Goal: Contribute content: Contribute content

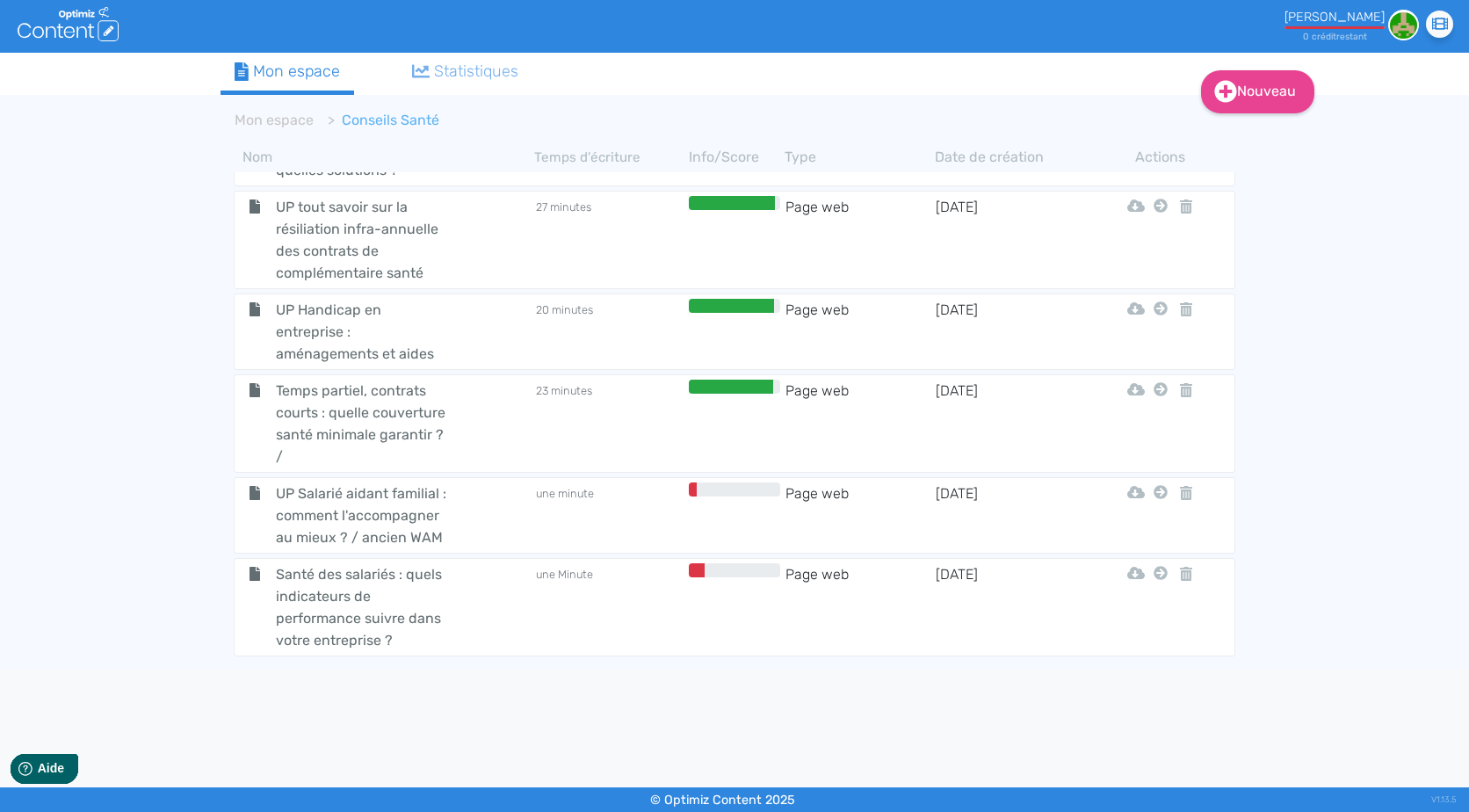
scroll to position [5217, 0]
click at [844, 484] on td "Page web" at bounding box center [860, 516] width 150 height 66
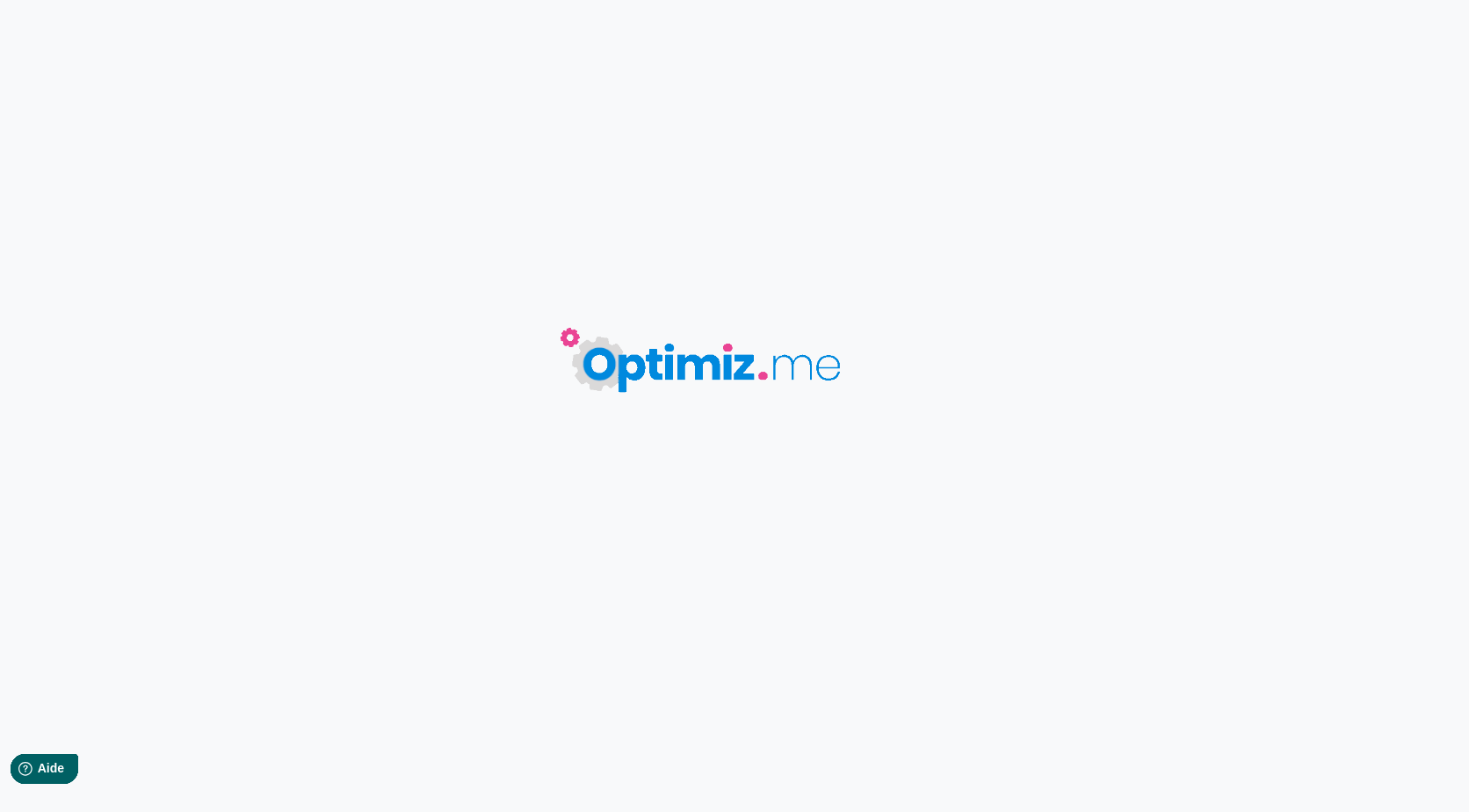
type input "UP Salarié aidant familial : comment l'accompagner au mieux ? / ancien WAM"
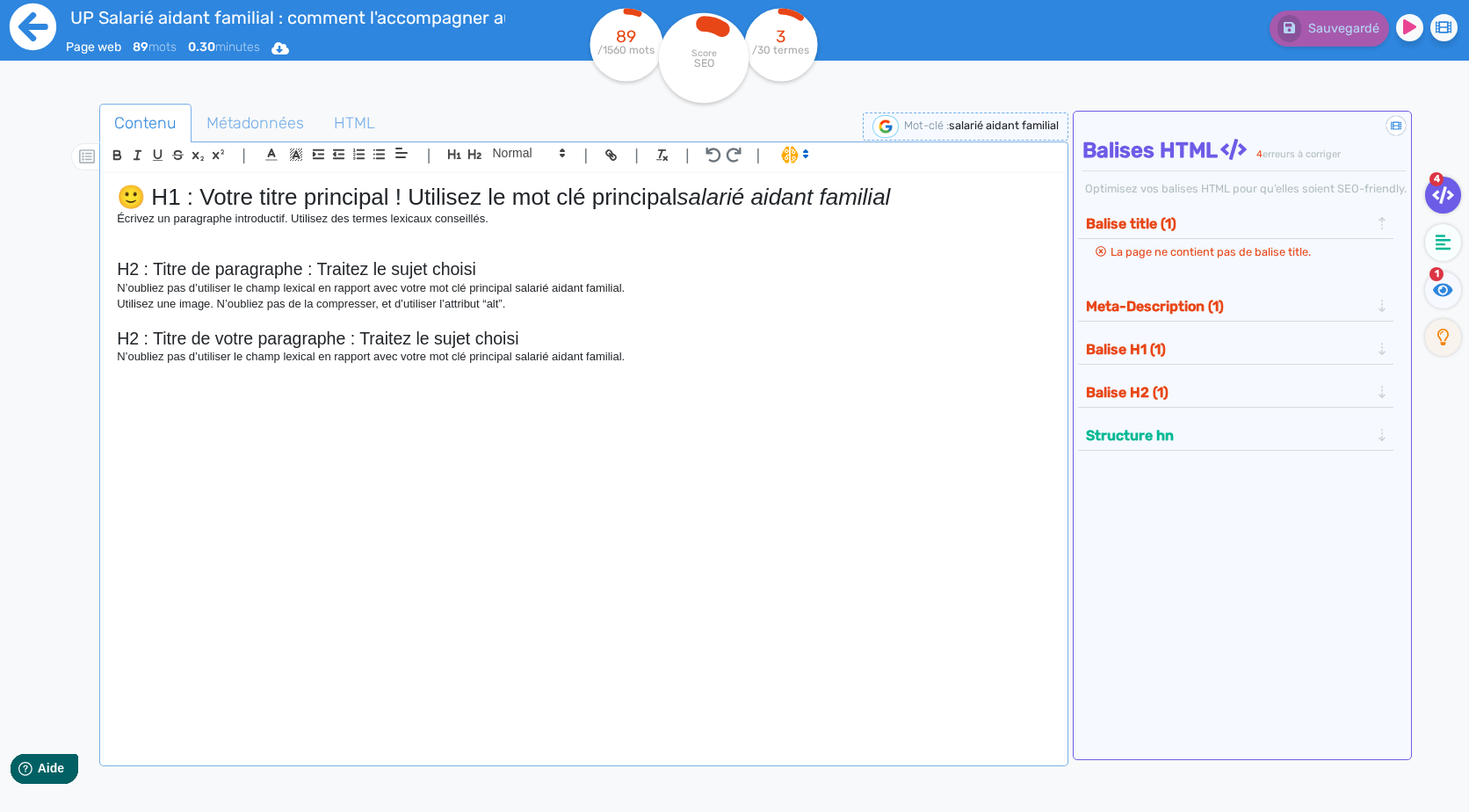
click at [41, 29] on icon at bounding box center [32, 27] width 48 height 48
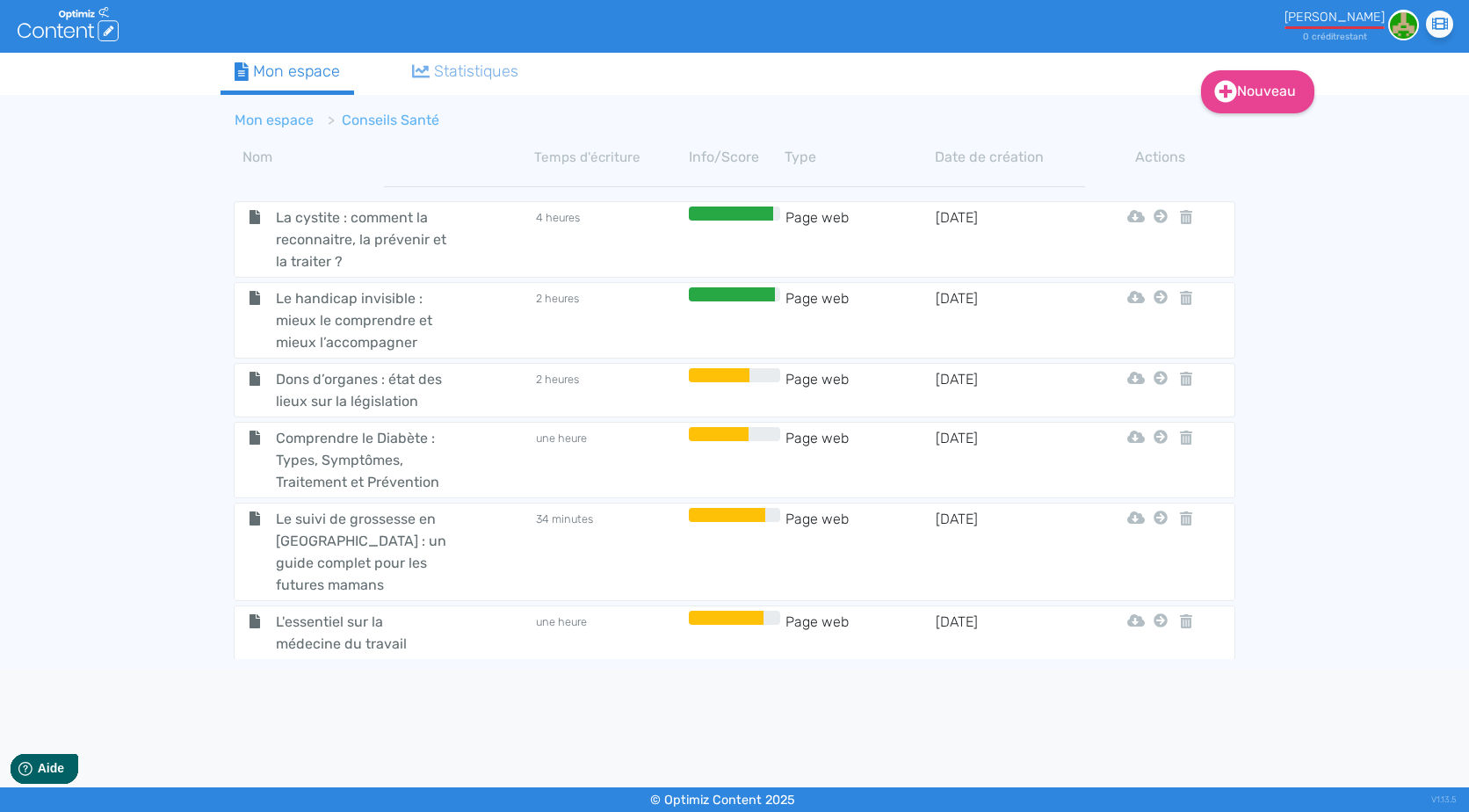
click at [292, 120] on link "Mon espace" at bounding box center [274, 120] width 79 height 17
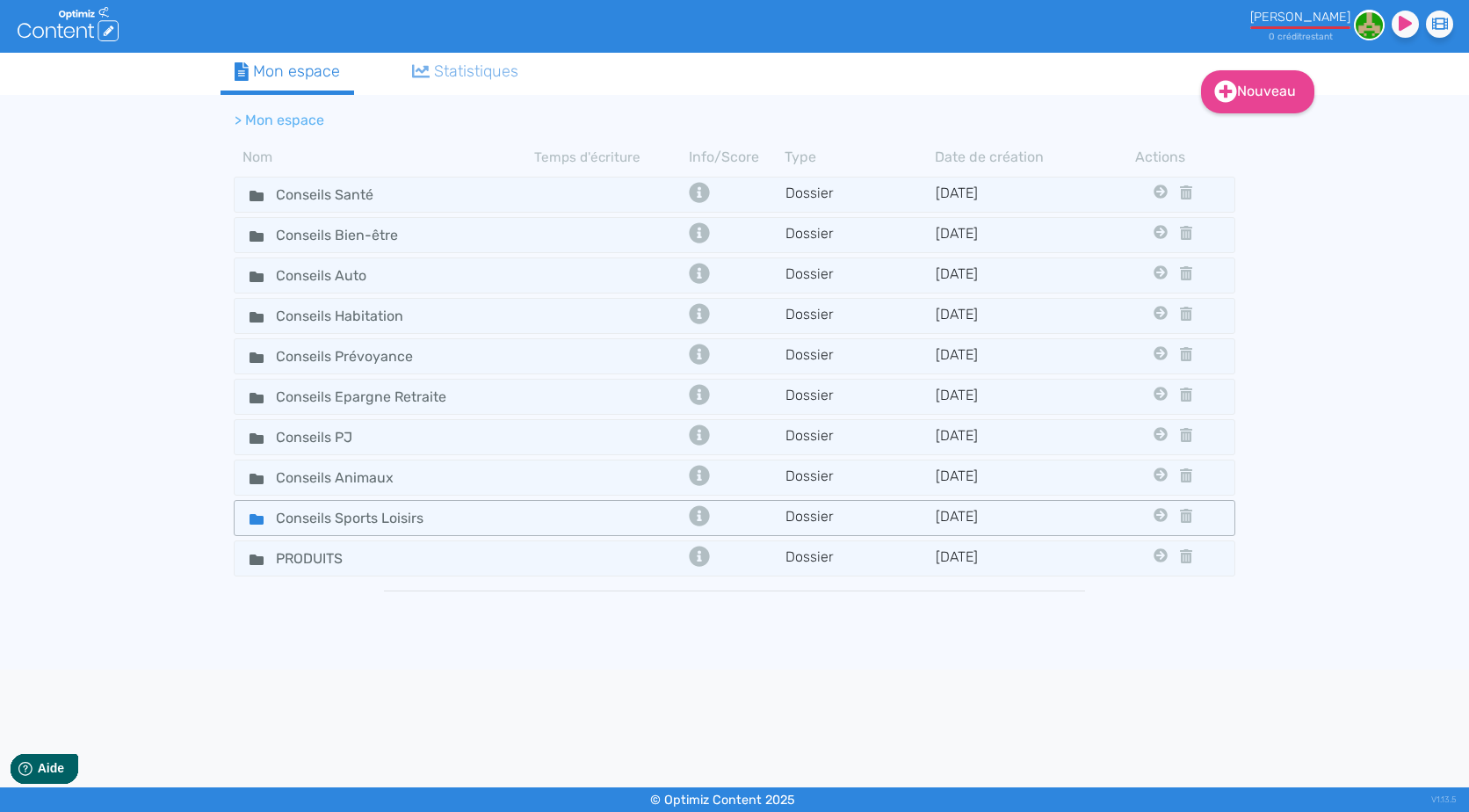
click at [527, 521] on div "Conseils Sports Loisirs" at bounding box center [385, 517] width 297 height 26
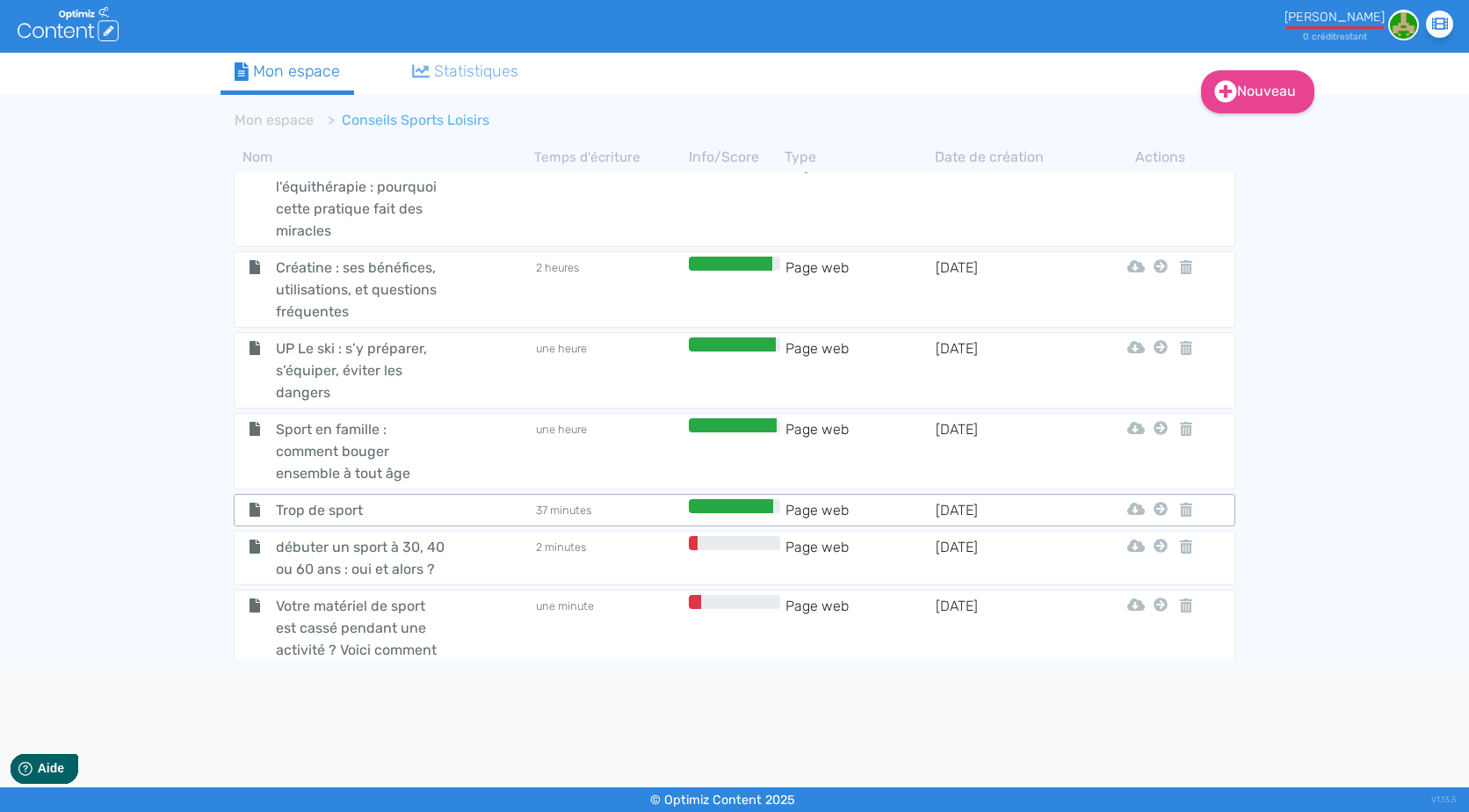
scroll to position [82, 0]
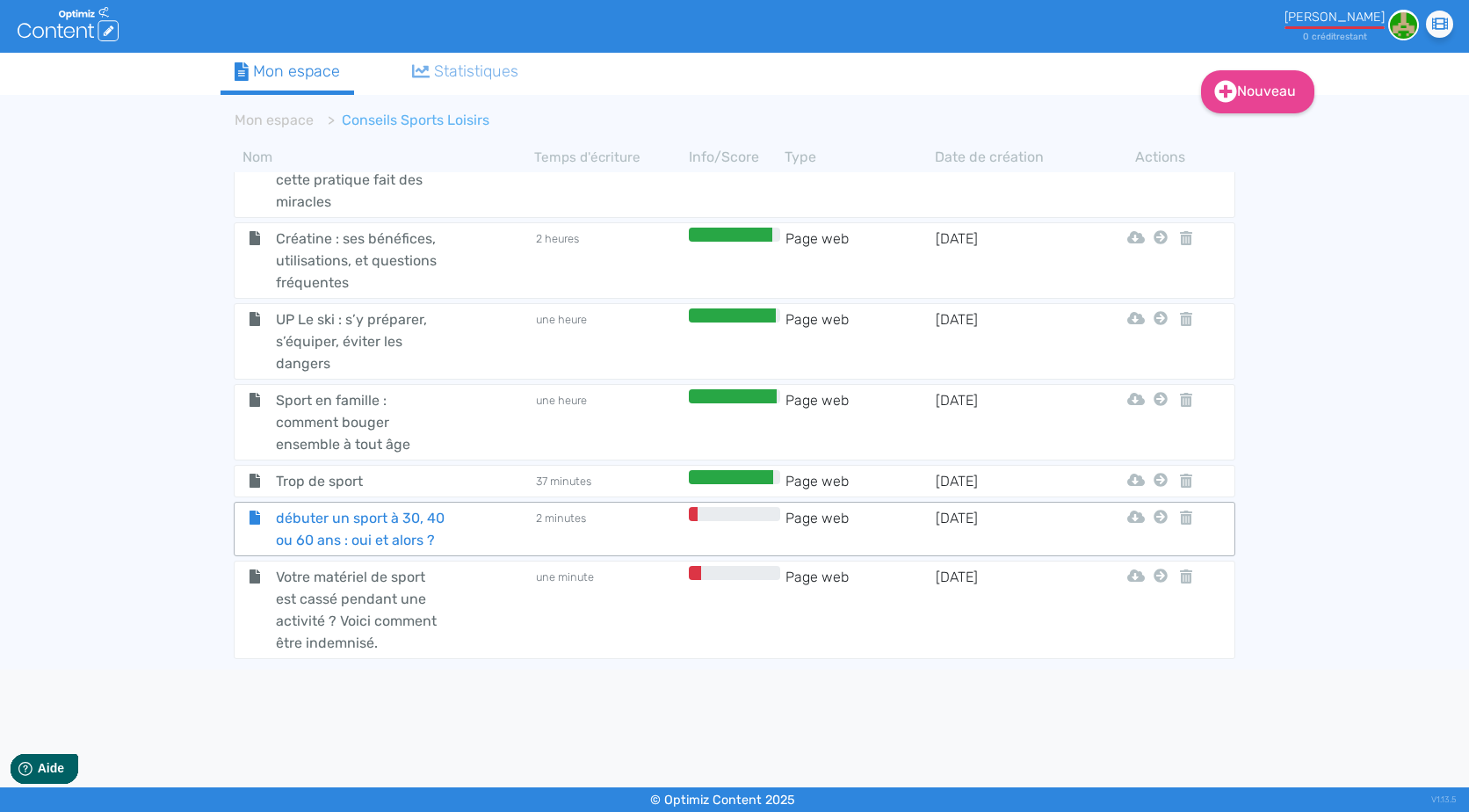
click at [480, 533] on div "débuter un sport à 30, 40 ou 60 ans : oui et alors ?" at bounding box center [385, 529] width 297 height 44
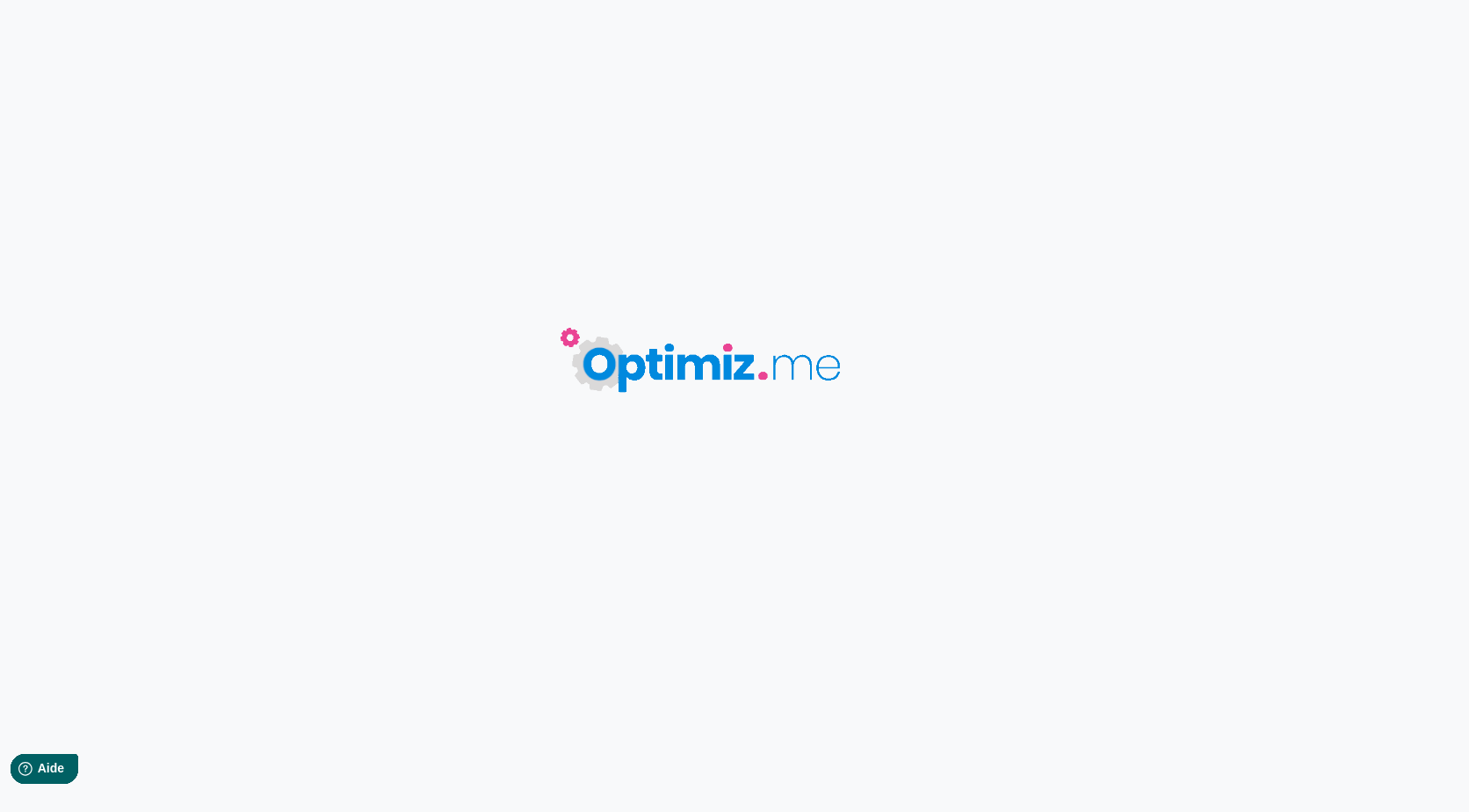
type input "débuter un sport à 30, 40 ou 60 ans : oui et alors ?"
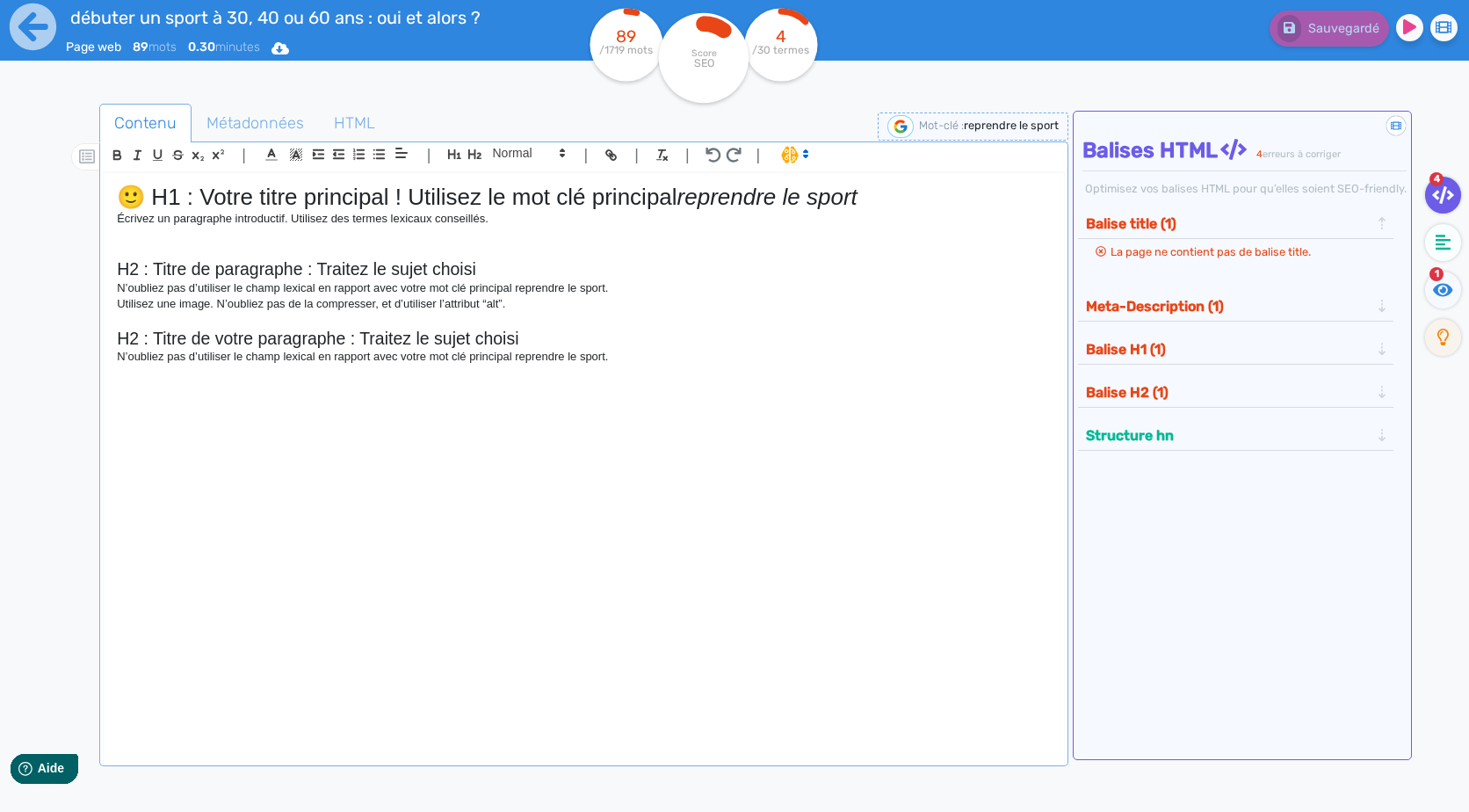
click at [735, 382] on div "🙂 H1 : Votre titre principal ! Utilisez le mot clé principal reprendre le sport…" at bounding box center [583, 457] width 959 height 569
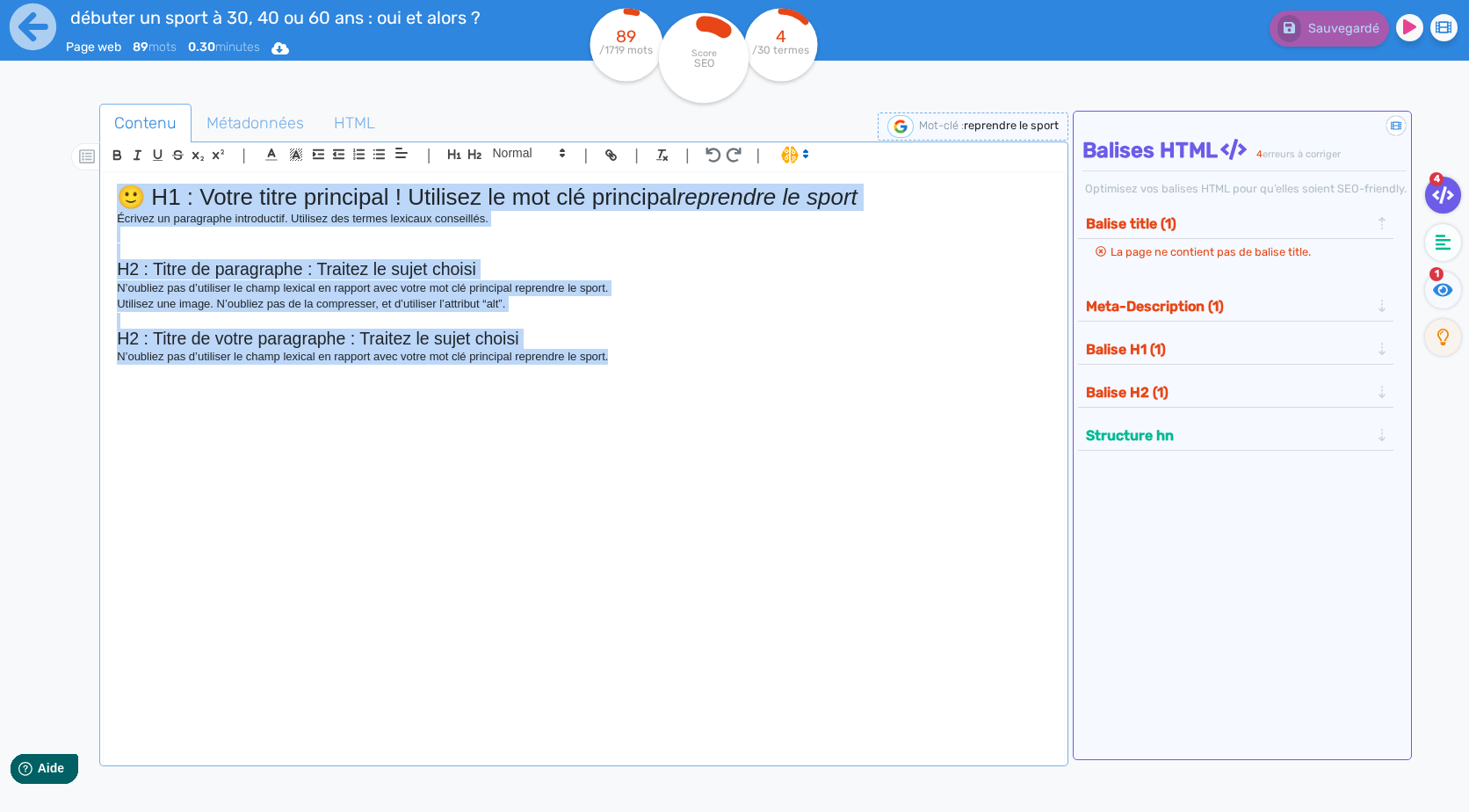
drag, startPoint x: 735, startPoint y: 382, endPoint x: -4, endPoint y: 164, distance: 770.5
click at [0, 164] on html "débuter un sport à 30, 40 ou 60 ans : oui et alors ? Page web 89 mots 0.30 minu…" at bounding box center [734, 406] width 1469 height 812
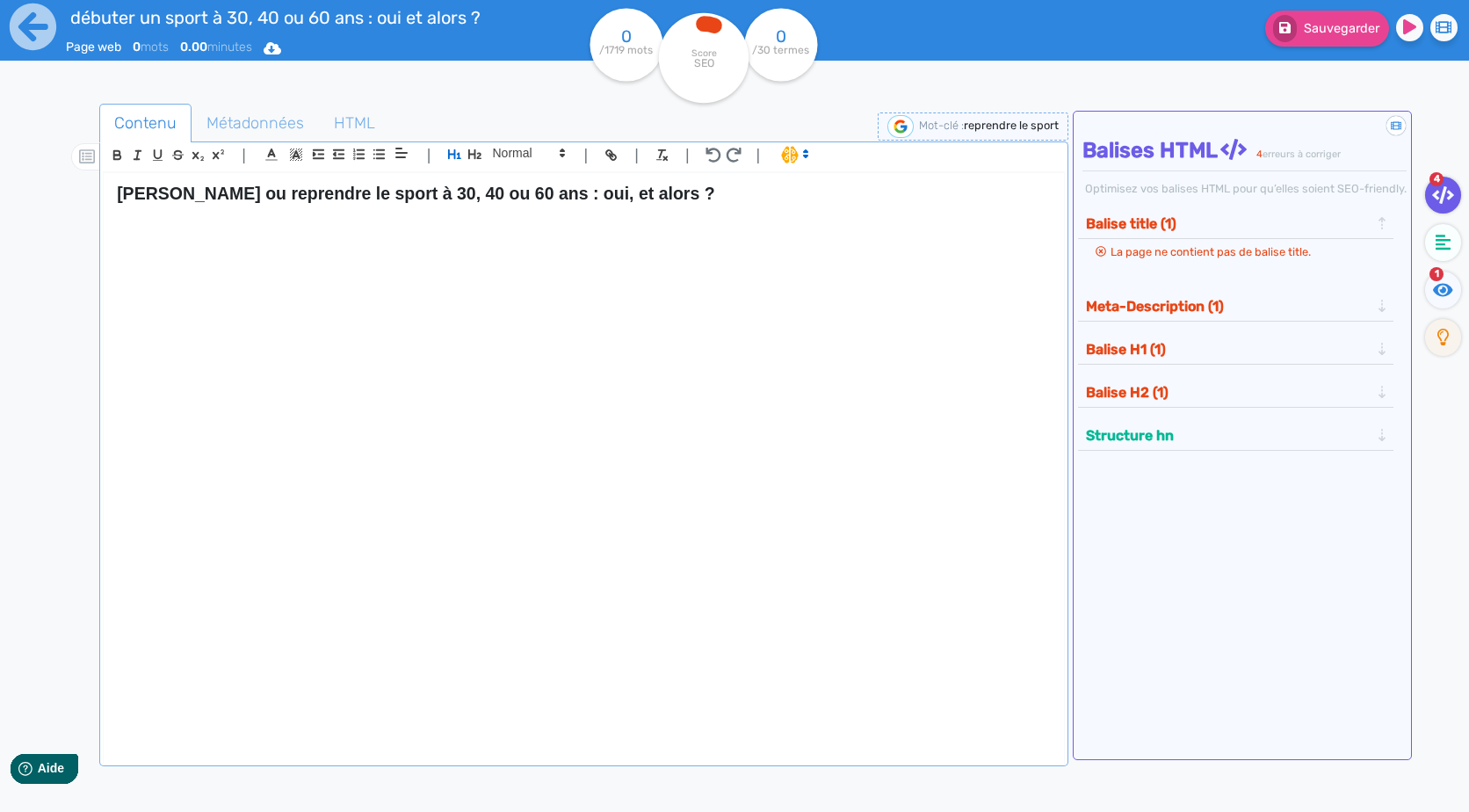
click at [525, 205] on h1 at bounding box center [583, 217] width 933 height 28
click at [277, 271] on div "[PERSON_NAME] ou reprendre le sport à 30, 40 ou 60 ans : oui, et alors ?" at bounding box center [583, 457] width 959 height 569
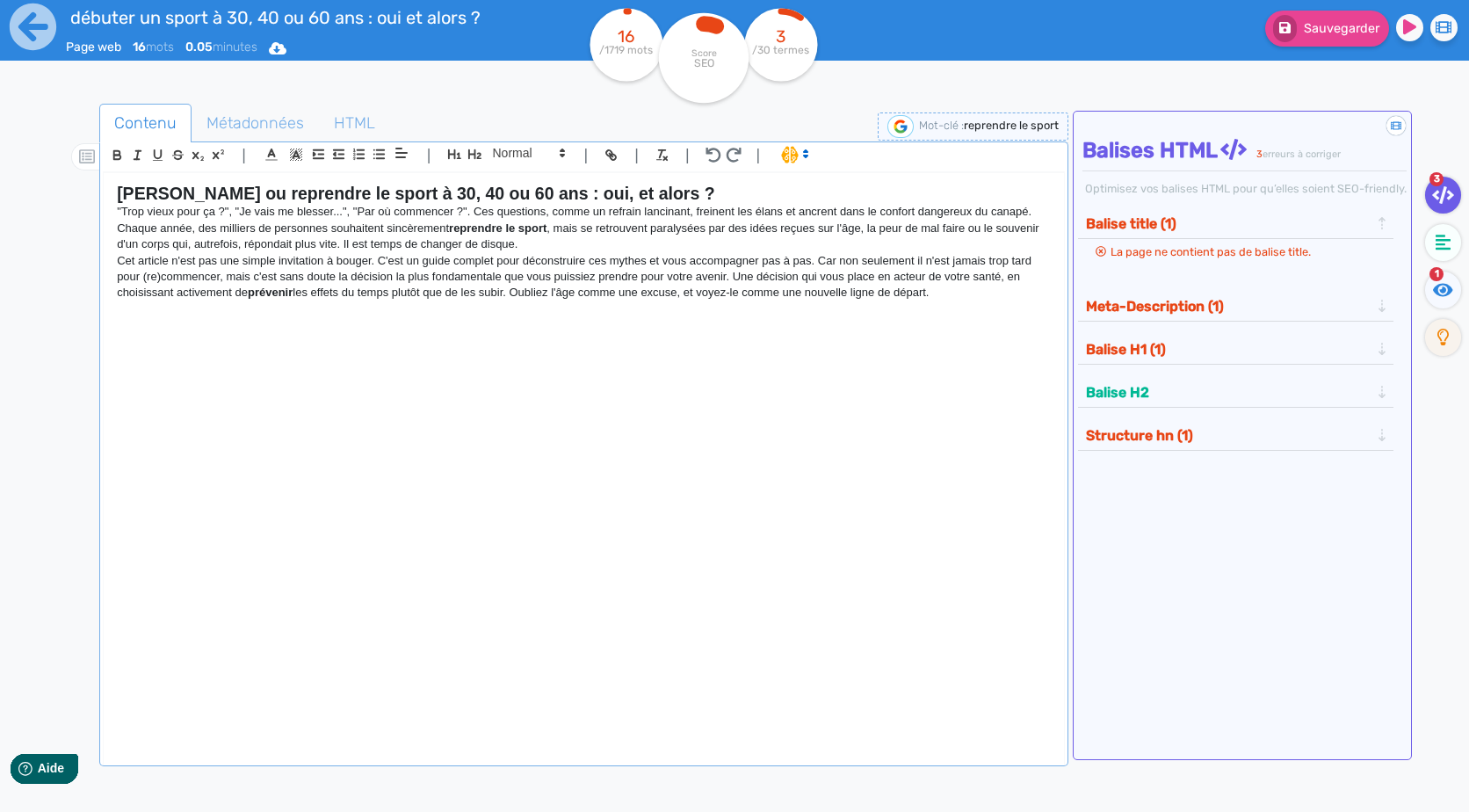
click at [703, 255] on p "Cet article n'est pas une simple invitation à bouger. C'est un guide complet po…" at bounding box center [583, 277] width 933 height 48
click at [618, 225] on p ""Trop vieux pour ça ?", "Je vais me blesser...", "Par où commencer ?". Ces ques…" at bounding box center [583, 227] width 933 height 48
click at [620, 242] on p ""Trop vieux pour ça ?", "Je vais me blesser...", "Par où commencer ?". Ces ques…" at bounding box center [583, 227] width 933 height 48
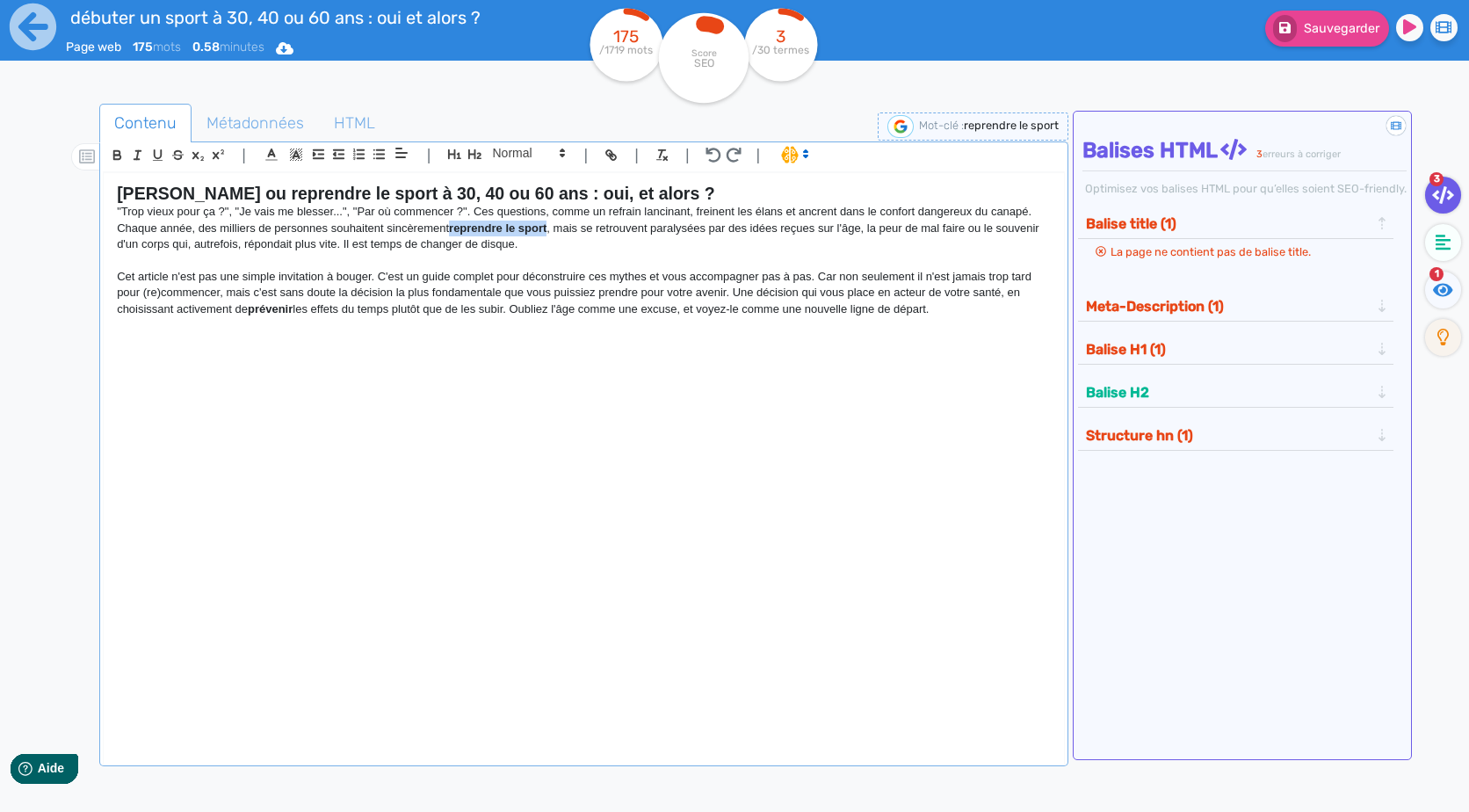
drag, startPoint x: 551, startPoint y: 232, endPoint x: 454, endPoint y: 232, distance: 97.0
click at [454, 232] on p ""Trop vieux pour ça ?", "Je vais me blesser...", "Par où commencer ?". Ces ques…" at bounding box center [583, 227] width 933 height 48
click at [629, 307] on p "Cet article n'est pas une simple invitation à bouger. C'est un guide complet po…" at bounding box center [583, 293] width 933 height 48
click at [276, 309] on strong "prévenir" at bounding box center [270, 309] width 45 height 13
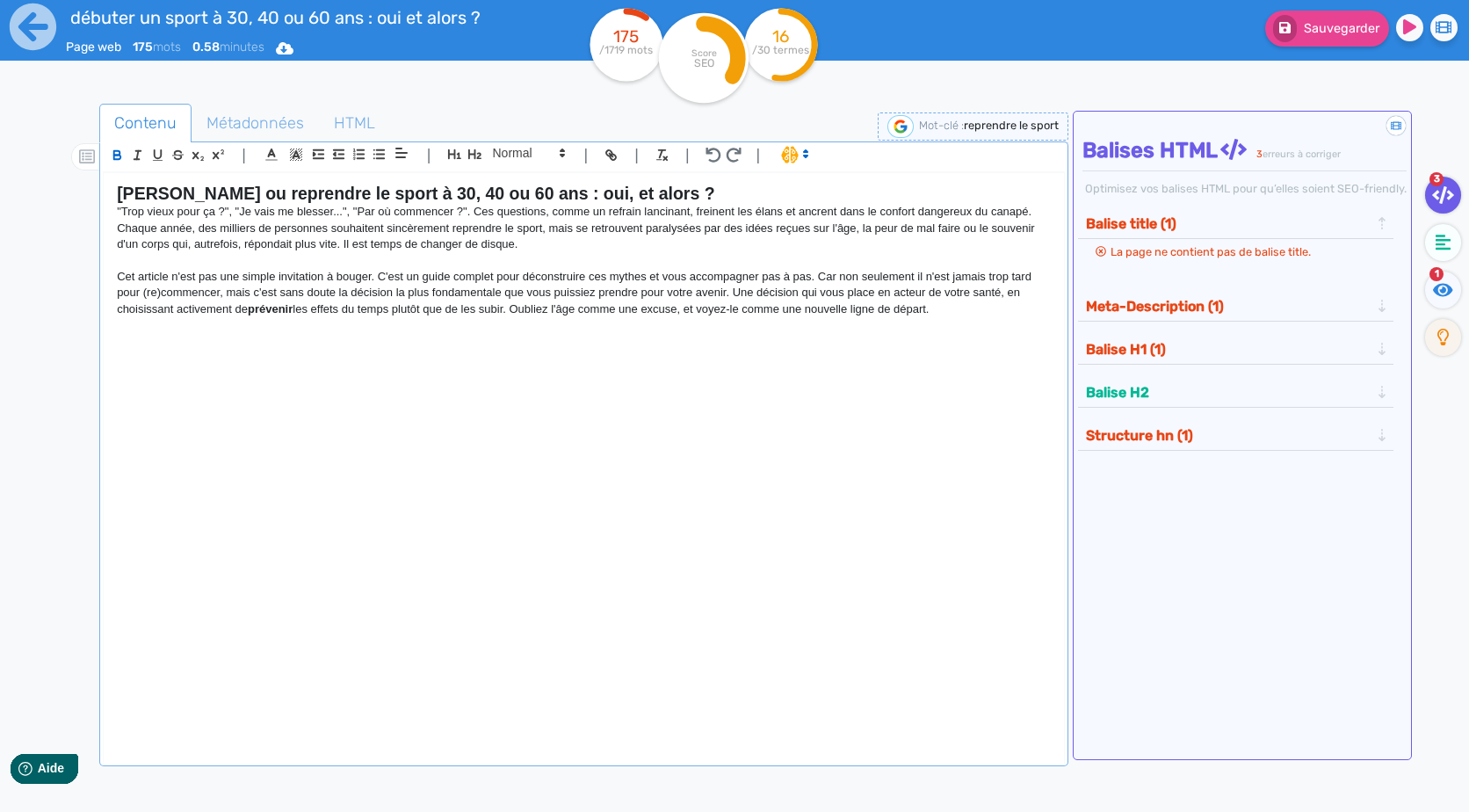
click at [735, 502] on div "[PERSON_NAME] ou reprendre le sport à 30, 40 ou 60 ans : oui, et alors ? "Trop …" at bounding box center [583, 457] width 959 height 569
click at [951, 325] on div "[PERSON_NAME] ou reprendre le sport à 30, 40 ou 60 ans : oui, et alors ? "Trop …" at bounding box center [583, 457] width 959 height 569
click at [971, 312] on p "Cet article n'est pas une simple invitation à bouger. C'est un guide complet po…" at bounding box center [583, 293] width 933 height 48
drag, startPoint x: 428, startPoint y: 310, endPoint x: 399, endPoint y: 396, distance: 90.8
click at [421, 346] on div "[PERSON_NAME] ou reprendre le sport à 30, 40 ou 60 ans : oui, et alors ? "Trop …" at bounding box center [583, 457] width 959 height 569
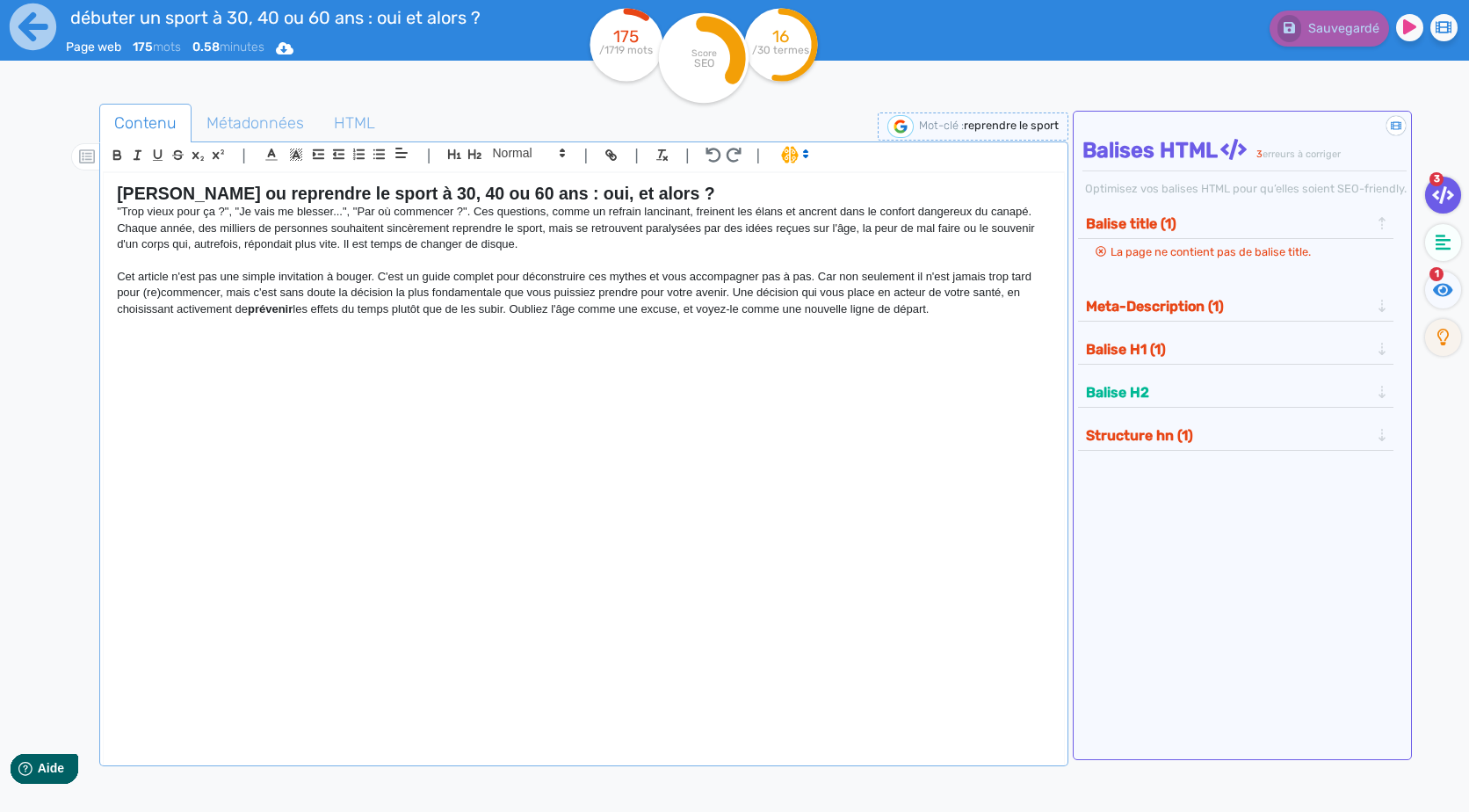
click at [399, 396] on div "[PERSON_NAME] ou reprendre le sport à 30, 40 ou 60 ans : oui, et alors ? "Trop …" at bounding box center [583, 457] width 959 height 569
click at [1001, 318] on p "Cet article n'est pas une simple invitation à bouger. C'est un guide complet po…" at bounding box center [583, 293] width 933 height 48
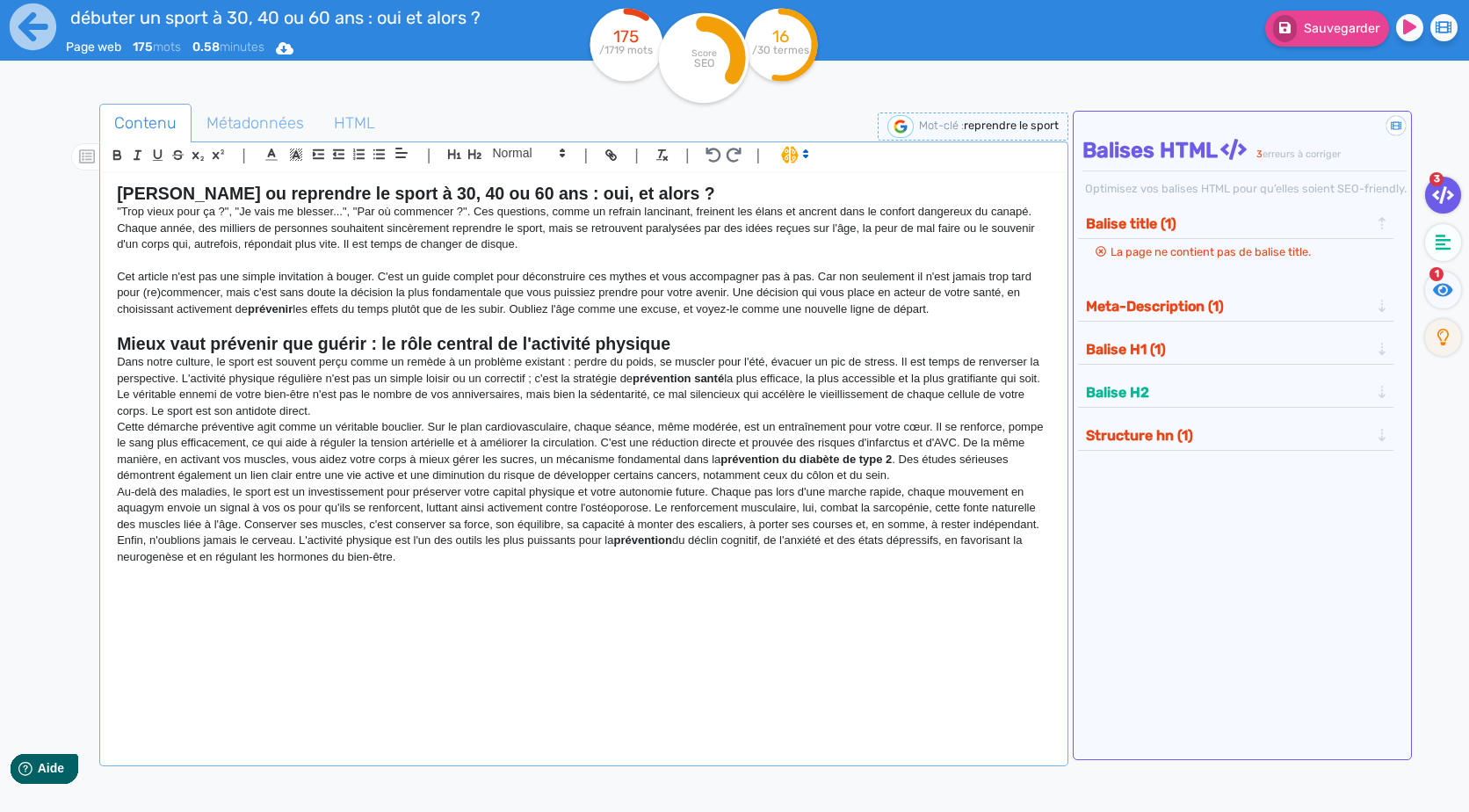
click at [378, 409] on p "Dans notre culture, le sport est souvent perçu comme un remède à un problème ex…" at bounding box center [583, 386] width 933 height 65
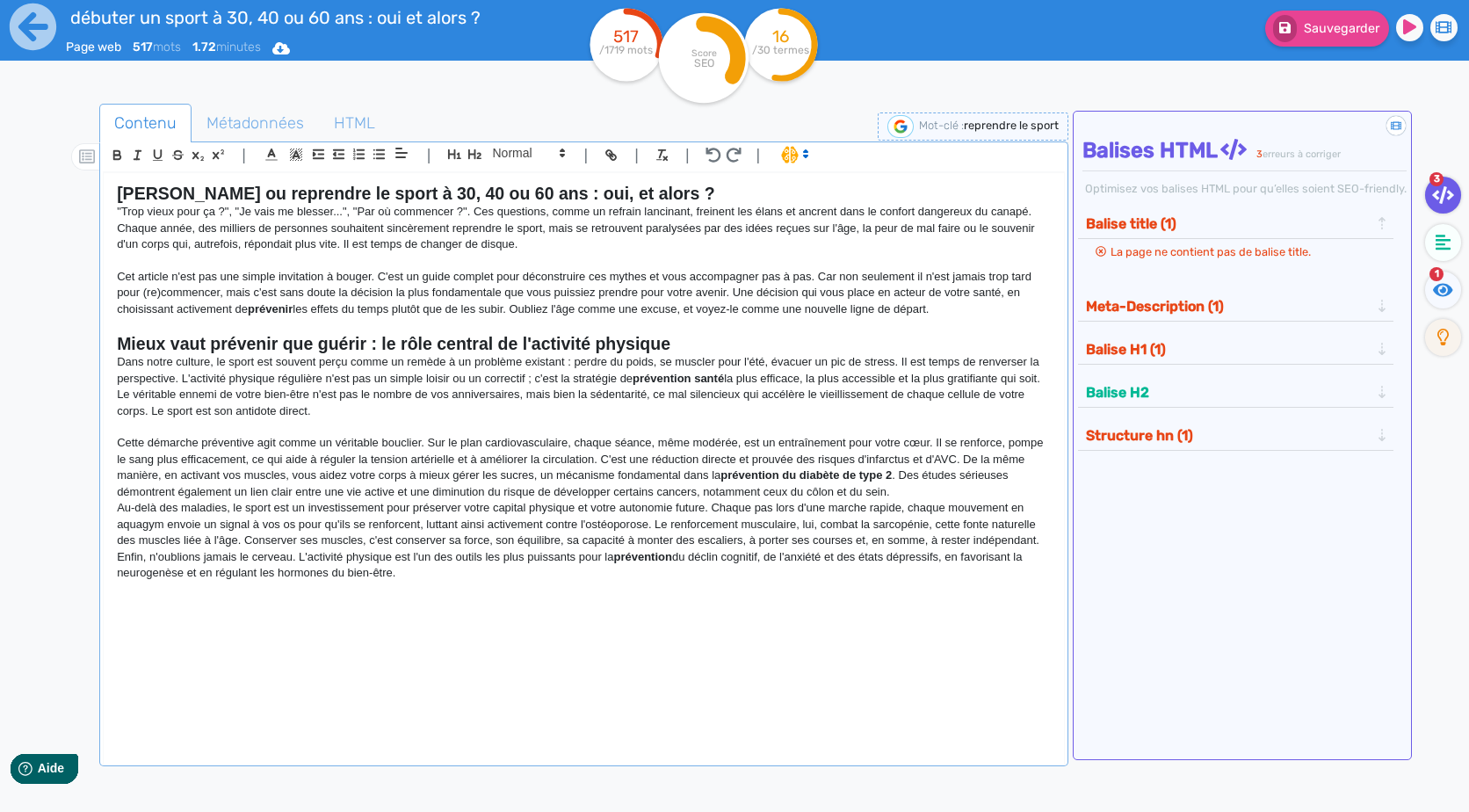
click at [924, 479] on p "Cette démarche préventive agit comme un véritable bouclier. Sur le plan cardiov…" at bounding box center [583, 467] width 933 height 65
click at [923, 486] on p "Cette démarche préventive agit comme un véritable bouclier. Sur le plan cardiov…" at bounding box center [583, 467] width 933 height 65
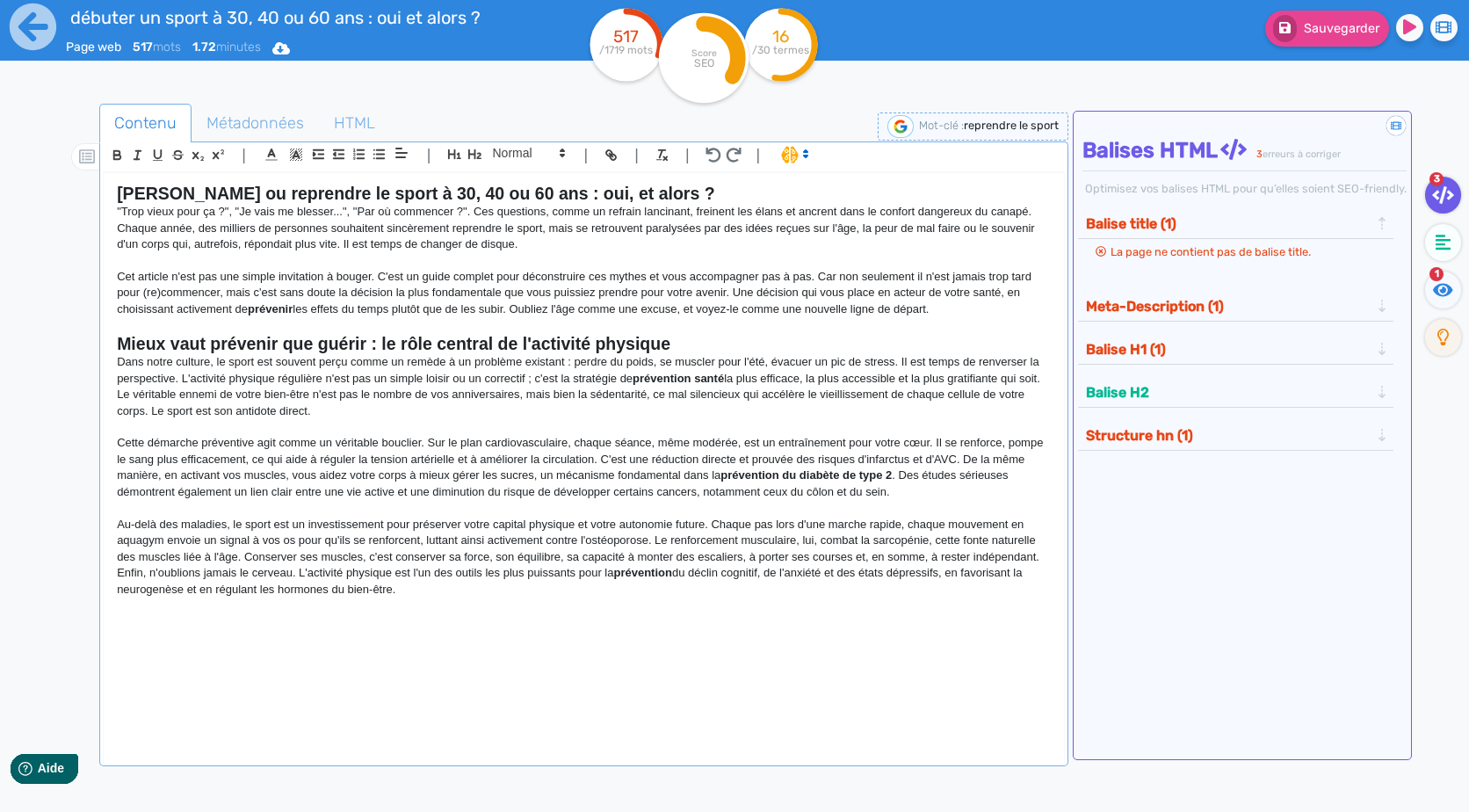
click at [647, 662] on div "[PERSON_NAME] ou reprendre le sport à 30, 40 ou 60 ans : oui, et alors ? "Trop …" at bounding box center [583, 457] width 959 height 569
click at [965, 495] on p "Cette démarche préventive agit comme un véritable bouclier. Sur le plan cardiov…" at bounding box center [583, 467] width 933 height 65
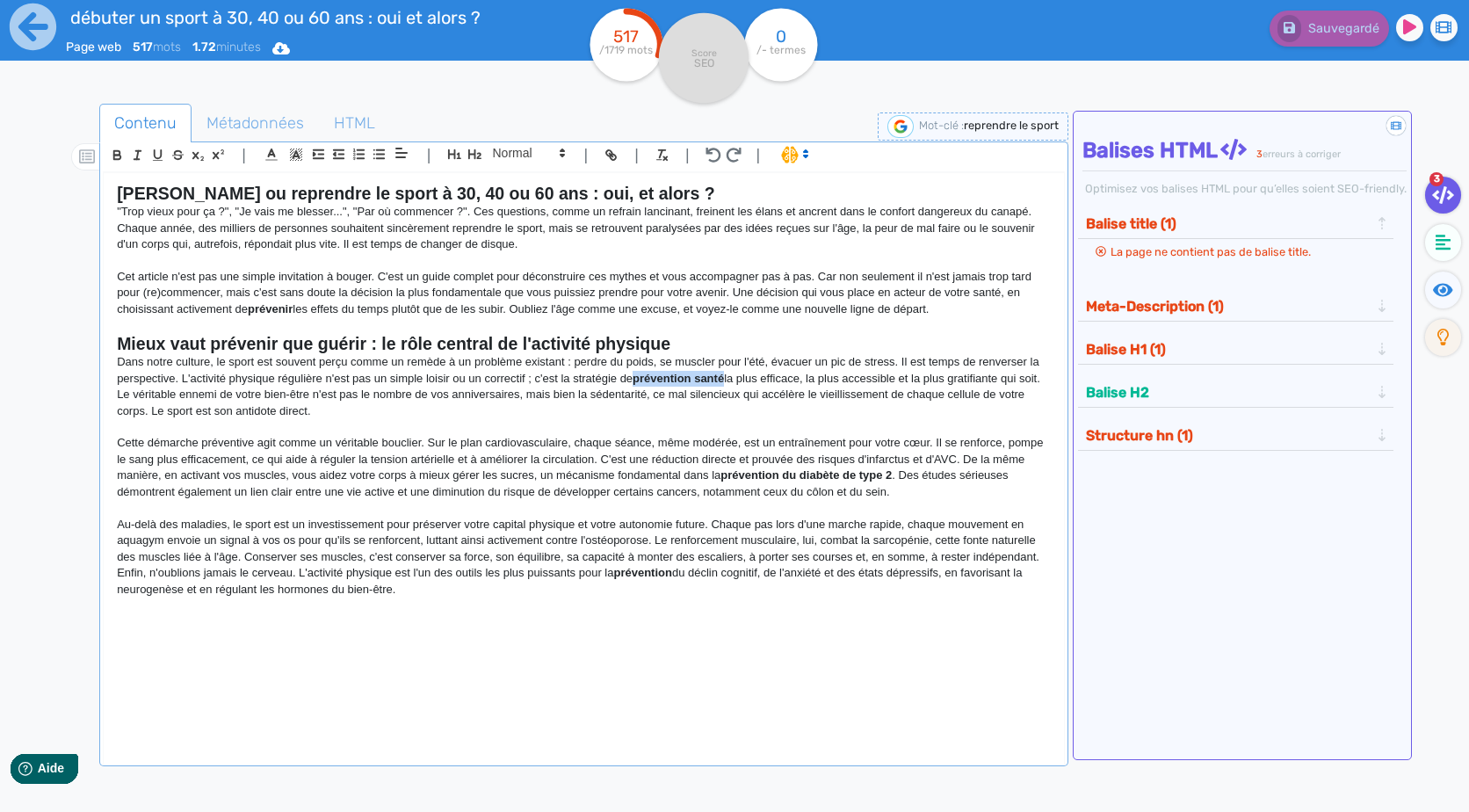
drag, startPoint x: 636, startPoint y: 383, endPoint x: 727, endPoint y: 377, distance: 91.2
click at [727, 377] on p "Dans notre culture, le sport est souvent perçu comme un remède à un problème ex…" at bounding box center [583, 386] width 933 height 65
click at [902, 469] on p "Cette démarche préventive agit comme un véritable bouclier. Sur le plan cardiov…" at bounding box center [583, 467] width 933 height 65
click at [386, 364] on p "Dans notre culture, le sport est souvent perçu comme un remède à un problème ex…" at bounding box center [583, 386] width 933 height 65
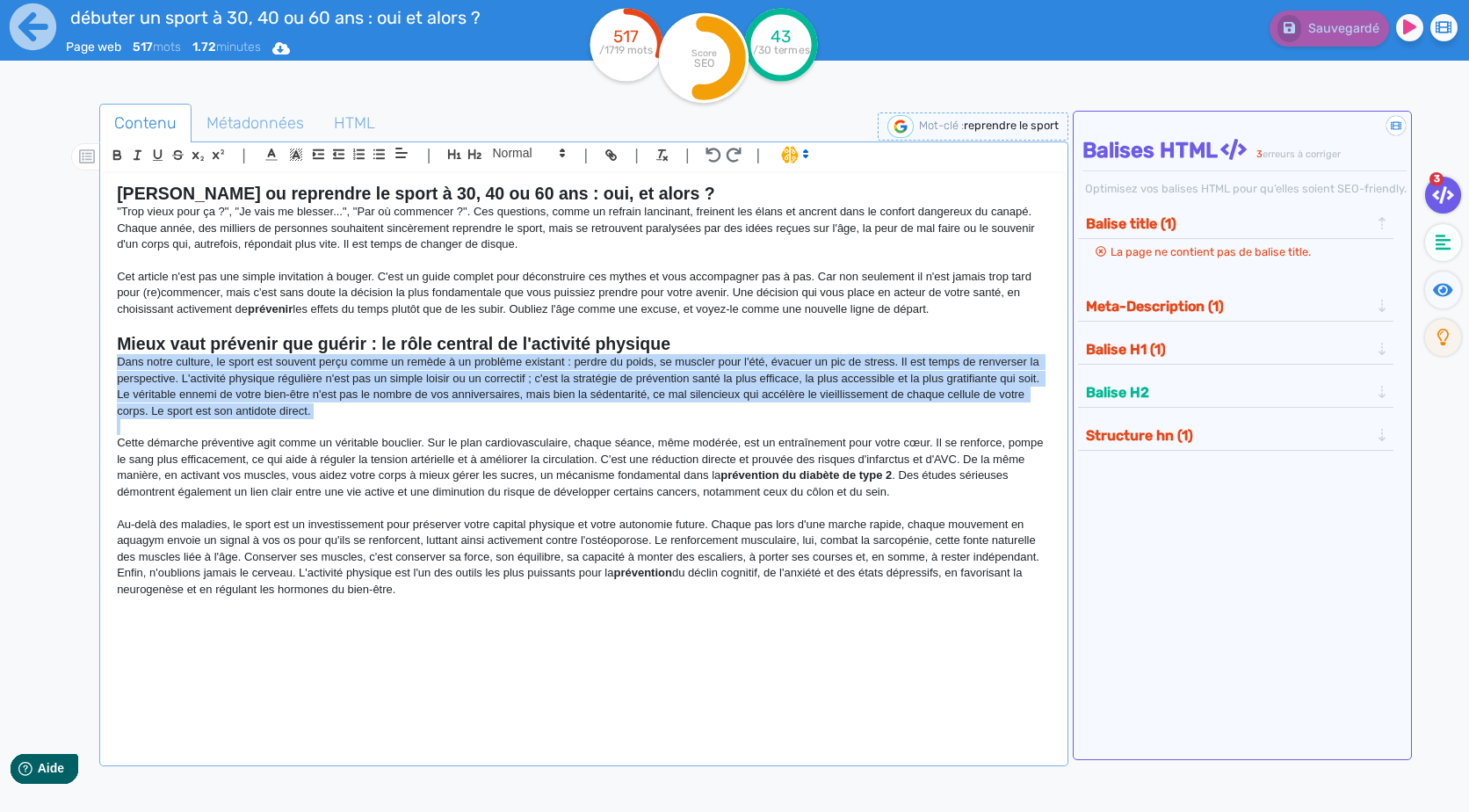
click at [386, 364] on p "Dans notre culture, le sport est souvent perçu comme un remède à un problème ex…" at bounding box center [583, 386] width 933 height 65
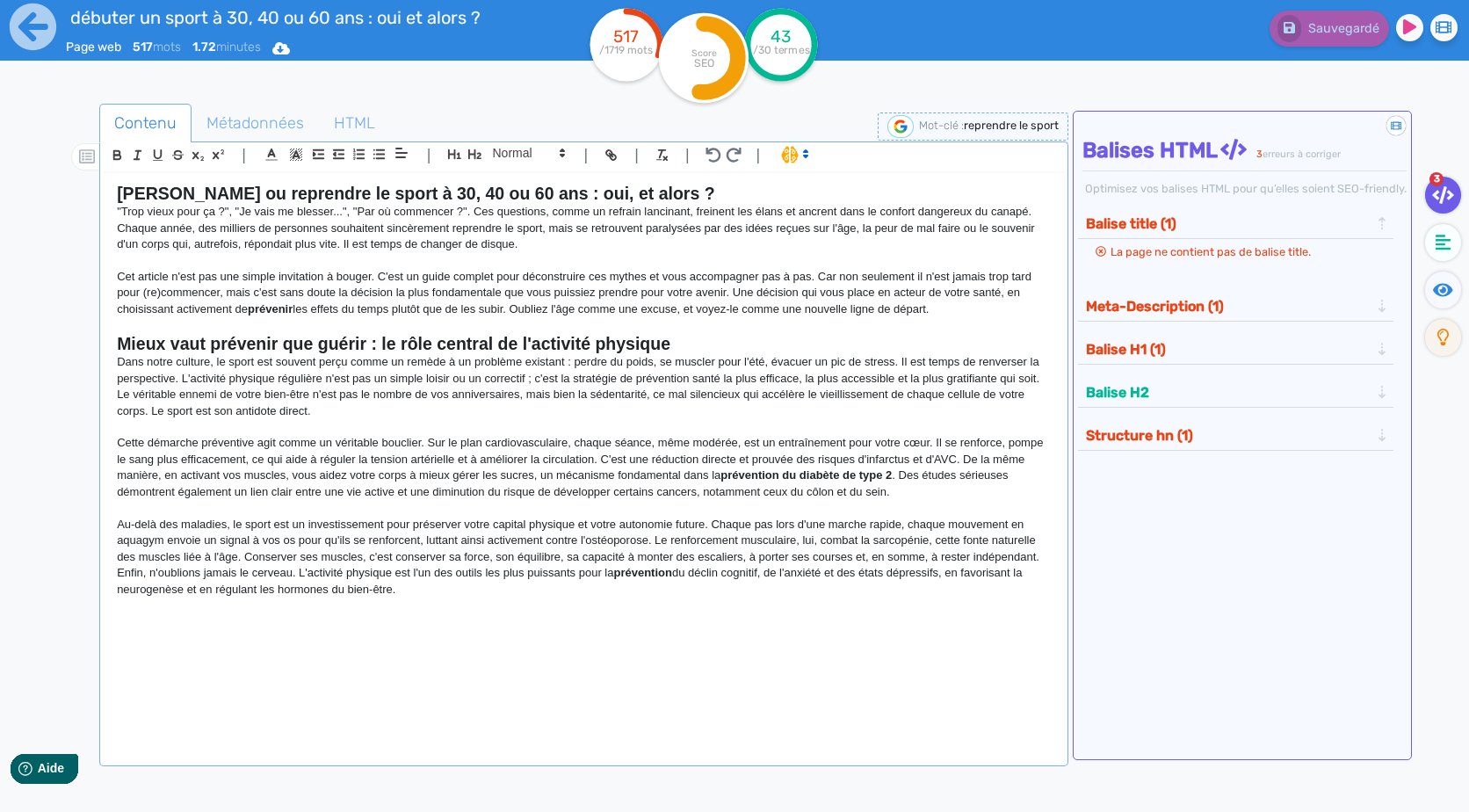
click at [740, 461] on p "Cette démarche préventive agit comme un véritable bouclier. Sur le plan cardiov…" at bounding box center [583, 467] width 933 height 65
click at [242, 560] on p "Au-delà des maladies, le sport est un investissement pour préserver votre capit…" at bounding box center [583, 556] width 933 height 81
click at [247, 570] on p "Au-delà des maladies, le sport est un investissement pour préserver votre capit…" at bounding box center [583, 556] width 933 height 81
click at [250, 553] on p "Au-delà des maladies, le sport est un investissement pour préserver votre capit…" at bounding box center [583, 556] width 933 height 81
click at [237, 555] on p "Au-delà des maladies, le sport est un investissement pour préserver votre capit…" at bounding box center [583, 556] width 933 height 81
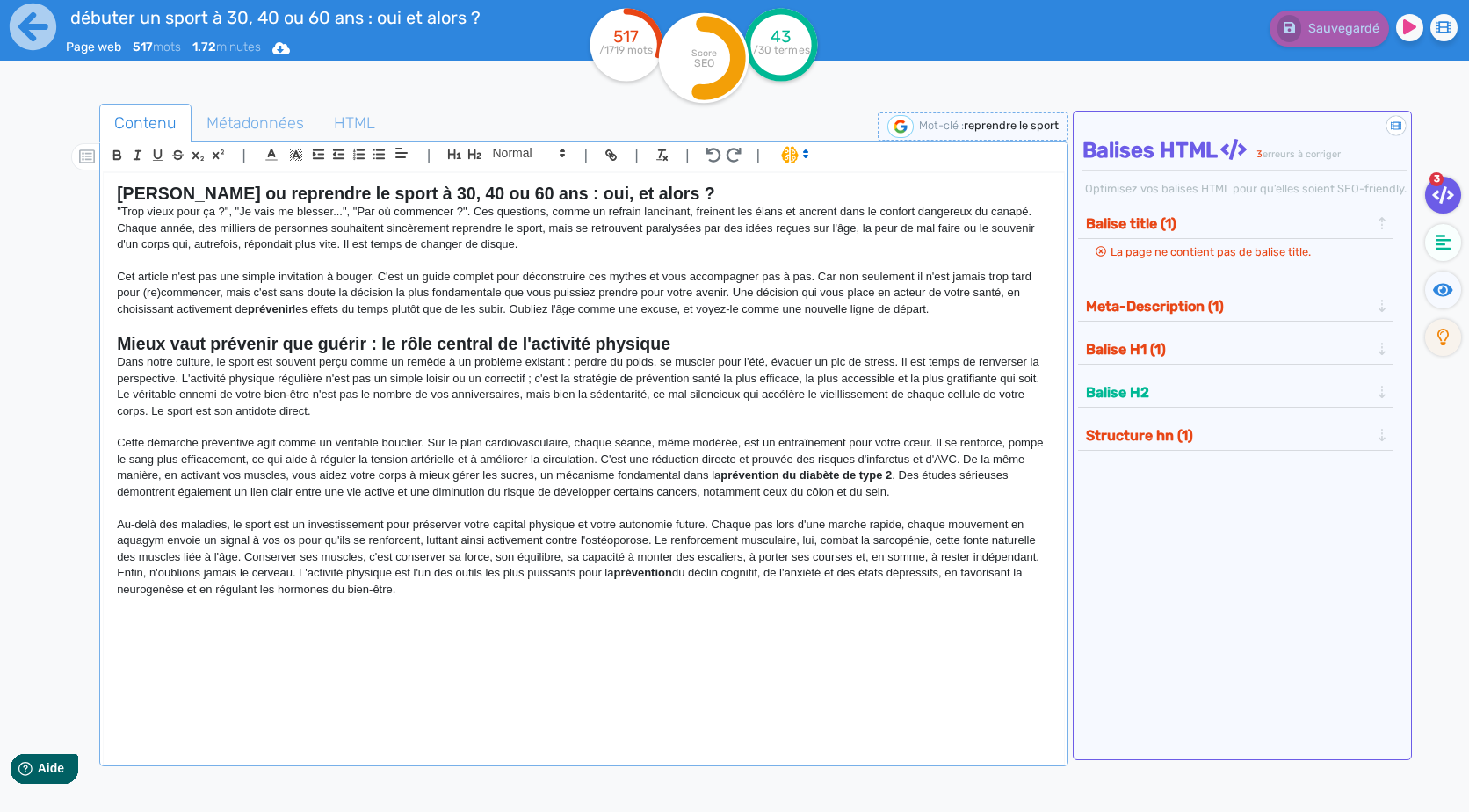
click at [244, 556] on p "Au-delà des maladies, le sport est un investissement pour préserver votre capit…" at bounding box center [583, 556] width 933 height 81
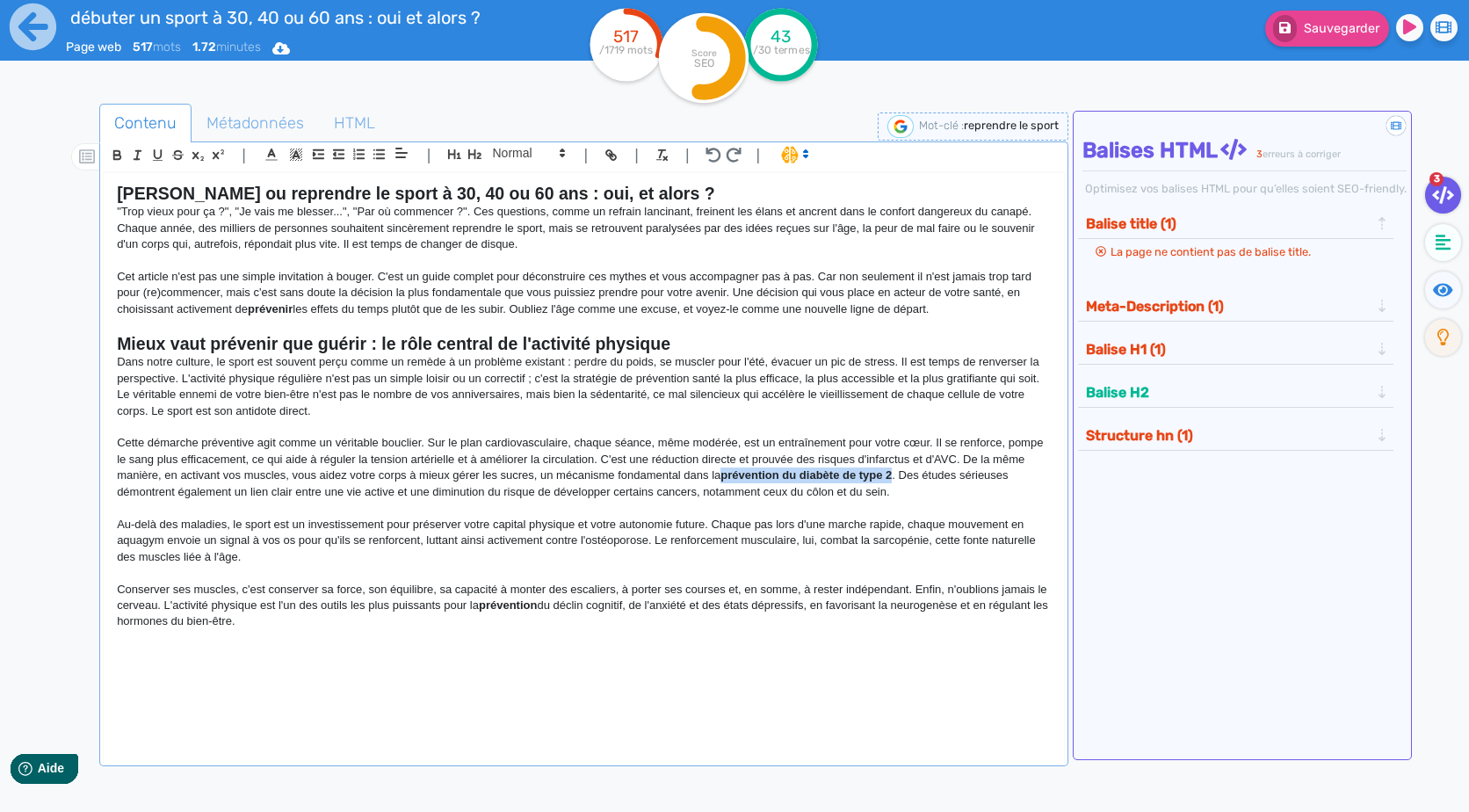
drag, startPoint x: 893, startPoint y: 475, endPoint x: 725, endPoint y: 479, distance: 168.0
click at [725, 479] on strong "prévention du diabète de type 2" at bounding box center [806, 474] width 171 height 13
click at [912, 497] on p "Cette démarche préventive agit comme un véritable bouclier. Sur le plan cardiov…" at bounding box center [583, 467] width 933 height 65
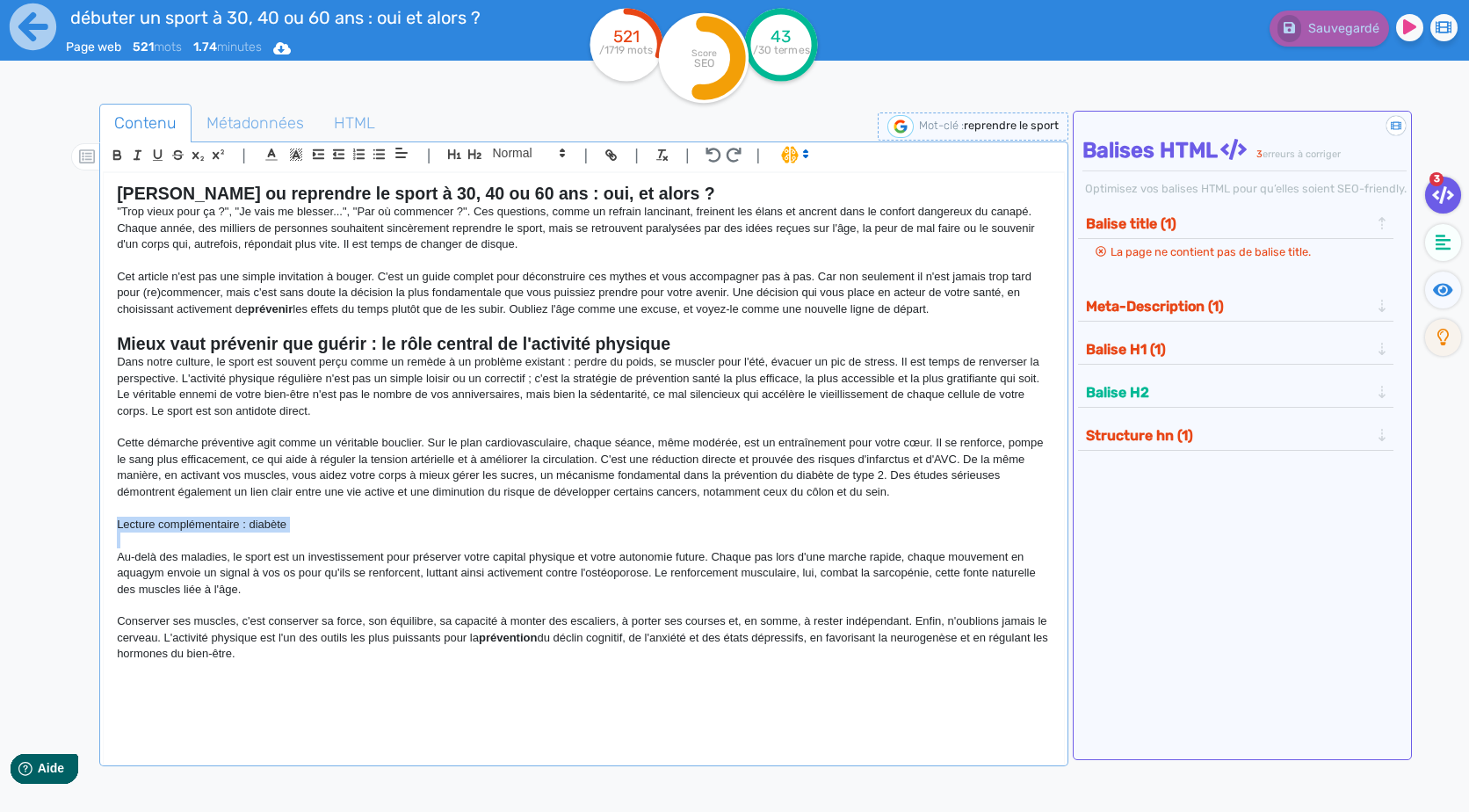
drag, startPoint x: 398, startPoint y: 534, endPoint x: 96, endPoint y: 529, distance: 302.0
click at [96, 529] on div "Contenu Métadonnées HTML | | H3 H4 H5 H6 Normal | | | | Débuter ou reprendre le…" at bounding box center [760, 511] width 1418 height 823
copy p "Lecture complémentaire : diabète"
click at [472, 537] on p at bounding box center [583, 540] width 933 height 16
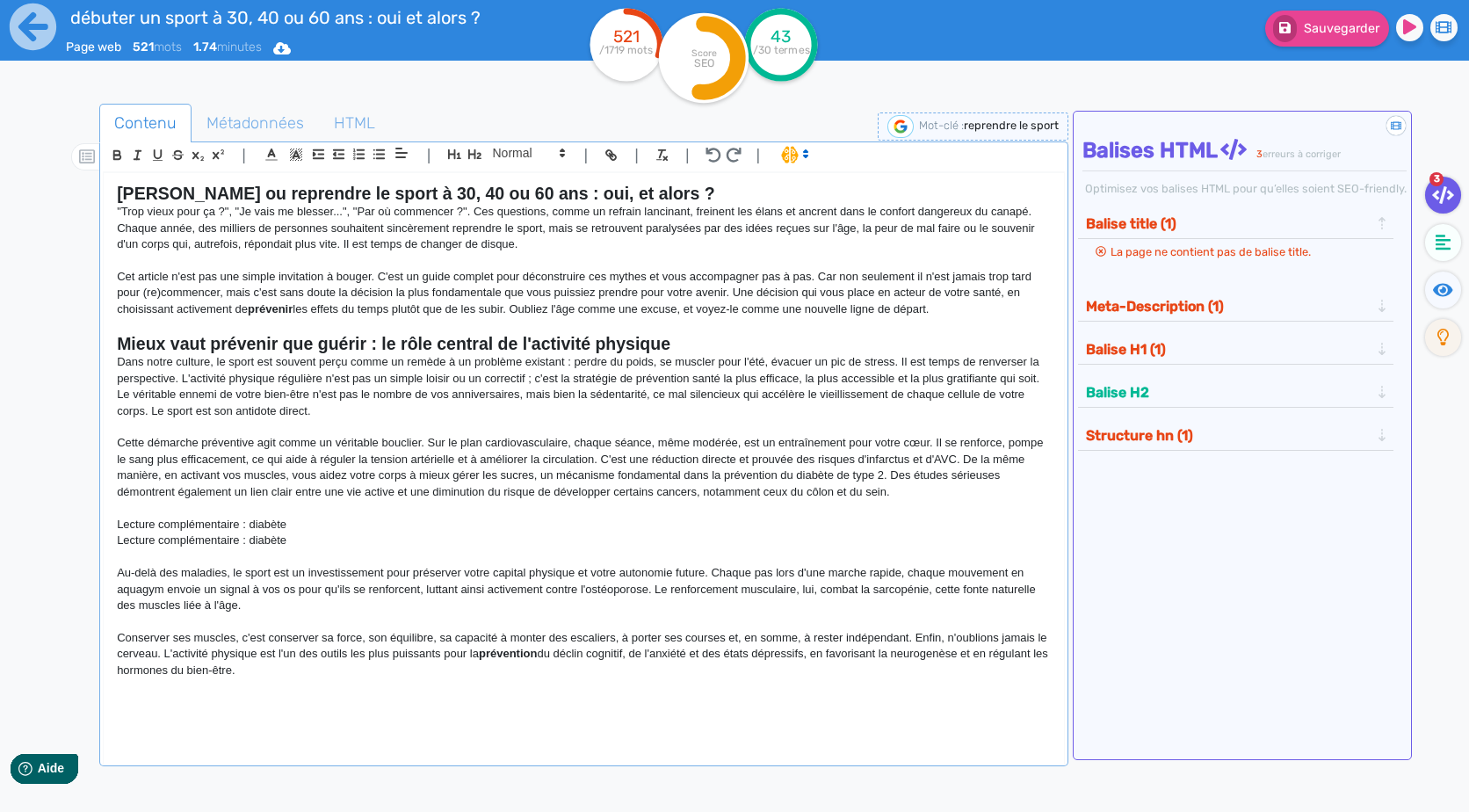
click at [264, 541] on p "Lecture complémentaire : diabète" at bounding box center [583, 540] width 933 height 16
click at [408, 719] on div "[PERSON_NAME] ou reprendre le sport à 30, 40 ou 60 ans : oui, et alors ? "Trop …" at bounding box center [583, 457] width 959 height 569
click at [513, 659] on strong "prévention" at bounding box center [508, 653] width 58 height 13
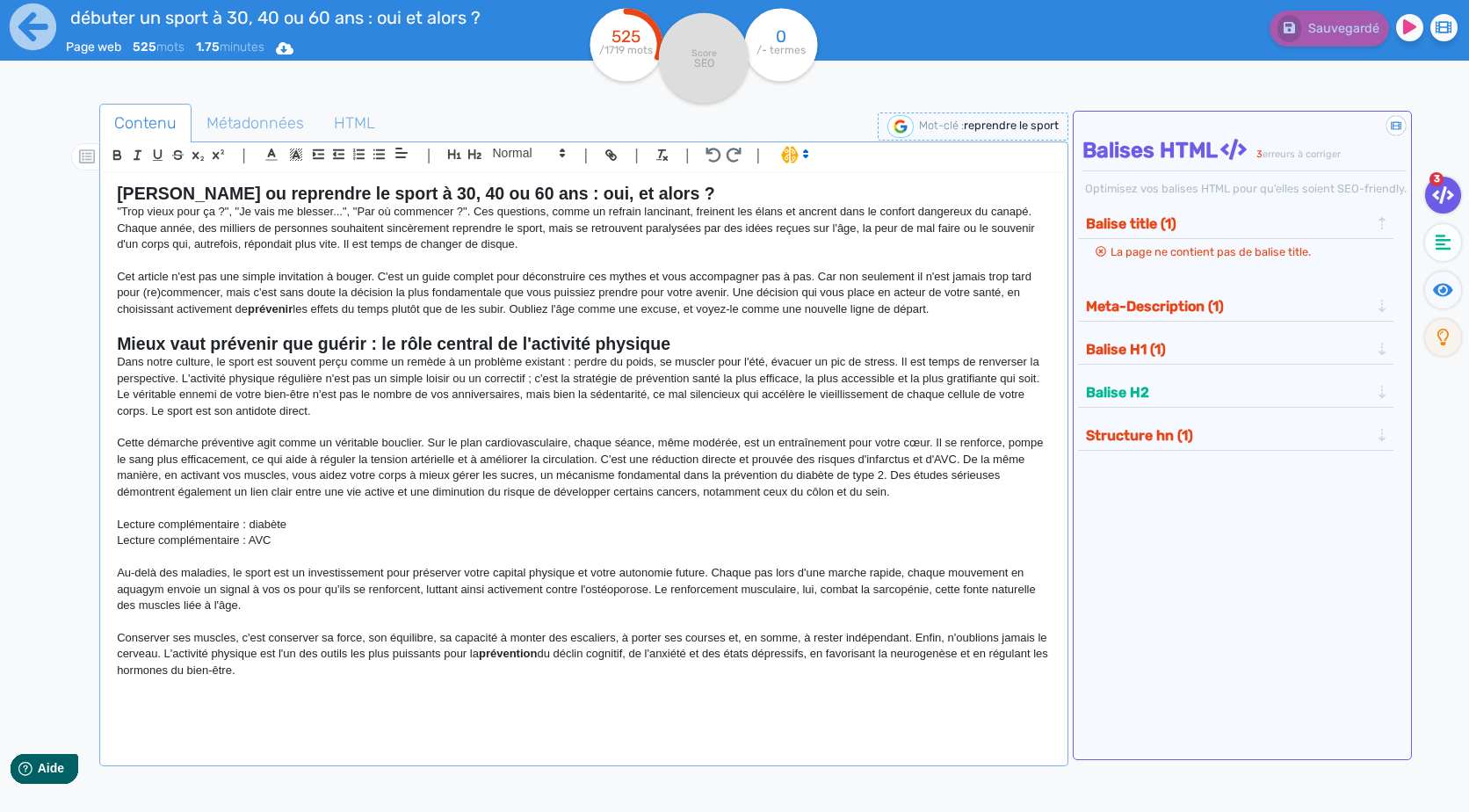
click at [544, 665] on p "Conserver ses muscles, c'est conserver sa force, son équilibre, sa capacité à m…" at bounding box center [583, 653] width 933 height 48
click at [518, 652] on strong "prévention" at bounding box center [508, 653] width 58 height 13
click at [120, 148] on icon "button" at bounding box center [117, 155] width 15 height 15
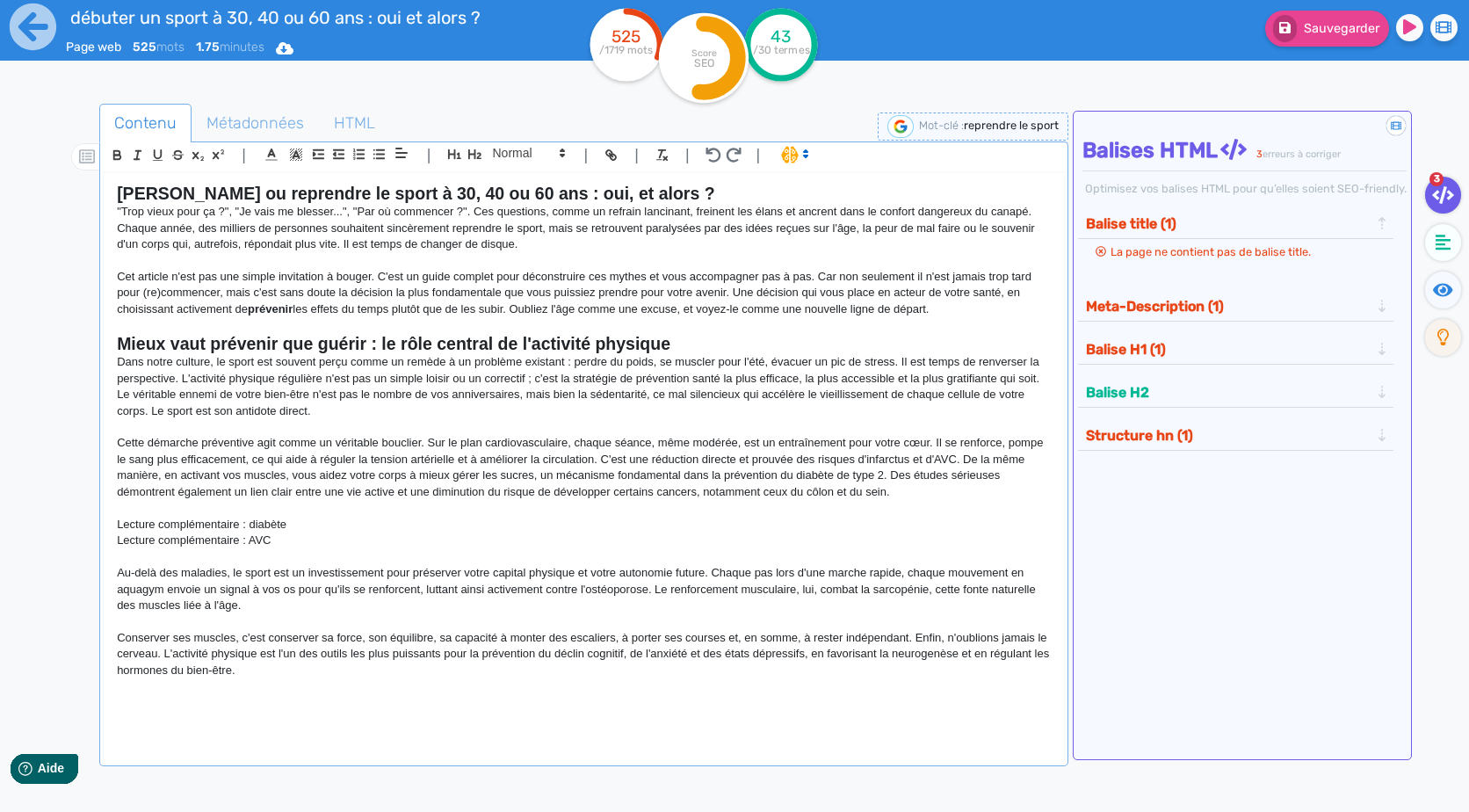
click at [624, 666] on p "Conserver ses muscles, c'est conserver sa force, son équilibre, sa capacité à m…" at bounding box center [583, 653] width 933 height 48
click at [228, 706] on p at bounding box center [583, 703] width 933 height 16
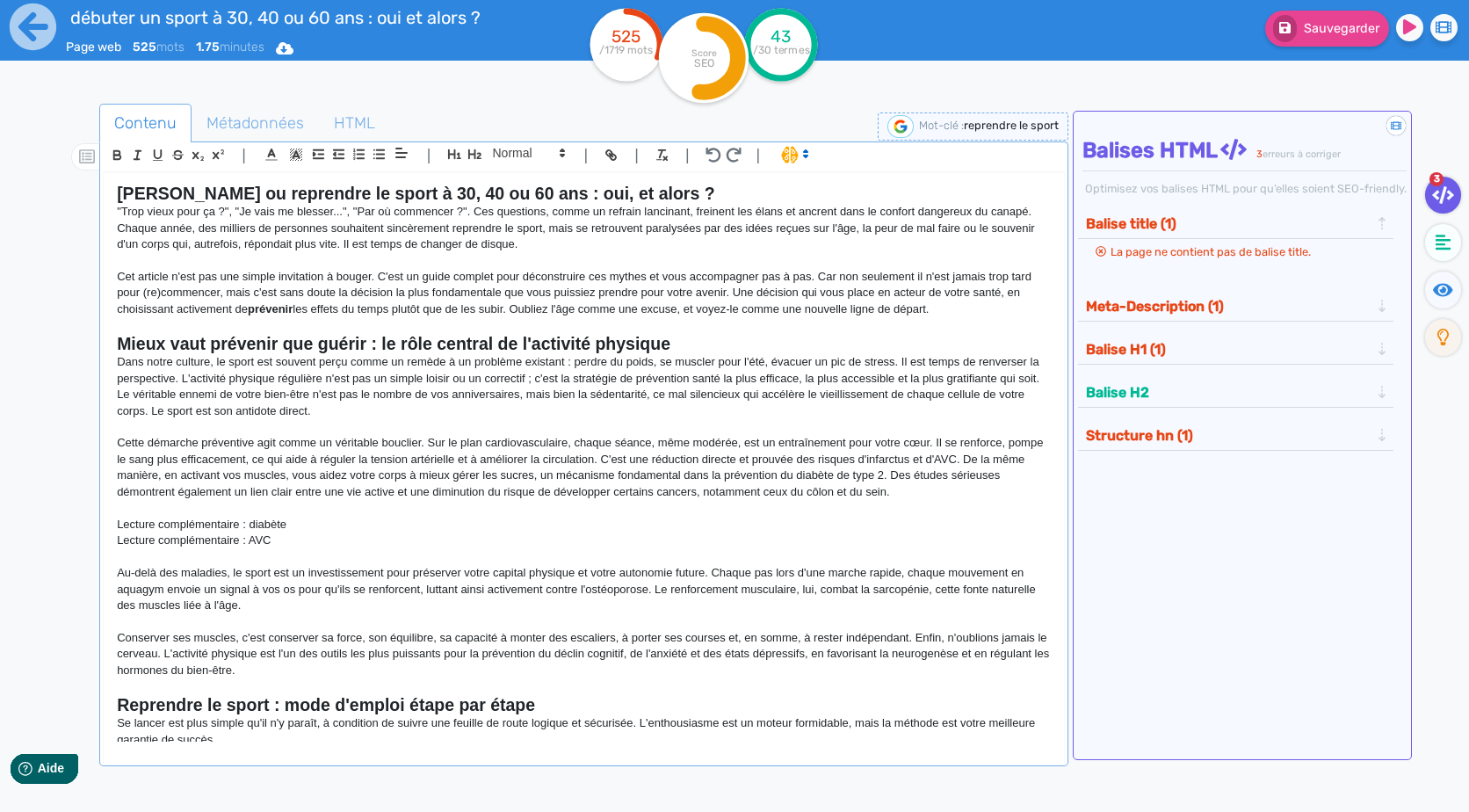
scroll to position [313, 0]
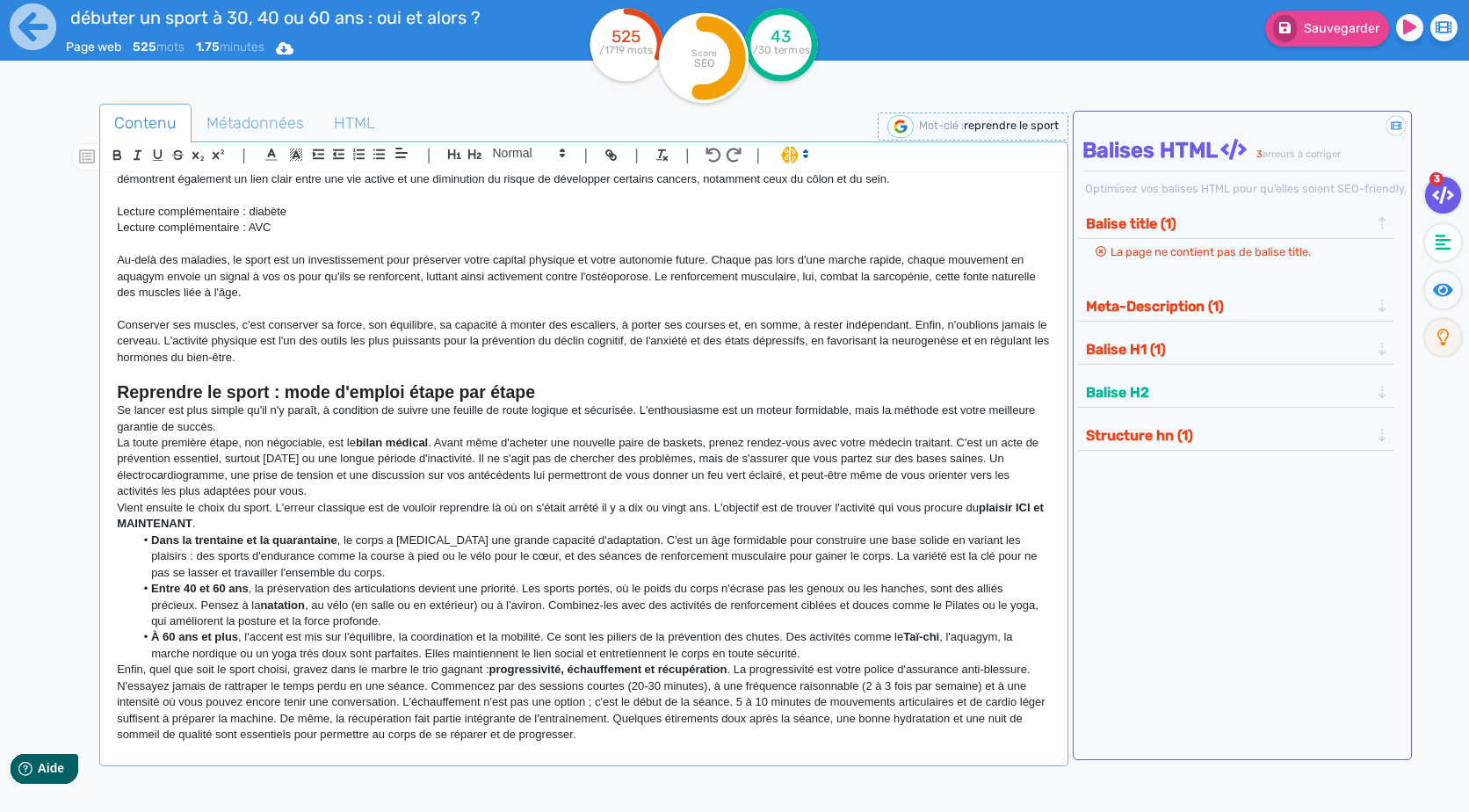
click at [565, 389] on h2 "Reprendre le sport : mode d'emploi étape par étape" at bounding box center [583, 392] width 933 height 20
click at [291, 418] on p "Se lancer est plus simple qu'il n'y paraît, à condition de suivre une feuille d…" at bounding box center [583, 418] width 933 height 32
click at [305, 428] on p "Se lancer est plus simple qu'il n'y paraît, à condition de suivre une feuille d…" at bounding box center [583, 418] width 933 height 32
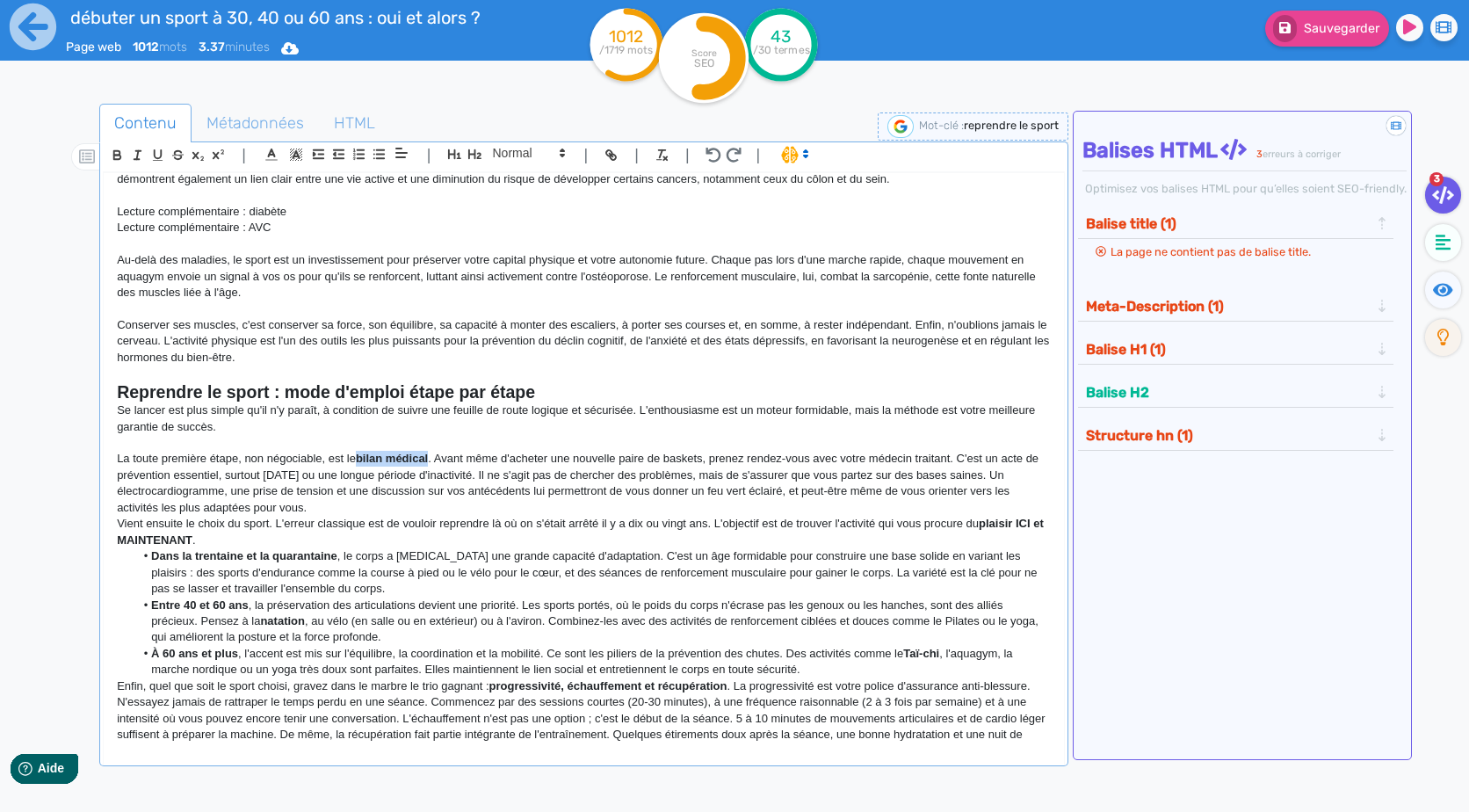
drag, startPoint x: 431, startPoint y: 456, endPoint x: 358, endPoint y: 454, distance: 73.0
click at [358, 454] on strong "bilan médical" at bounding box center [392, 458] width 72 height 13
click at [545, 502] on p "La toute première étape, non négociable, est le bilan médical. Avant même d'ach…" at bounding box center [583, 483] width 933 height 65
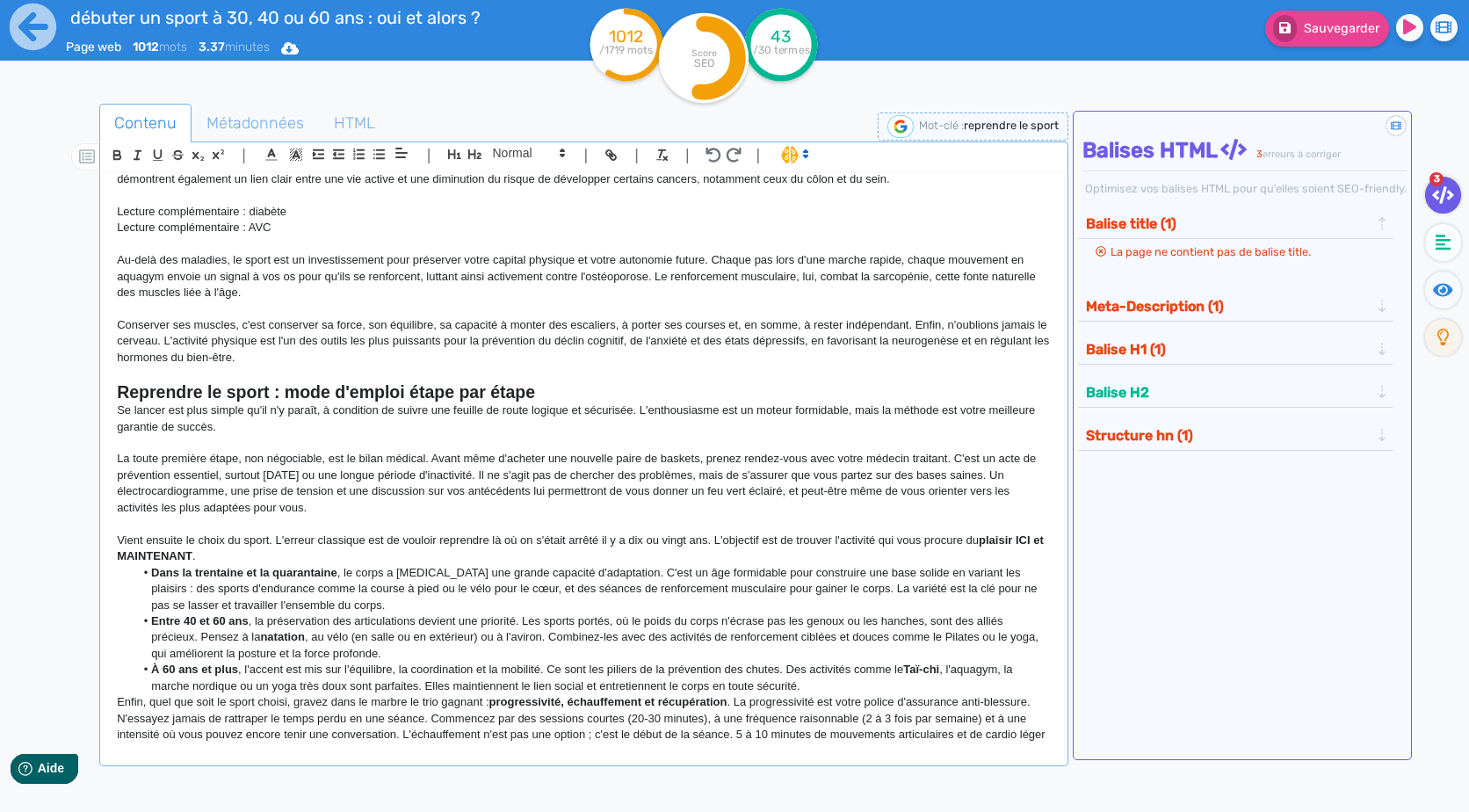
click at [1022, 539] on strong "plaisir ICI et MAINTENANT" at bounding box center [582, 548] width 930 height 29
click at [182, 560] on strong "plaisir ici et MAINTENANT" at bounding box center [581, 548] width 928 height 29
click at [279, 555] on p "Vient ensuite le choix du sport. L'erreur classique est de vouloir reprendre là…" at bounding box center [583, 549] width 933 height 32
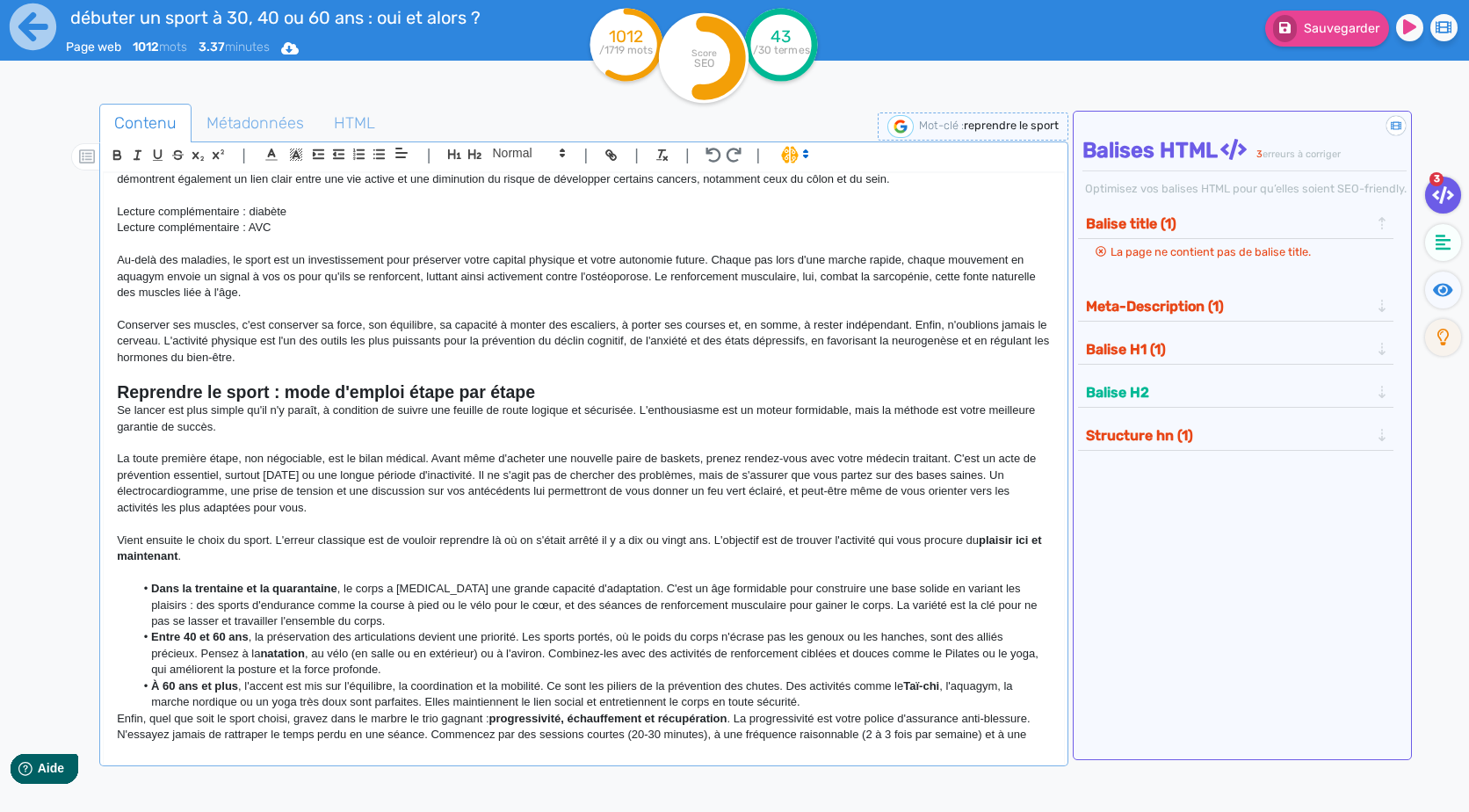
click at [151, 591] on strong "Dans la trentaine et la quarantaine" at bounding box center [244, 589] width 186 height 13
click at [310, 590] on p "Dans la trentaine et la quarantaine , le corps a [MEDICAL_DATA] une grande capa…" at bounding box center [583, 605] width 933 height 48
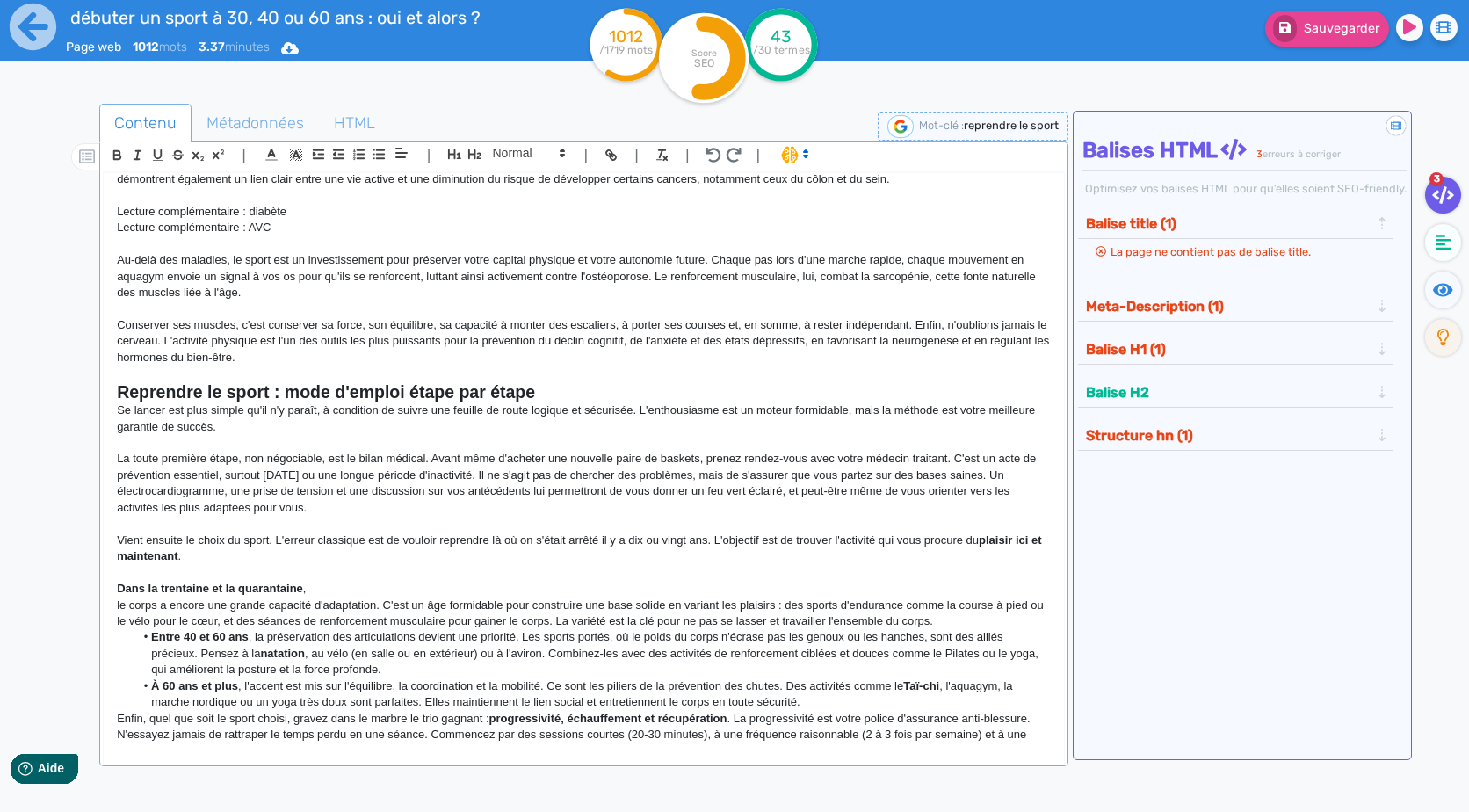
click at [307, 590] on p "Dans la trentaine et la quarantaine ," at bounding box center [583, 589] width 933 height 16
click at [260, 581] on p "Dans la trentaine et la quarantaine" at bounding box center [583, 589] width 933 height 16
click at [563, 145] on icon at bounding box center [562, 152] width 16 height 16
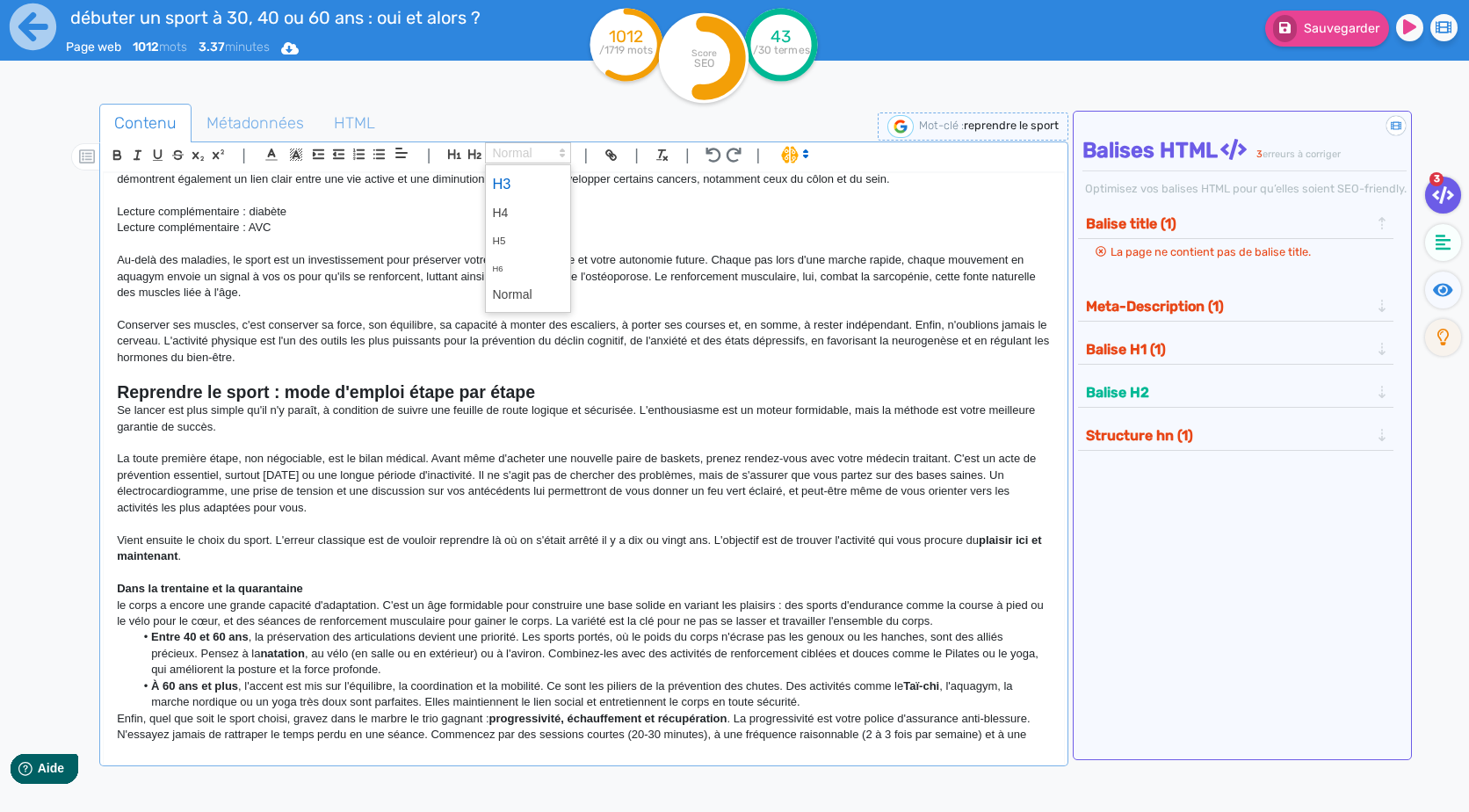
click at [551, 190] on span at bounding box center [528, 184] width 70 height 30
click at [123, 607] on p "le corps a encore une grande capacité d'adaptation. C'est un âge formidable pou…" at bounding box center [583, 612] width 933 height 32
click at [113, 607] on div "[PERSON_NAME] ou reprendre le sport à 30, 40 ou 60 ans : oui, et alors ? "Trop …" at bounding box center [583, 457] width 959 height 569
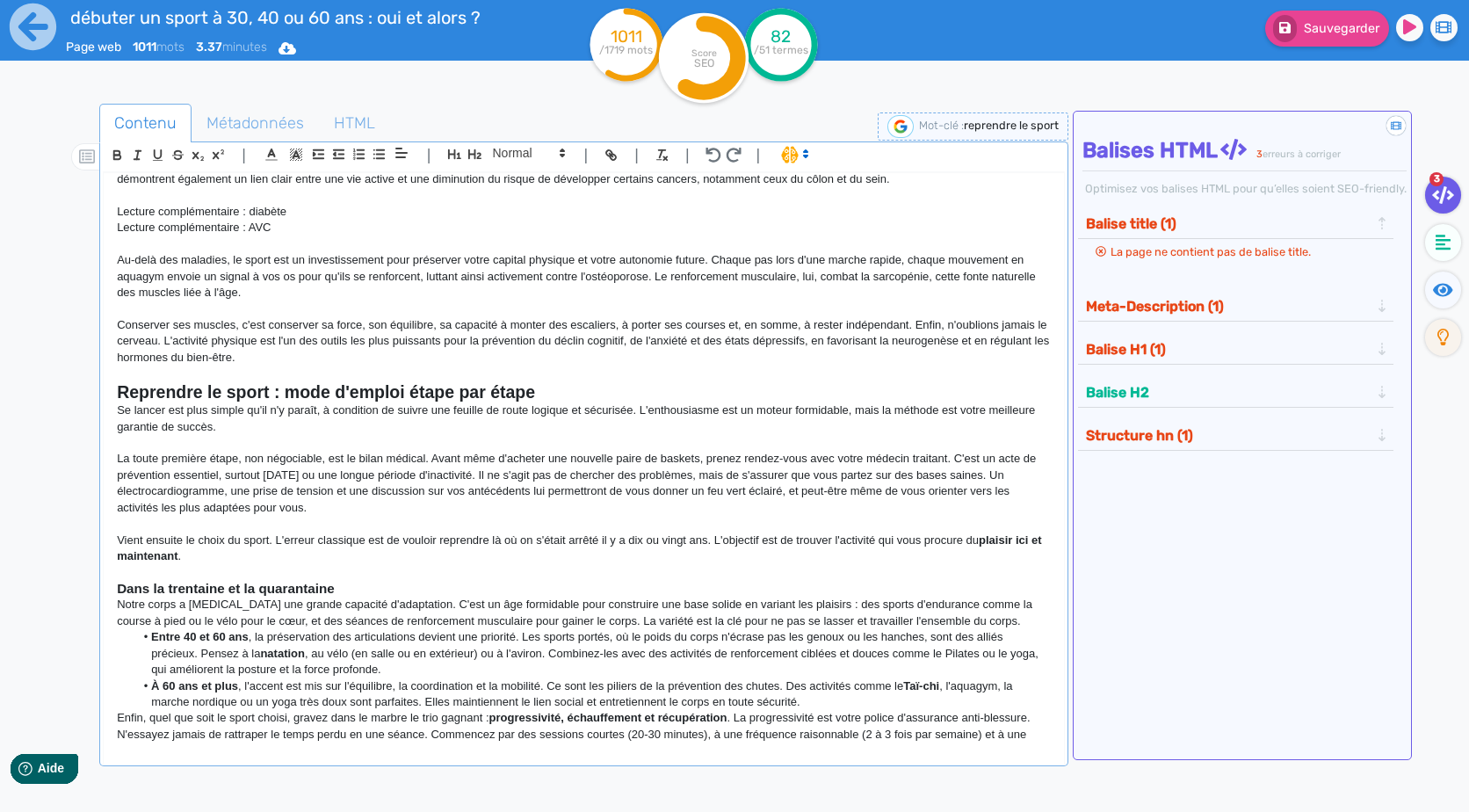
click at [1003, 624] on p "Notre corps a [MEDICAL_DATA] une grande capacité d'adaptation. C'est un âge for…" at bounding box center [583, 612] width 933 height 32
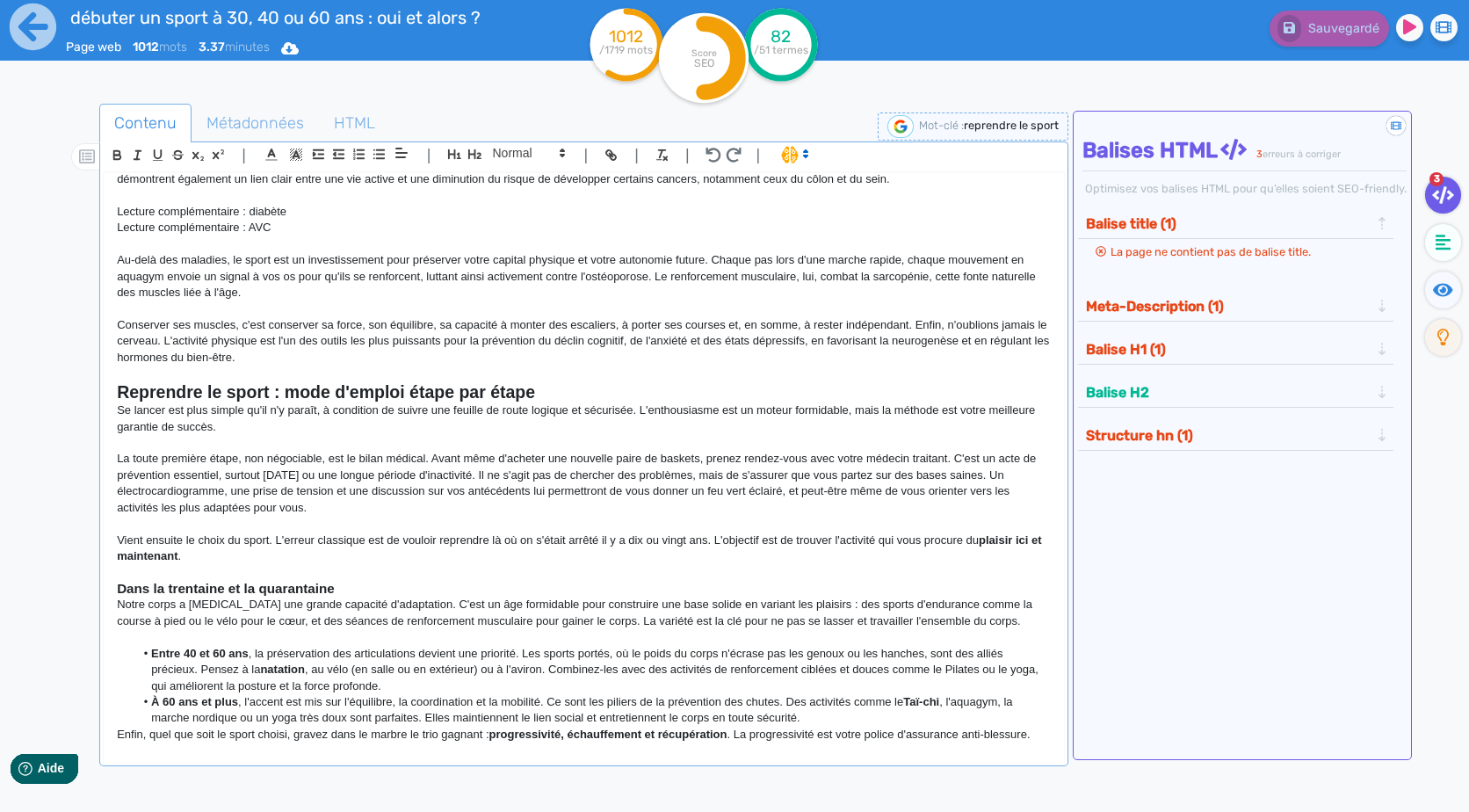
click at [154, 655] on strong "Entre 40 et 60 ans" at bounding box center [200, 653] width 98 height 13
click at [223, 652] on p "﻿ Entre 40 et 60 ans , la préservation des articulations devient une priorité. …" at bounding box center [583, 669] width 933 height 48
click at [217, 658] on p "Entre 40 et 60 ans , La préservation des articulations devient une priorité. Le…" at bounding box center [583, 669] width 933 height 48
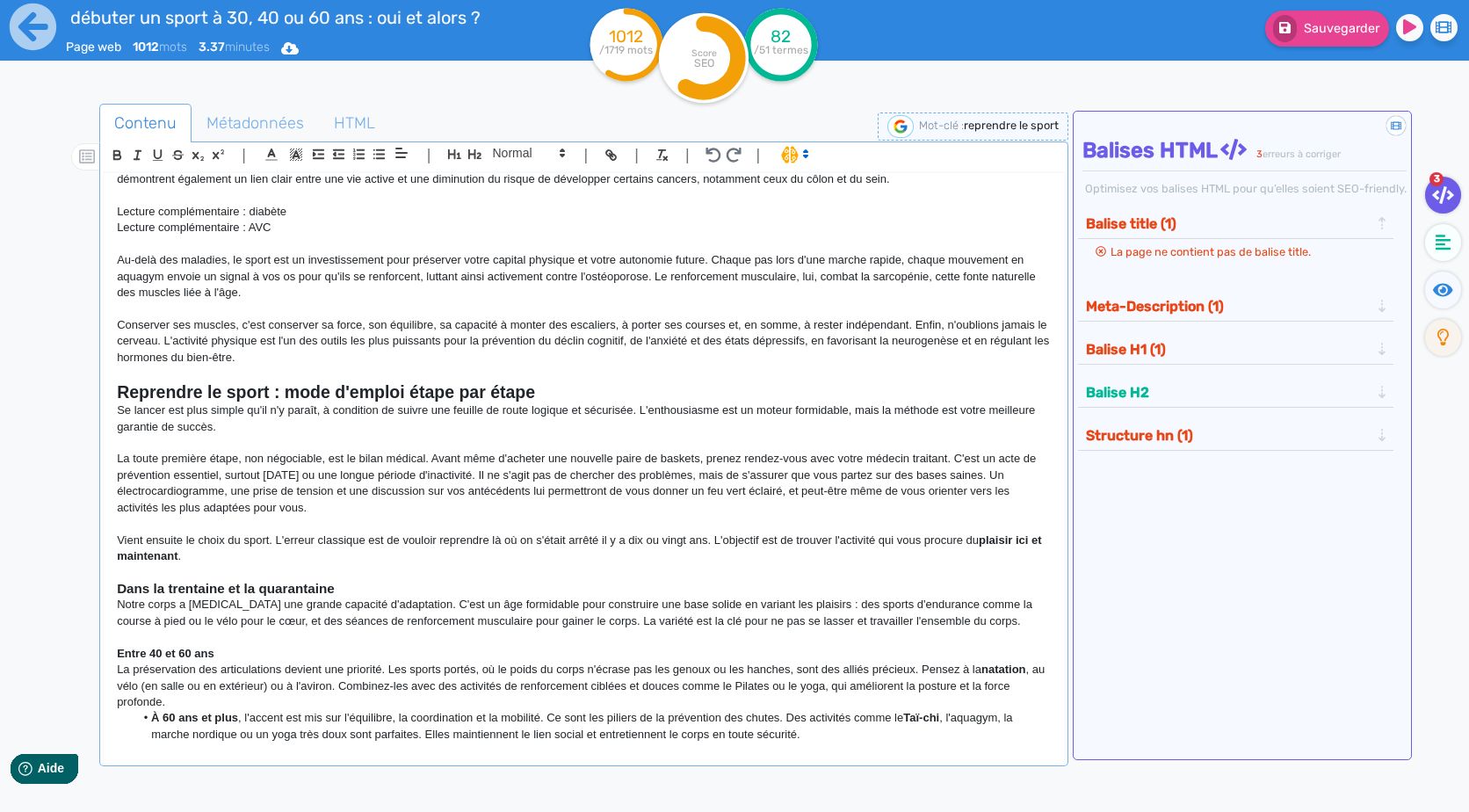
scroll to position [438, 0]
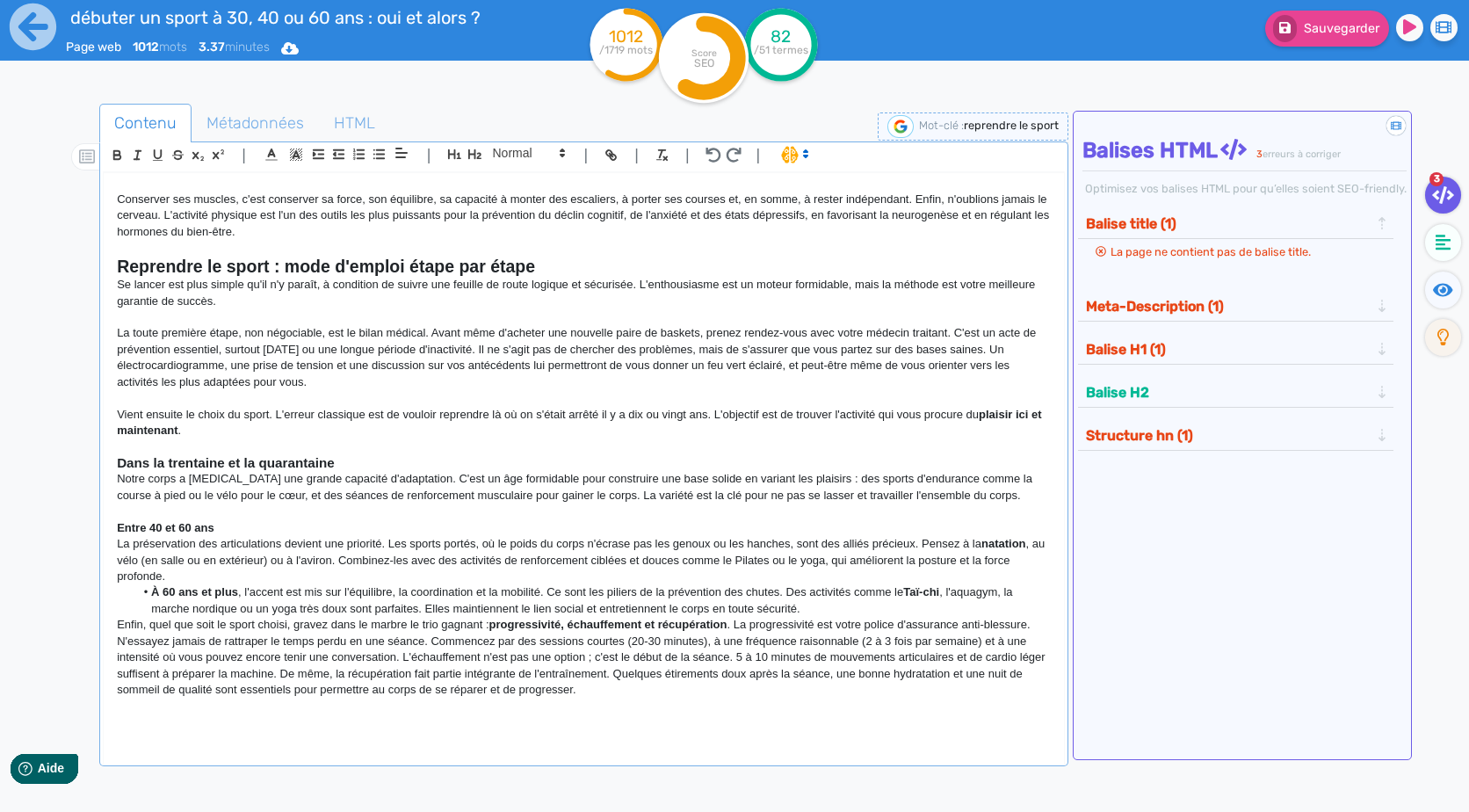
click at [1021, 540] on strong "natation" at bounding box center [1003, 544] width 45 height 13
drag, startPoint x: 283, startPoint y: 556, endPoint x: 156, endPoint y: 564, distance: 127.3
click at [156, 564] on p "La préservation des articulations devient une priorité. Les sports portés, où l…" at bounding box center [583, 560] width 933 height 48
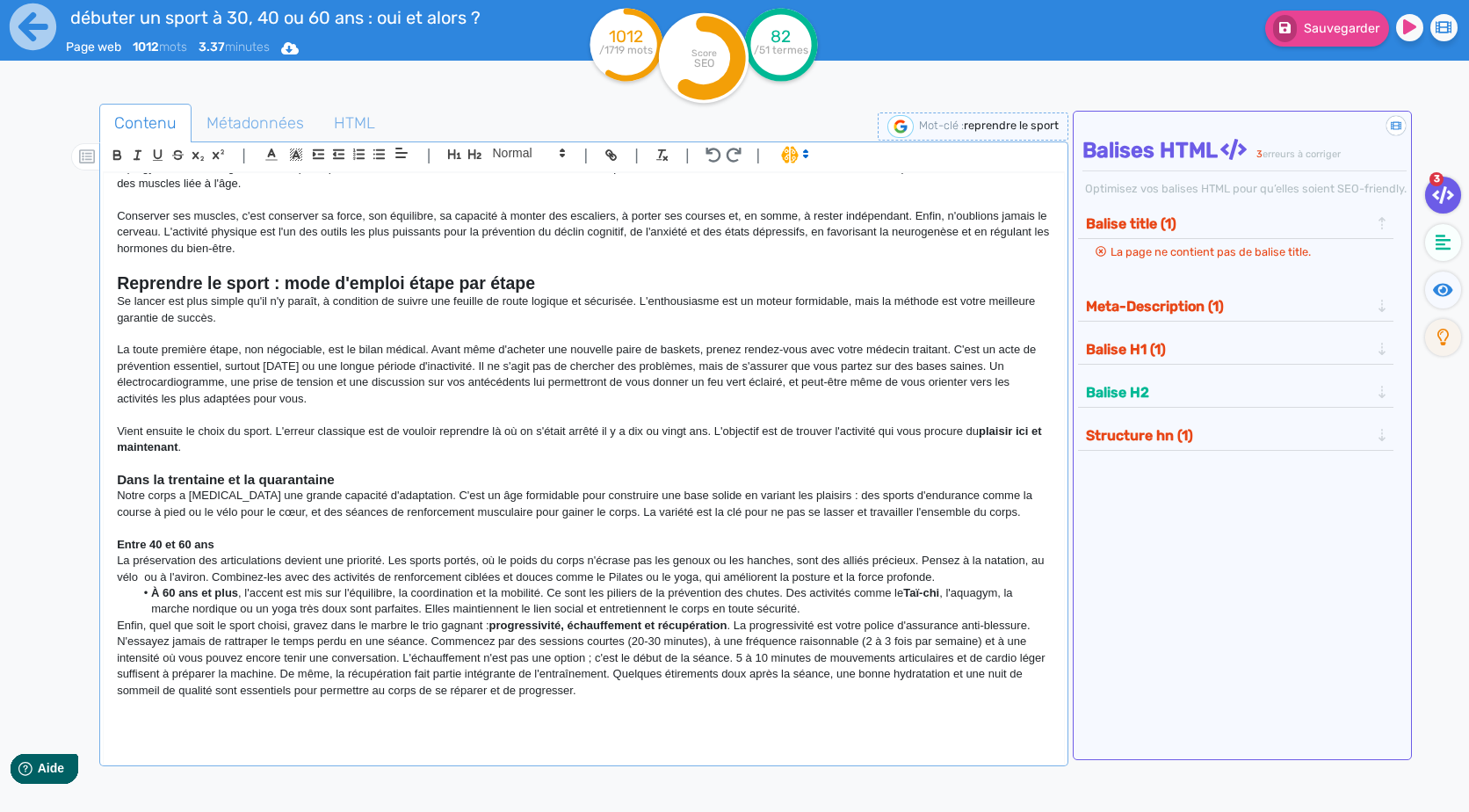
scroll to position [421, 0]
click at [154, 600] on li "À 60 ans et plus , l'accent est mis sur l'équilibre, la coordination et la mobi…" at bounding box center [592, 601] width 917 height 32
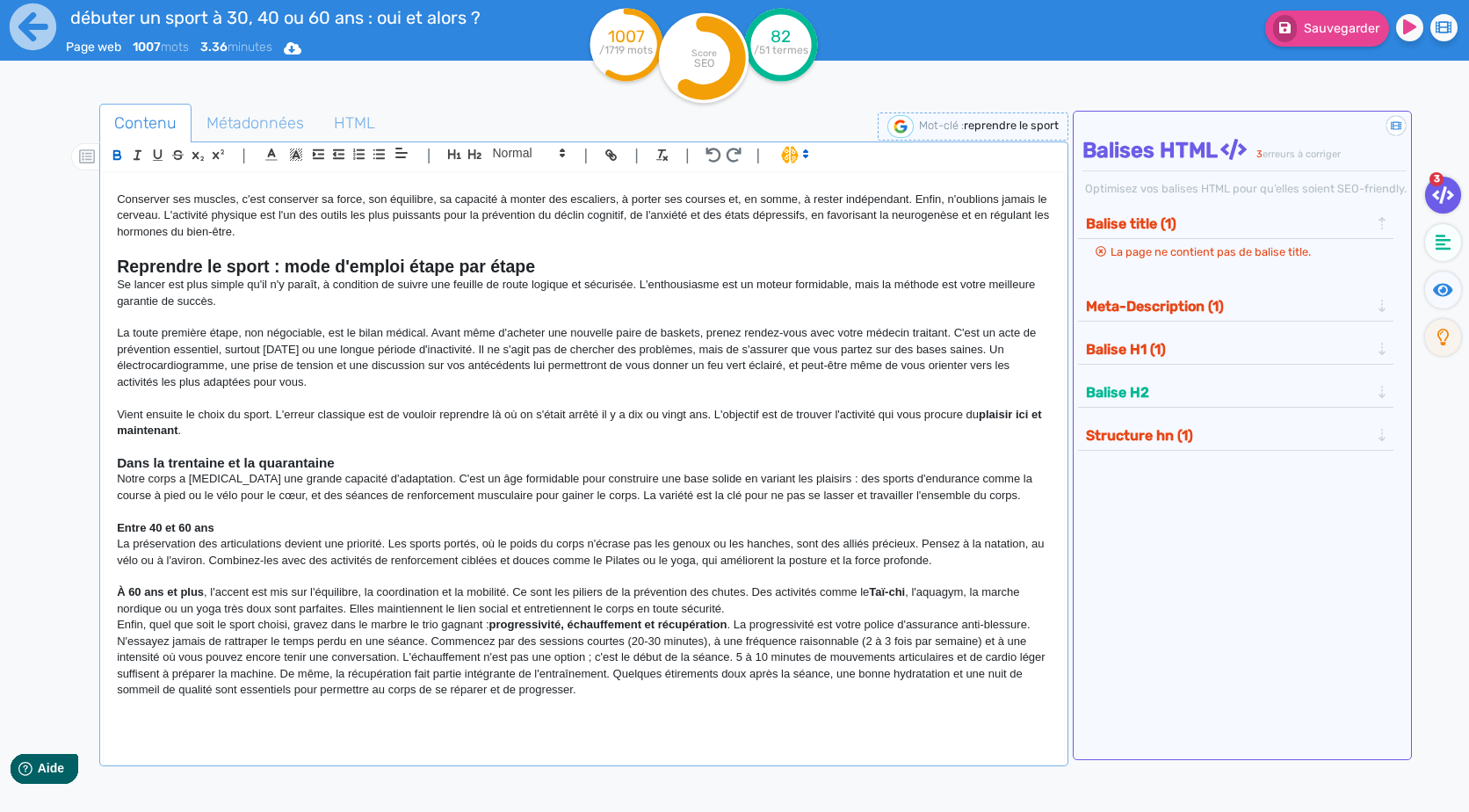
click at [208, 528] on strong "Entre 40 et 60 ans" at bounding box center [165, 528] width 98 height 13
click at [535, 143] on span at bounding box center [528, 153] width 87 height 21
click at [550, 177] on span at bounding box center [528, 184] width 70 height 30
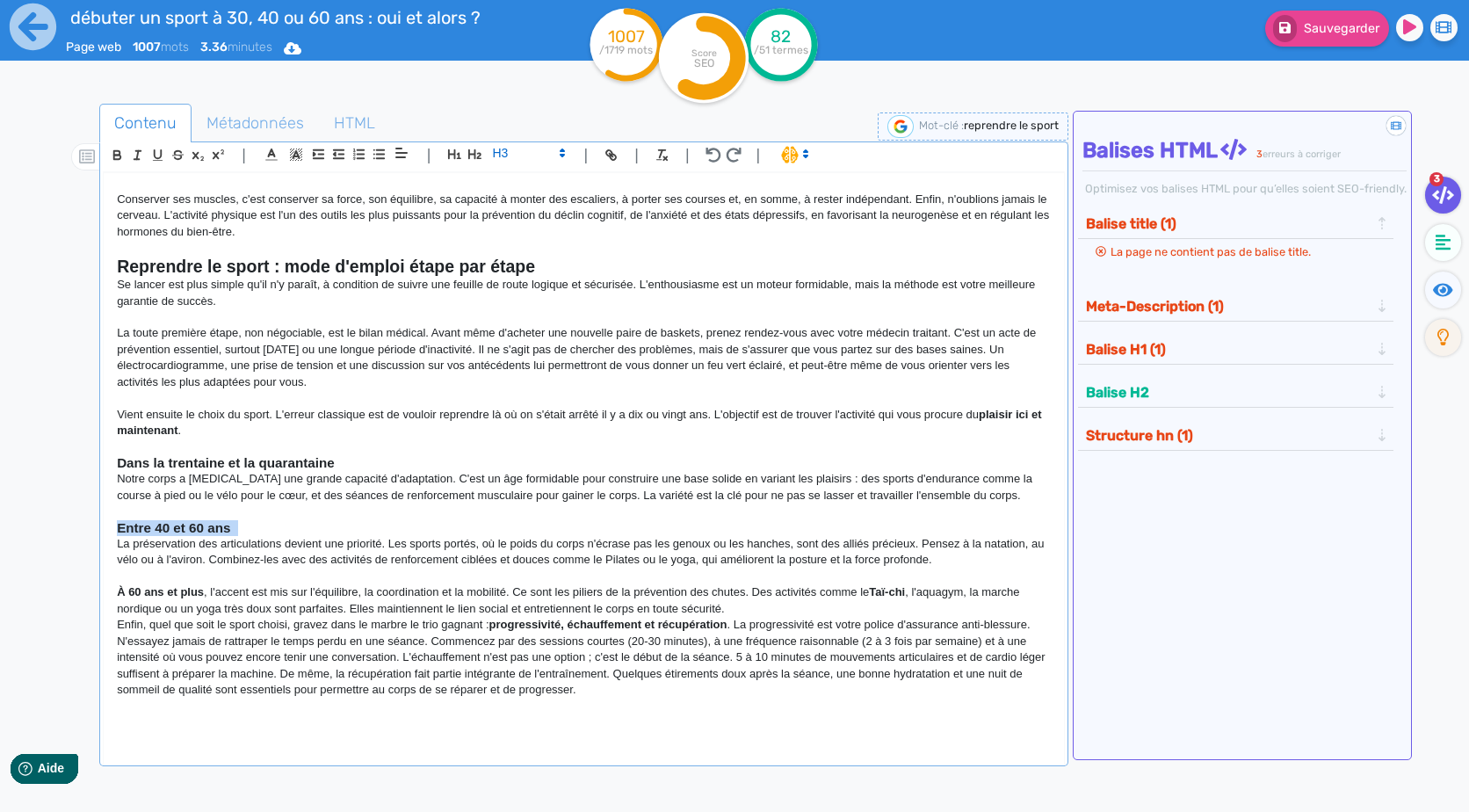
click at [124, 532] on strong "Entre 40 et 60 ans" at bounding box center [173, 528] width 113 height 15
click at [287, 530] on strong "Reprendre le sport à 40 et 60 ans" at bounding box center [222, 528] width 209 height 15
click at [285, 569] on p at bounding box center [583, 576] width 933 height 16
click at [205, 590] on p "À 60 ans et plus , l'accent est mis sur l'équilibre, la coordination et la mobi…" at bounding box center [583, 600] width 933 height 32
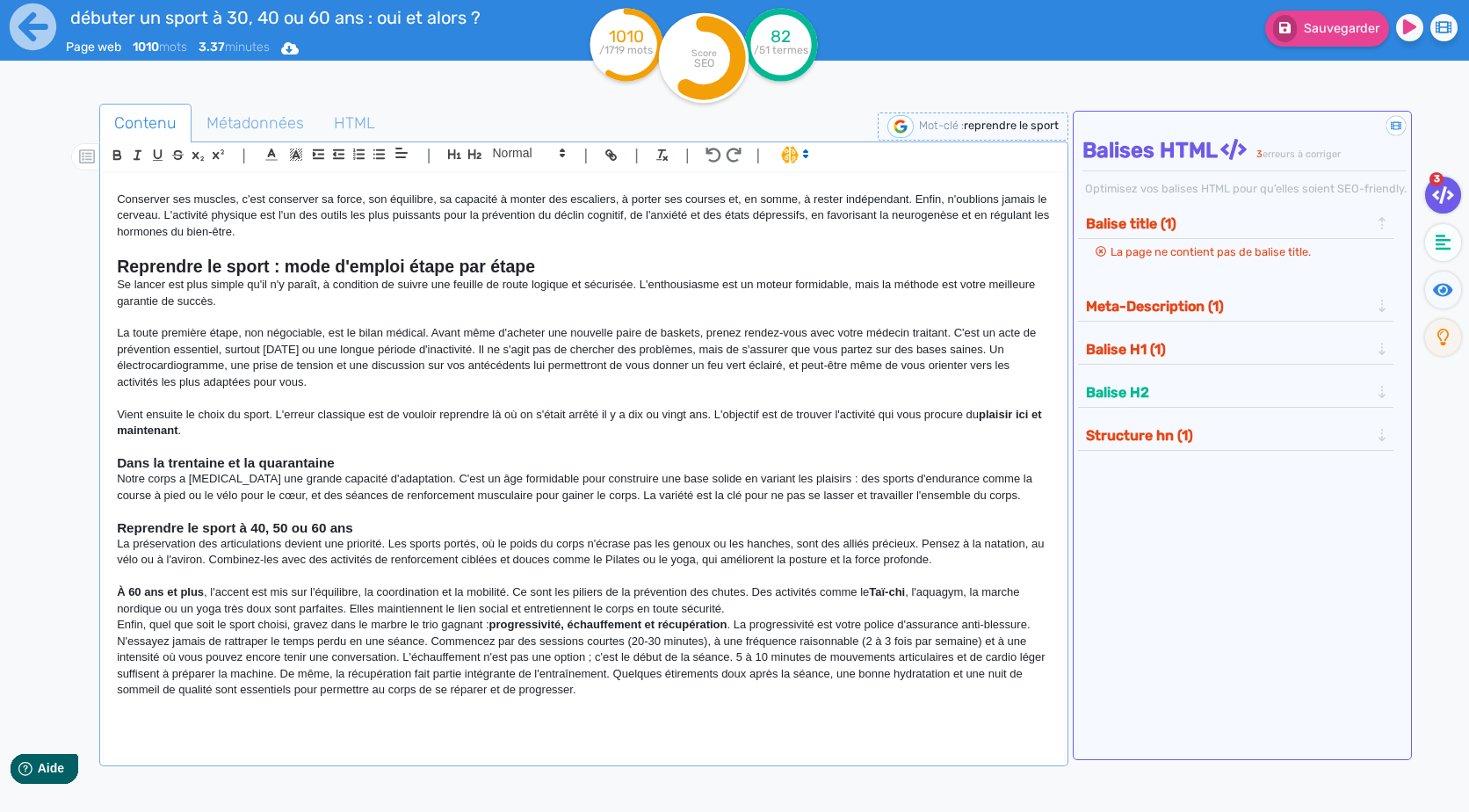
click at [214, 595] on p "À 60 ans et plus , l'accent est mis sur l'équilibre, la coordination et la mobi…" at bounding box center [583, 600] width 933 height 32
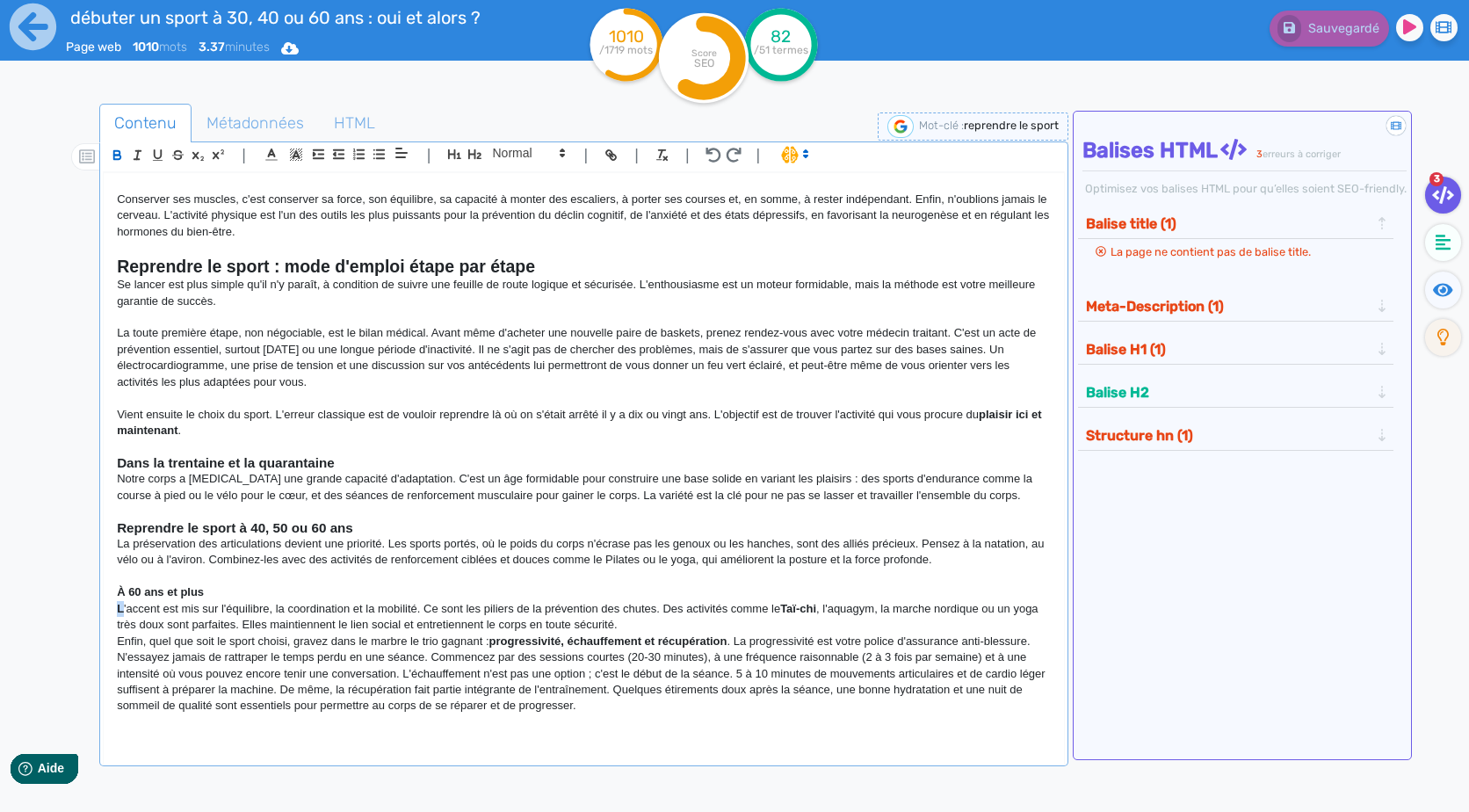
drag, startPoint x: 125, startPoint y: 608, endPoint x: 112, endPoint y: 607, distance: 13.0
click at [112, 607] on div "[PERSON_NAME] ou reprendre le sport à 30, 40 ou 60 ans : oui, et alors ? "Trop …" at bounding box center [583, 457] width 959 height 569
click at [295, 665] on p "Enfin, quel que soit le sport choisi, gravez dans le marbre le trio gagnant : p…" at bounding box center [583, 673] width 933 height 81
drag, startPoint x: 118, startPoint y: 592, endPoint x: 234, endPoint y: 589, distance: 116.0
click at [234, 589] on p "À 60 ans et plus" at bounding box center [583, 591] width 933 height 16
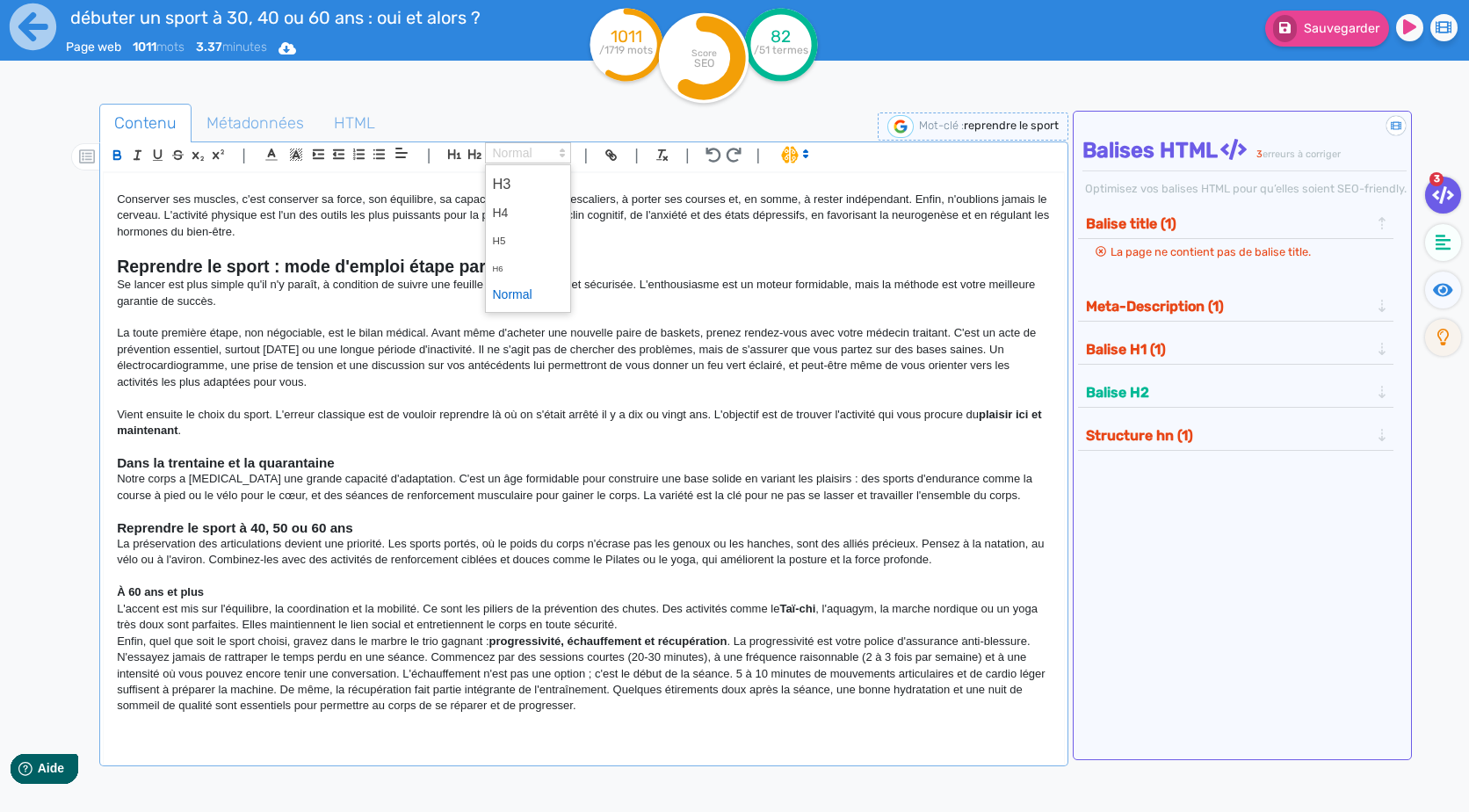
click at [538, 153] on span at bounding box center [528, 153] width 87 height 21
click at [531, 175] on span at bounding box center [528, 184] width 70 height 30
click at [769, 681] on p "Enfin, quel que soit le sport choisi, gravez dans le marbre le trio gagnant : p…" at bounding box center [583, 672] width 933 height 81
click at [677, 622] on p "L'accent est mis sur l'équilibre, la coordination et la mobilité. Ce sont les p…" at bounding box center [583, 616] width 933 height 32
drag, startPoint x: 826, startPoint y: 608, endPoint x: 773, endPoint y: 603, distance: 53.2
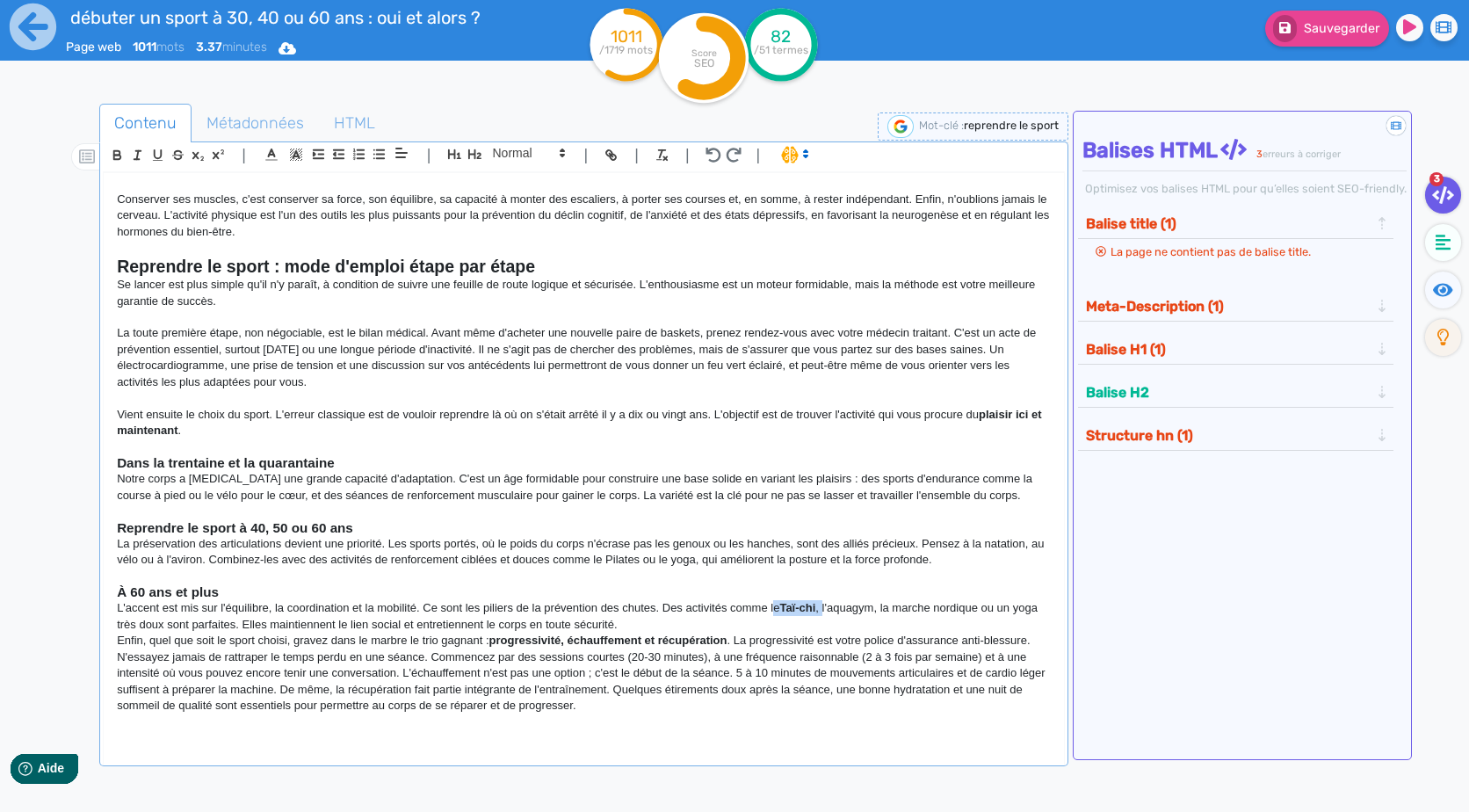
click at [773, 603] on p "L'accent est mis sur l'équilibre, la coordination et la mobilité. Ce sont les p…" at bounding box center [583, 616] width 933 height 32
click at [849, 635] on p "Enfin, quel que soit le sport choisi, gravez dans le marbre le trio gagnant : p…" at bounding box center [583, 672] width 933 height 81
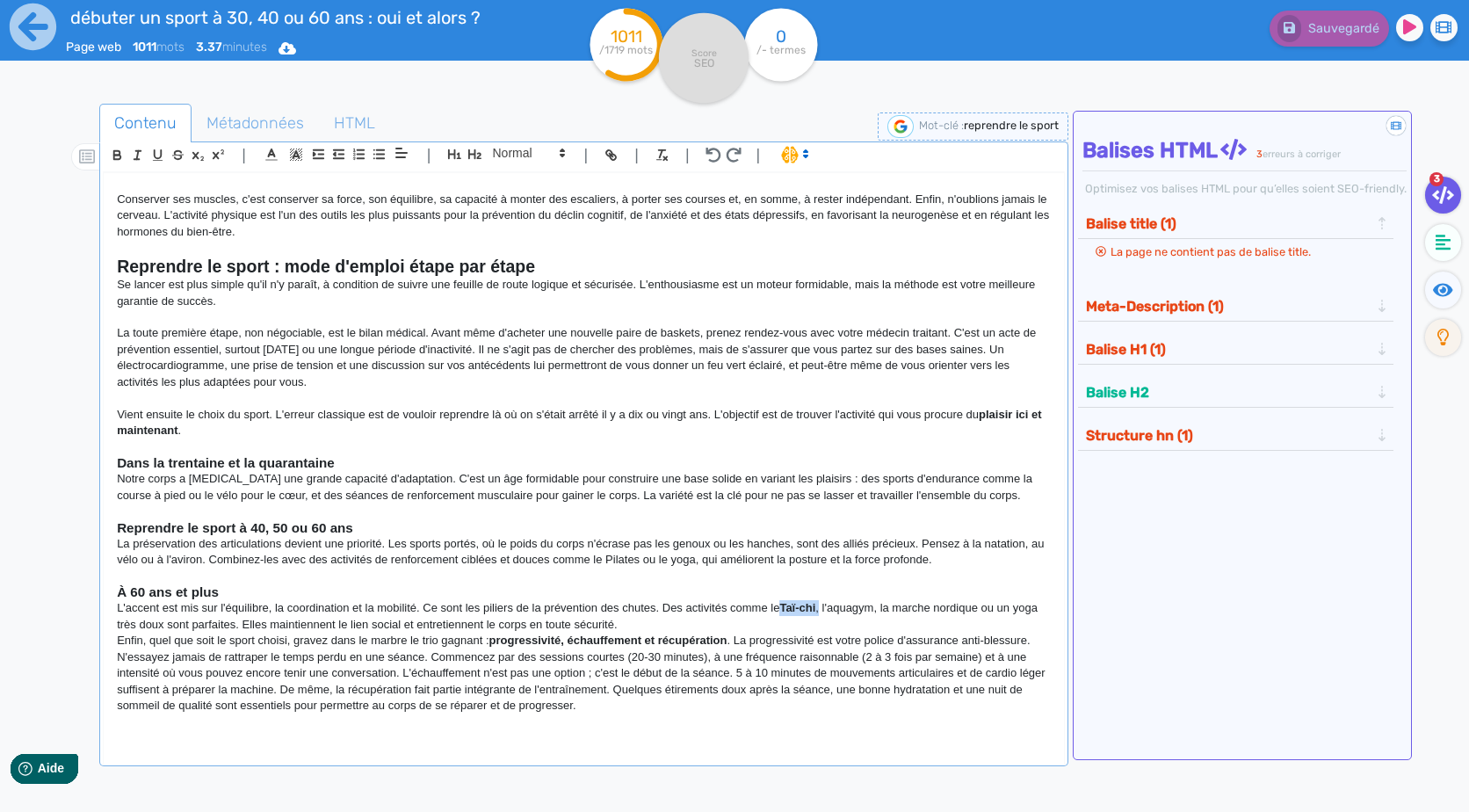
drag, startPoint x: 822, startPoint y: 609, endPoint x: 783, endPoint y: 610, distance: 39.0
click at [783, 610] on p "L'accent est mis sur l'équilibre, la coordination et la mobilité. Ce sont les p…" at bounding box center [583, 616] width 933 height 32
click at [725, 616] on p "L'accent est mis sur l'équilibre, la coordination et la mobilité. Ce sont les p…" at bounding box center [583, 616] width 933 height 32
click at [706, 620] on p "L'accent est mis sur l'équilibre, la coordination et la mobilité. Ce sont les p…" at bounding box center [583, 616] width 933 height 32
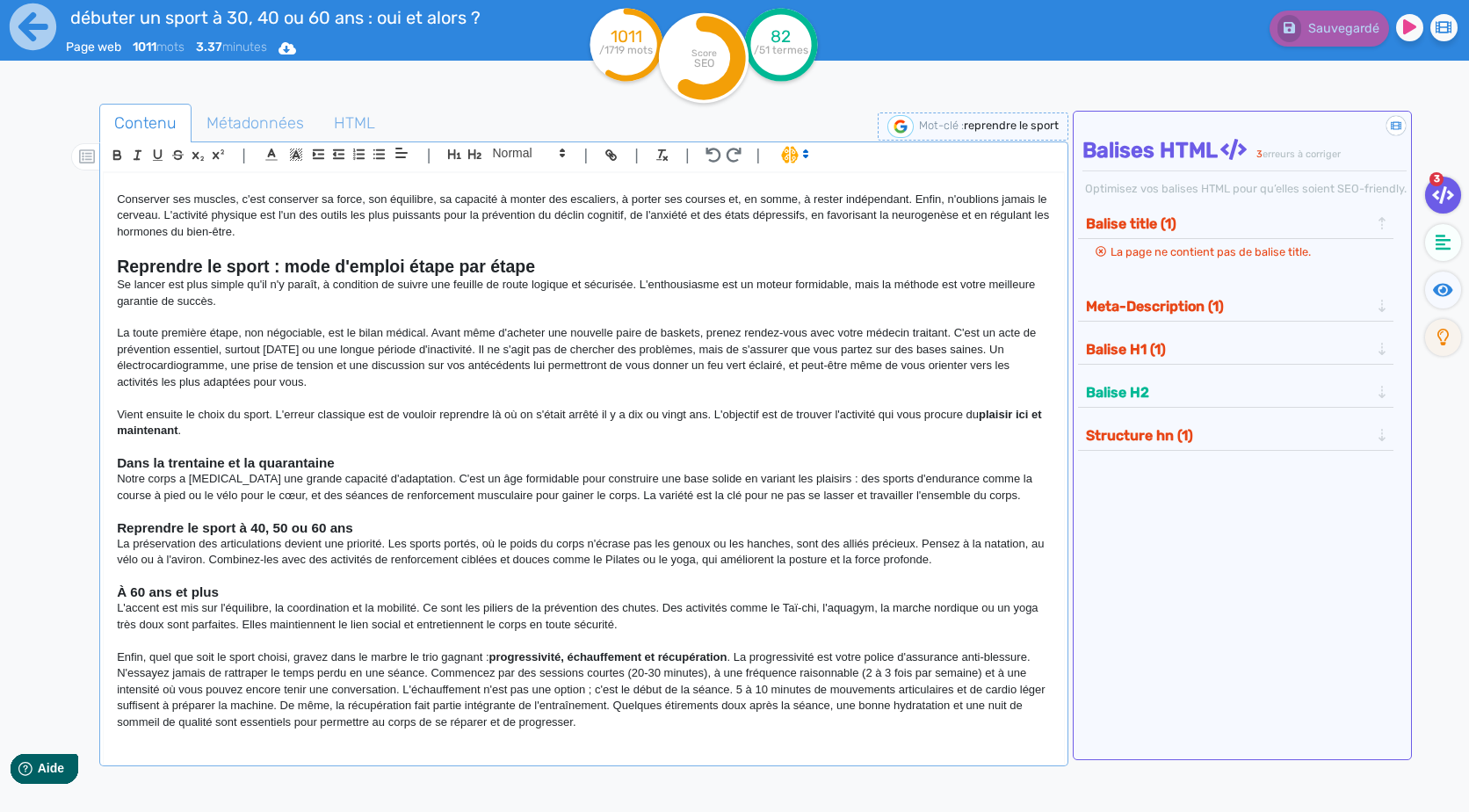
click at [733, 659] on p "Enfin, quel que soit le sport choisi, gravez dans le marbre le trio gagnant : p…" at bounding box center [583, 689] width 933 height 81
drag, startPoint x: 731, startPoint y: 659, endPoint x: 494, endPoint y: 656, distance: 237.0
click at [494, 656] on p "Enfin, quel que soit le sport choisi, gravez dans le marbre le trio gagnant : p…" at bounding box center [583, 689] width 933 height 81
click at [733, 721] on p "Enfin, quel que soit le sport choisi, gravez dans le marbre le trio gagnant : p…" at bounding box center [583, 689] width 933 height 81
click at [398, 687] on p "Enfin, quel que soit le sport choisi, gravez dans le marbre le trio gagnant : p…" at bounding box center [583, 689] width 933 height 81
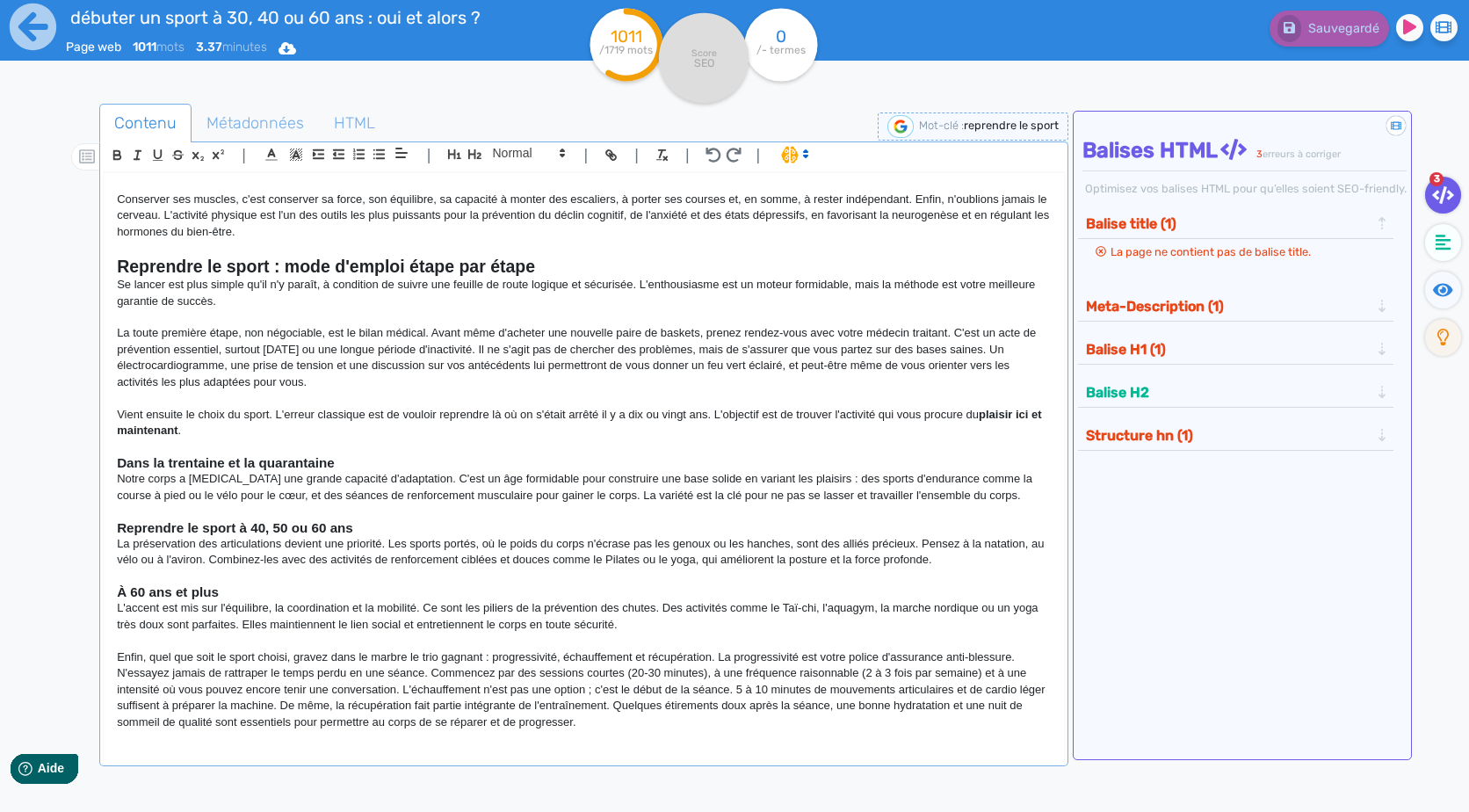
click at [406, 688] on p "Enfin, quel que soit le sport choisi, gravez dans le marbre le trio gagnant : p…" at bounding box center [583, 689] width 933 height 81
click at [401, 693] on p "Enfin, quel que soit le sport choisi, gravez dans le marbre le trio gagnant : p…" at bounding box center [583, 689] width 933 height 81
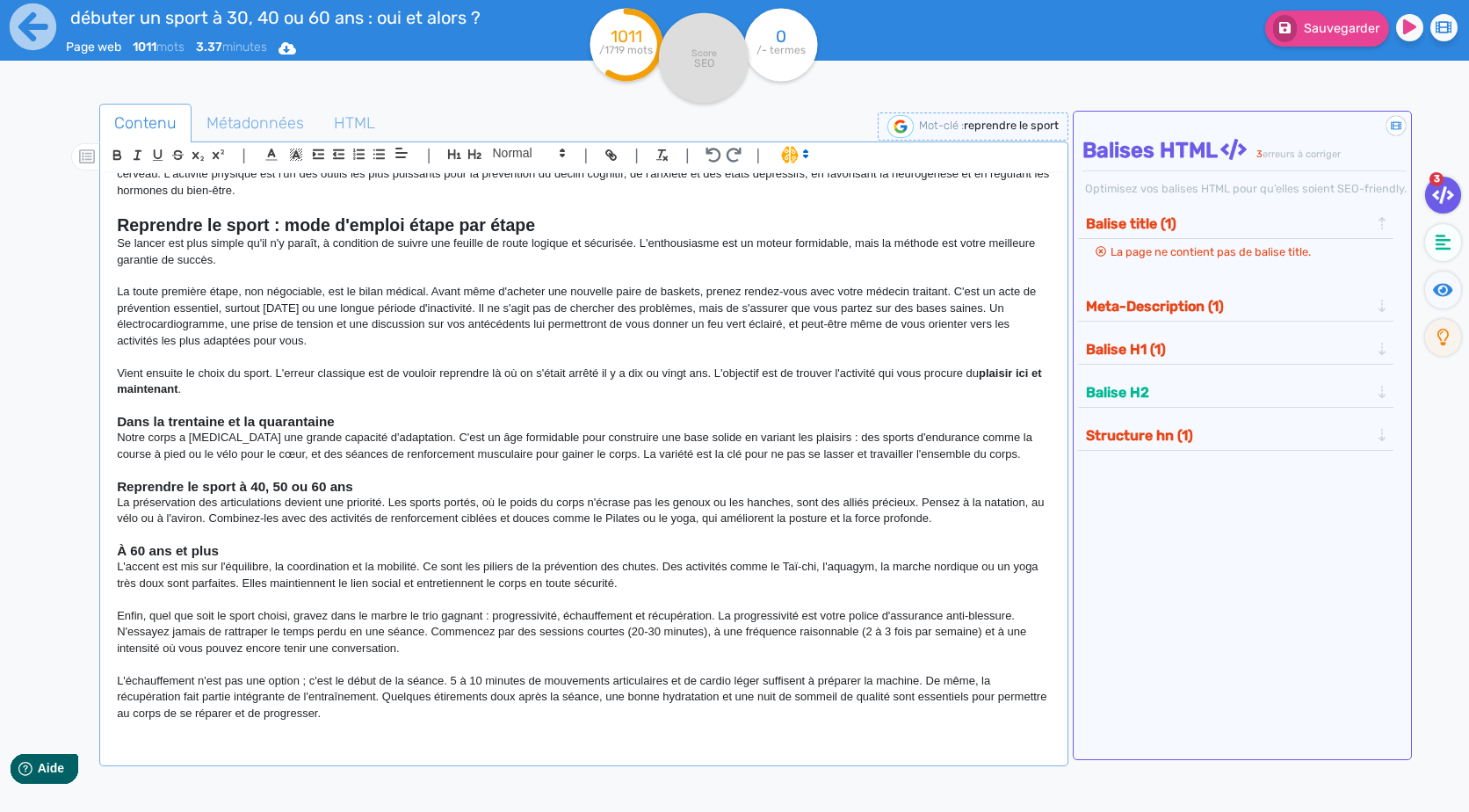
scroll to position [502, 0]
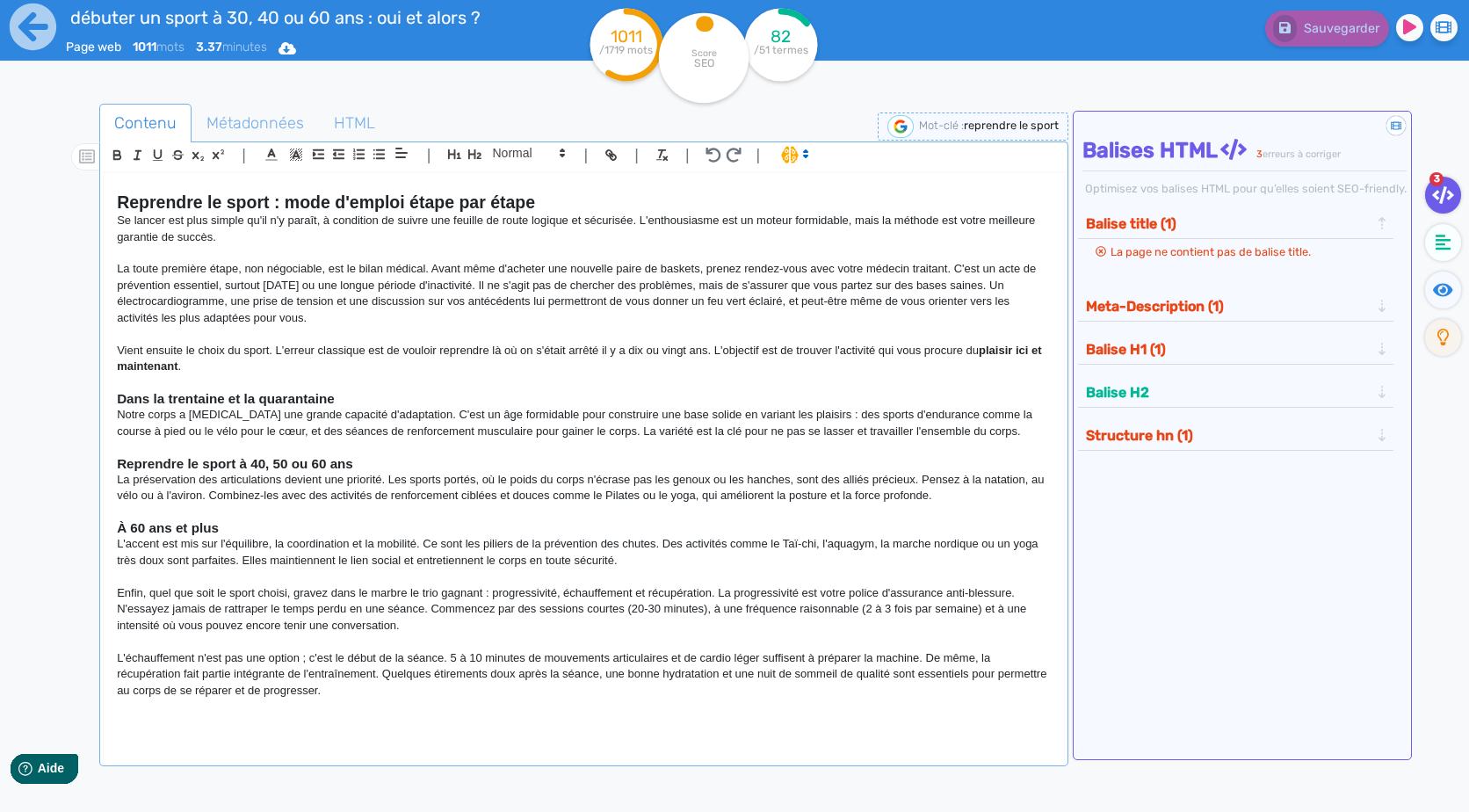
click at [351, 758] on div "[PERSON_NAME] ou reprendre le sport à 30, 40 ou 60 ans : oui, et alors ? "Trop …" at bounding box center [583, 472] width 961 height 600
click at [283, 728] on p at bounding box center [583, 722] width 933 height 16
click at [631, 612] on p "Enfin, quel que soit le sport choisi, gravez dans le marbre le trio gagnant : p…" at bounding box center [583, 609] width 933 height 48
click at [716, 613] on p "Enfin, quel que soit le sport choisi, gravez dans le marbre le trio gagnant : p…" at bounding box center [583, 609] width 933 height 48
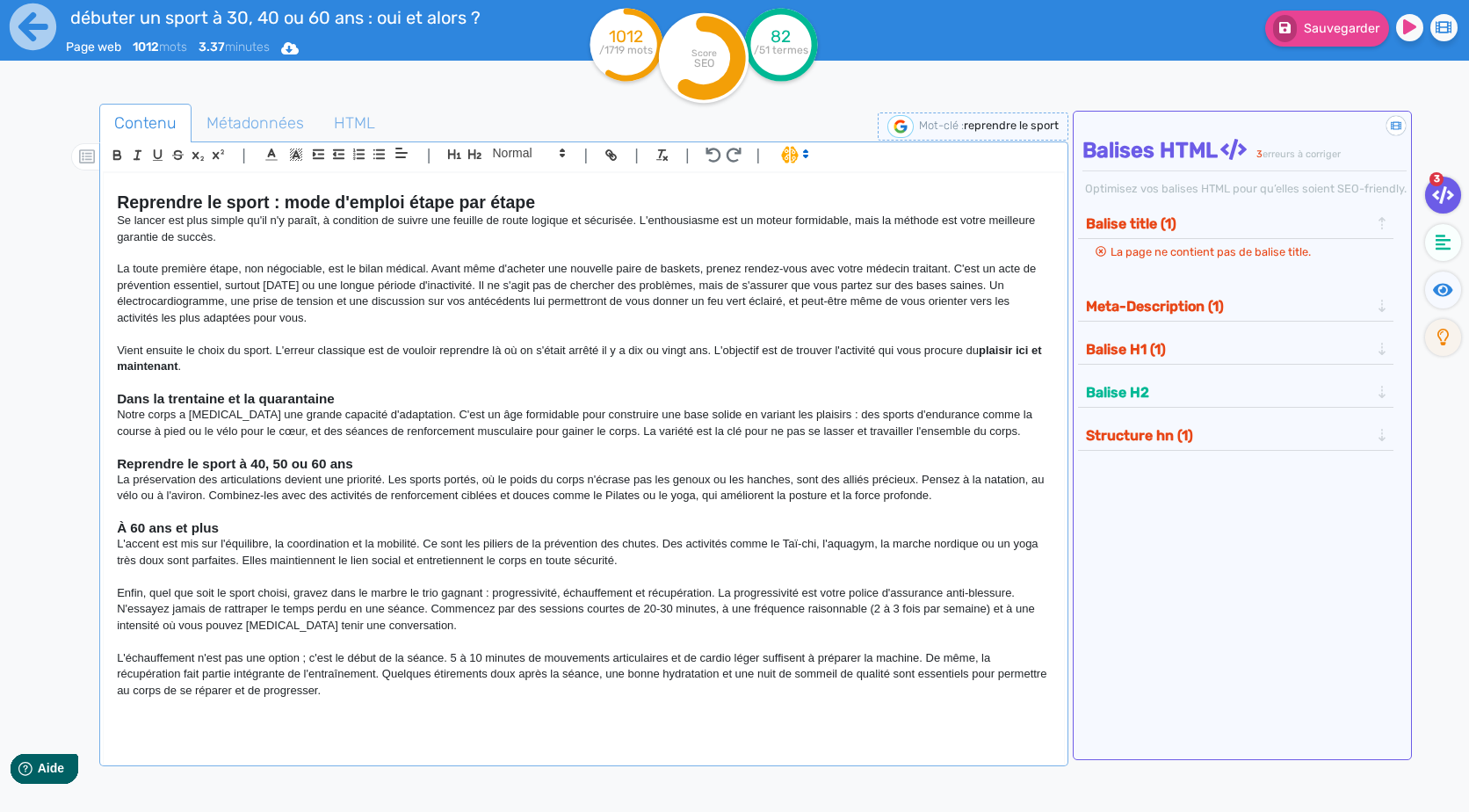
click at [877, 609] on p "Enfin, quel que soit le sport choisi, gravez dans le marbre le trio gagnant : p…" at bounding box center [583, 609] width 933 height 48
click at [1032, 609] on p "Enfin, quel que soit le sport choisi, gravez dans le marbre le trio gagnant : p…" at bounding box center [583, 609] width 933 height 48
click at [659, 703] on p at bounding box center [583, 706] width 933 height 16
click at [218, 714] on p at bounding box center [583, 722] width 933 height 16
click at [1188, 429] on button "Structure hn (1)" at bounding box center [1227, 435] width 295 height 29
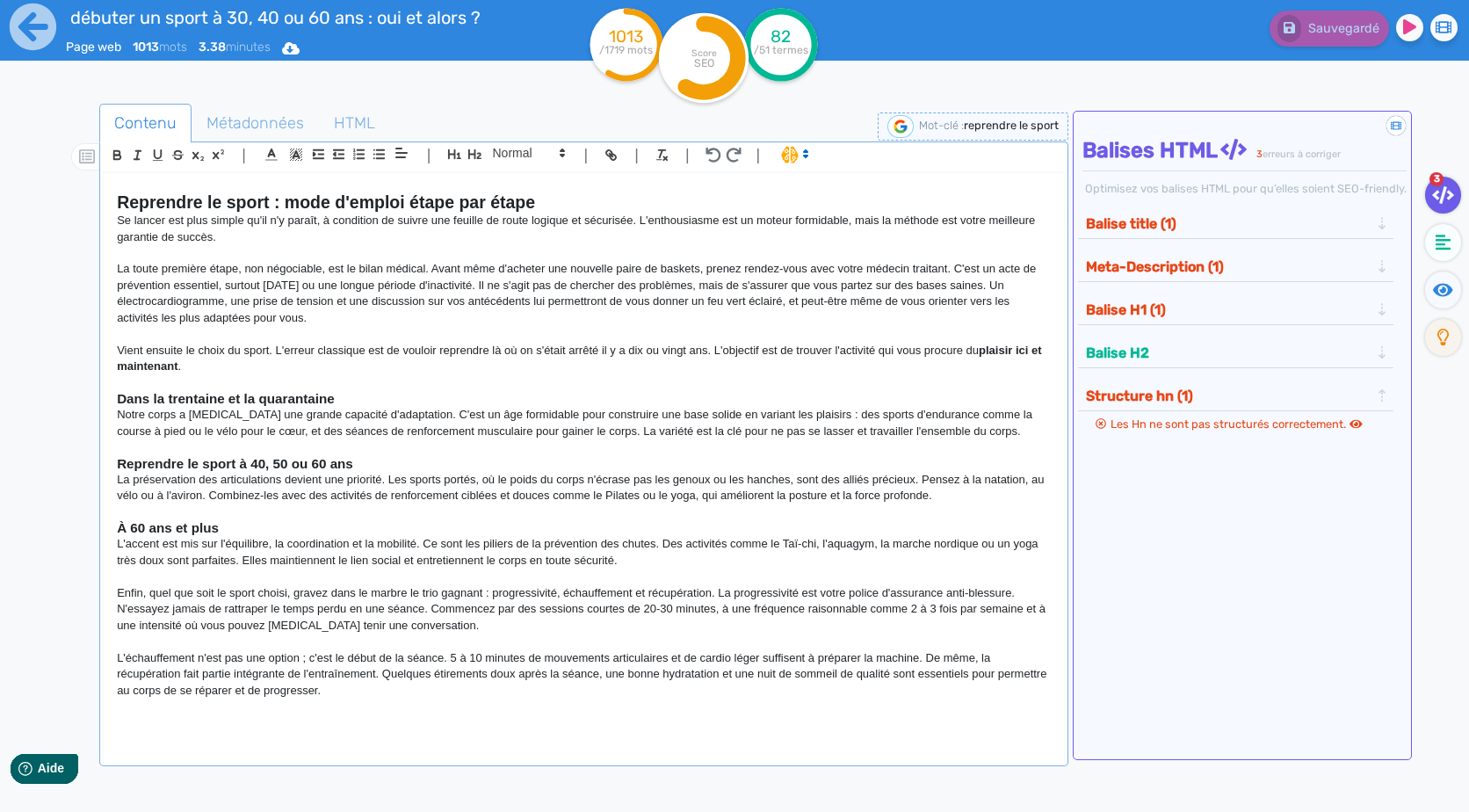
click at [347, 721] on p at bounding box center [583, 722] width 933 height 16
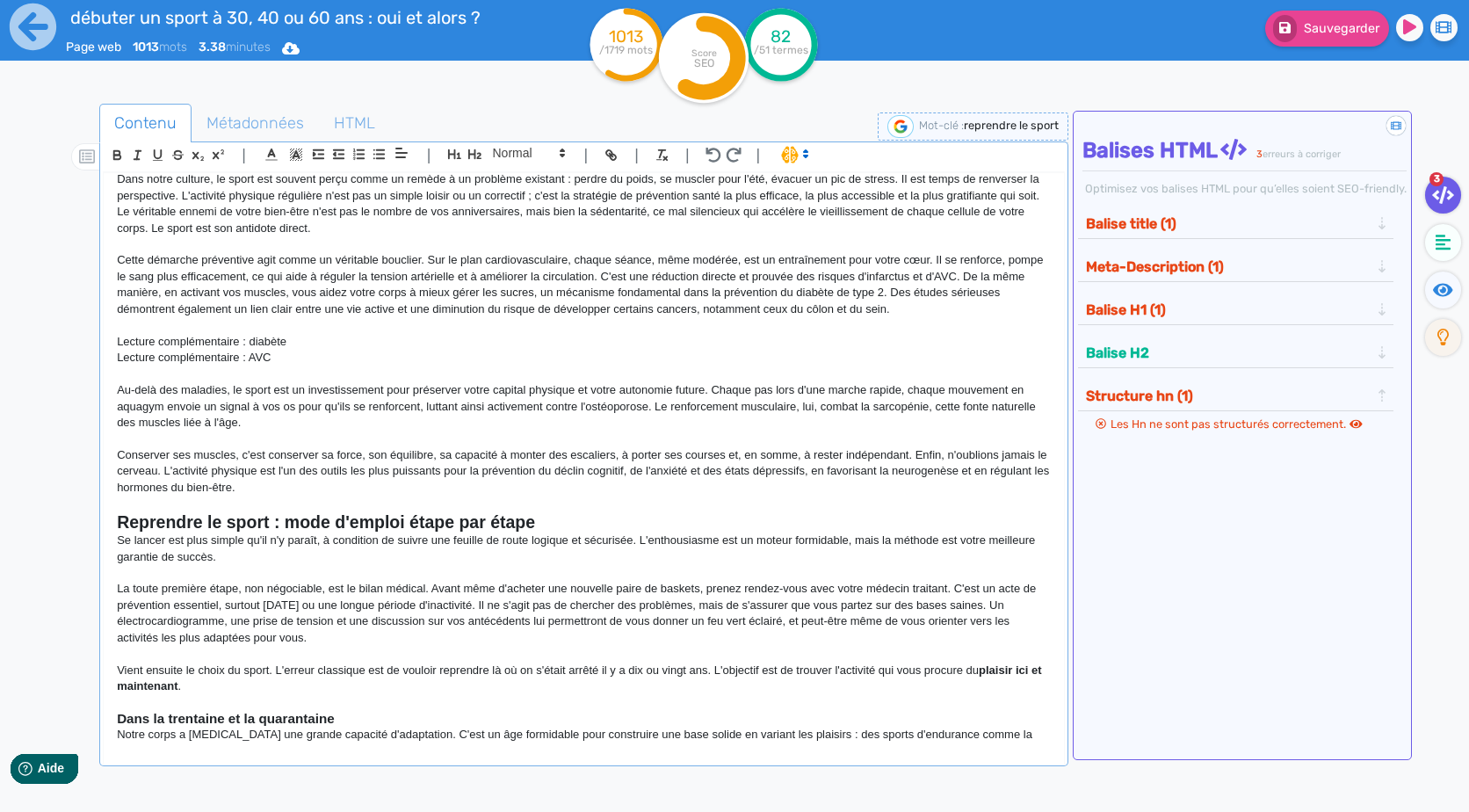
scroll to position [0, 0]
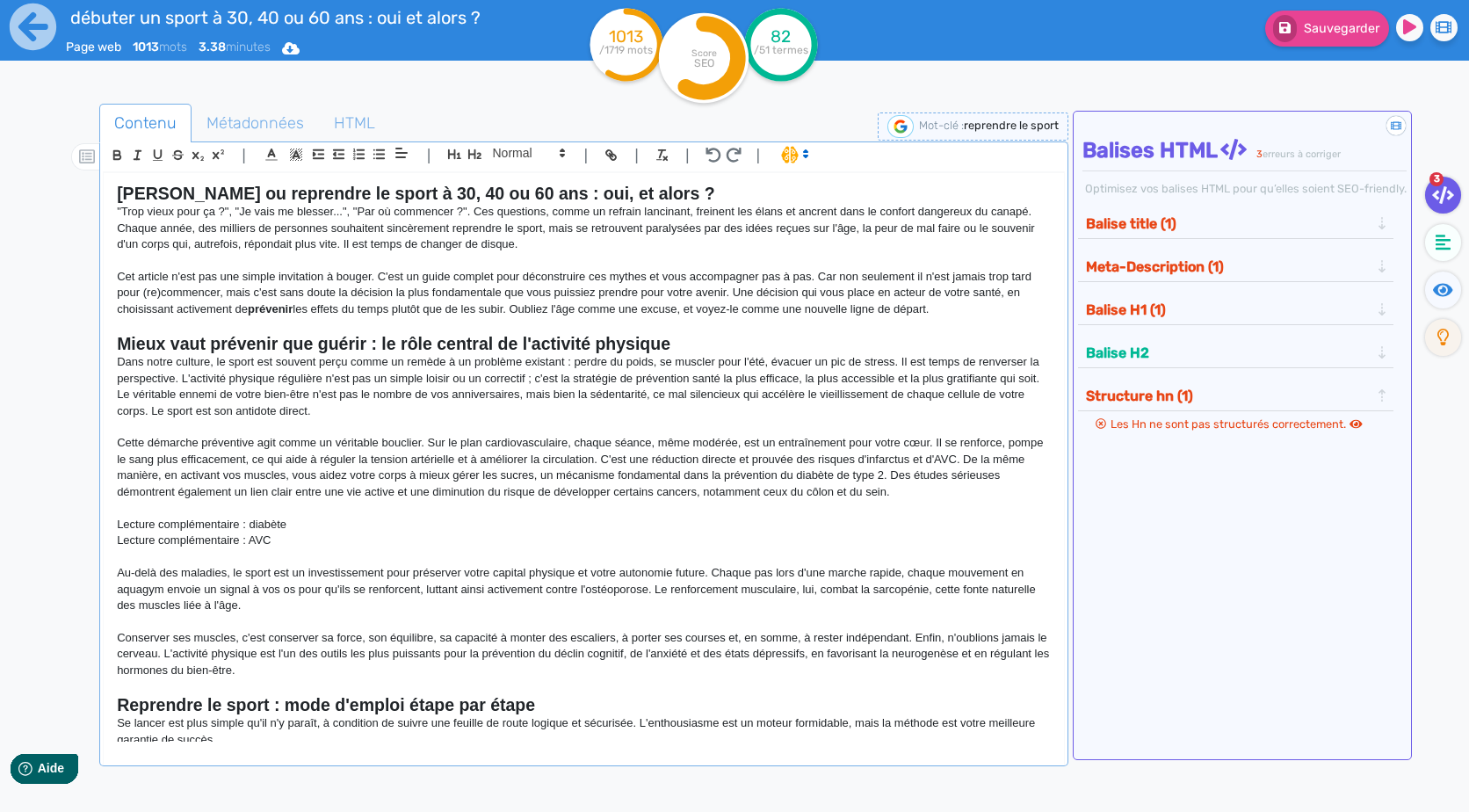
click at [366, 203] on strong "[PERSON_NAME] ou reprendre le sport à 30, 40 ou 60 ans : oui, et alors ?" at bounding box center [416, 193] width 598 height 19
click at [449, 152] on icon "button" at bounding box center [454, 154] width 13 height 10
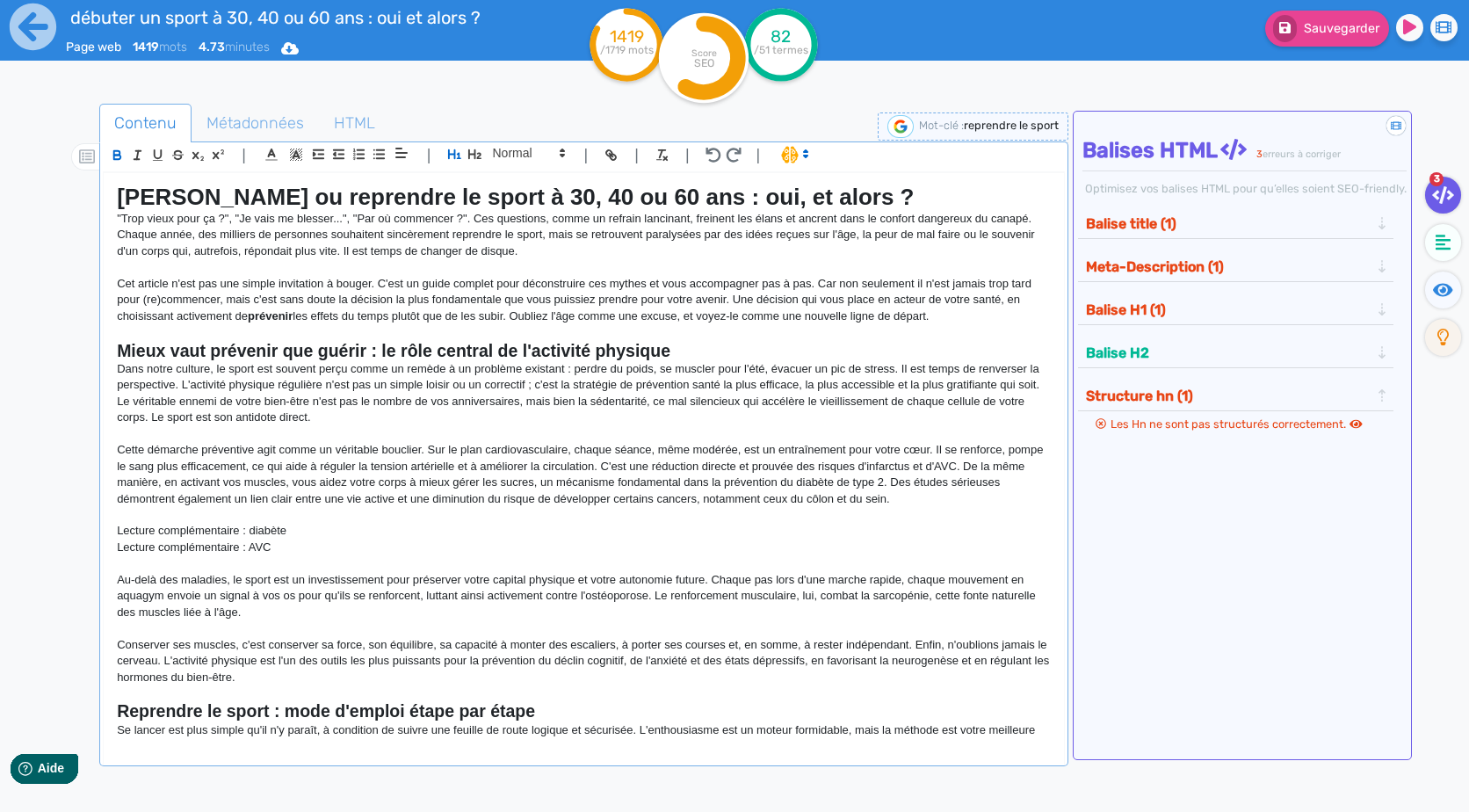
click at [742, 321] on p "Cet article n'est pas une simple invitation à bouger. C'est un guide complet po…" at bounding box center [583, 300] width 933 height 48
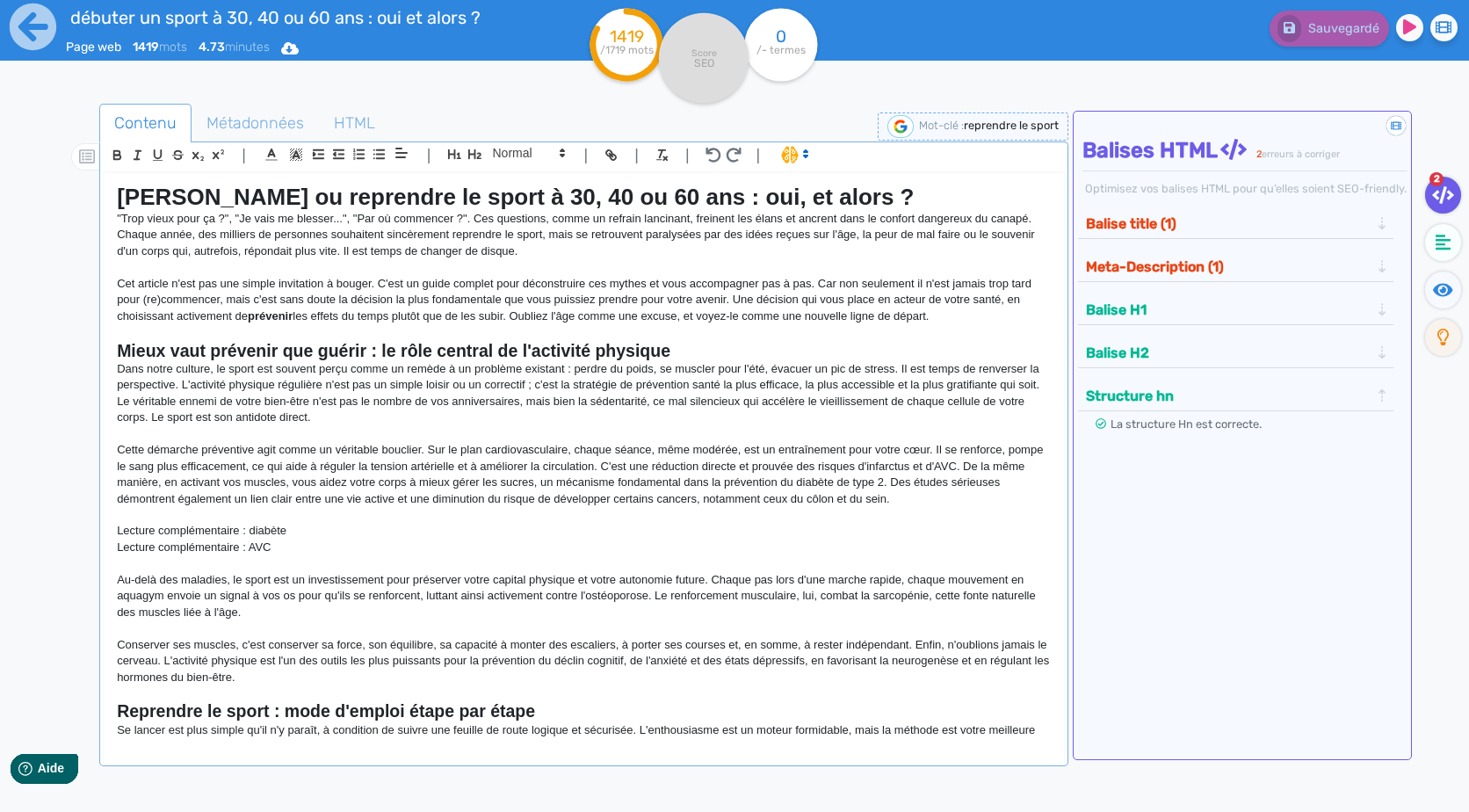
click at [694, 321] on p "Cet article n'est pas une simple invitation à bouger. C'est un guide complet po…" at bounding box center [583, 300] width 933 height 48
click at [688, 324] on p "Cet article n'est pas une simple invitation à bouger. C'est un guide complet po…" at bounding box center [583, 300] width 933 height 48
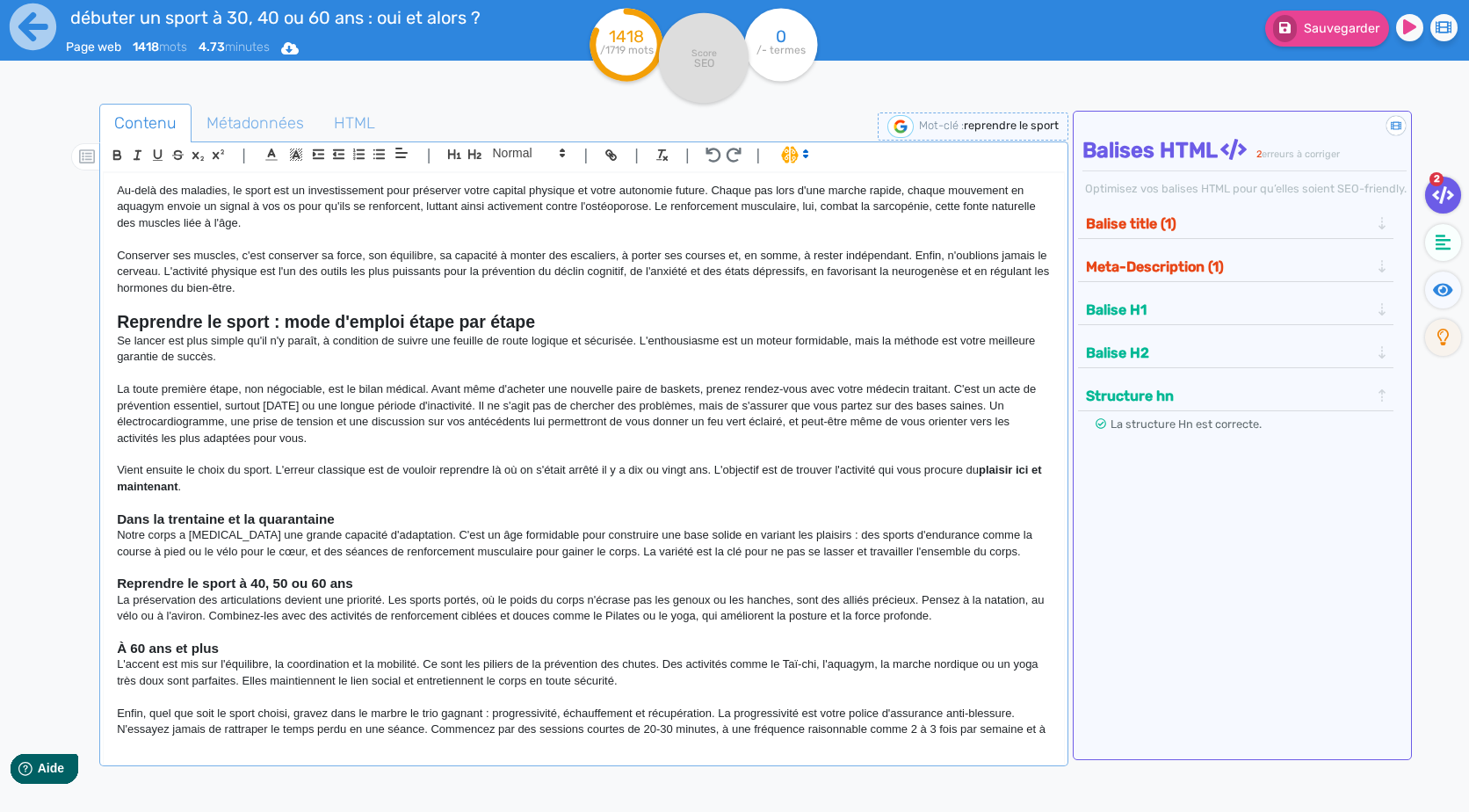
scroll to position [789, 0]
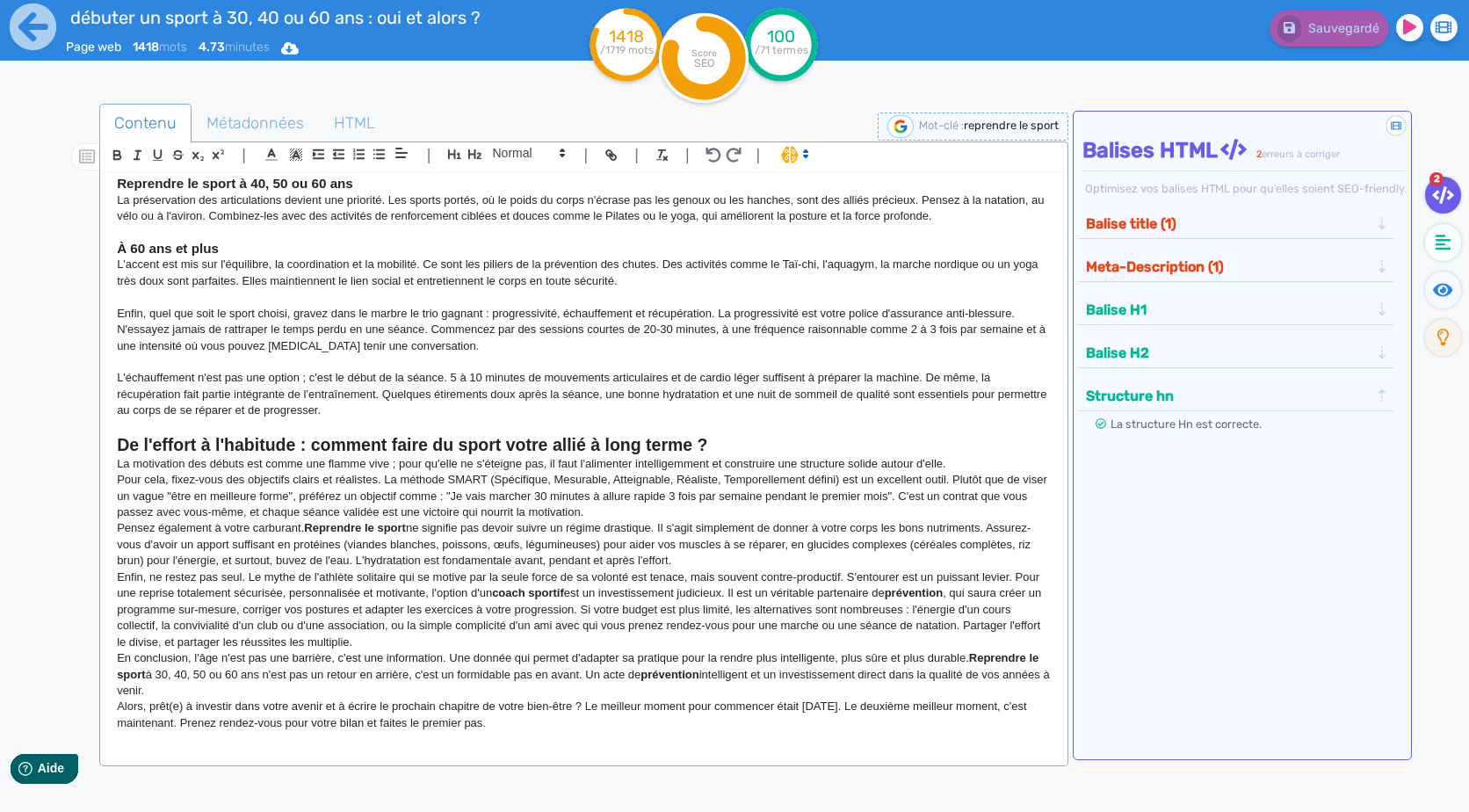
click at [954, 479] on p "Pour cela, fixez-vous des objectifs clairs et réalistes. La méthode SMART (Spéc…" at bounding box center [583, 495] width 933 height 48
click at [471, 495] on p "Pour cela, fixez-vous des objectifs clairs et réalistes. La méthode SMART (Spéc…" at bounding box center [583, 495] width 933 height 48
click at [953, 472] on p "Pour cela, fixez-vous des objectifs clairs et réalistes. La méthode SMART (Spéc…" at bounding box center [583, 495] width 933 height 48
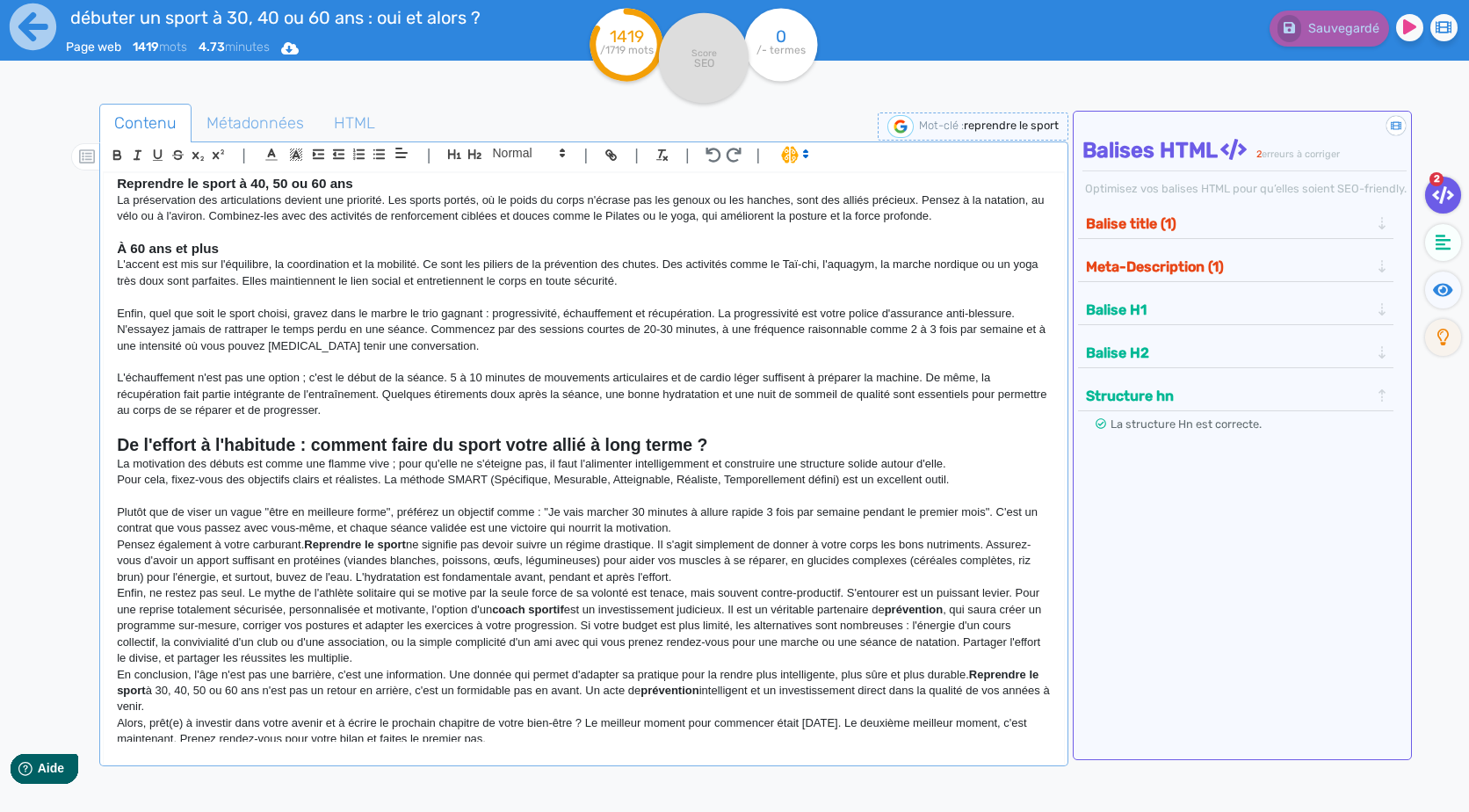
click at [599, 710] on p "En conclusion, l'âge n'est pas une barrière, c'est une information. Une donnée …" at bounding box center [583, 690] width 933 height 48
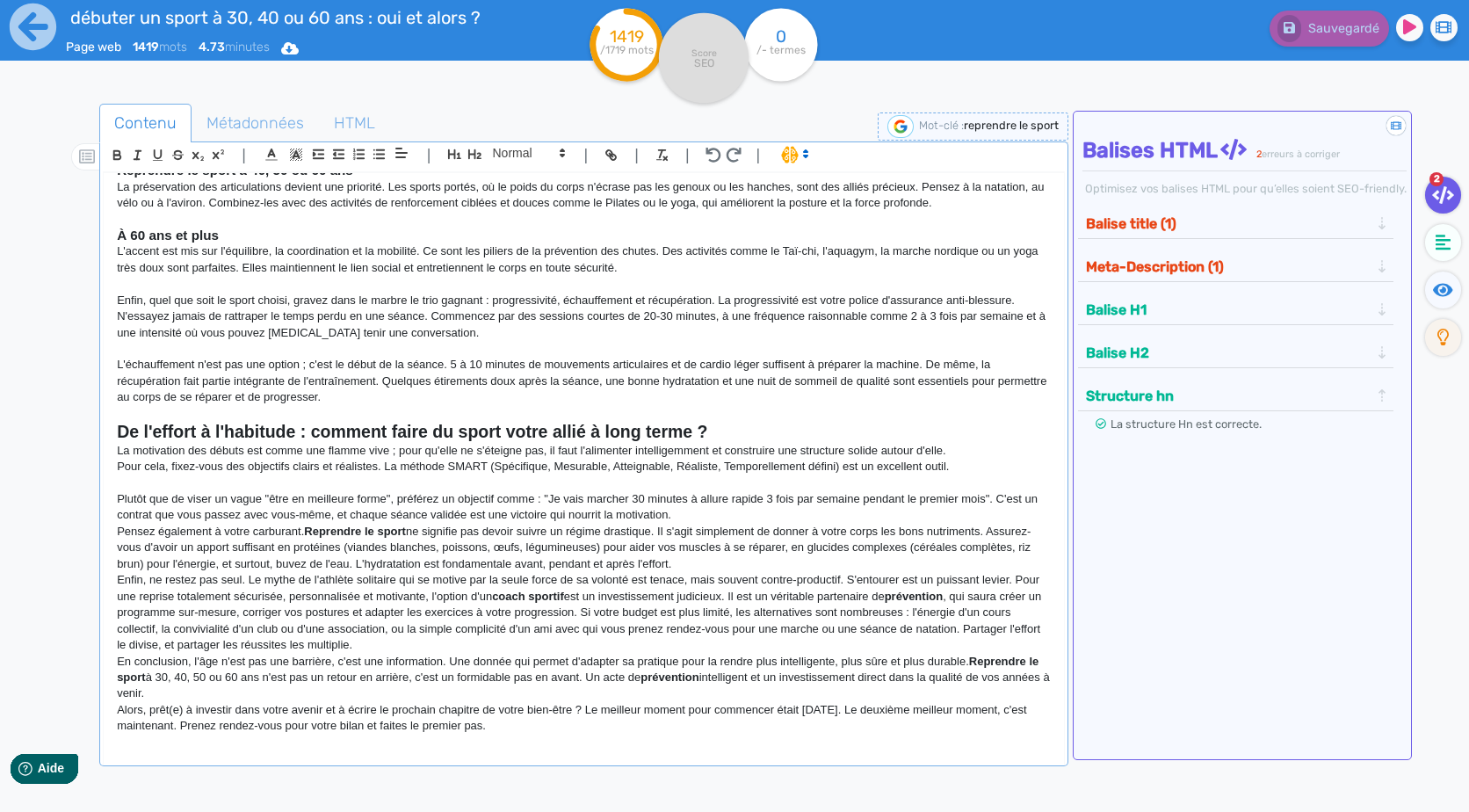
scroll to position [805, 0]
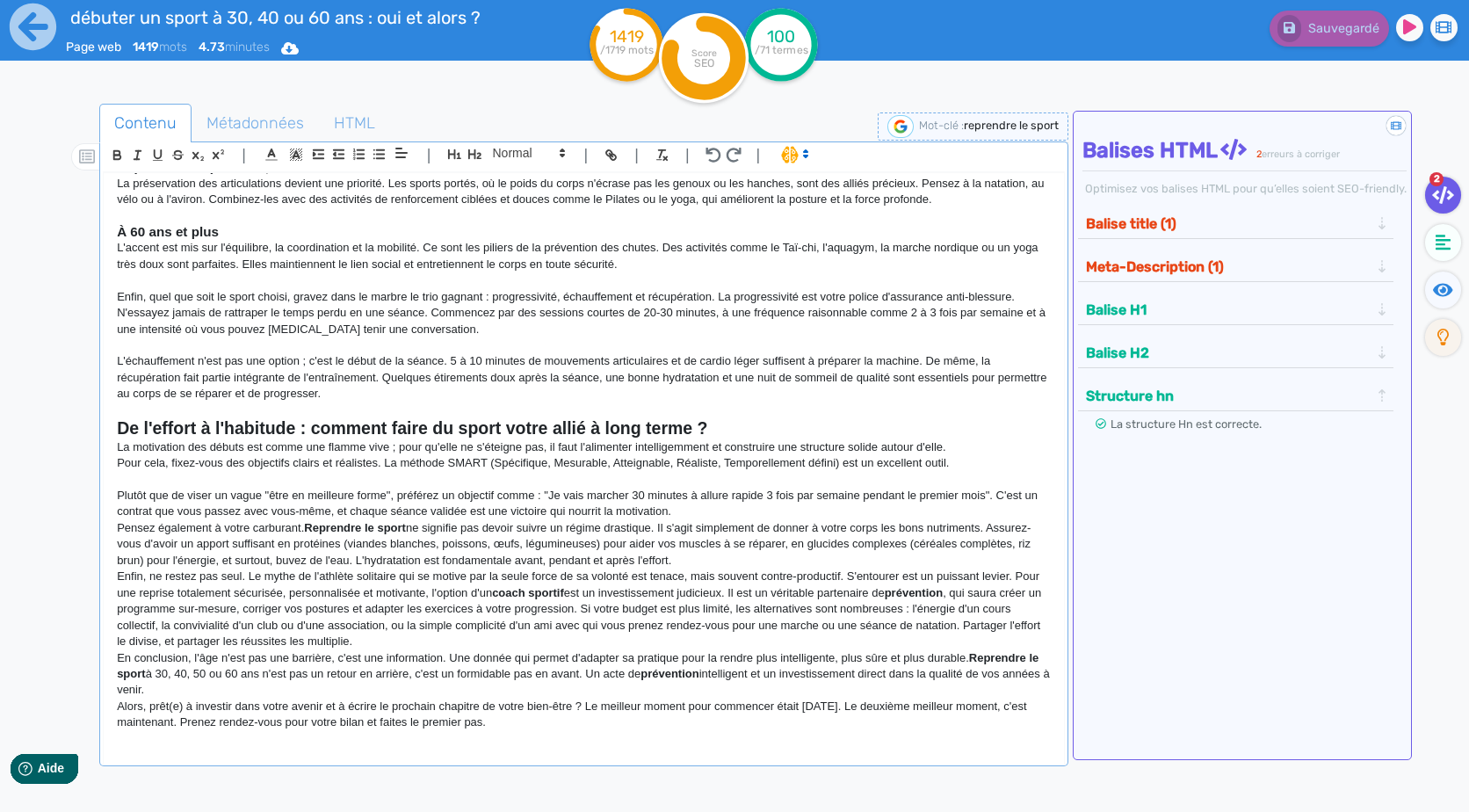
click at [699, 507] on p "Plutôt que de viser un vague "être en meilleure forme", préférez un objectif co…" at bounding box center [583, 504] width 933 height 32
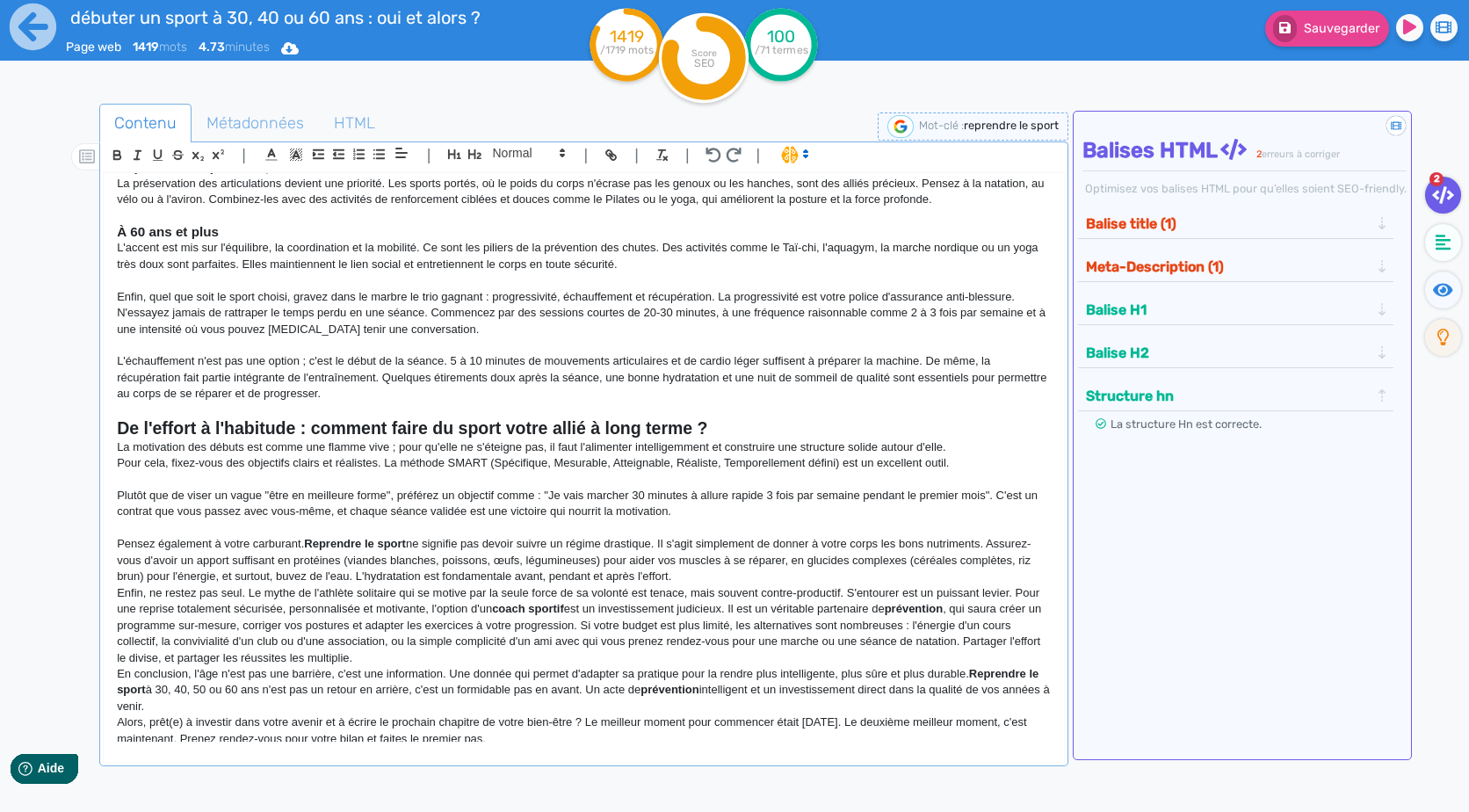
click at [725, 579] on p "Pensez également à votre carburant. Reprendre le sport ne signifie pas devoir s…" at bounding box center [583, 560] width 933 height 48
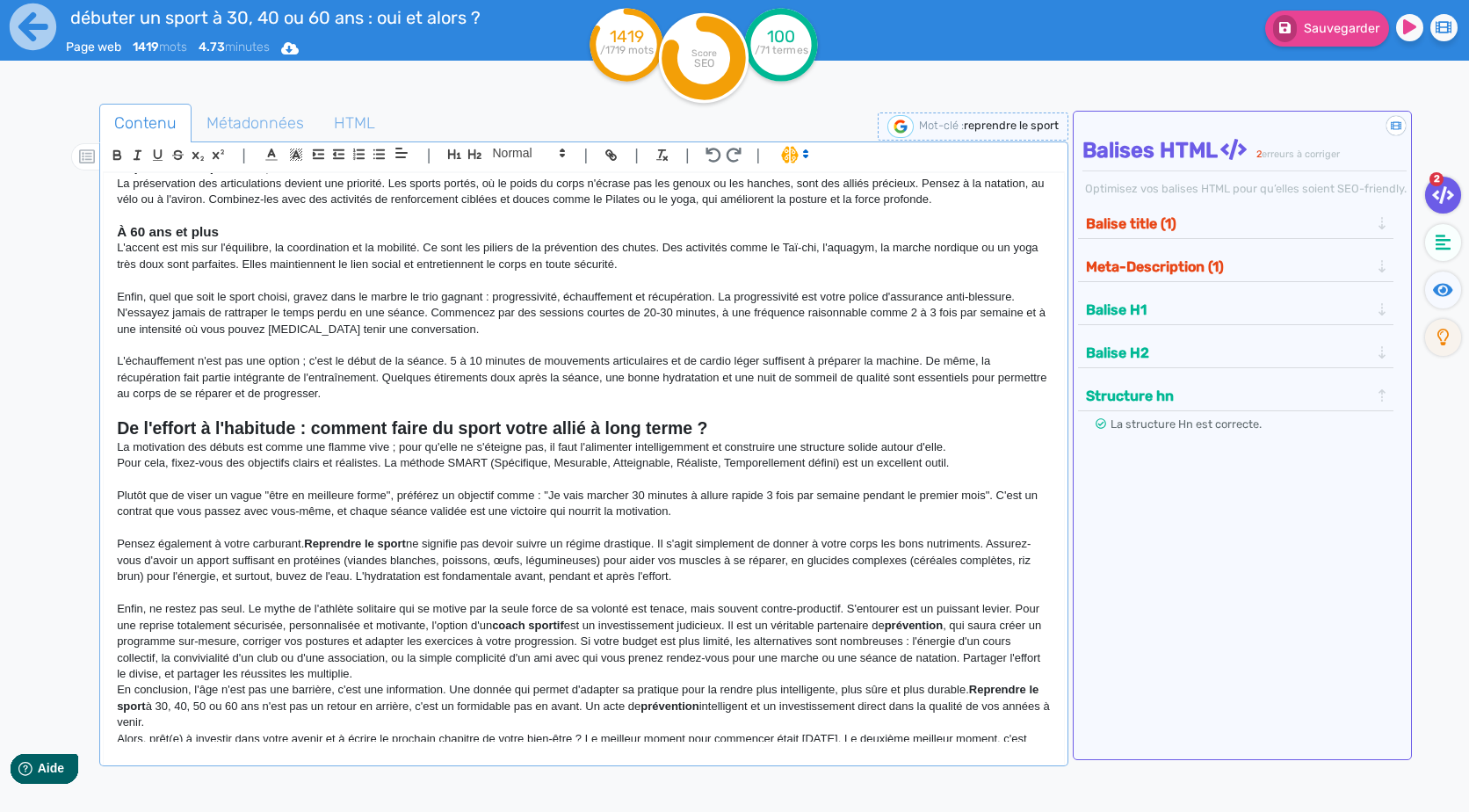
click at [493, 680] on p "Enfin, ne restez pas seul. Le mythe de l'athlète solitaire qui se motive par la…" at bounding box center [583, 641] width 933 height 81
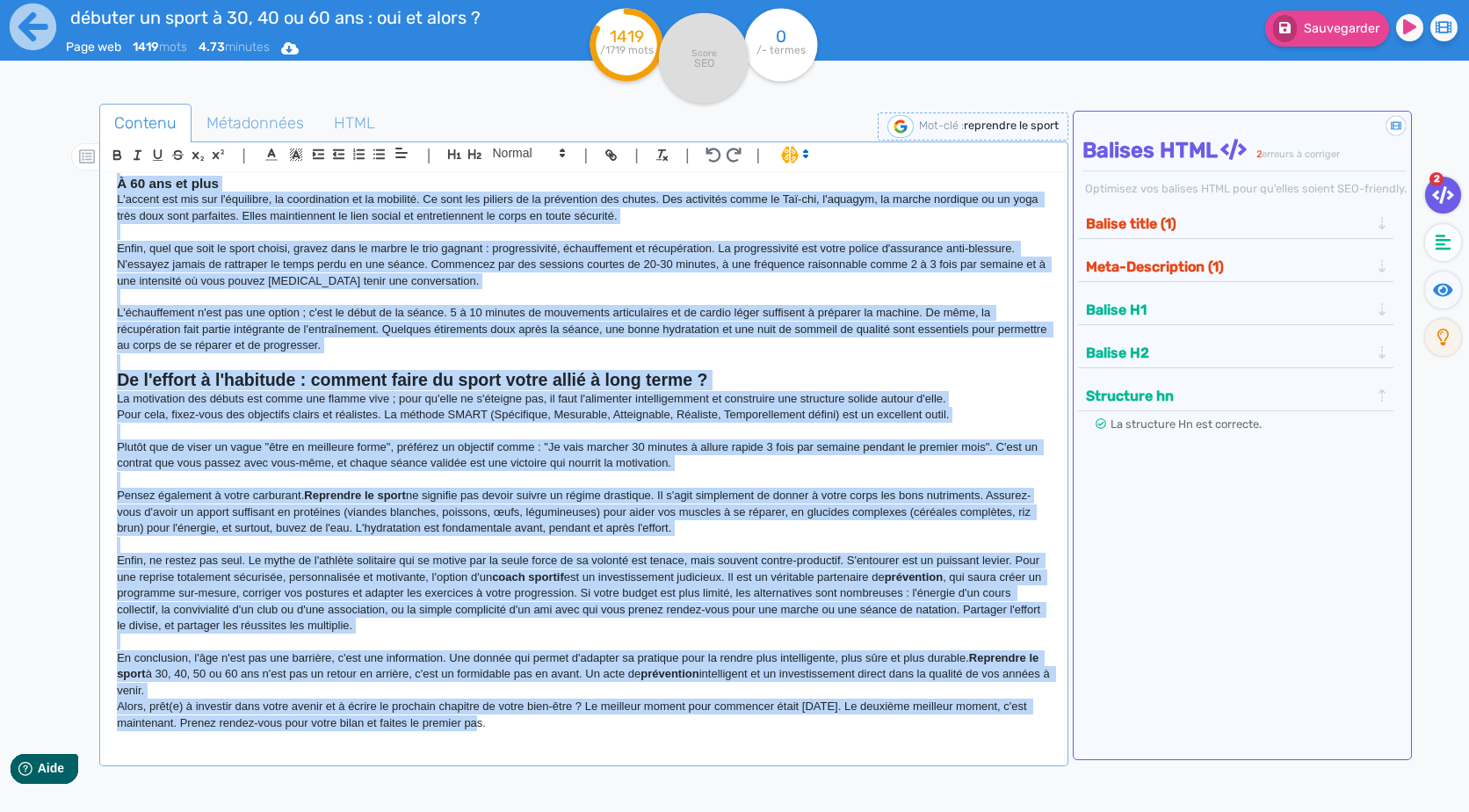
scroll to position [0, 0]
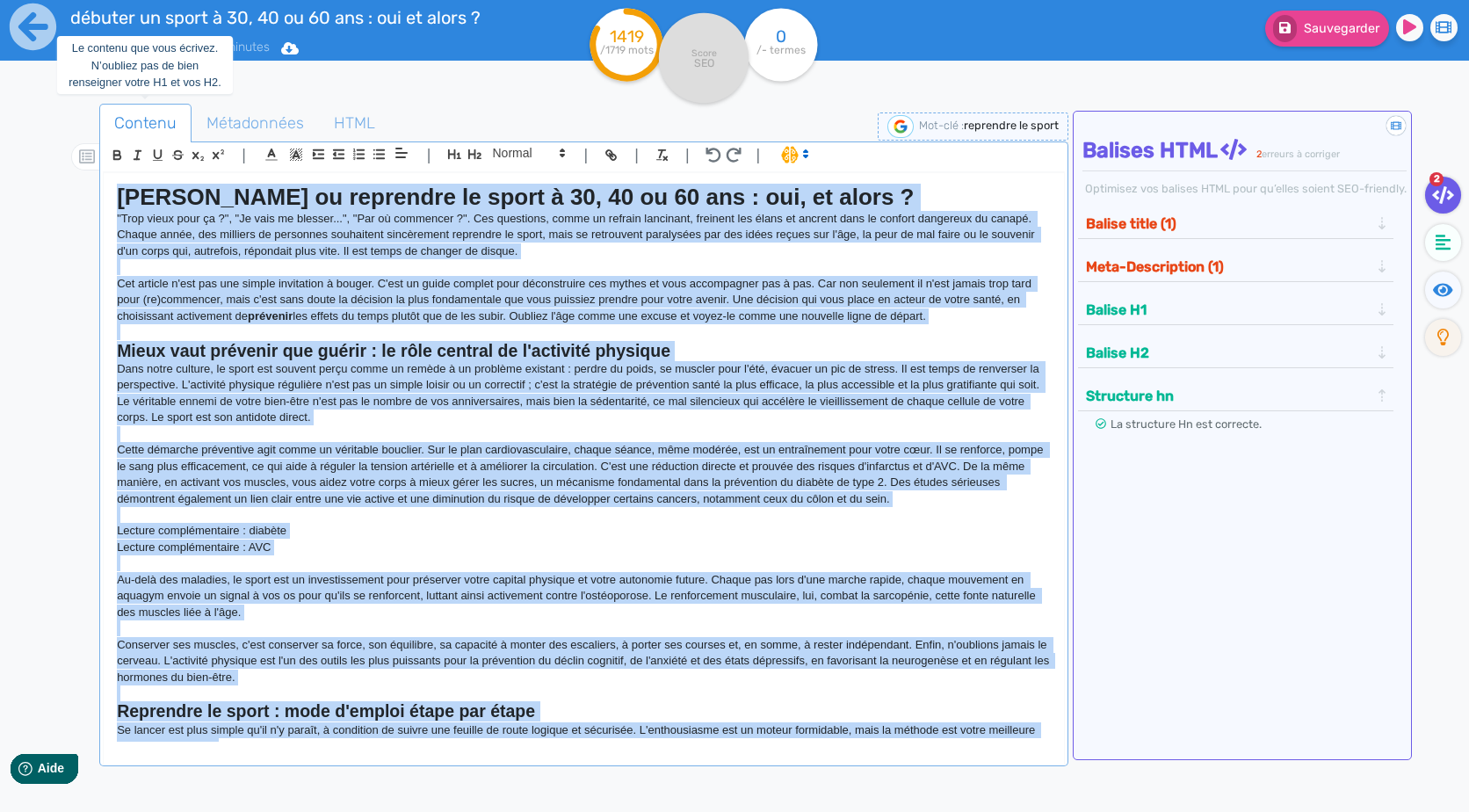
drag, startPoint x: 566, startPoint y: 729, endPoint x: 100, endPoint y: 118, distance: 768.4
click at [100, 118] on tabset "Contenu Le contenu que vous écrivez. N’oubliez pas de bien renseigner votre H1 …" at bounding box center [583, 435] width 968 height 663
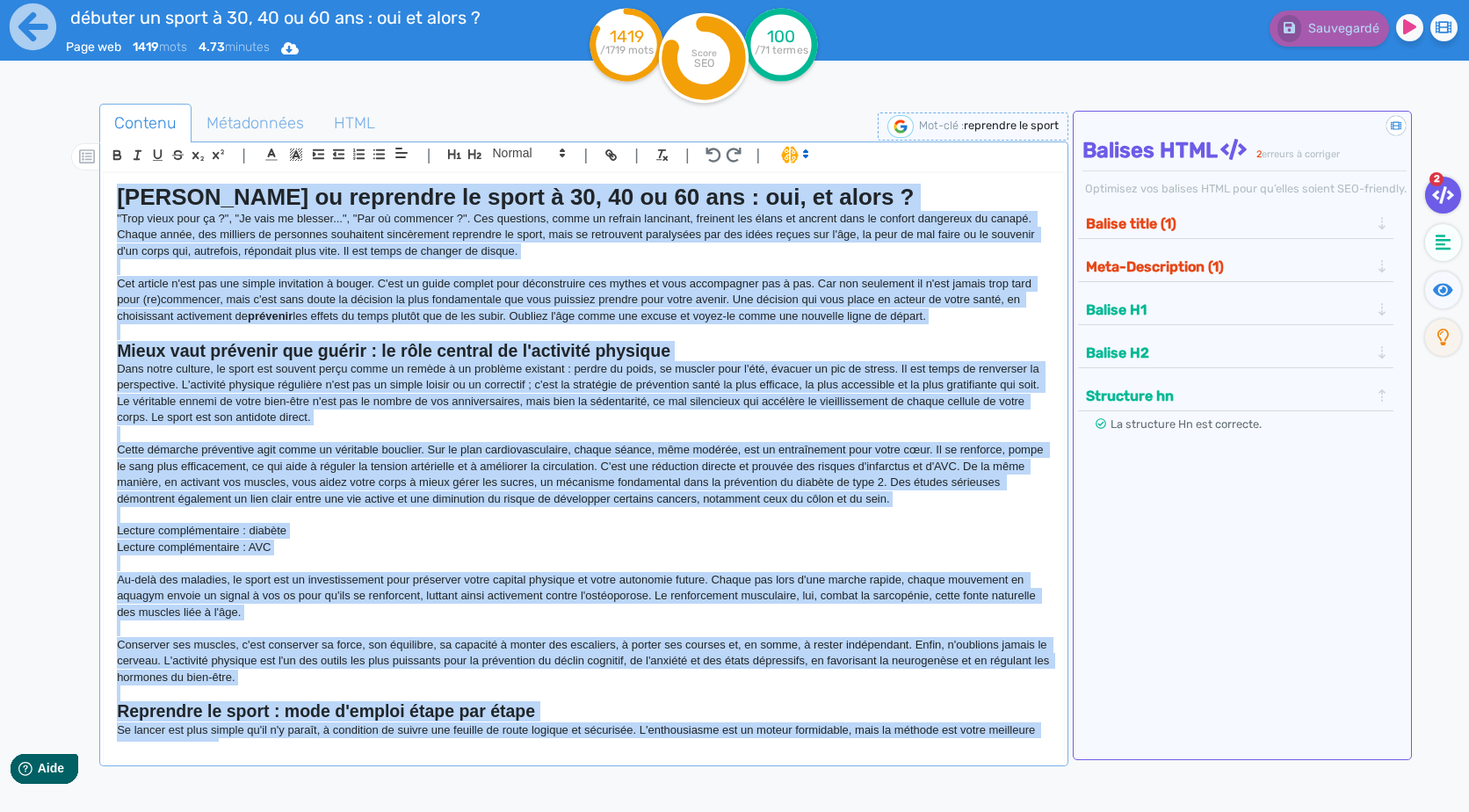
copy div "Loremip do sitametco ad elits d 23, 41 ei 03 tem : inc, ut labor ? "Etdo magna …"
click at [570, 641] on p "Conserver ses muscles, c'est conserver sa force, son équilibre, sa capacité à m…" at bounding box center [583, 661] width 933 height 48
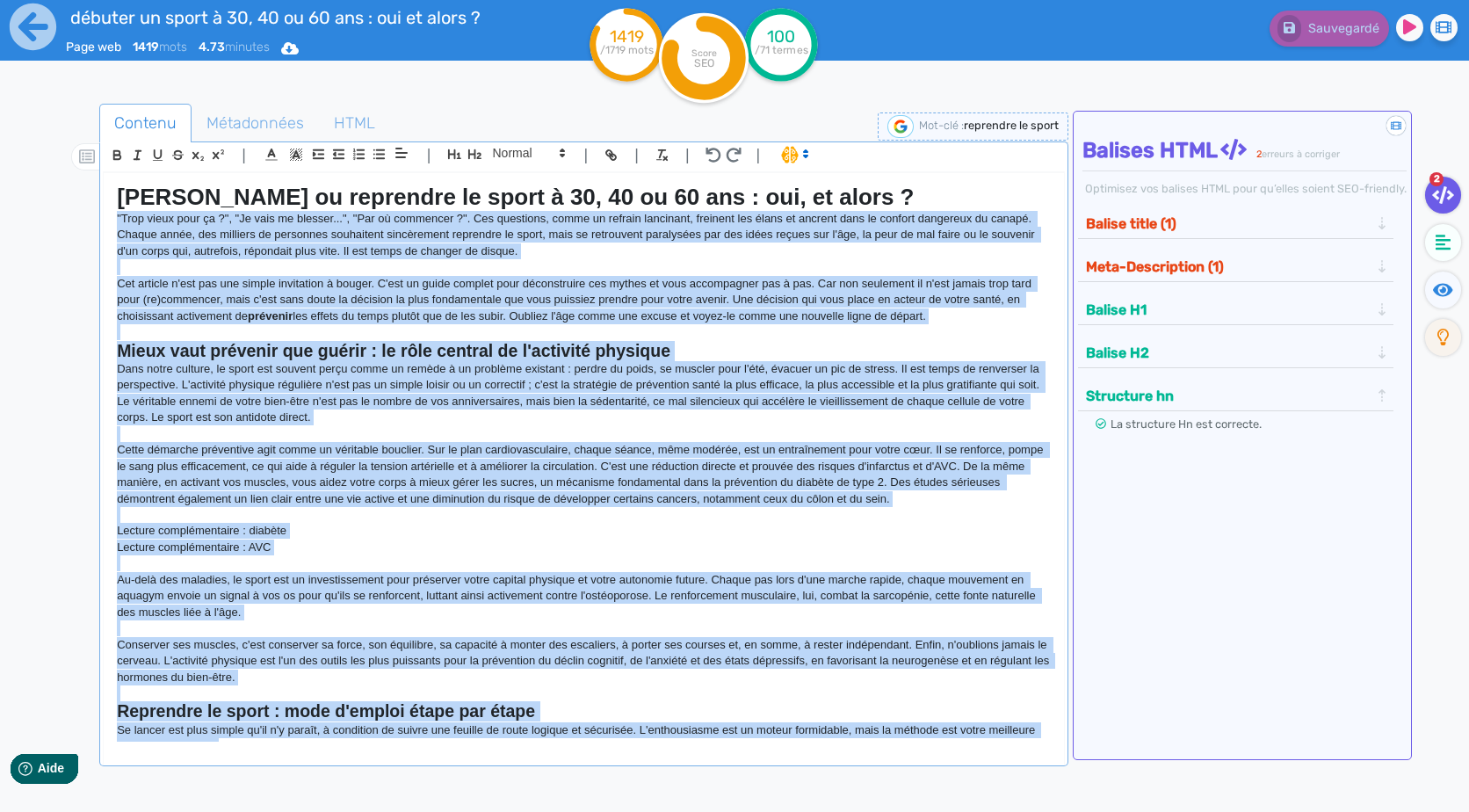
scroll to position [854, 0]
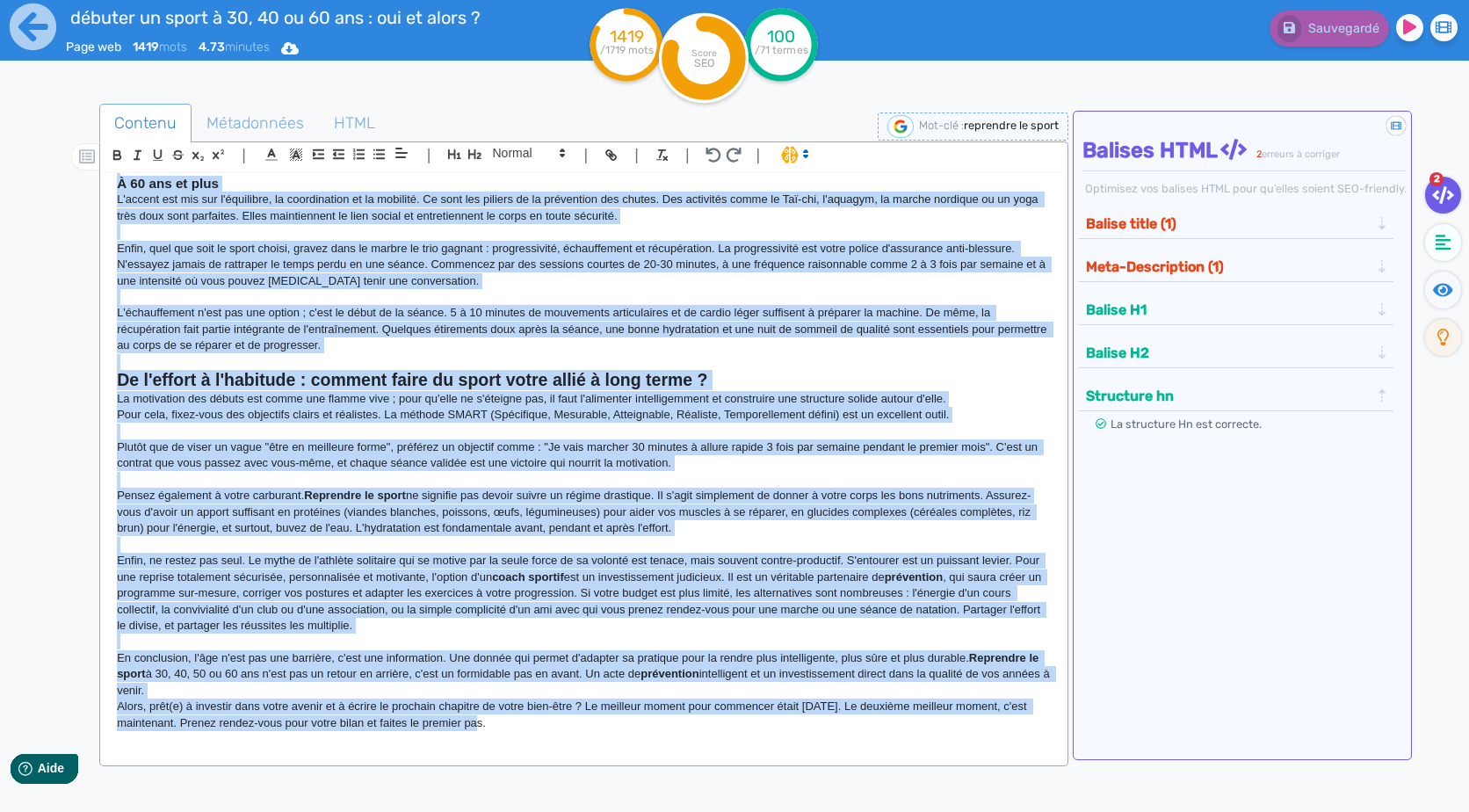
drag, startPoint x: 116, startPoint y: 220, endPoint x: 958, endPoint y: 857, distance: 1055.8
click at [958, 811] on html "débuter un sport à 30, 40 ou 60 ans : oui et alors ? Page web 1419 mots 4.73 mi…" at bounding box center [734, 406] width 1469 height 812
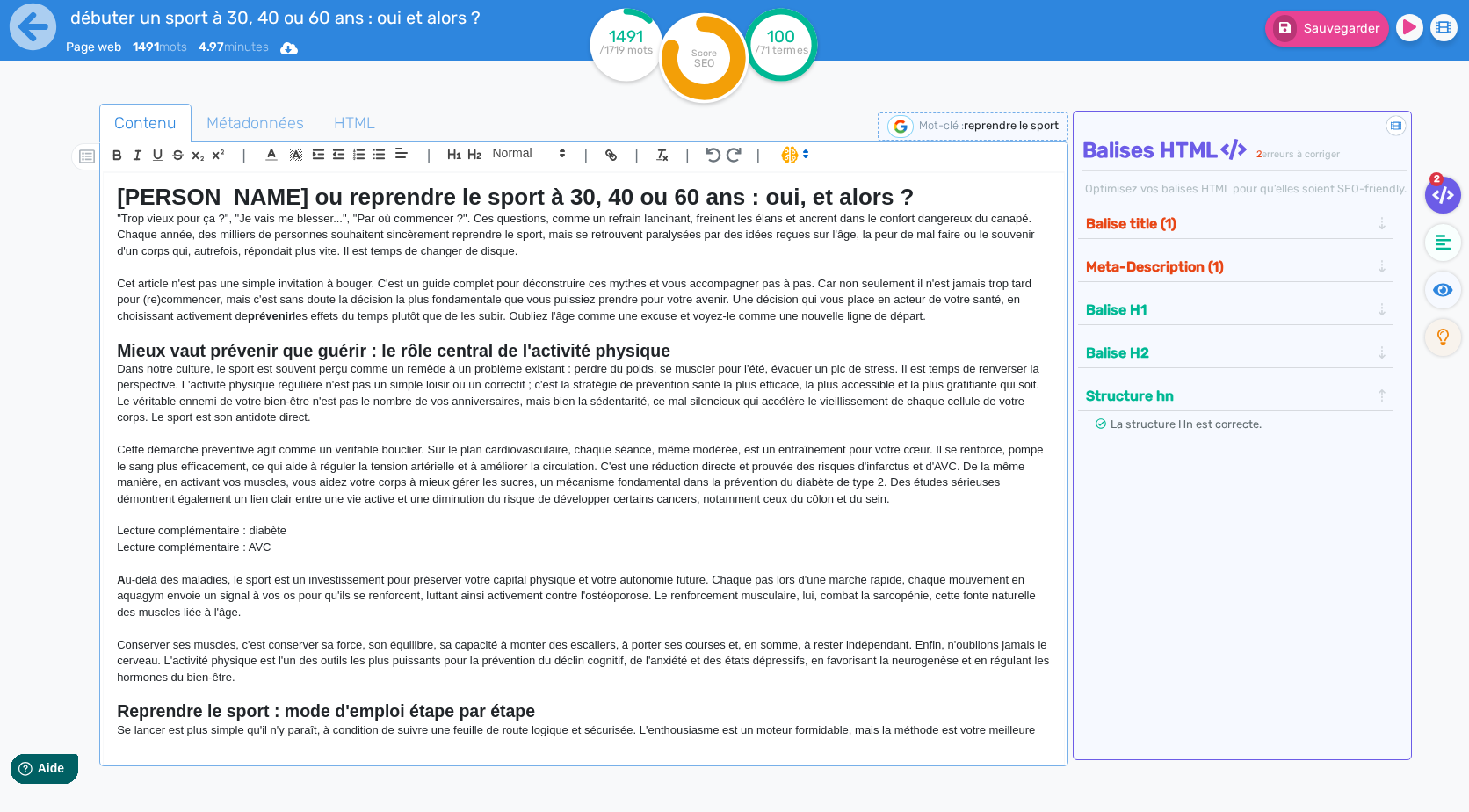
scroll to position [841, 0]
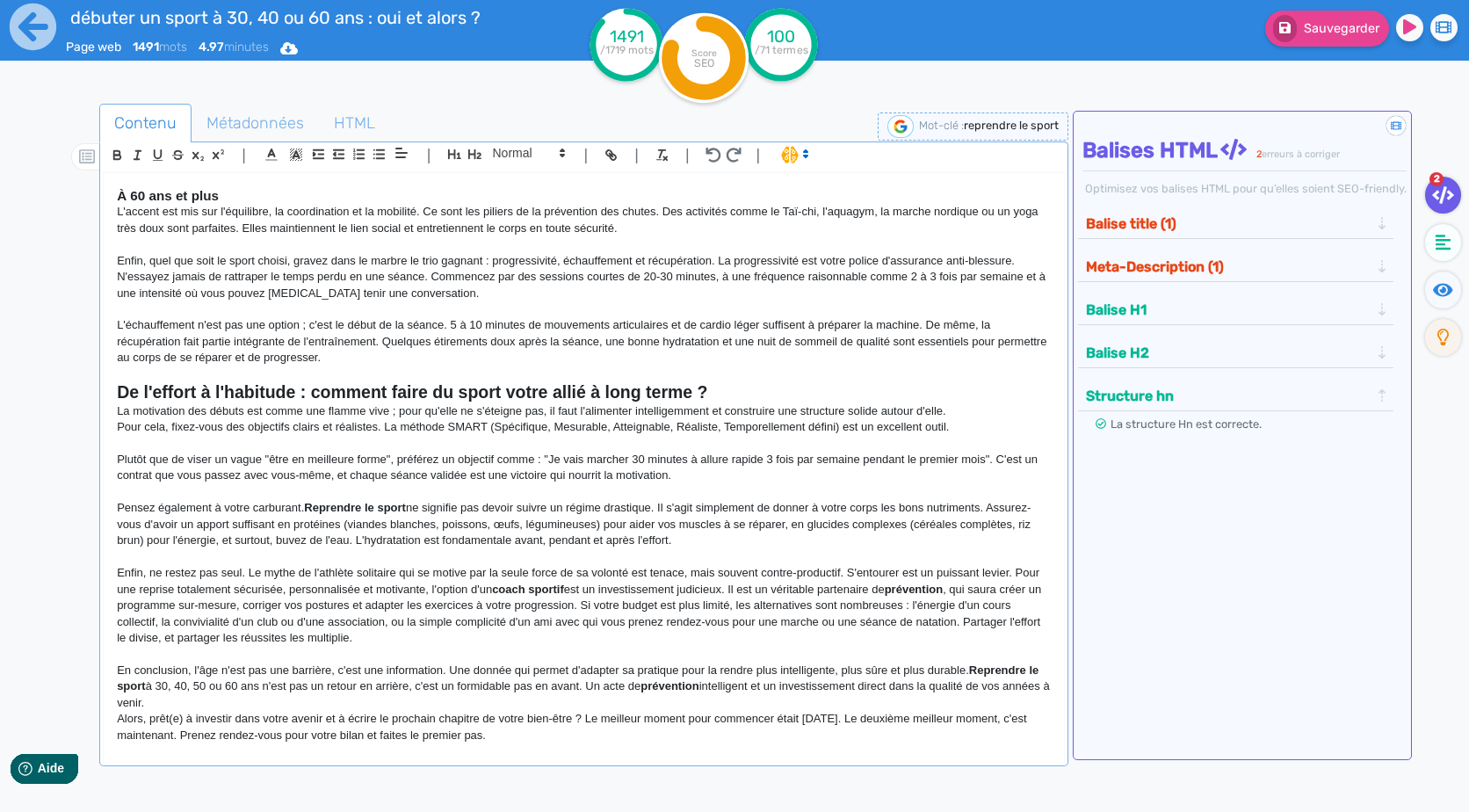
click at [662, 524] on p "Pensez également à votre carburant. Reprendre le sport ne signifie pas devoir s…" at bounding box center [583, 524] width 933 height 48
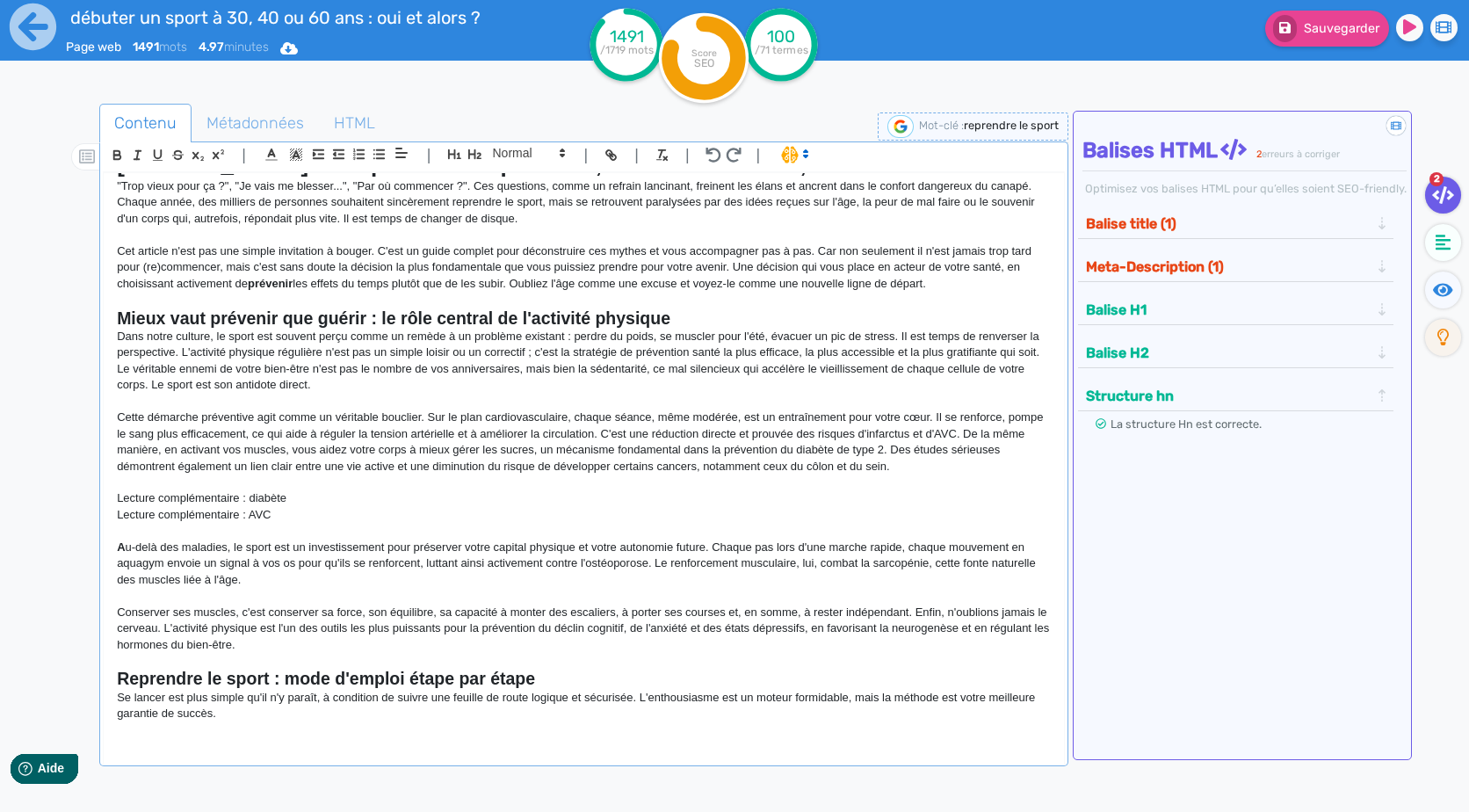
scroll to position [0, 0]
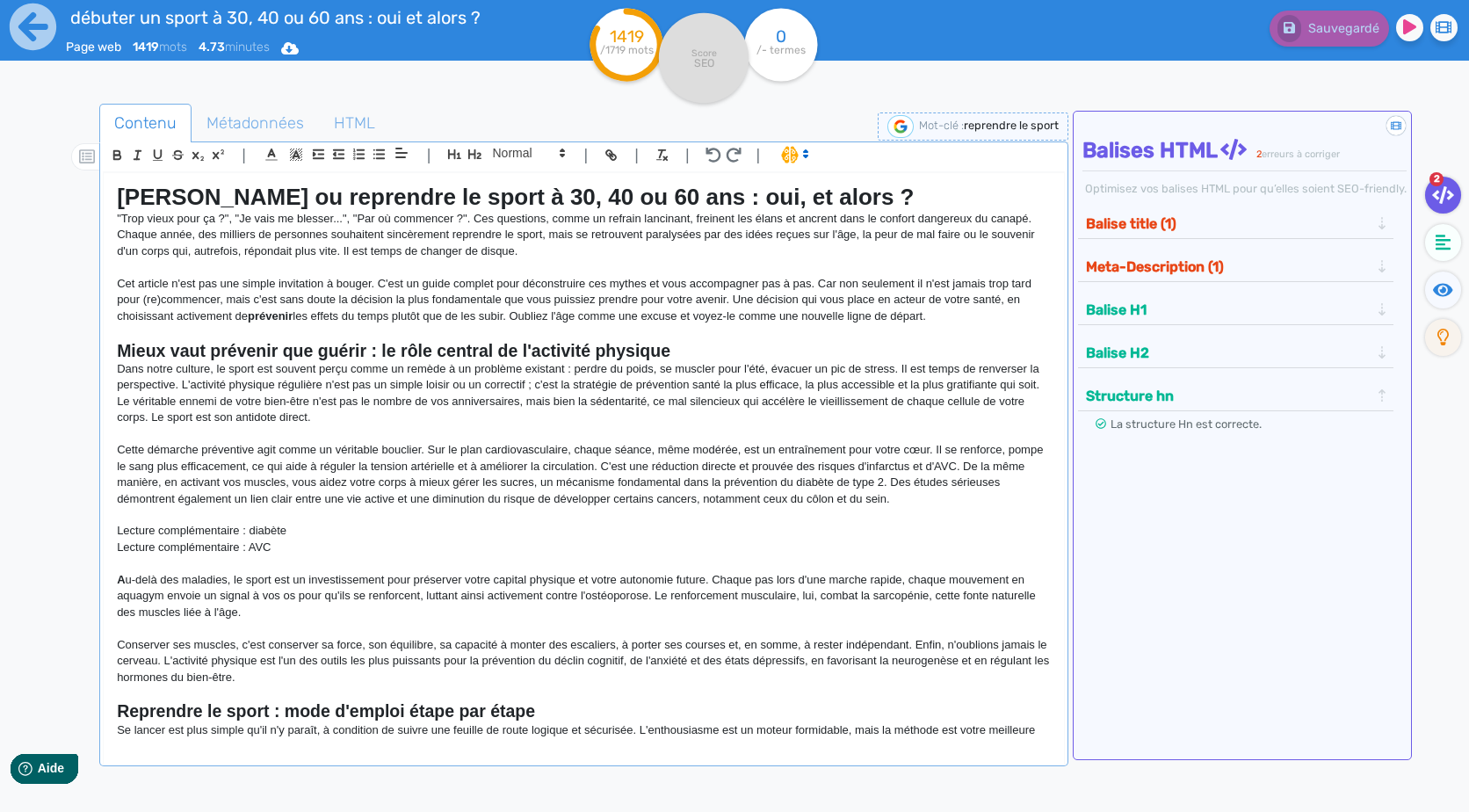
click at [538, 274] on p at bounding box center [583, 267] width 933 height 16
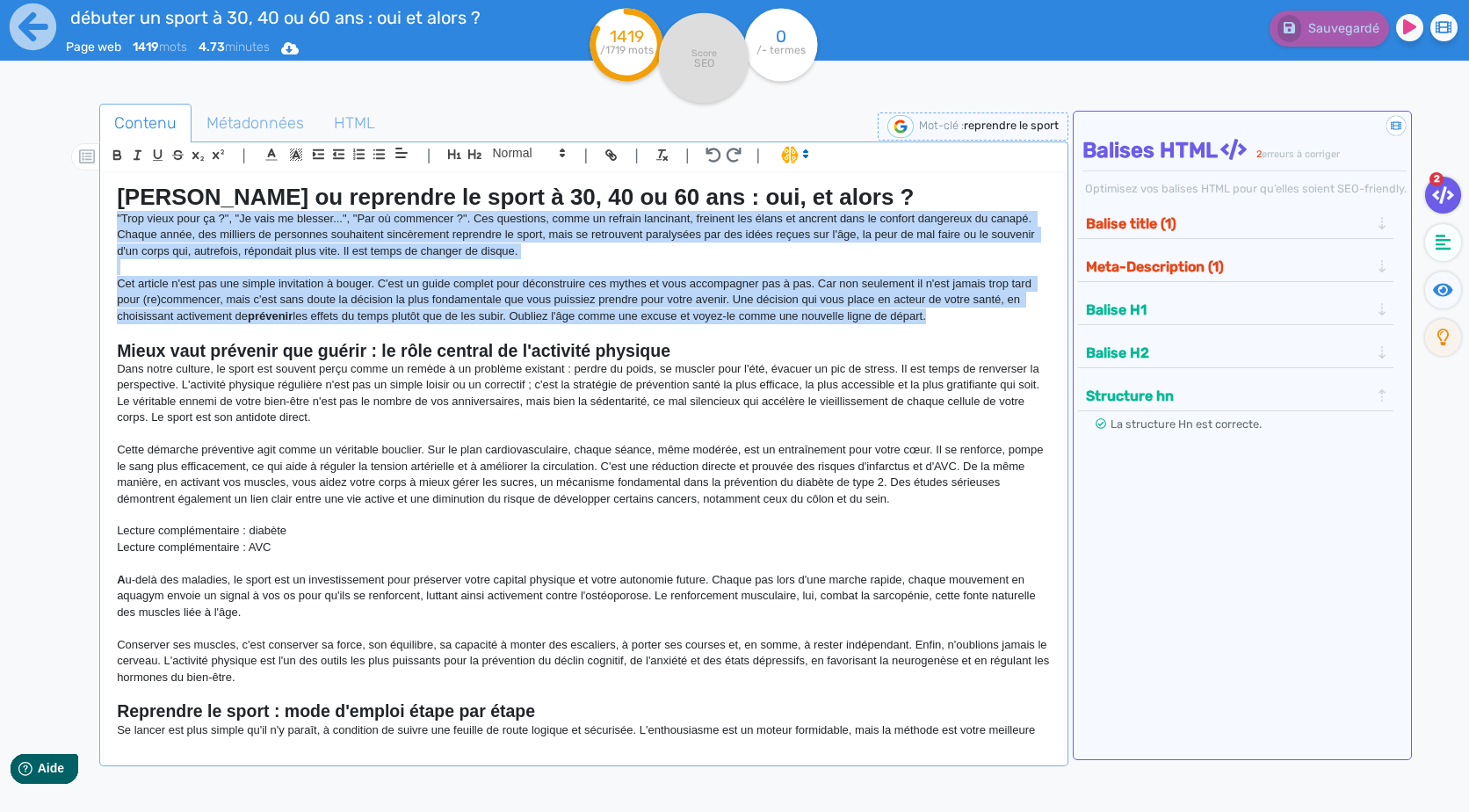
drag, startPoint x: 964, startPoint y: 320, endPoint x: 105, endPoint y: 223, distance: 864.5
click at [105, 223] on div "[PERSON_NAME] ou reprendre le sport à 30, 40 ou 60 ans : oui, et alors ? "Trop …" at bounding box center [583, 457] width 959 height 569
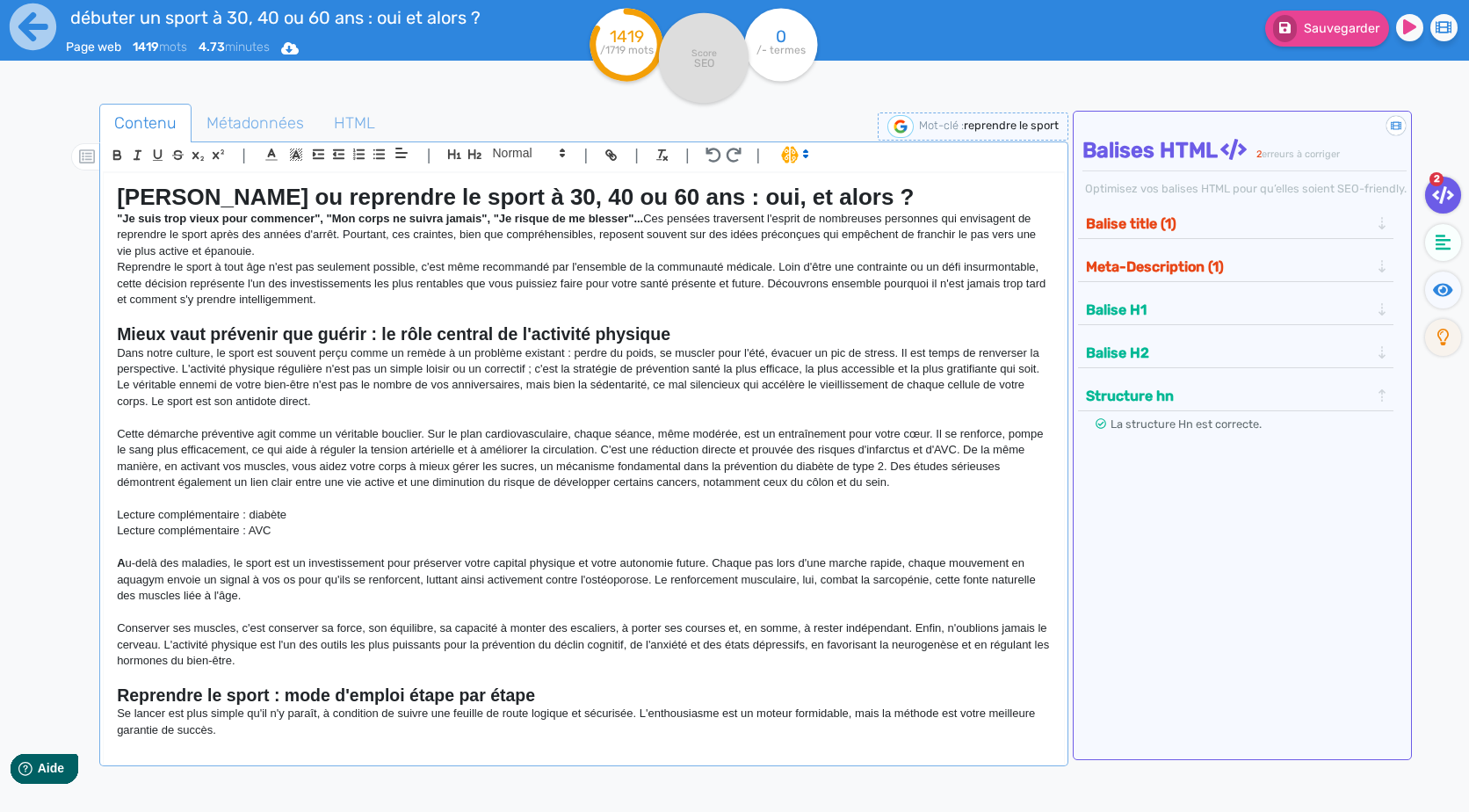
click at [320, 243] on p ""Je suis trop vieux pour commencer", "Mon corps ne suivra jamais", "Je risque d…" at bounding box center [583, 235] width 933 height 48
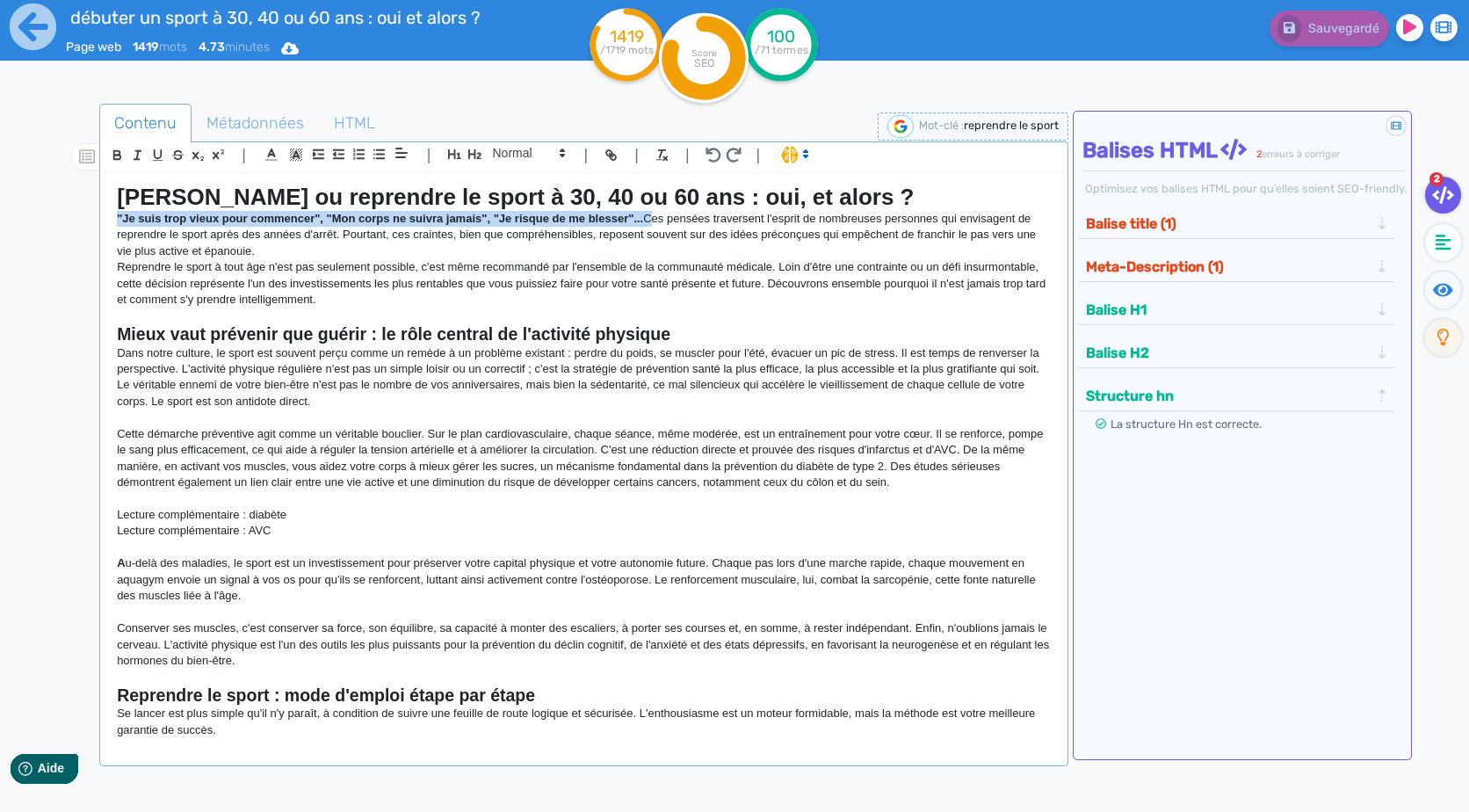
drag, startPoint x: 647, startPoint y: 218, endPoint x: 85, endPoint y: 221, distance: 562.0
click at [85, 221] on div "Contenu Métadonnées HTML | | H3 H4 H5 H6 Normal | | | | Débuter ou reprendre le…" at bounding box center [760, 511] width 1418 height 823
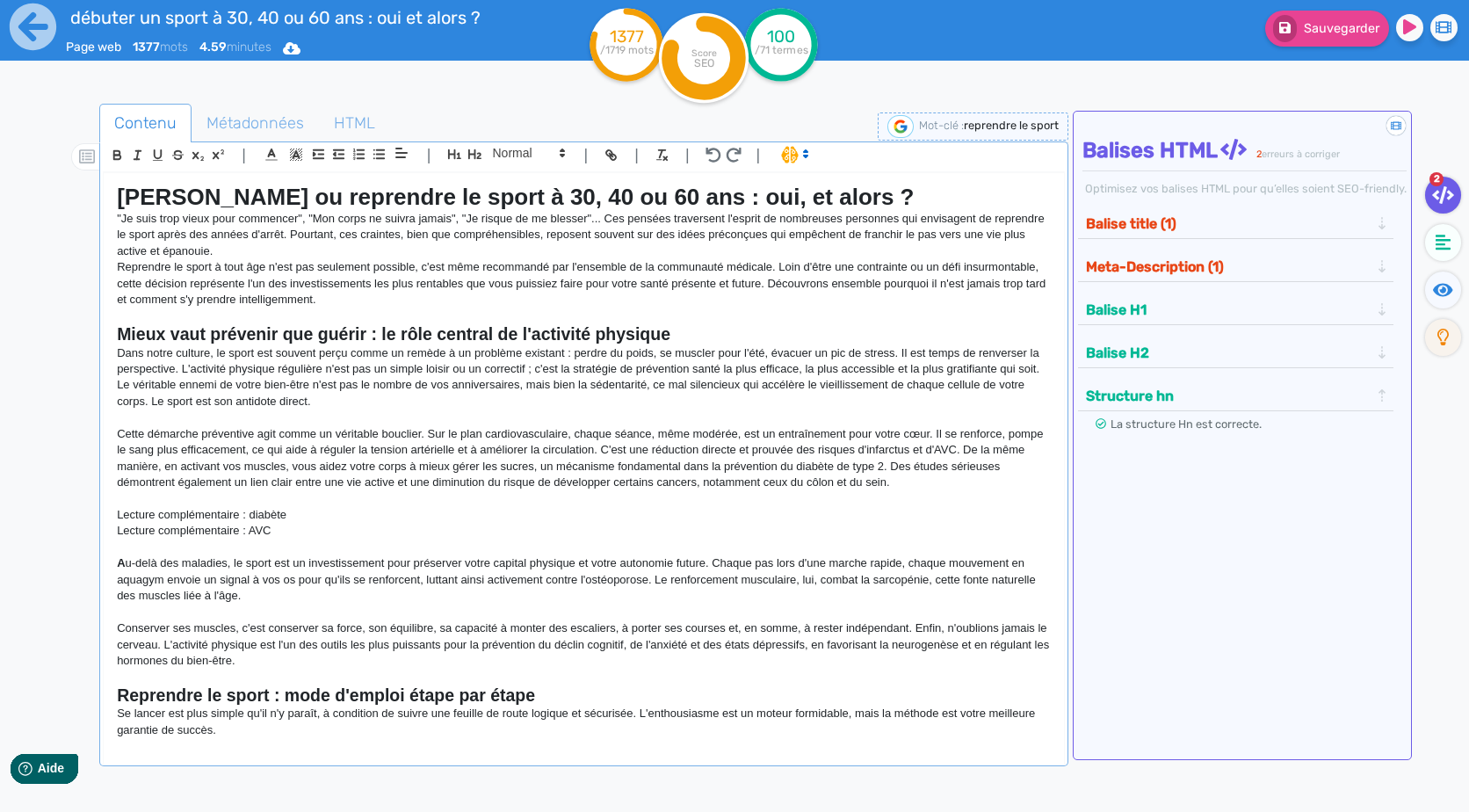
click at [609, 277] on p "Reprendre le sport à tout âge n'est pas seulement possible, c'est même recomman…" at bounding box center [583, 283] width 933 height 48
click at [493, 297] on p "Reprendre le sport à tout âge n'est pas seulement possible, c'est même recomman…" at bounding box center [583, 283] width 933 height 48
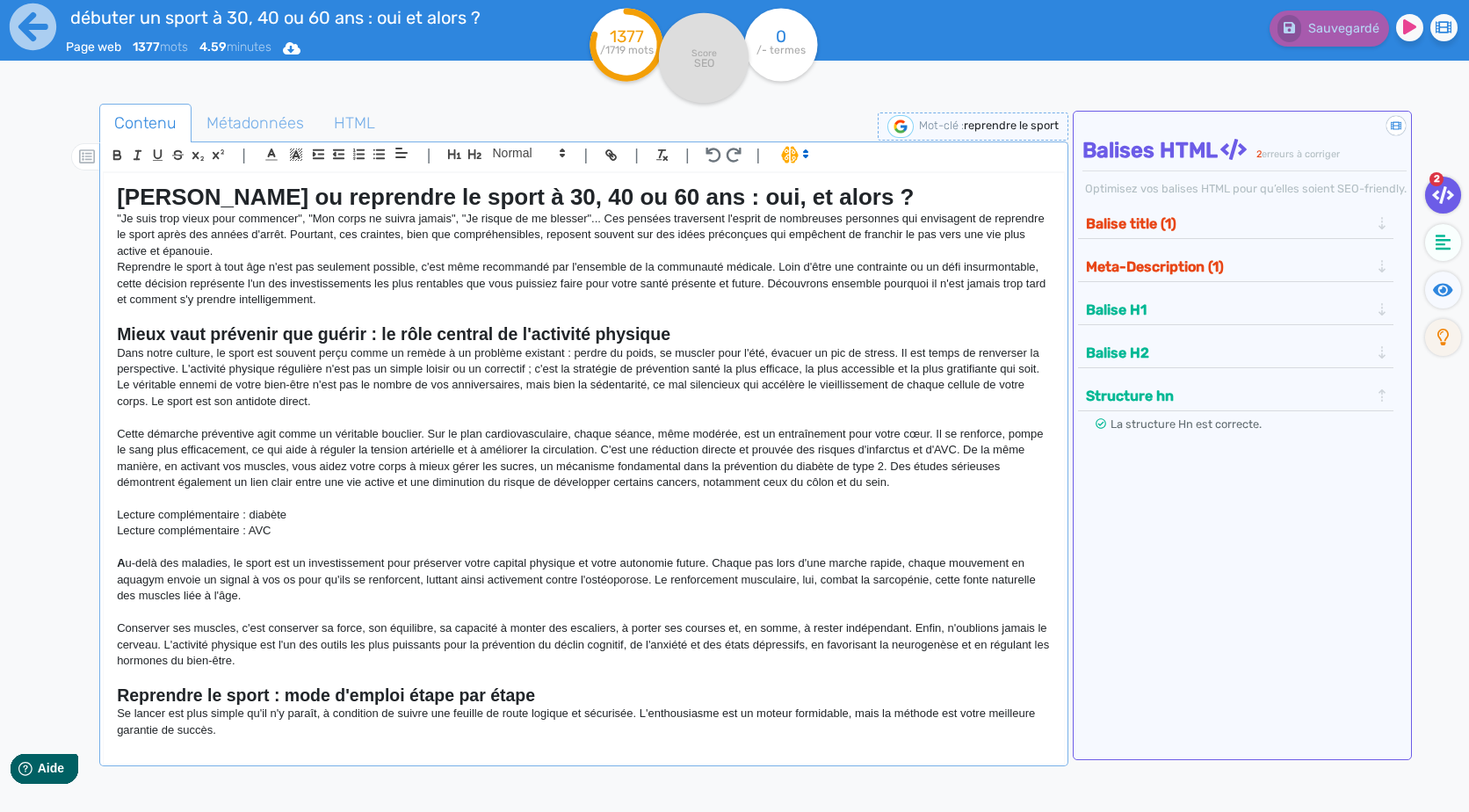
click at [471, 324] on strong "Mieux vaut prévenir que guérir : le rôle central de l'activité physique" at bounding box center [394, 334] width 553 height 19
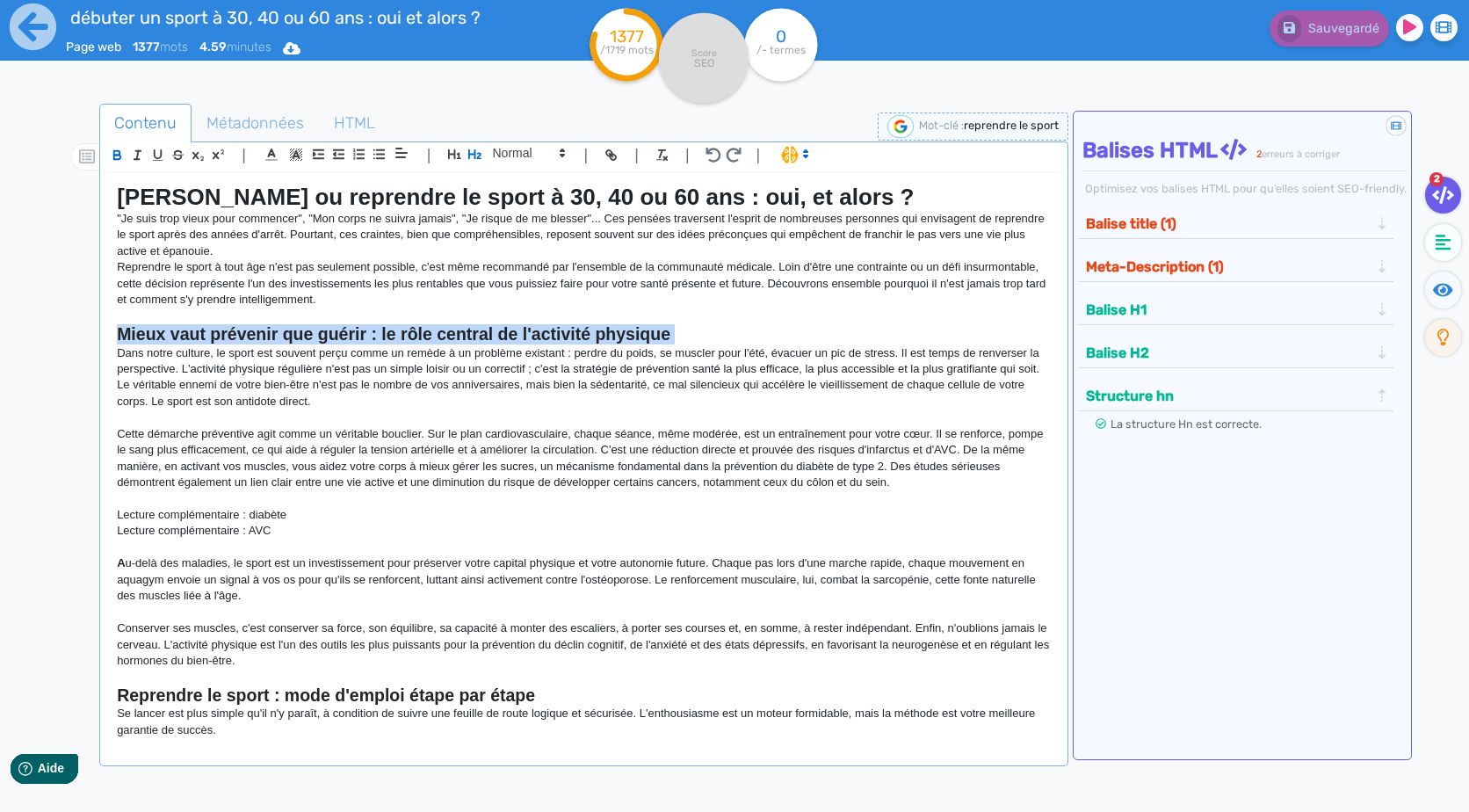
click at [471, 324] on strong "Mieux vaut prévenir que guérir : le rôle central de l'activité physique" at bounding box center [394, 334] width 553 height 19
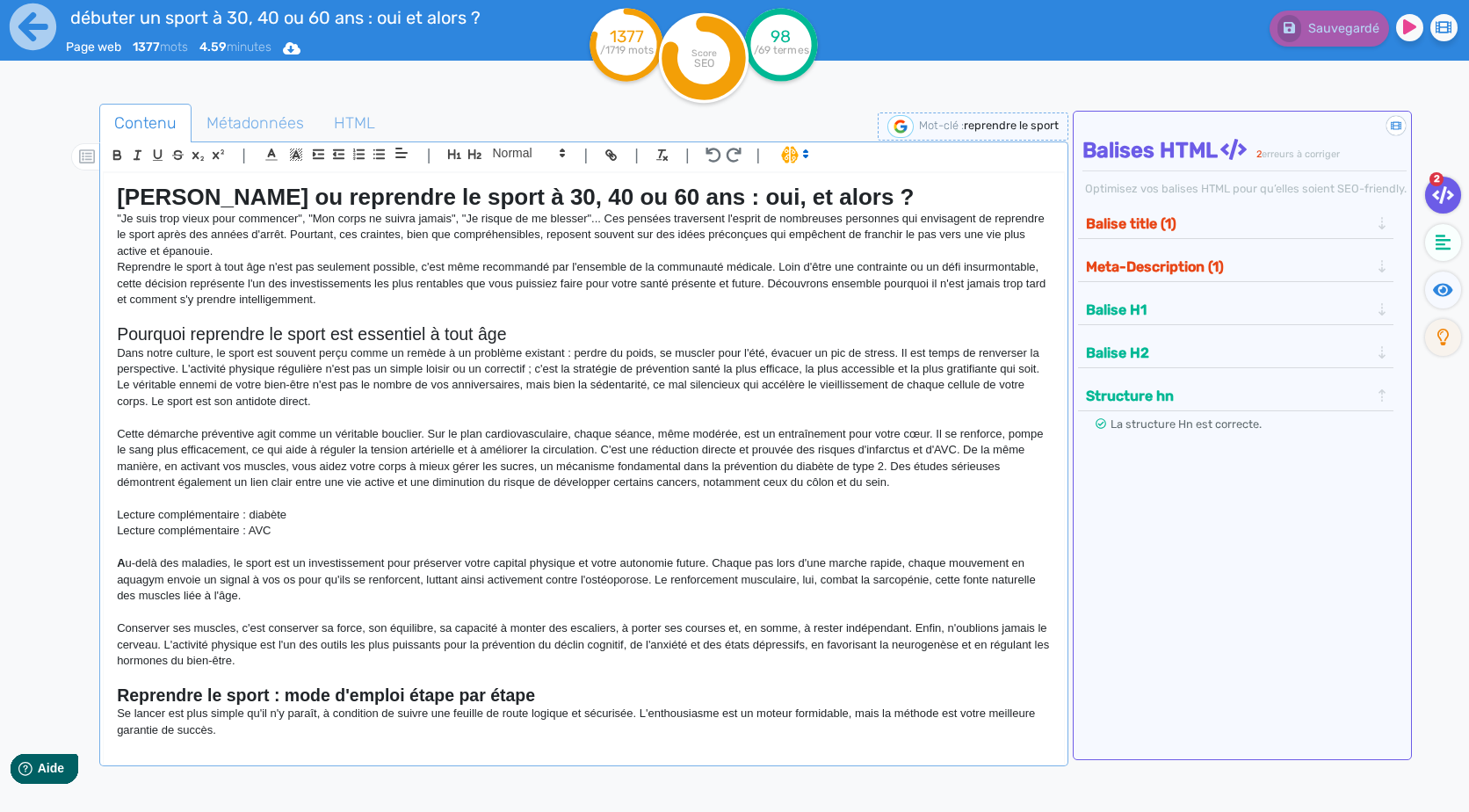
click at [219, 381] on p "Dans notre culture, le sport est souvent perçu comme un remède à un problème ex…" at bounding box center [583, 377] width 933 height 65
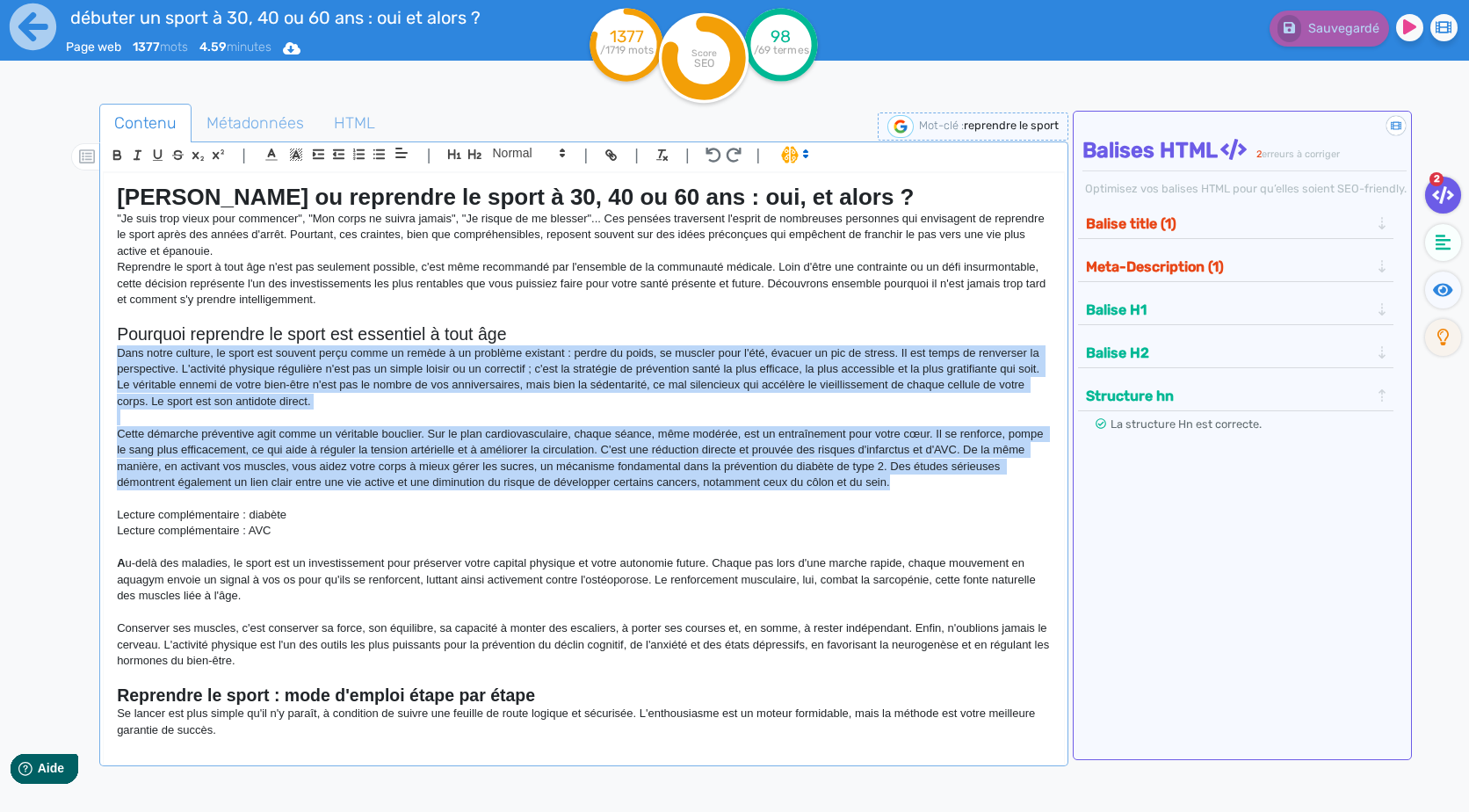
drag, startPoint x: 114, startPoint y: 346, endPoint x: 901, endPoint y: 483, distance: 798.8
click at [901, 483] on div "[PERSON_NAME] ou reprendre le sport à 30, 40 ou 60 ans : oui, et alors ? "Je su…" at bounding box center [583, 457] width 959 height 569
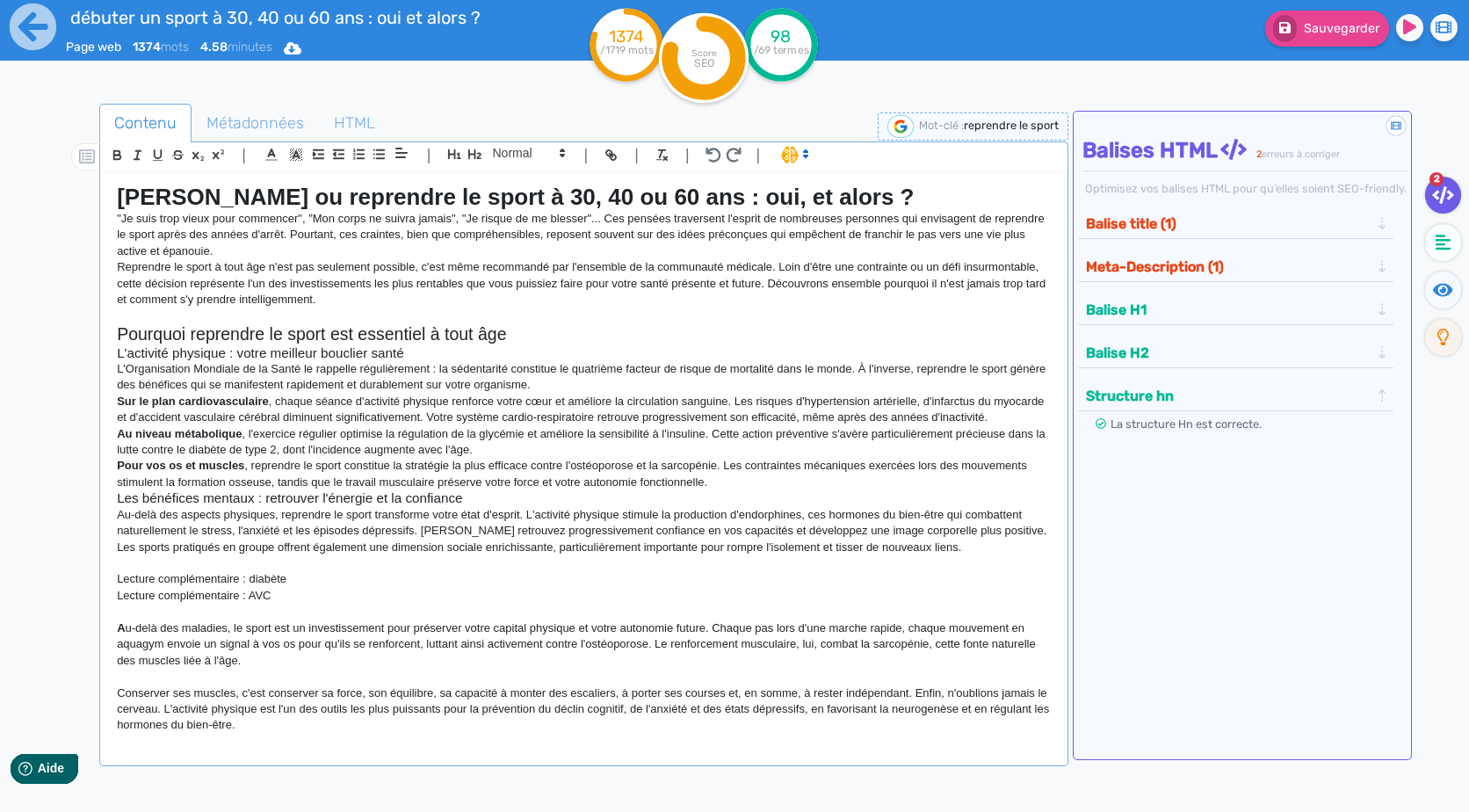
click at [618, 386] on p "L'Organisation Mondiale de la Santé le rappelle régulièrement : la sédentarité …" at bounding box center [583, 377] width 933 height 32
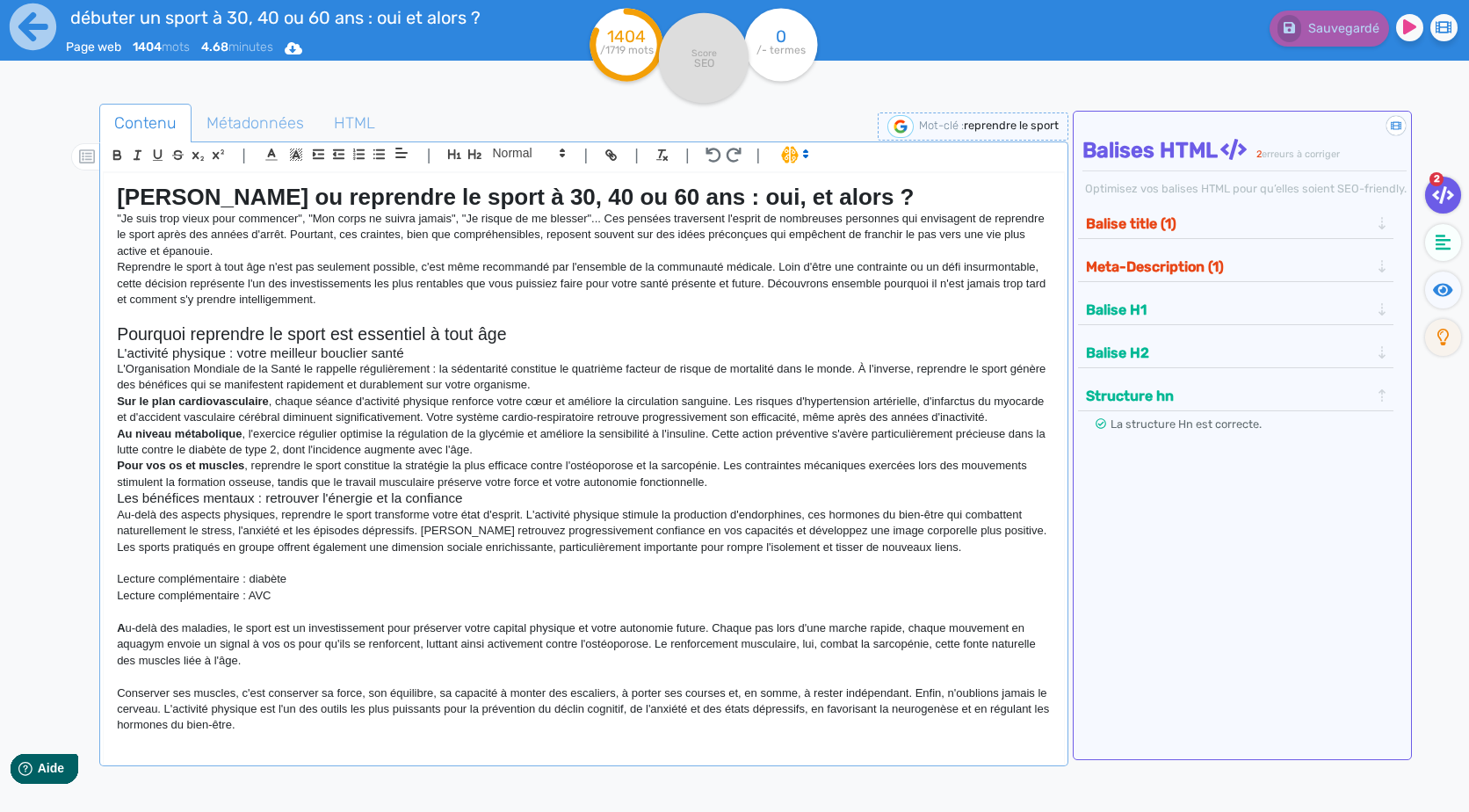
click at [446, 357] on h3 "L'activité physique : votre meilleur bouclier santé" at bounding box center [583, 353] width 933 height 16
click at [590, 390] on p "L'Organisation Mondiale de la Santé le rappelle régulièrement : la sédentarité …" at bounding box center [583, 377] width 933 height 32
click at [582, 333] on h2 "Pourquoi reprendre le sport est essentiel à tout âge" at bounding box center [583, 334] width 933 height 20
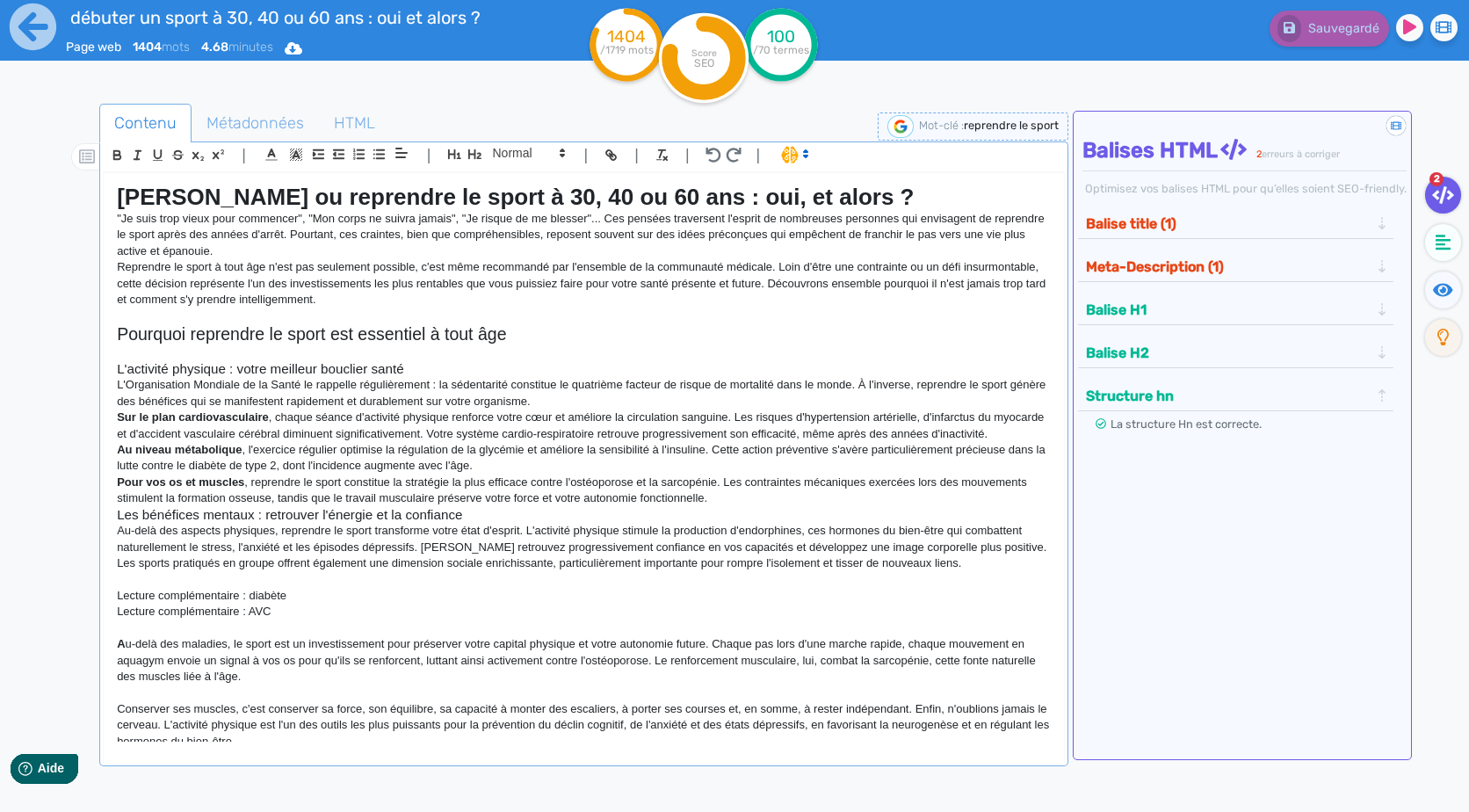
click at [198, 442] on p "Sur le plan cardiovasculaire , chaque séance d'activité physique renforce votre…" at bounding box center [583, 426] width 933 height 32
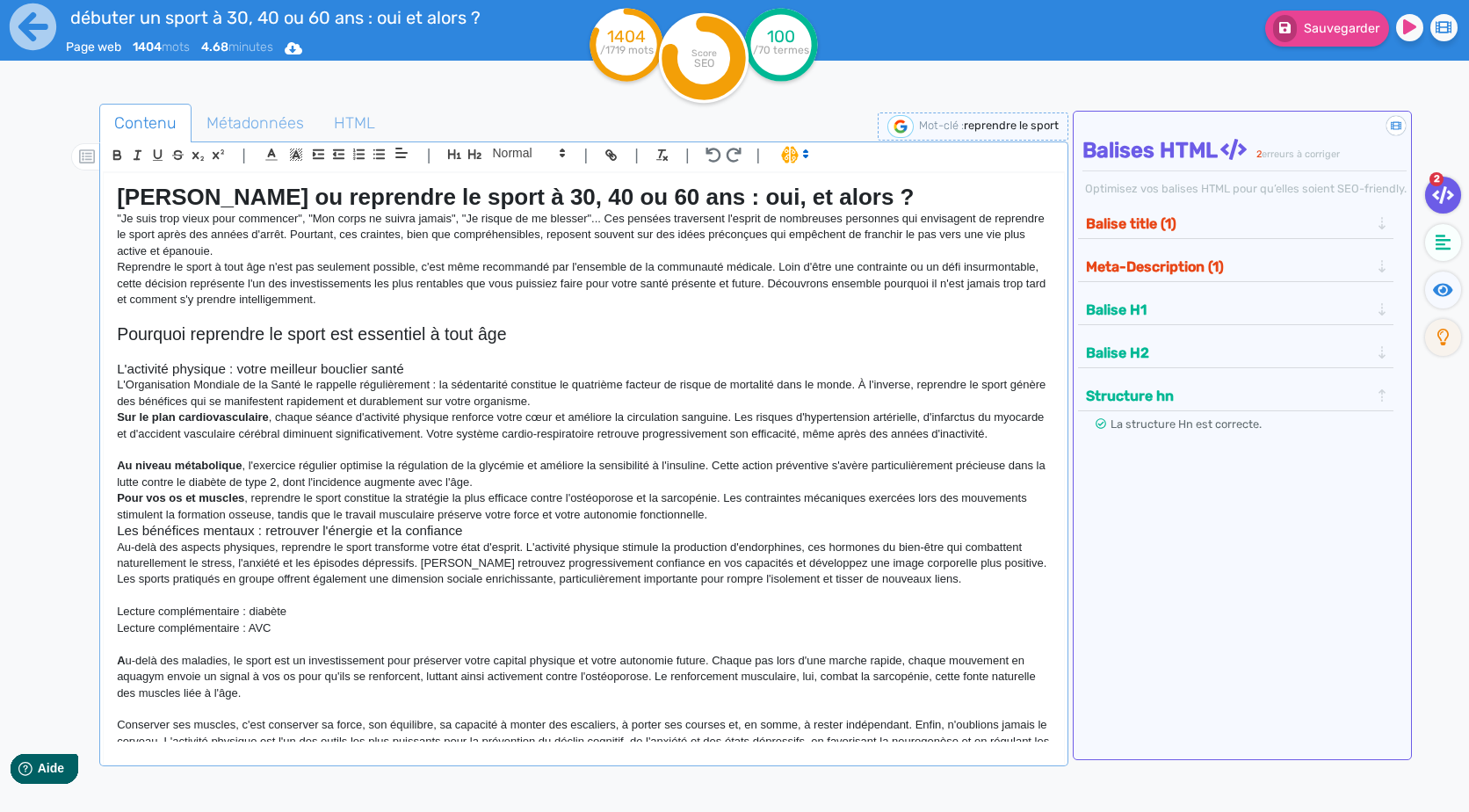
click at [620, 401] on p "L'Organisation Mondiale de la Santé le rappelle régulièrement : la sédentarité …" at bounding box center [583, 393] width 933 height 32
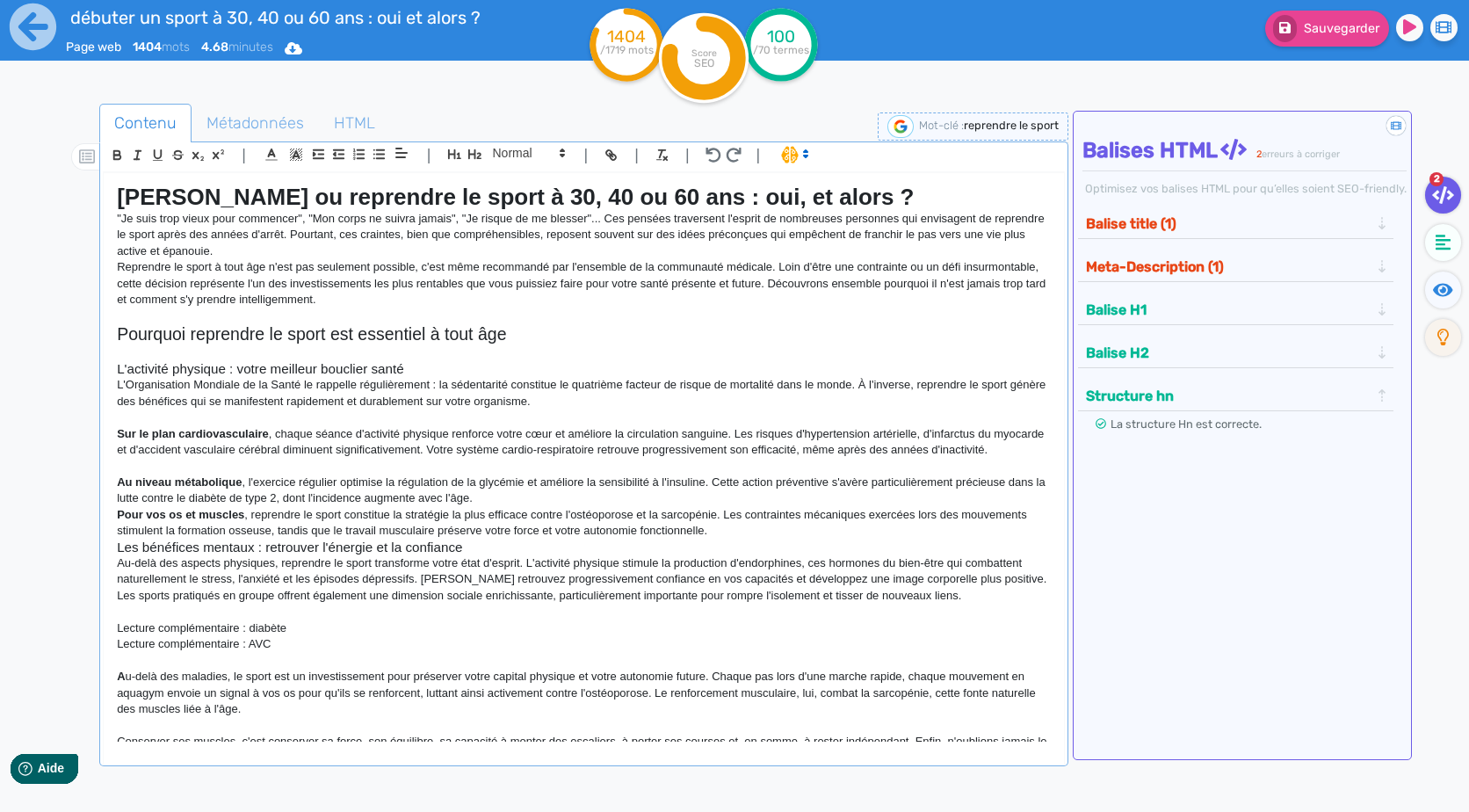
click at [524, 507] on p "Au niveau métabolique , l'exercice régulier optimise la régulation de la glycém…" at bounding box center [583, 491] width 933 height 32
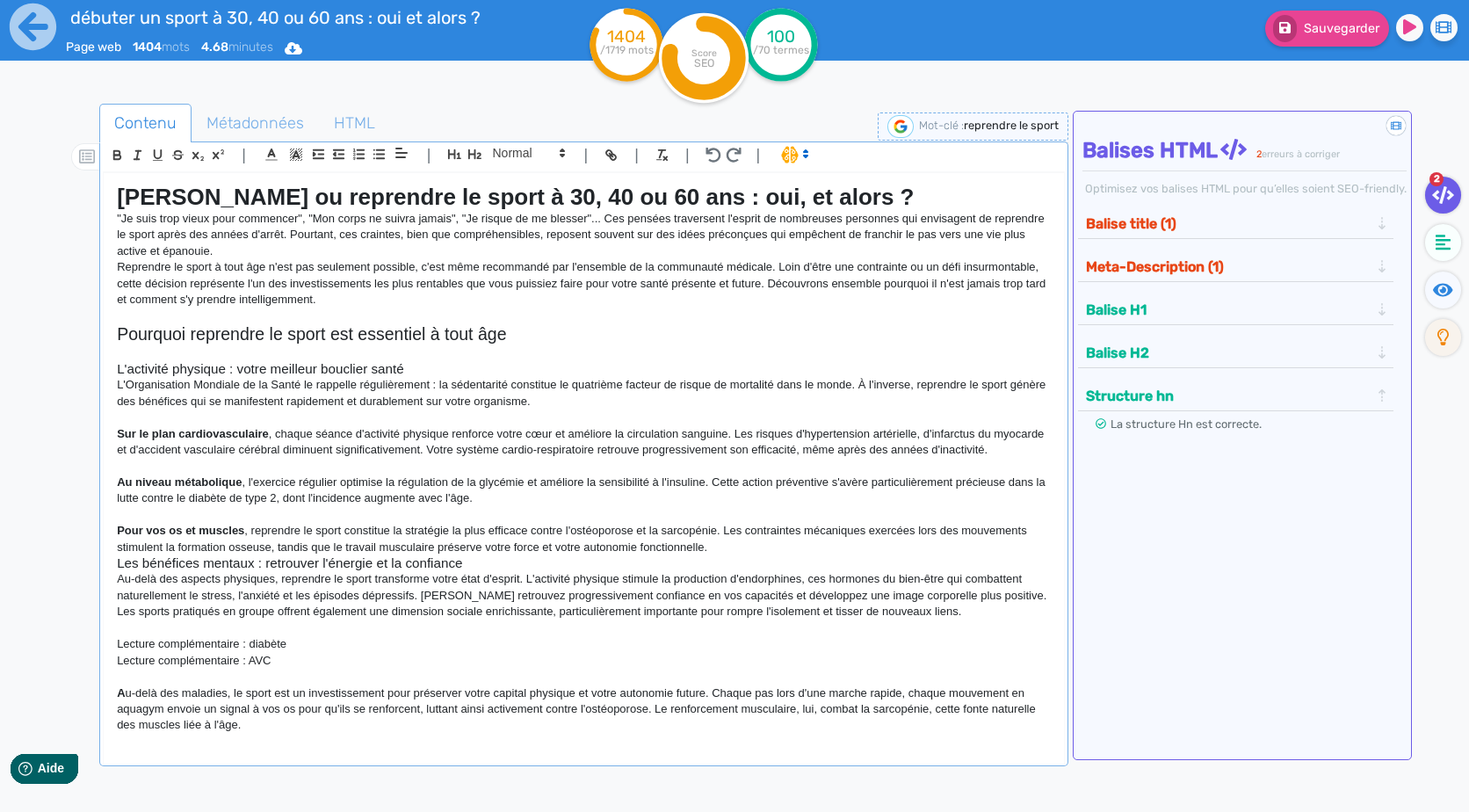
click at [764, 555] on p "Pour vos os et muscles , reprendre le sport constitue la stratégie la plus effi…" at bounding box center [583, 539] width 933 height 32
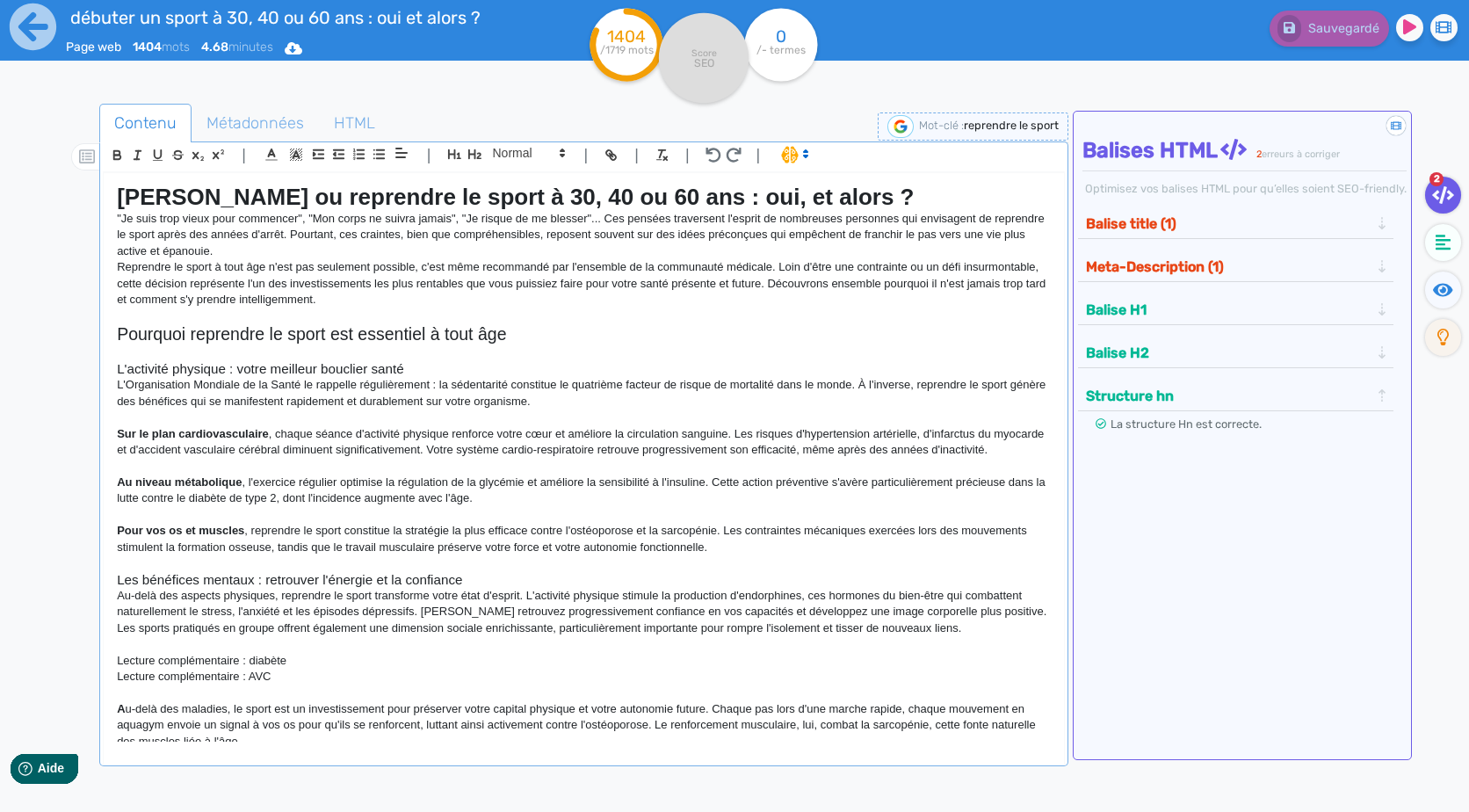
click at [214, 668] on p "Lecture complémentaire : diabète" at bounding box center [583, 660] width 933 height 16
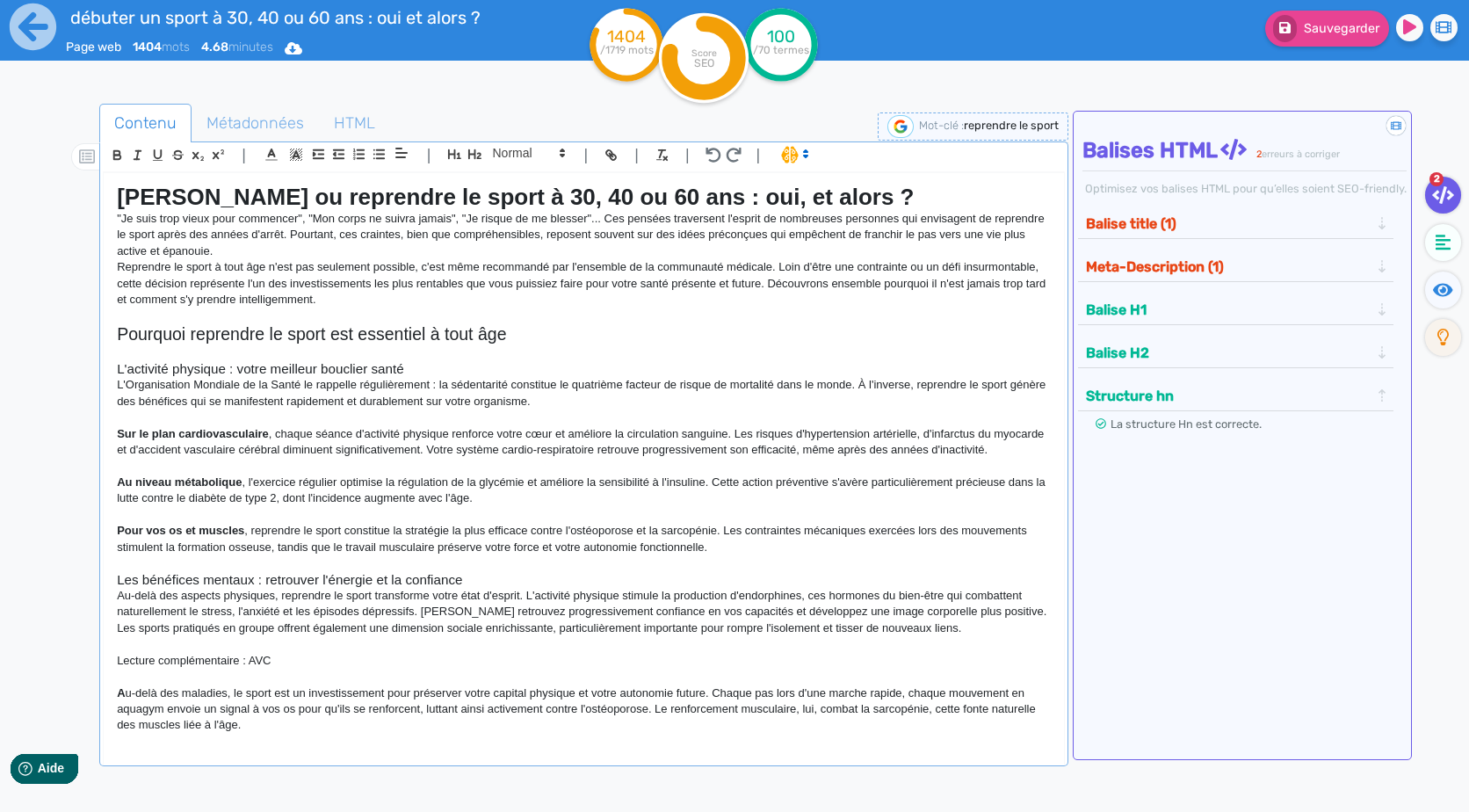
click at [587, 523] on p at bounding box center [583, 514] width 933 height 16
click at [577, 507] on p "Au niveau métabolique , l'exercice régulier optimise la régulation de la glycém…" at bounding box center [583, 491] width 933 height 32
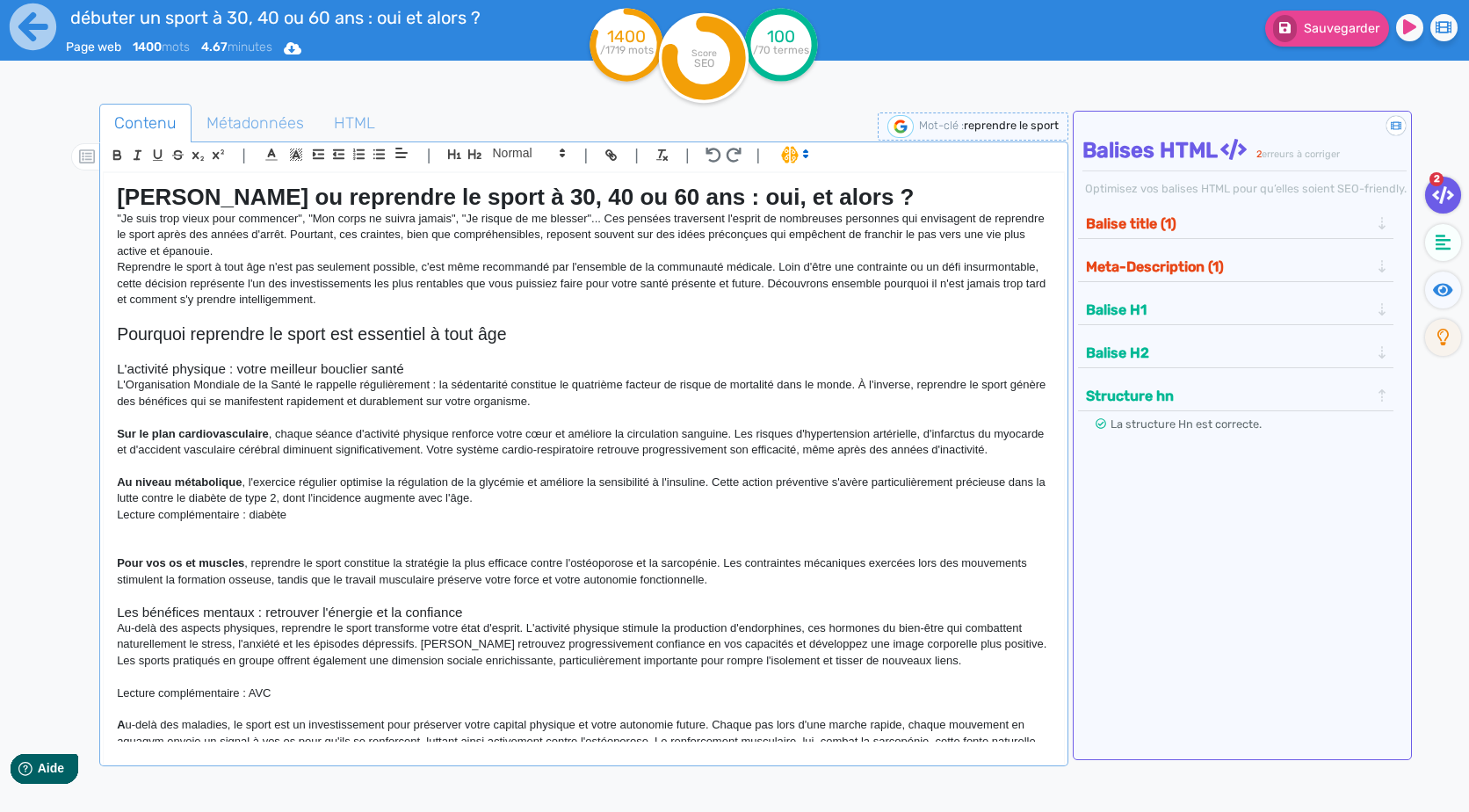
click at [560, 507] on p "Au niveau métabolique , l'exercice régulier optimise la régulation de la glycém…" at bounding box center [583, 491] width 933 height 32
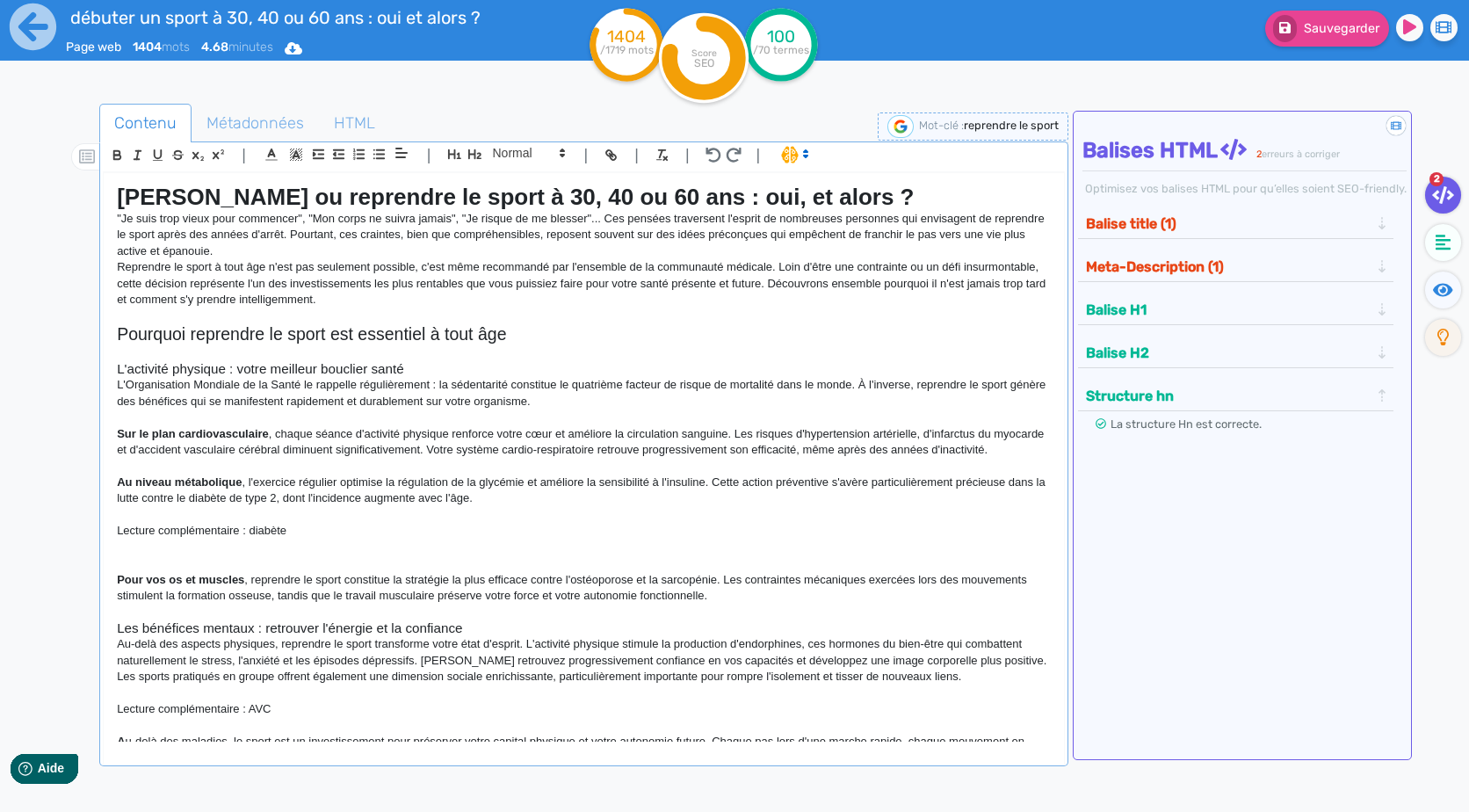
click at [274, 555] on p at bounding box center [583, 547] width 933 height 16
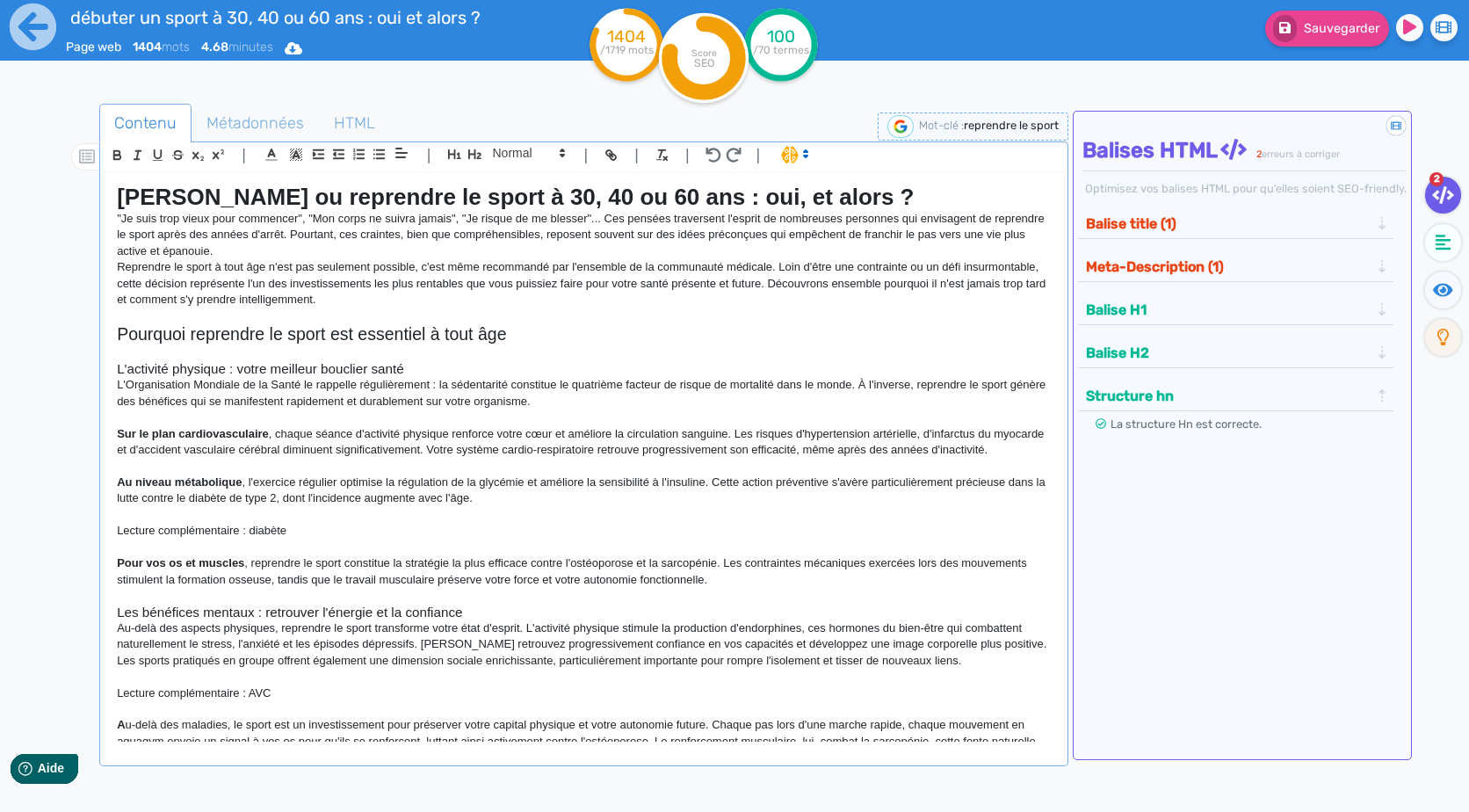
click at [238, 701] on p "Lecture complémentaire : AVC" at bounding box center [583, 693] width 933 height 16
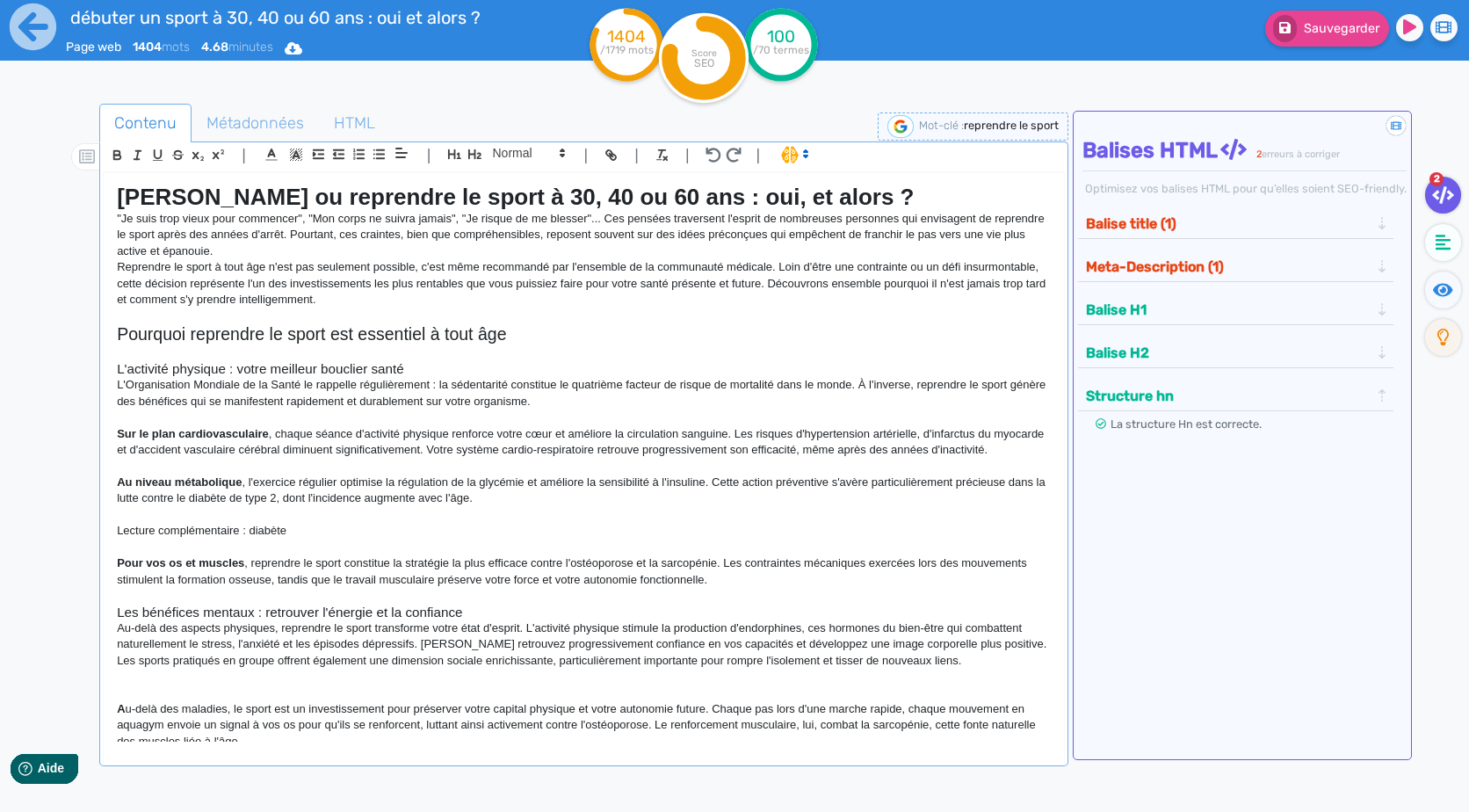
click at [596, 396] on p "L'Organisation Mondiale de la Santé le rappelle régulièrement : la sédentarité …" at bounding box center [583, 393] width 933 height 32
click at [676, 474] on p at bounding box center [583, 465] width 933 height 16
click at [530, 458] on p "Sur le plan cardiovasculaire , chaque séance d'activité physique renforce votre…" at bounding box center [583, 442] width 933 height 32
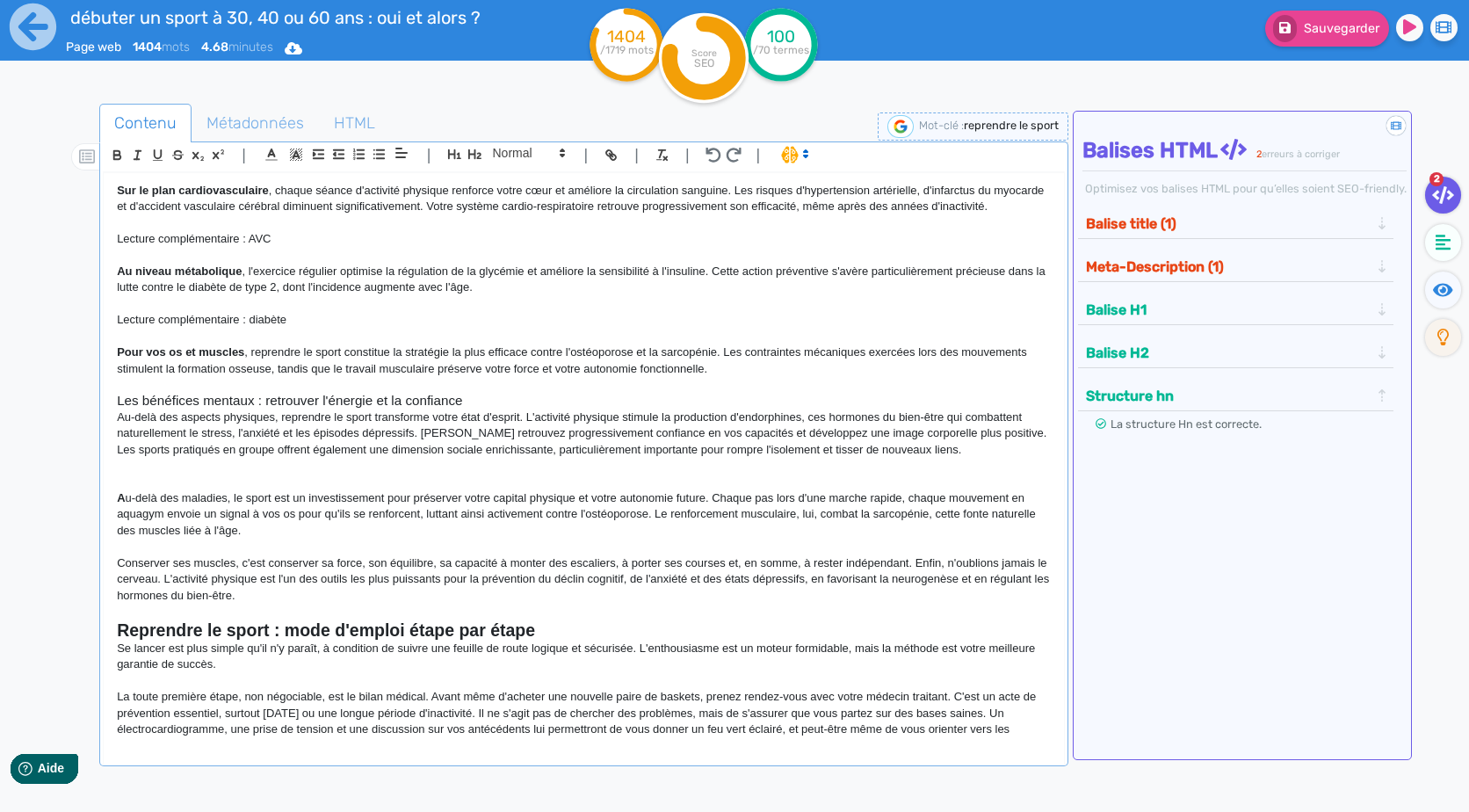
scroll to position [263, 0]
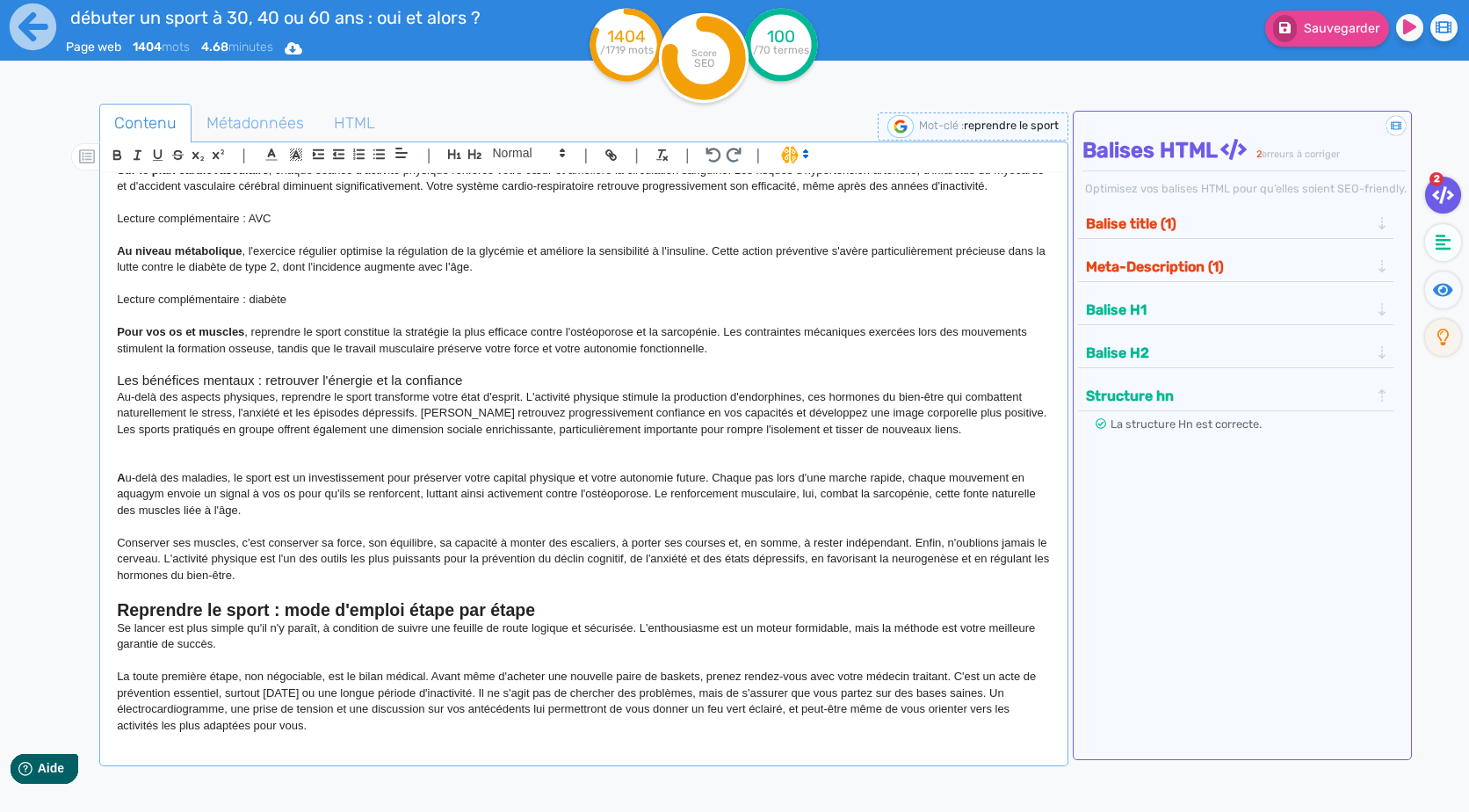
click at [769, 357] on p "Pour vos os et muscles , reprendre le sport constitue la stratégie la plus effi…" at bounding box center [583, 340] width 933 height 32
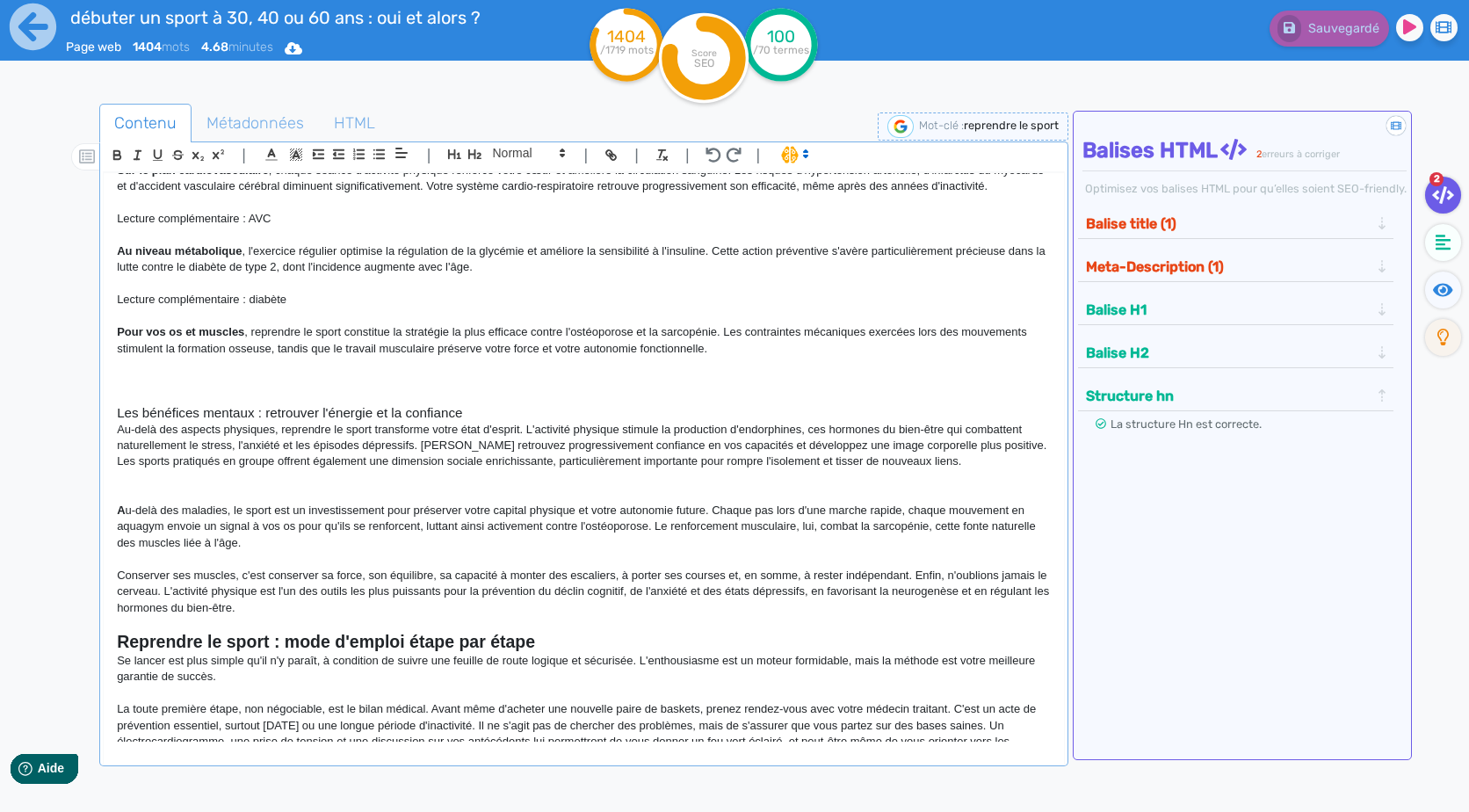
click at [288, 373] on p at bounding box center [583, 364] width 933 height 16
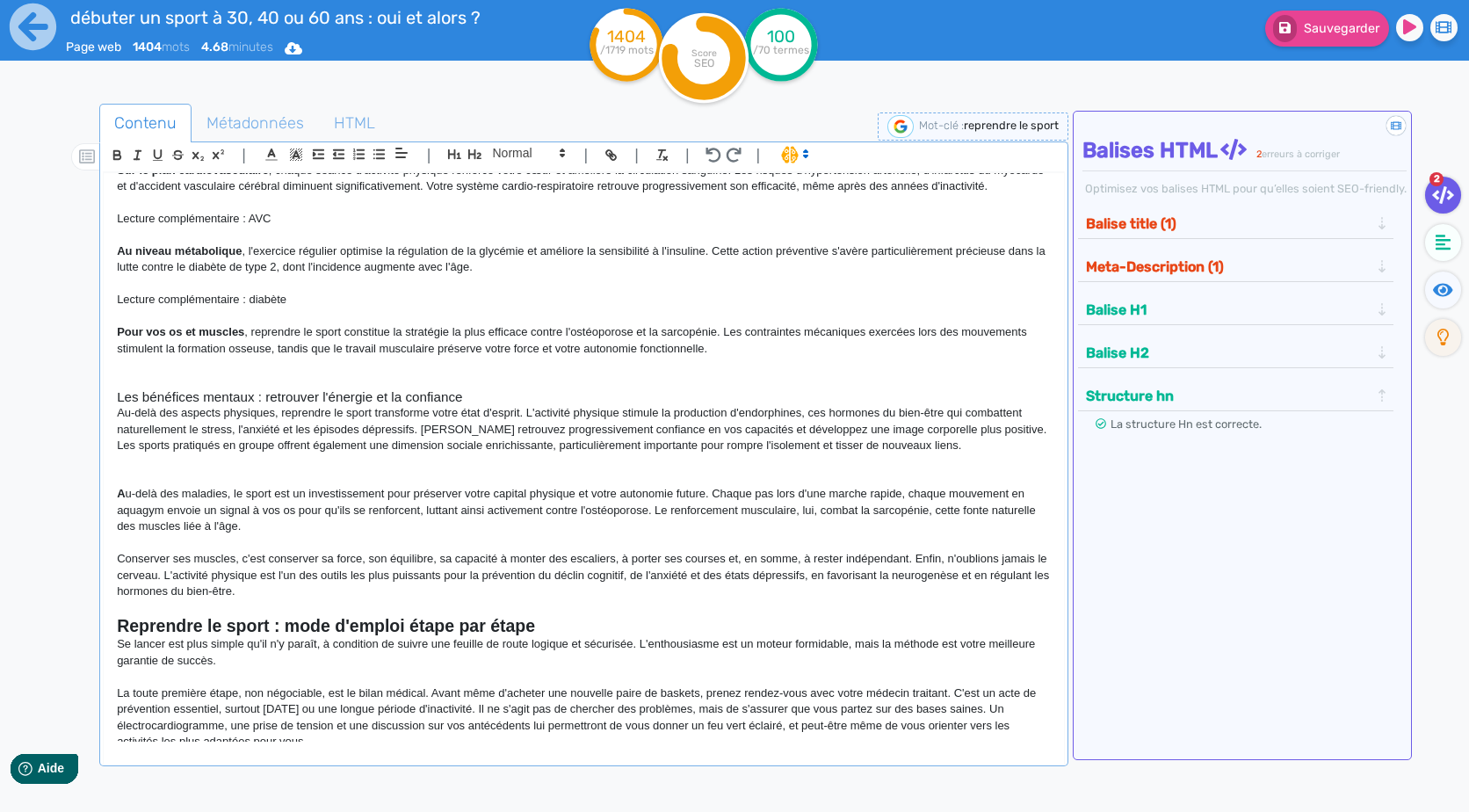
click at [250, 486] on p at bounding box center [583, 477] width 933 height 16
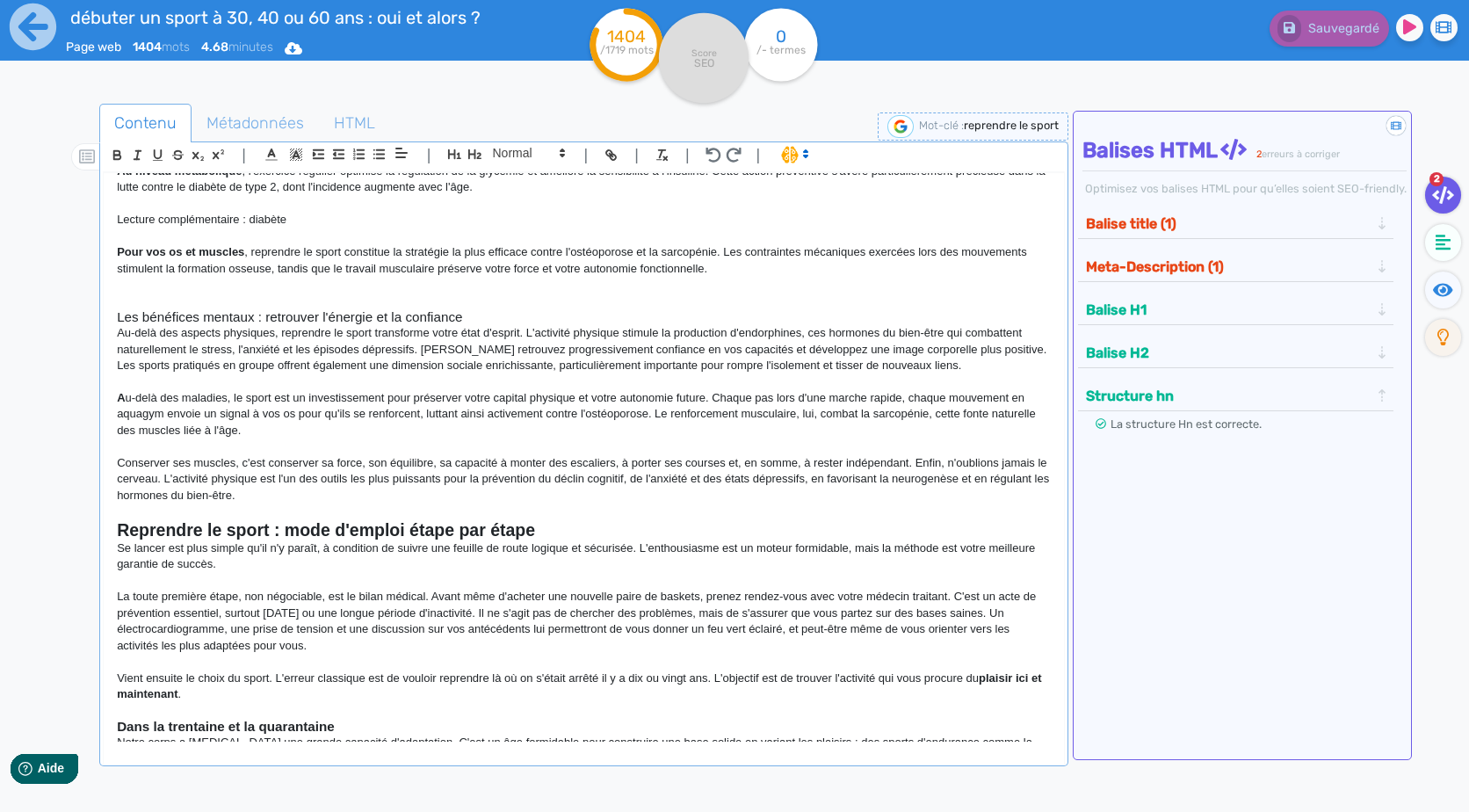
scroll to position [439, 0]
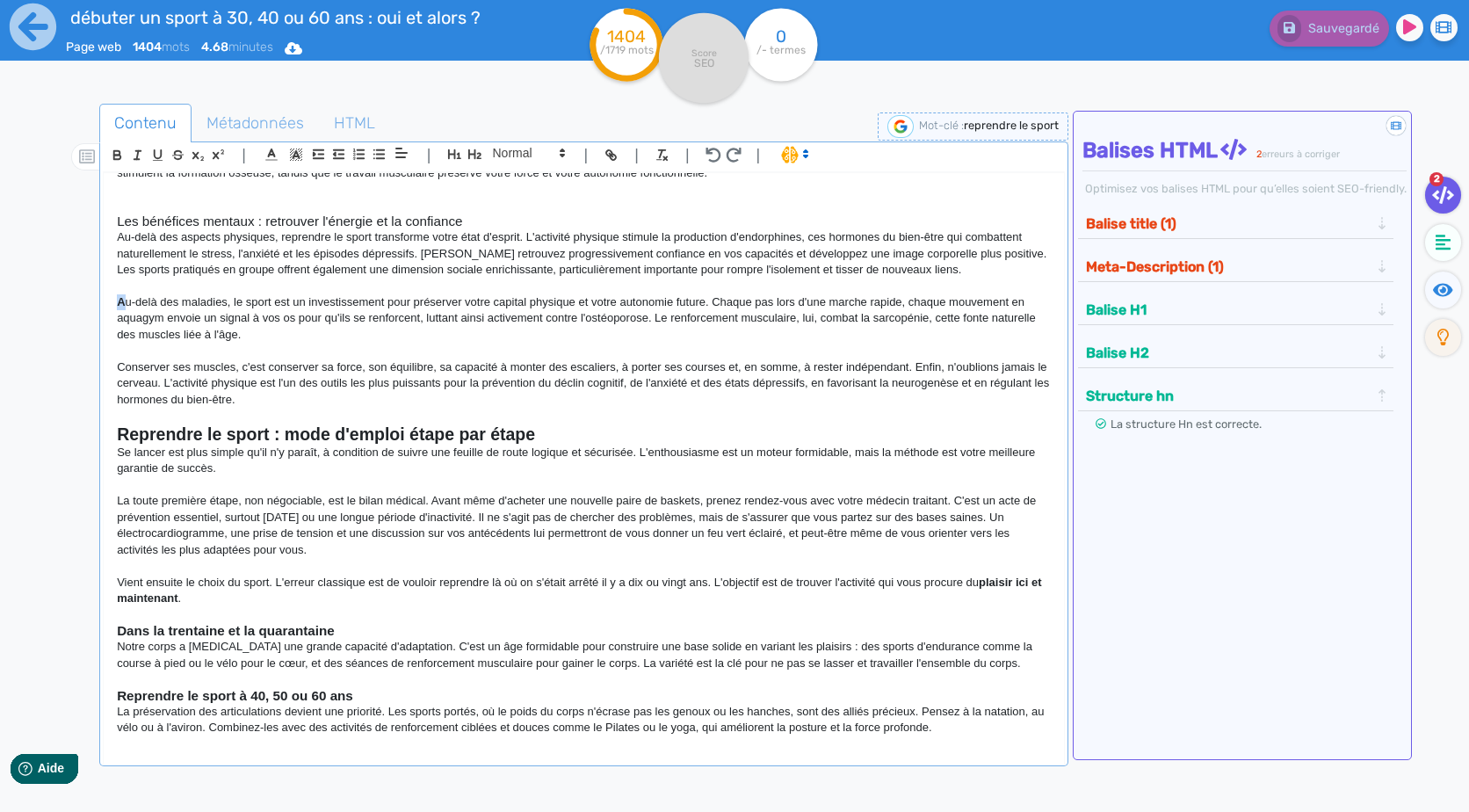
click at [122, 308] on strong "A" at bounding box center [121, 301] width 8 height 13
click at [230, 358] on p at bounding box center [583, 350] width 933 height 16
click at [791, 256] on p "Au-delà des aspects physiques, reprendre le sport transforme votre état d'espri…" at bounding box center [583, 245] width 933 height 32
click at [154, 441] on strong "Reprendre le sport : mode d'emploi étape par étape" at bounding box center [326, 434] width 418 height 19
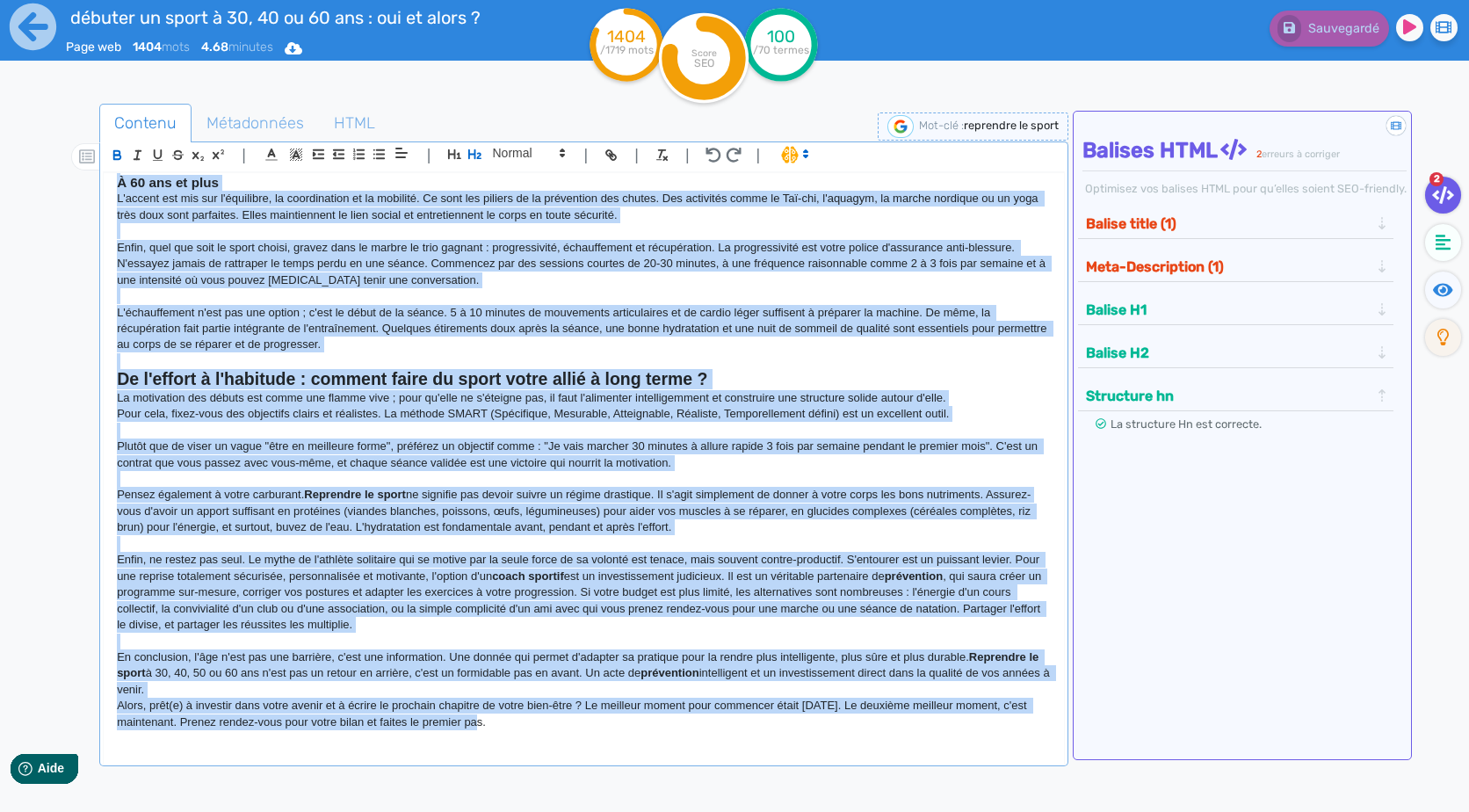
drag, startPoint x: 117, startPoint y: 443, endPoint x: 901, endPoint y: 857, distance: 886.6
click at [901, 811] on html "débuter un sport à 30, 40 ou 60 ans : oui et alors ? Page web 1404 mots 4.68 mi…" at bounding box center [734, 406] width 1469 height 812
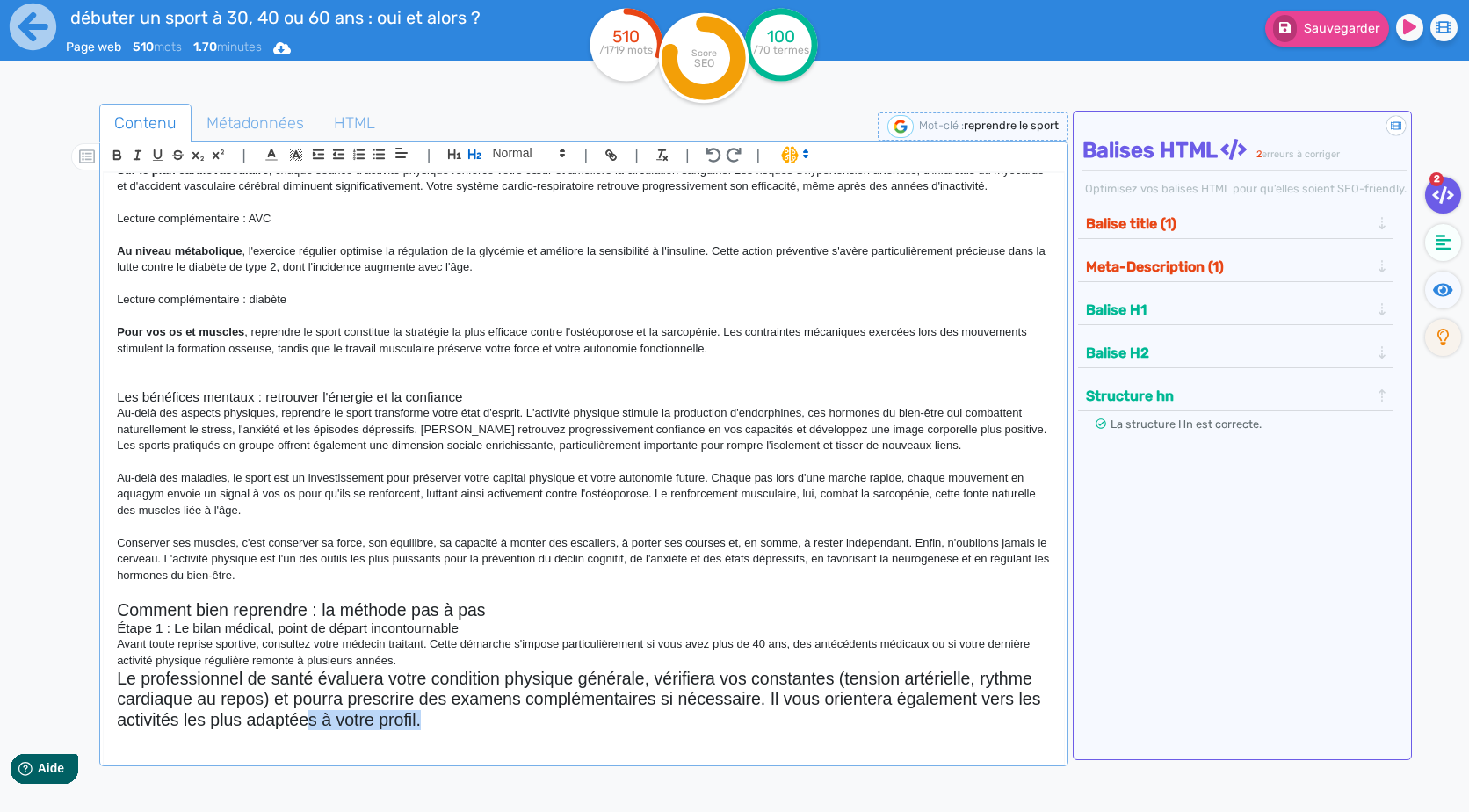
scroll to position [280, 0]
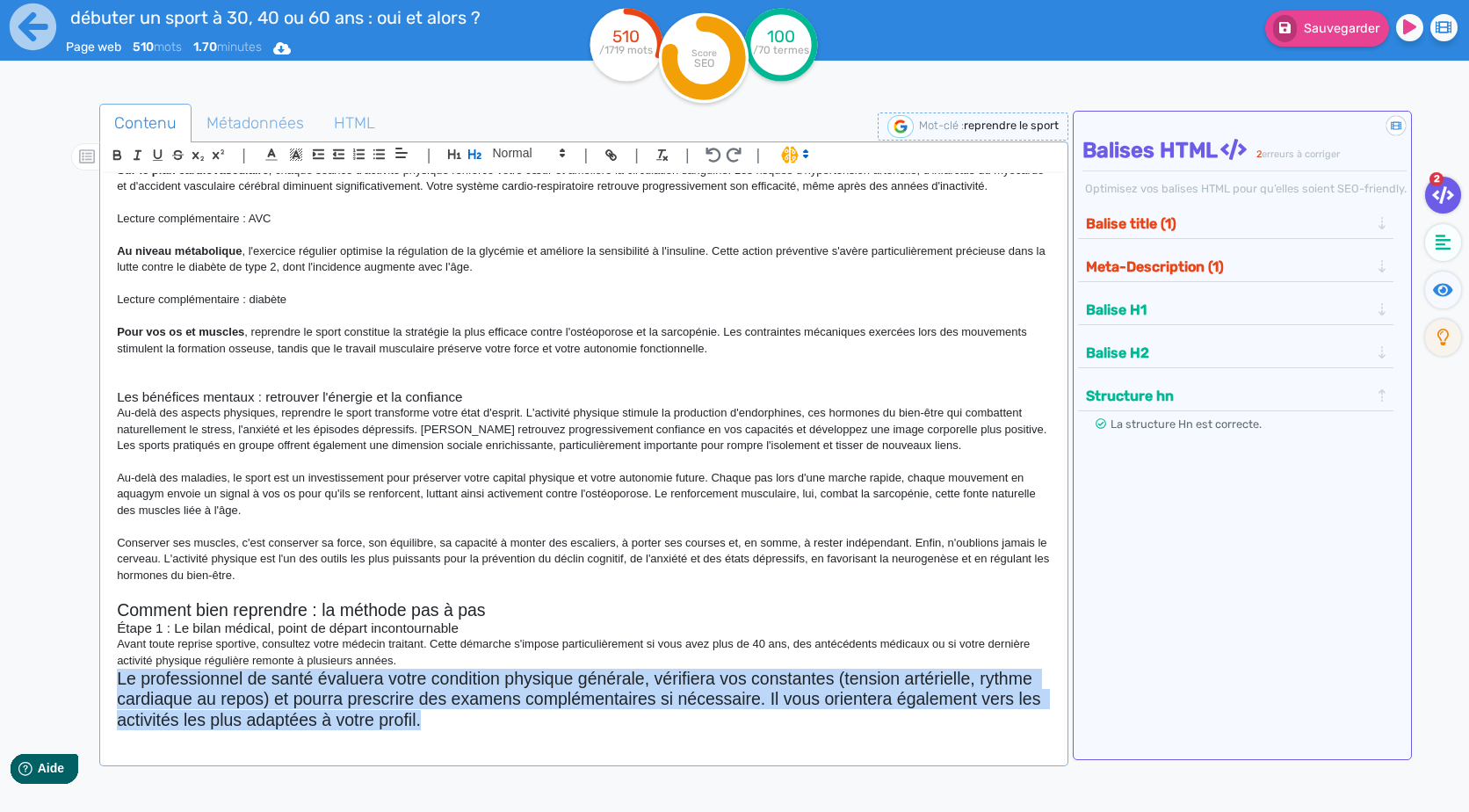
drag, startPoint x: 457, startPoint y: 730, endPoint x: 84, endPoint y: 687, distance: 375.5
click at [84, 687] on div "Contenu Métadonnées HTML | | H3 H4 H5 H6 Normal | | | | Débuter ou reprendre le…" at bounding box center [760, 511] width 1418 height 823
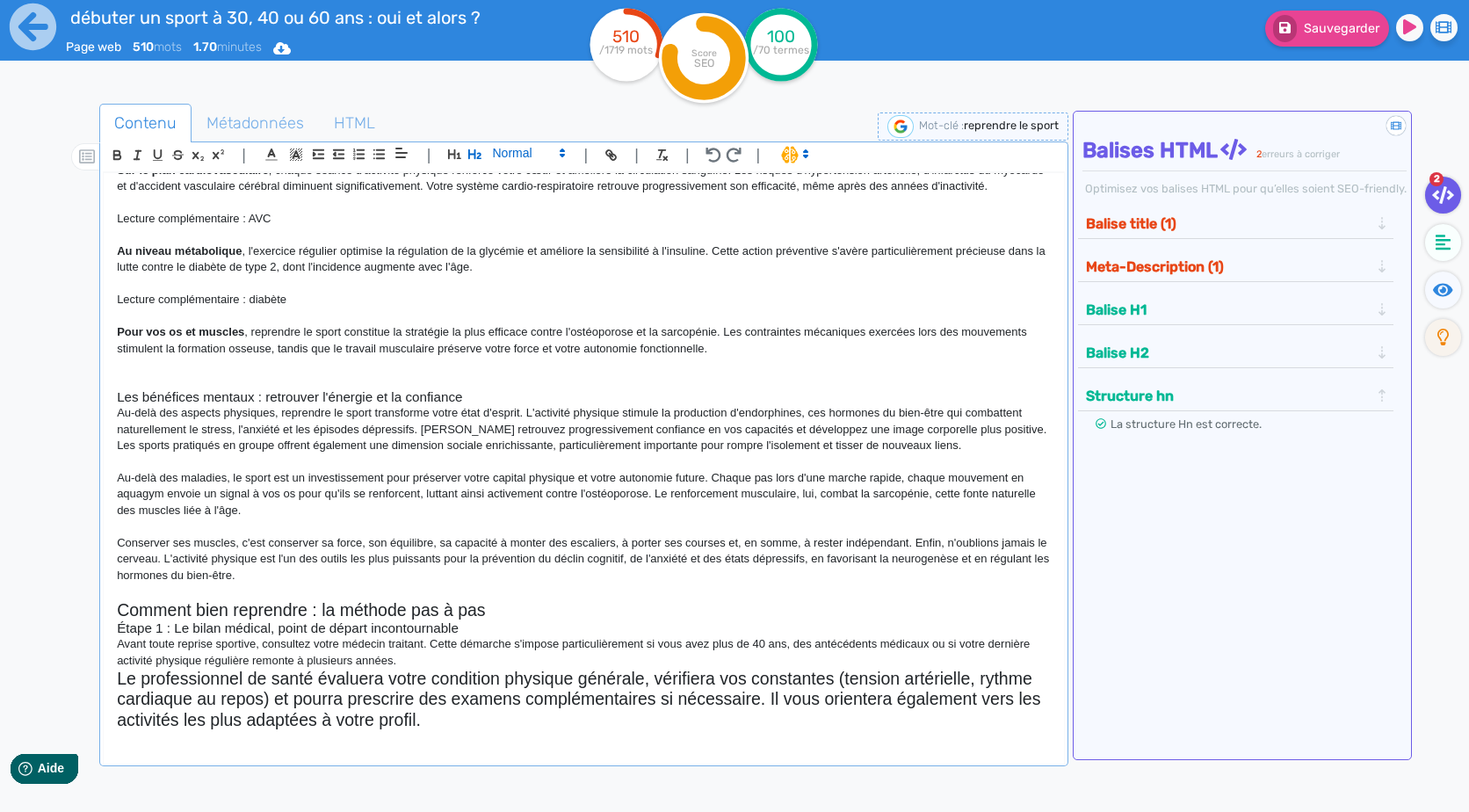
click at [527, 151] on span at bounding box center [528, 153] width 87 height 21
click at [518, 285] on span at bounding box center [528, 295] width 70 height 28
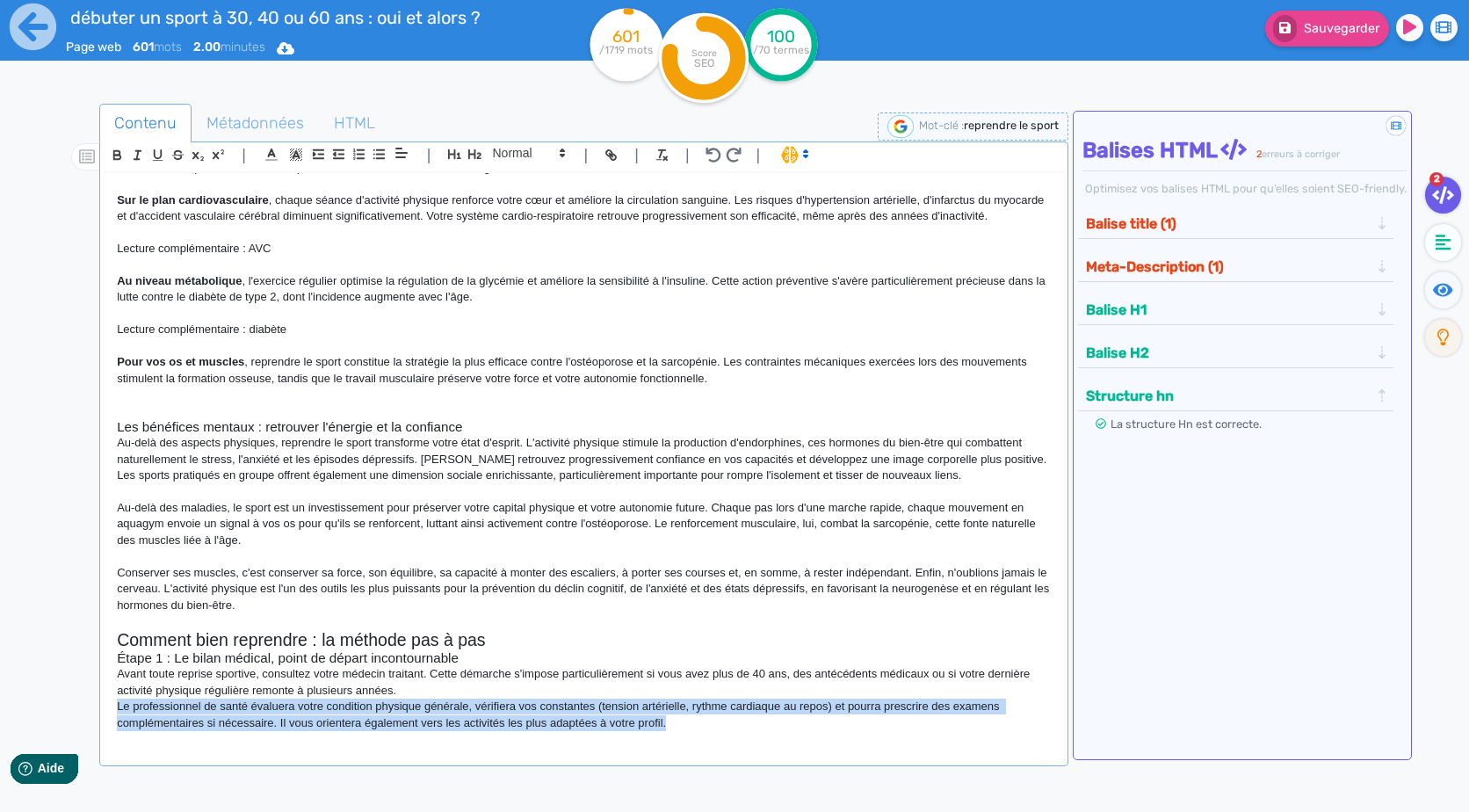
scroll to position [250, 0]
click at [463, 703] on p "Le professionnel de santé évaluera votre condition physique générale, vérifiera…" at bounding box center [583, 715] width 933 height 32
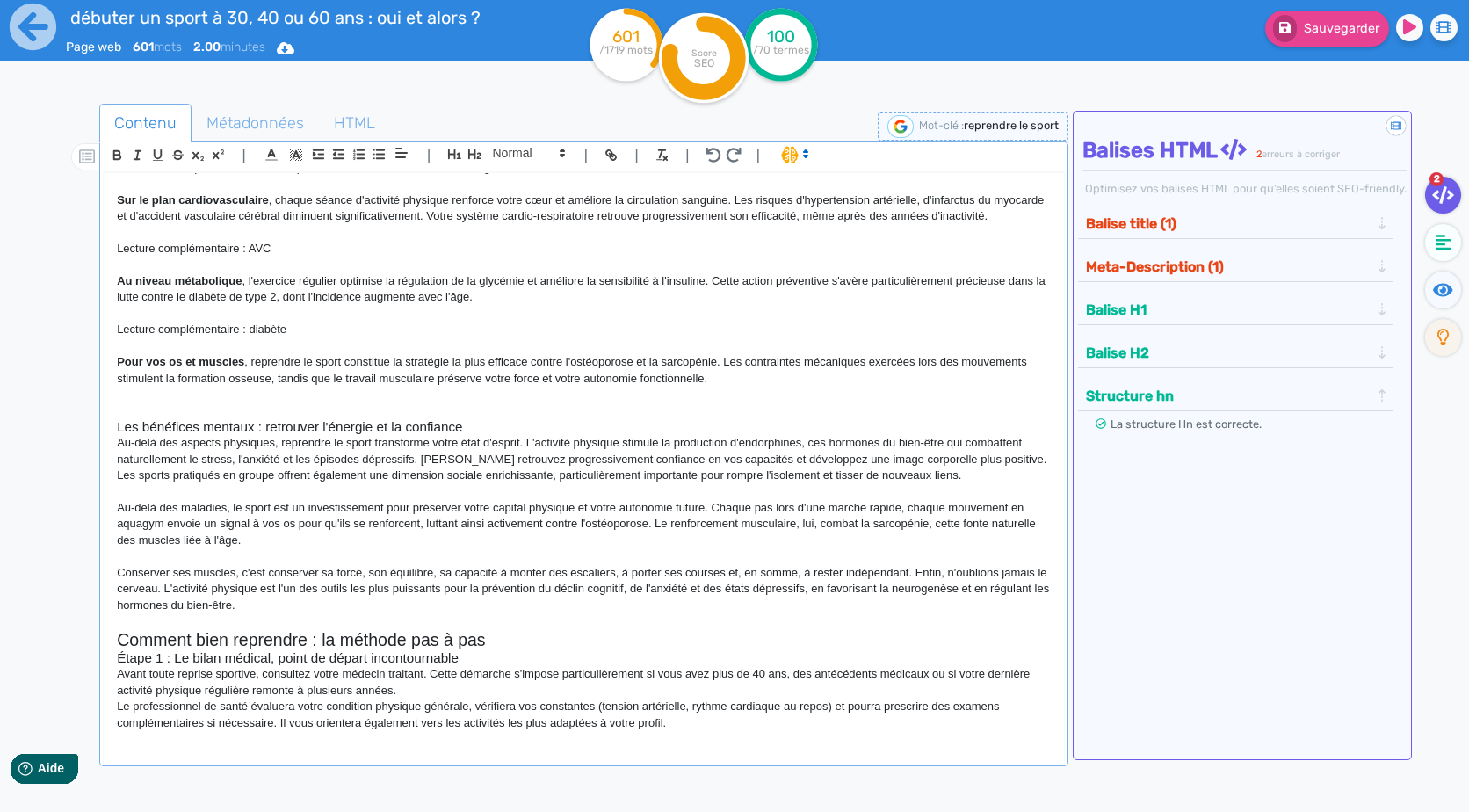
click at [421, 704] on p "Le professionnel de santé évaluera votre condition physique générale, vérifiera…" at bounding box center [583, 715] width 933 height 32
click at [516, 639] on h2 "Comment bien reprendre : la méthode pas à pas" at bounding box center [583, 639] width 933 height 20
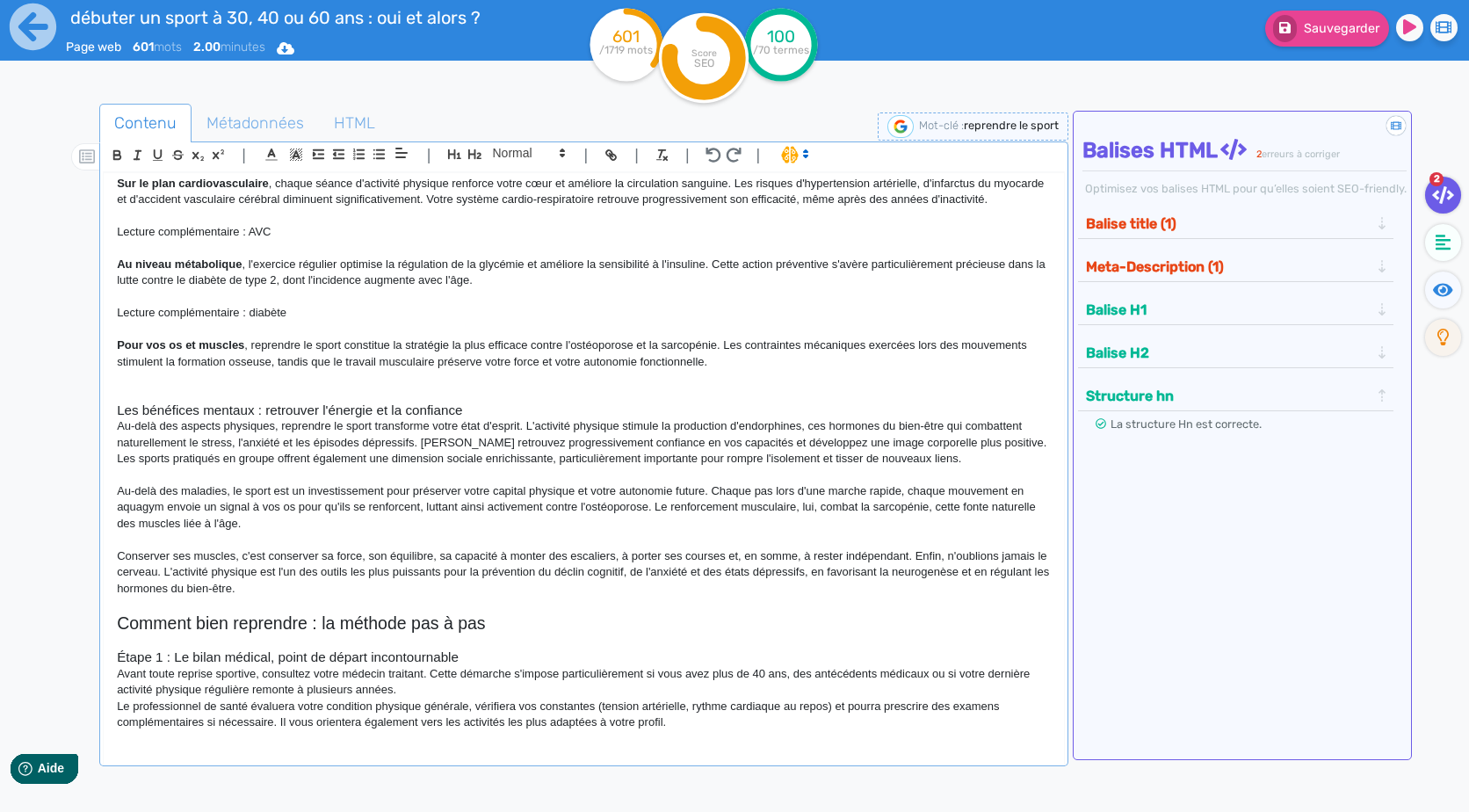
scroll to position [266, 0]
click at [500, 693] on p "Avant toute reprise sportive, consultez votre médecin traitant. Cette démarche …" at bounding box center [583, 682] width 933 height 32
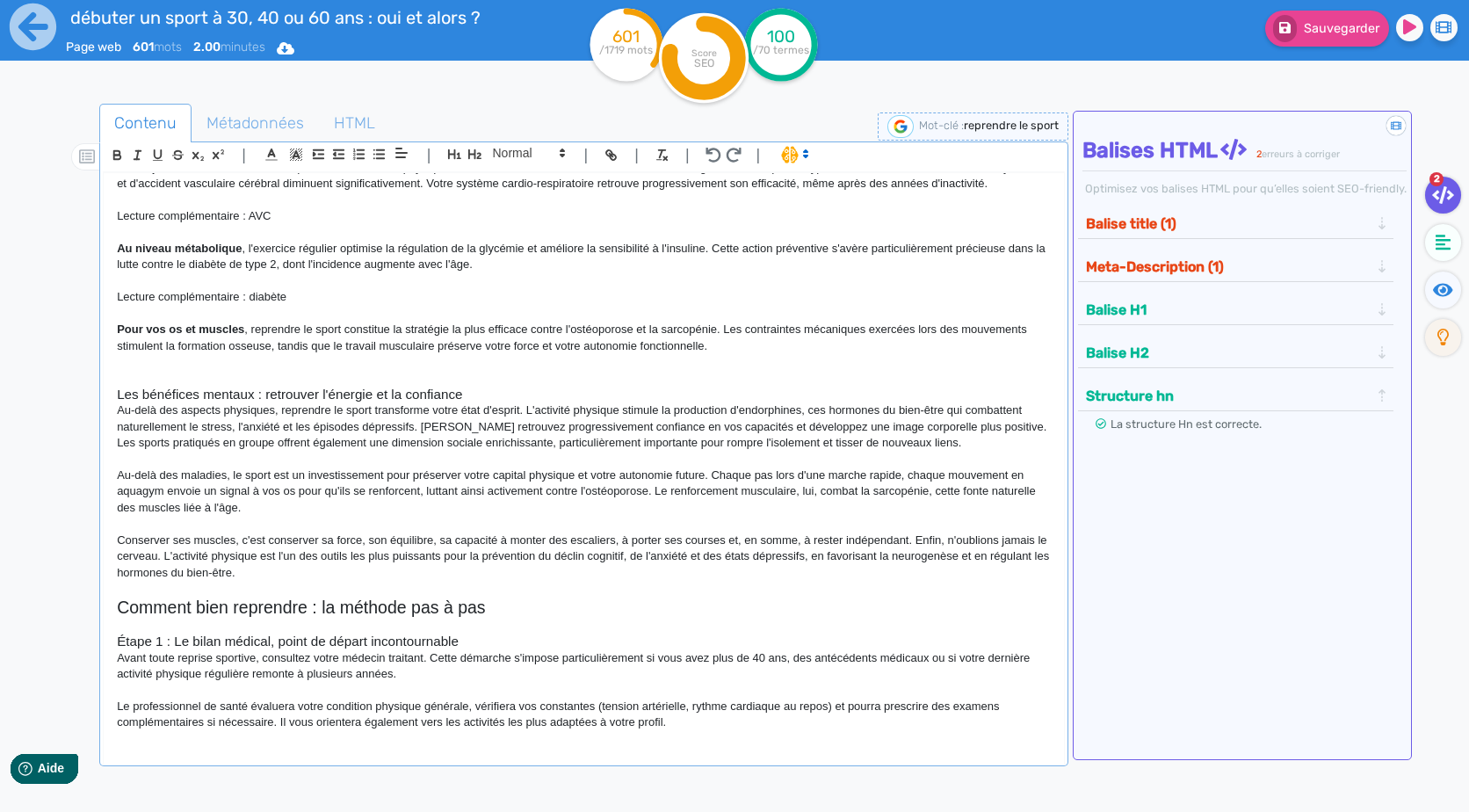
scroll to position [280, 0]
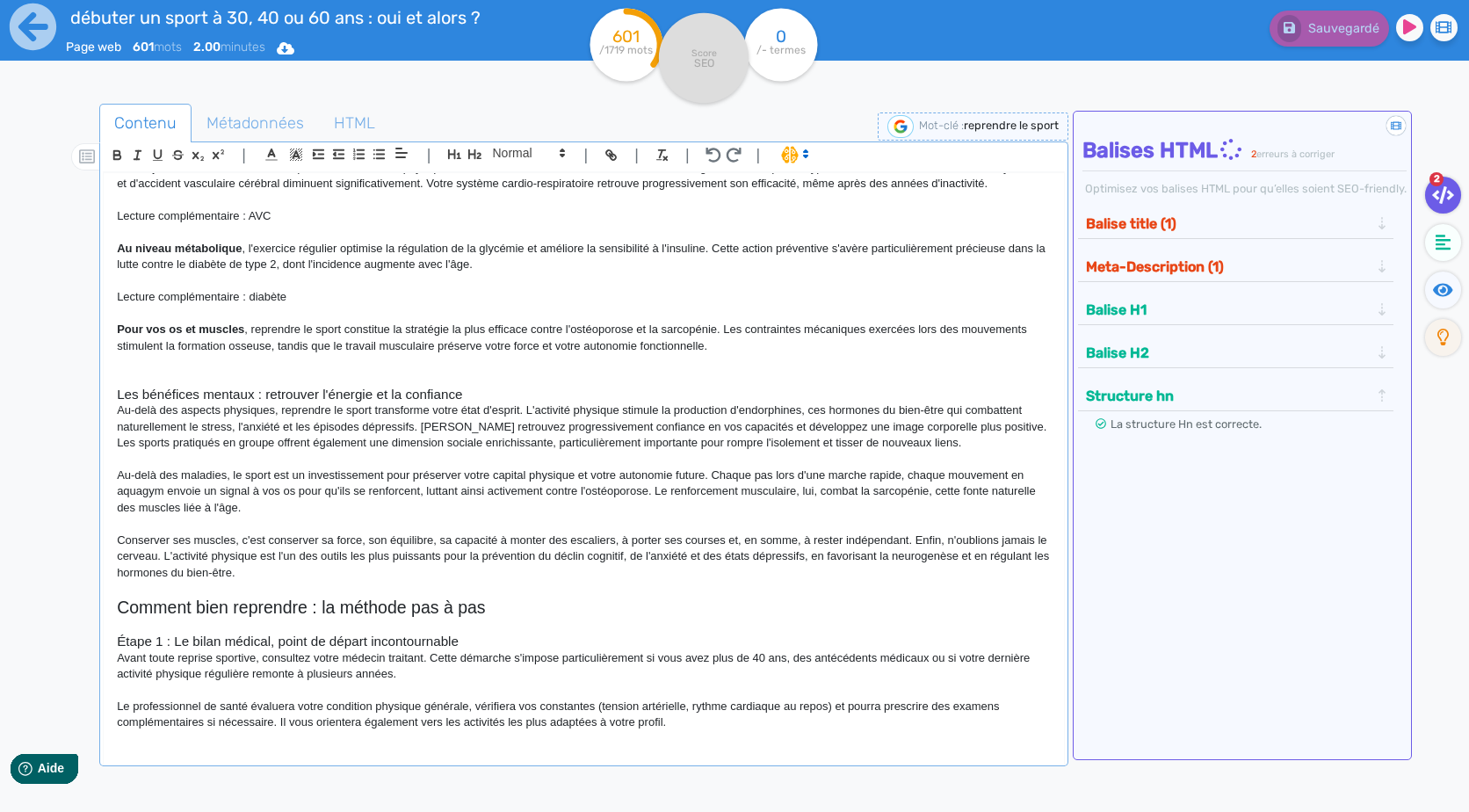
click at [601, 709] on p "Le professionnel de santé évaluera votre condition physique générale, vérifiera…" at bounding box center [583, 715] width 933 height 32
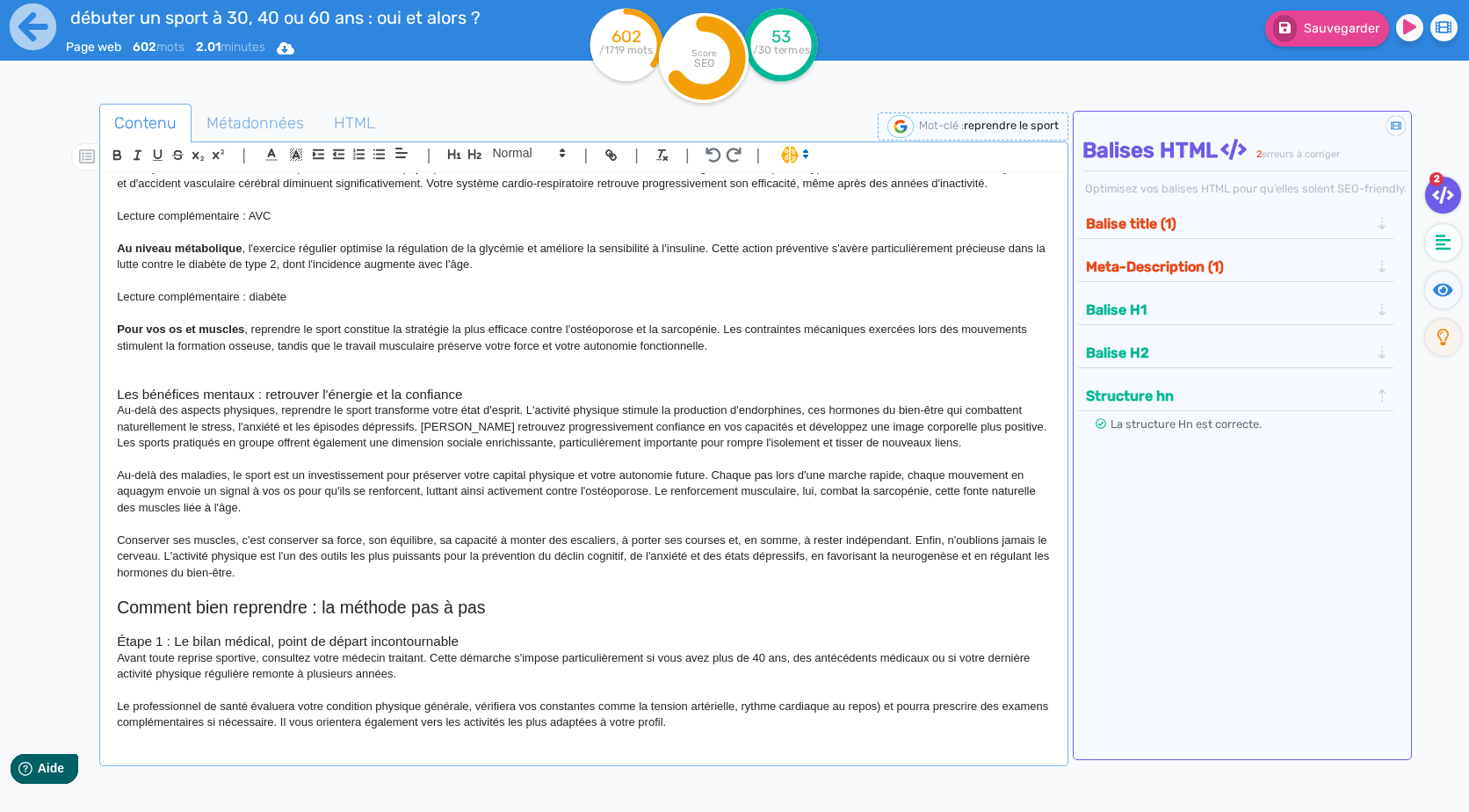
click at [879, 708] on p "Le professionnel de santé évaluera votre condition physique générale, vérifiera…" at bounding box center [583, 715] width 933 height 32
click at [741, 710] on p "Le professionnel de santé évaluera votre condition physique générale, vérifiera…" at bounding box center [583, 715] width 933 height 32
click at [742, 714] on p "Le professionnel de santé évaluera votre condition physique générale, vérifiera…" at bounding box center [583, 715] width 933 height 32
click at [898, 714] on p "Le professionnel de santé évaluera votre condition physique générale, vérifiera…" at bounding box center [583, 715] width 933 height 32
click at [600, 711] on p "Le professionnel de santé évaluera votre condition physique générale, vérifiera…" at bounding box center [583, 715] width 933 height 32
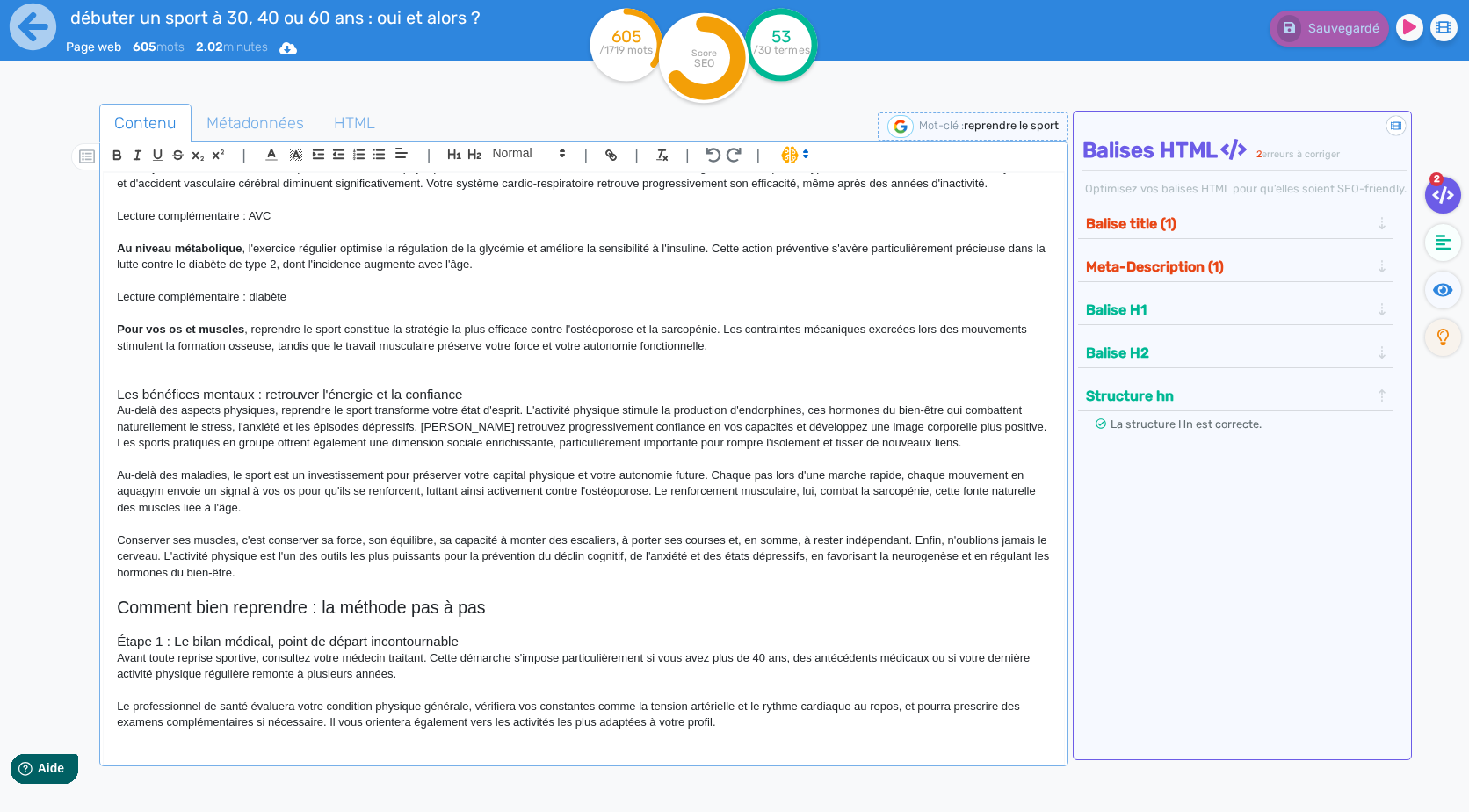
click at [784, 731] on p "Le professionnel de santé évaluera votre condition physique générale, vérifiera…" at bounding box center [583, 715] width 933 height 32
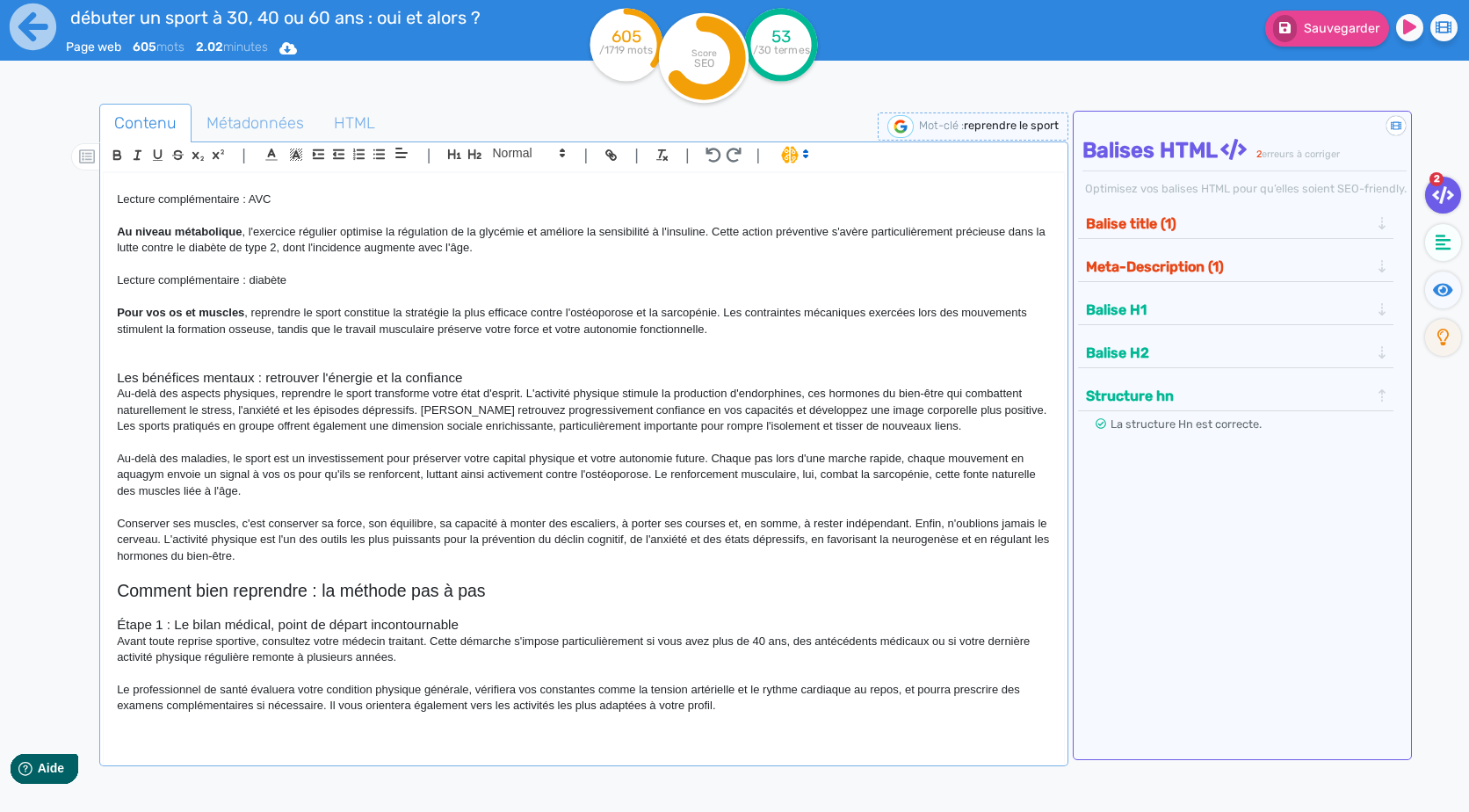
scroll to position [302, 0]
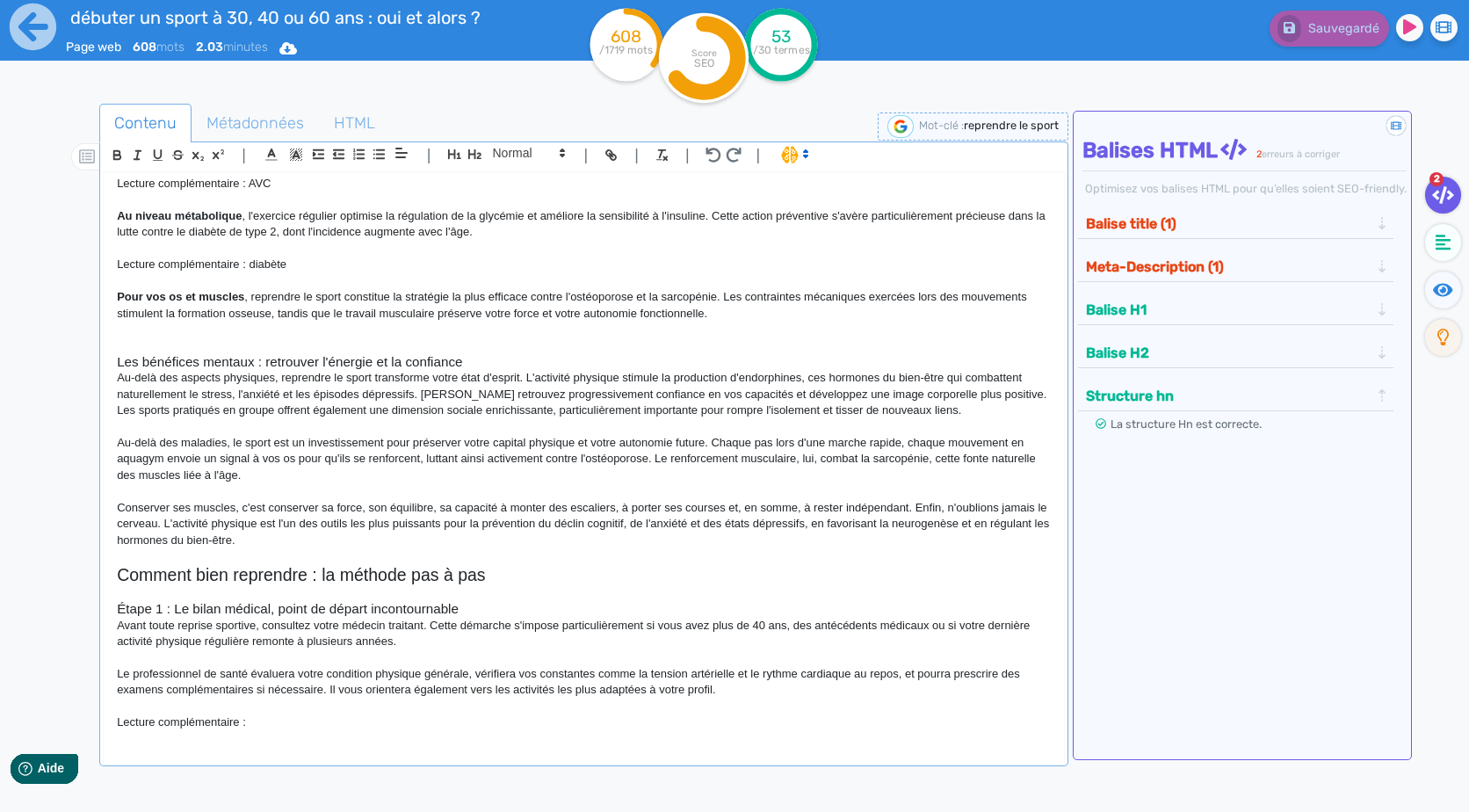
click at [310, 714] on p at bounding box center [583, 706] width 933 height 16
click at [315, 714] on p at bounding box center [583, 706] width 933 height 16
click at [329, 730] on p "Lecture complémentaire :" at bounding box center [583, 722] width 933 height 16
click at [299, 353] on p at bounding box center [583, 345] width 933 height 16
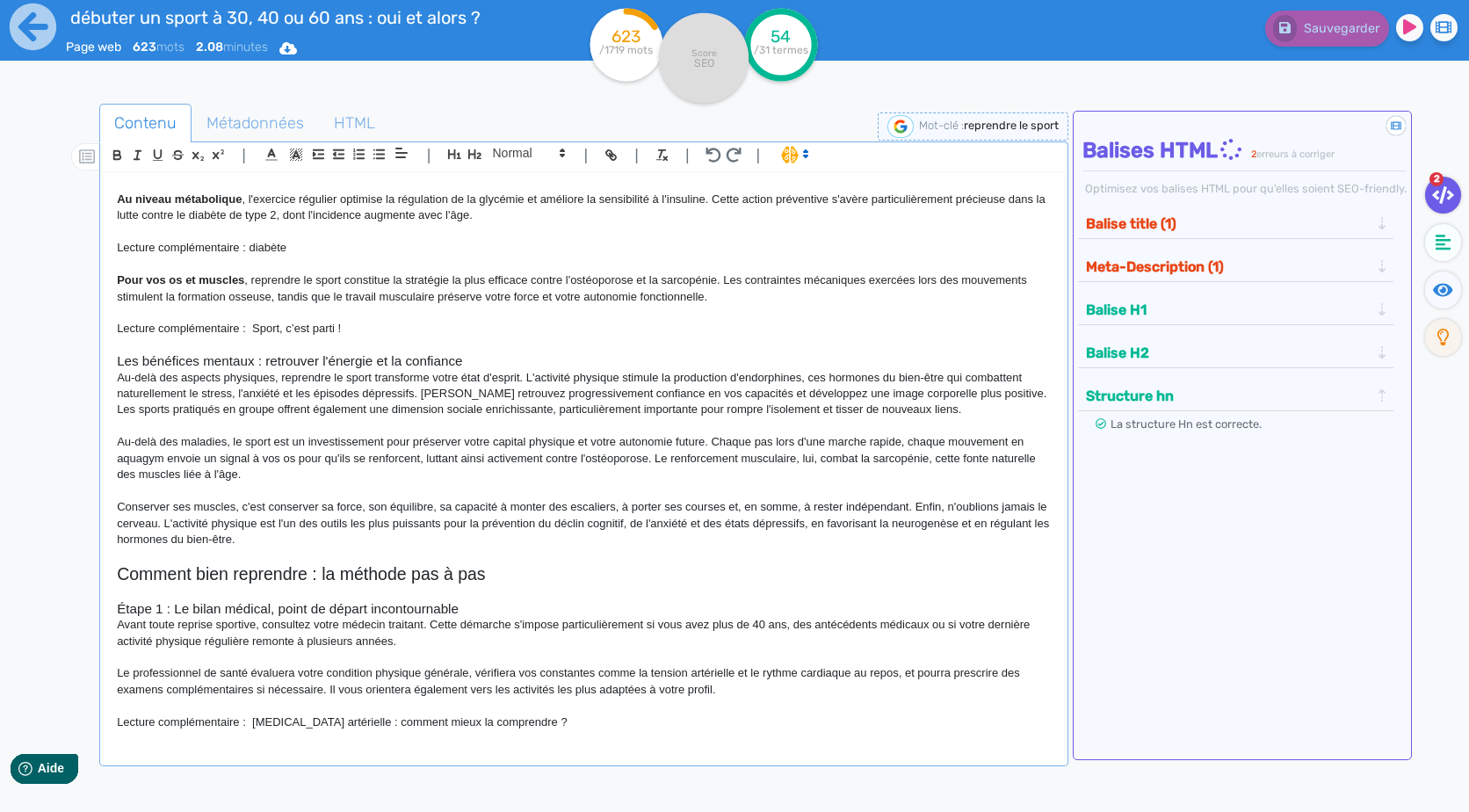
scroll to position [331, 0]
click at [508, 757] on div "[PERSON_NAME] ou reprendre le sport à 30, 40 ou 60 ans : oui, et alors ? "Je su…" at bounding box center [583, 472] width 961 height 600
click at [595, 736] on div "[PERSON_NAME] ou reprendre le sport à 30, 40 ou 60 ans : oui, et alors ? "Je su…" at bounding box center [583, 457] width 959 height 569
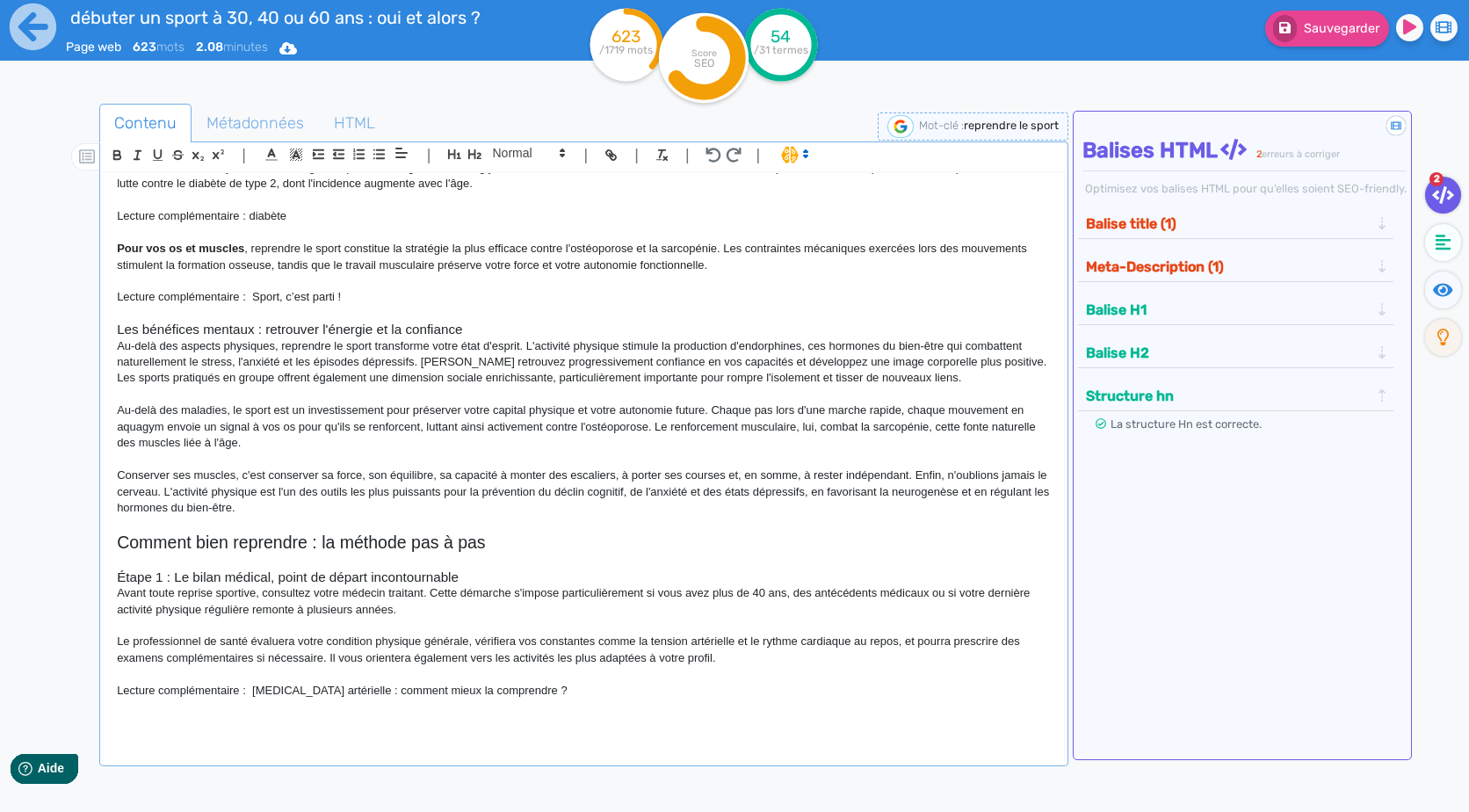
scroll to position [448, 0]
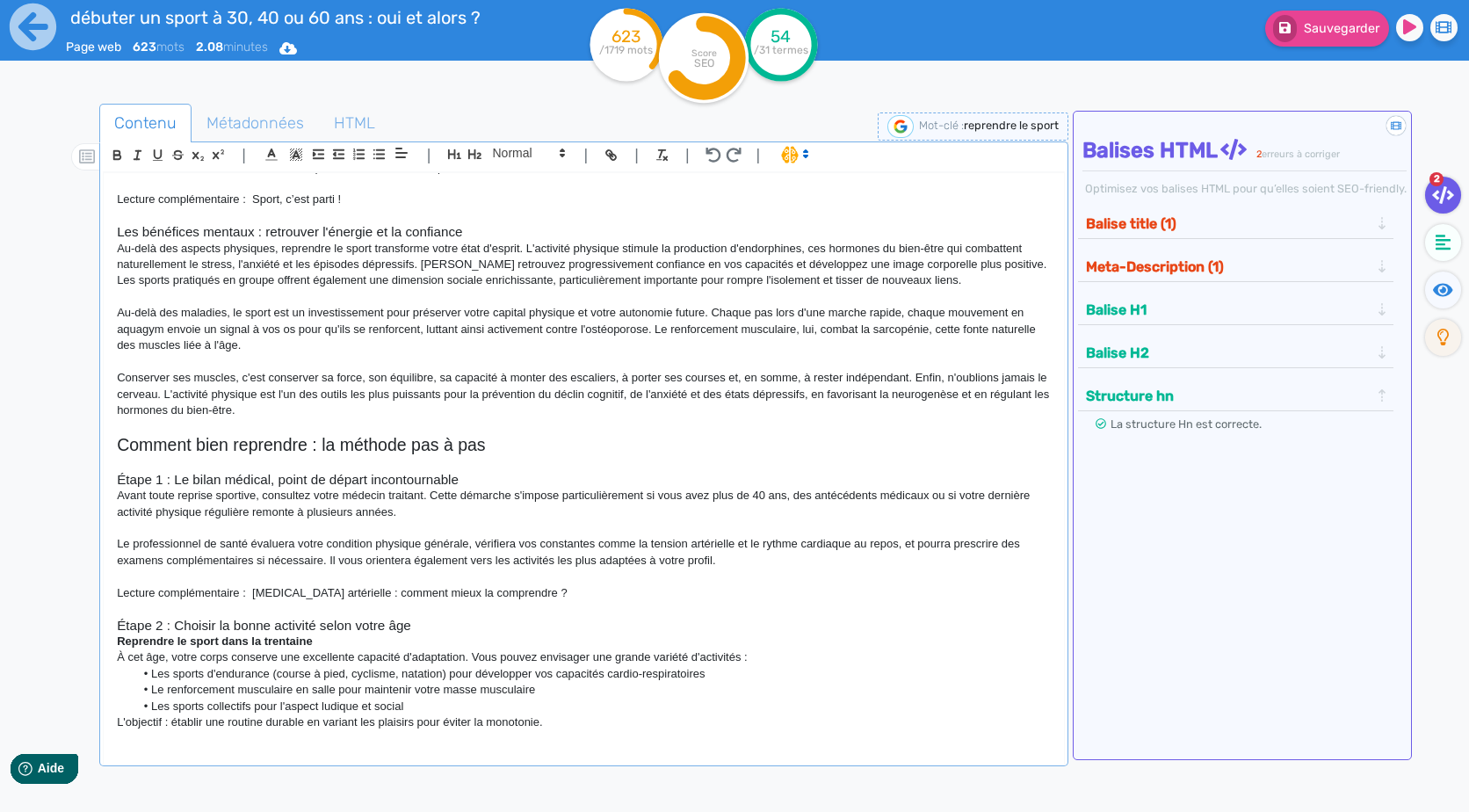
click at [511, 633] on h3 "Étape 2 : Choisir la bonne activité selon votre âge" at bounding box center [583, 626] width 933 height 16
click at [613, 598] on p "Lecture complémentaire : [MEDICAL_DATA] artérielle : comment mieux la comprendr…" at bounding box center [583, 592] width 933 height 16
click at [304, 648] on strong "Reprendre le sport dans la trentaine" at bounding box center [215, 641] width 196 height 13
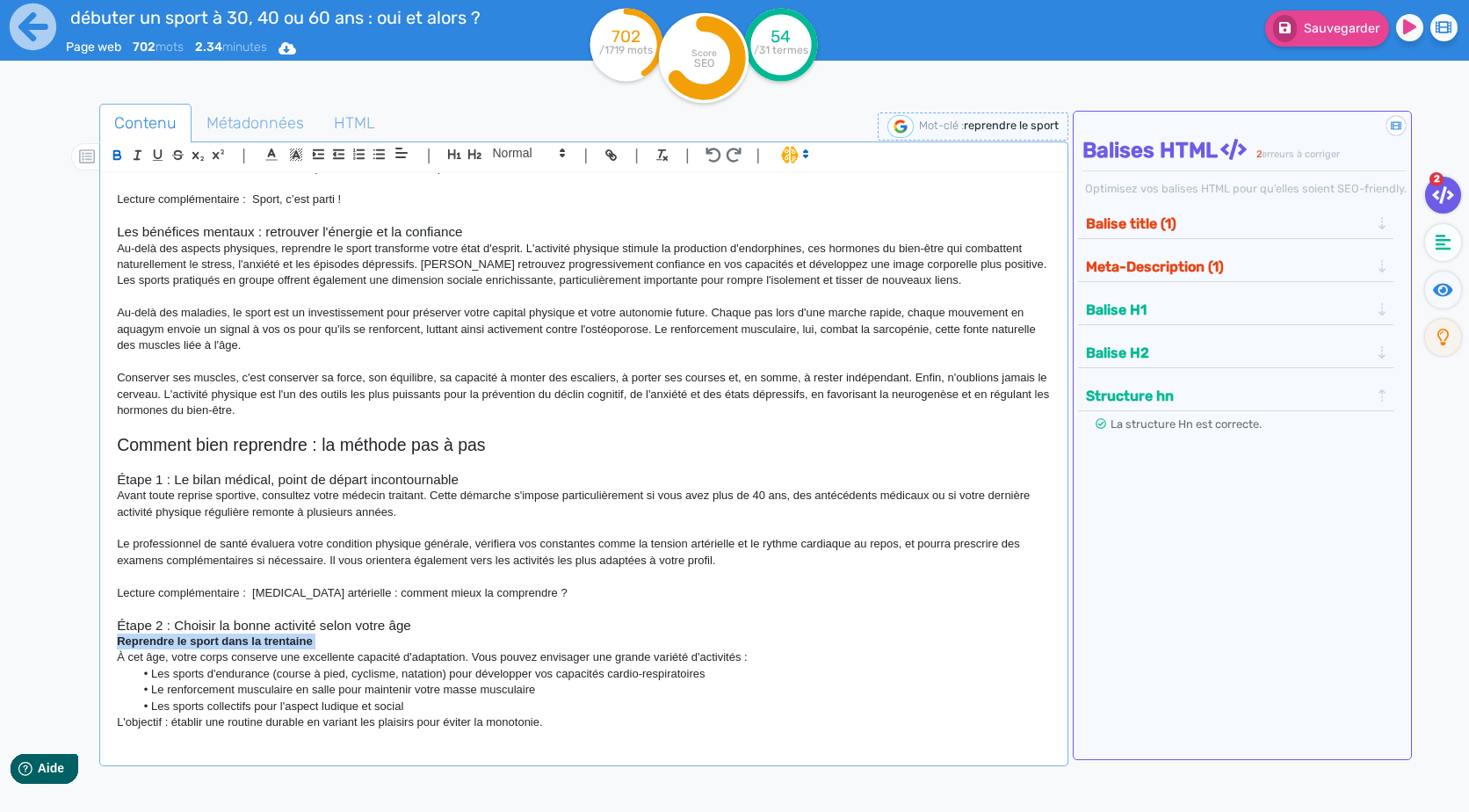
click at [304, 648] on strong "Reprendre le sport dans la trentaine" at bounding box center [215, 641] width 196 height 13
click at [331, 648] on p "Reprendre le sport dans la trentaine" at bounding box center [583, 641] width 933 height 16
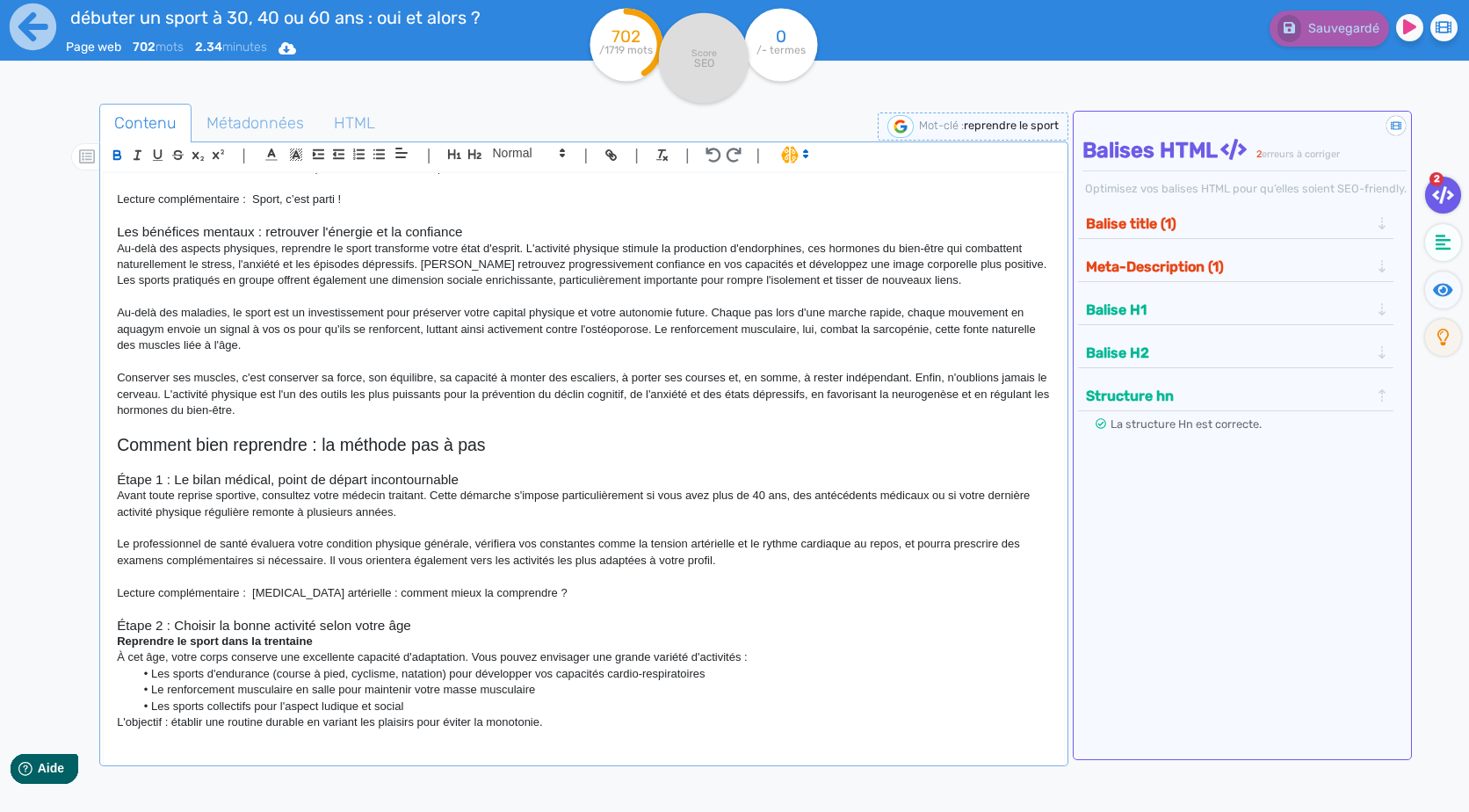
click at [340, 633] on h3 "Étape 2 : Choisir la bonne activité selon votre âge" at bounding box center [583, 626] width 933 height 16
click at [192, 665] on p "À cet âge, votre corps conserve une excellente capacité d'adaptation. Vous pouv…" at bounding box center [583, 657] width 933 height 16
click at [482, 714] on li "Les sports collectifs pour l'aspect ludique et social" at bounding box center [592, 706] width 917 height 16
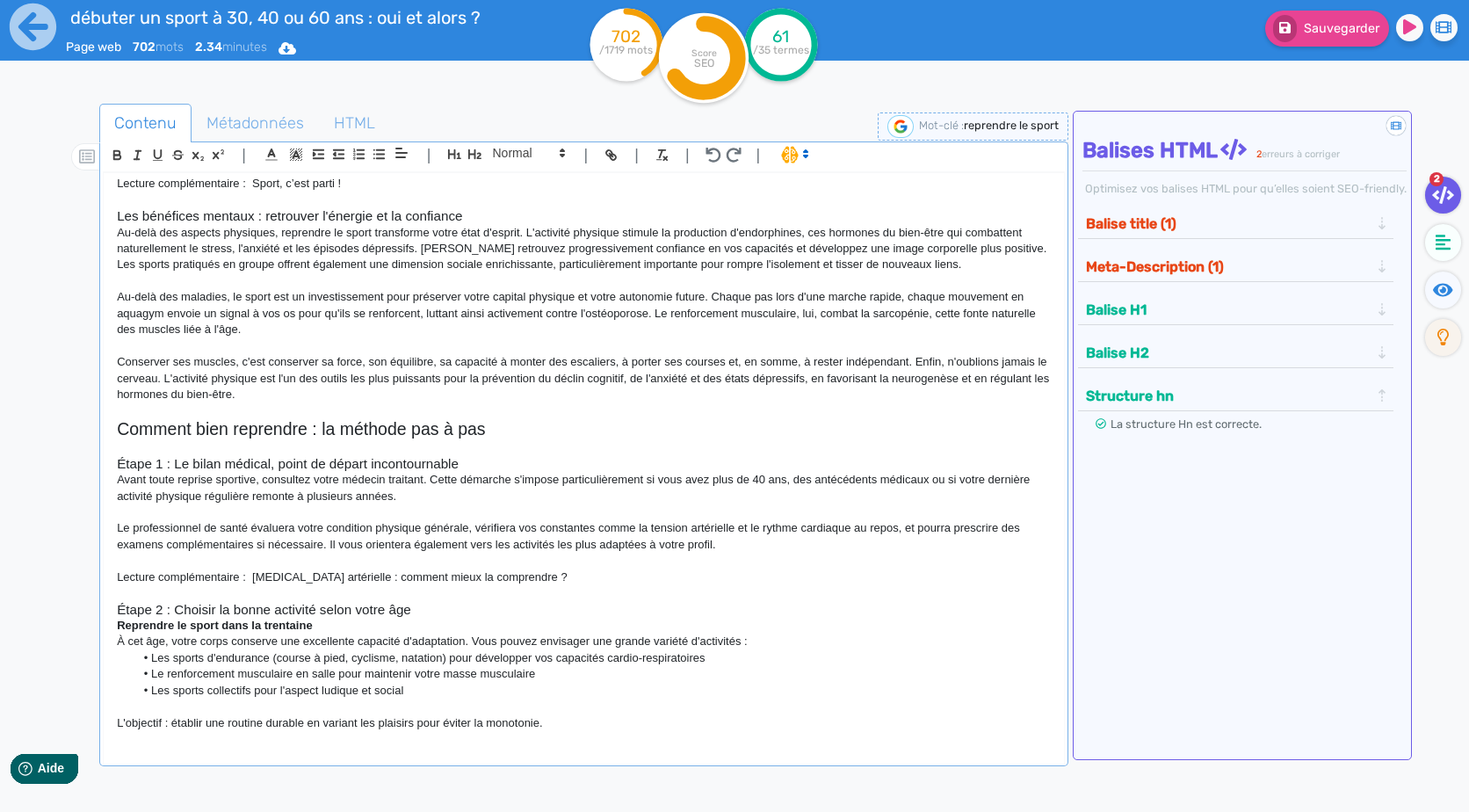
scroll to position [477, 0]
click at [648, 746] on div "[PERSON_NAME] ou reprendre le sport à 30, 40 ou 60 ans : oui, et alors ? "Je su…" at bounding box center [583, 472] width 961 height 600
click at [652, 722] on p "L'objectif : établir une routine durable en variant les plaisirs pour éviter la…" at bounding box center [583, 723] width 933 height 16
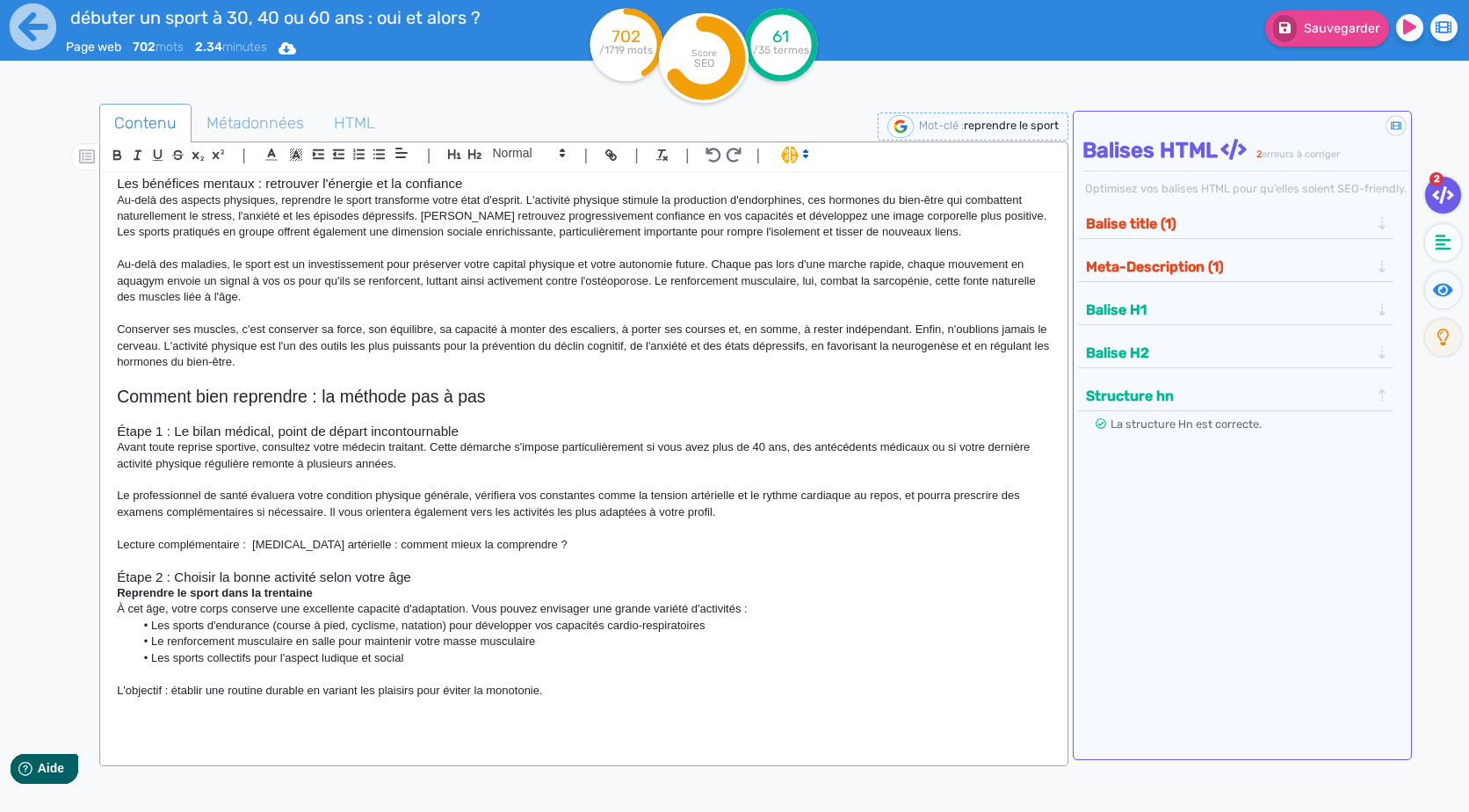
scroll to position [497, 0]
click at [194, 598] on strong "Reprendre le sport dans la trentaine" at bounding box center [215, 592] width 196 height 13
click at [537, 148] on span at bounding box center [528, 153] width 87 height 21
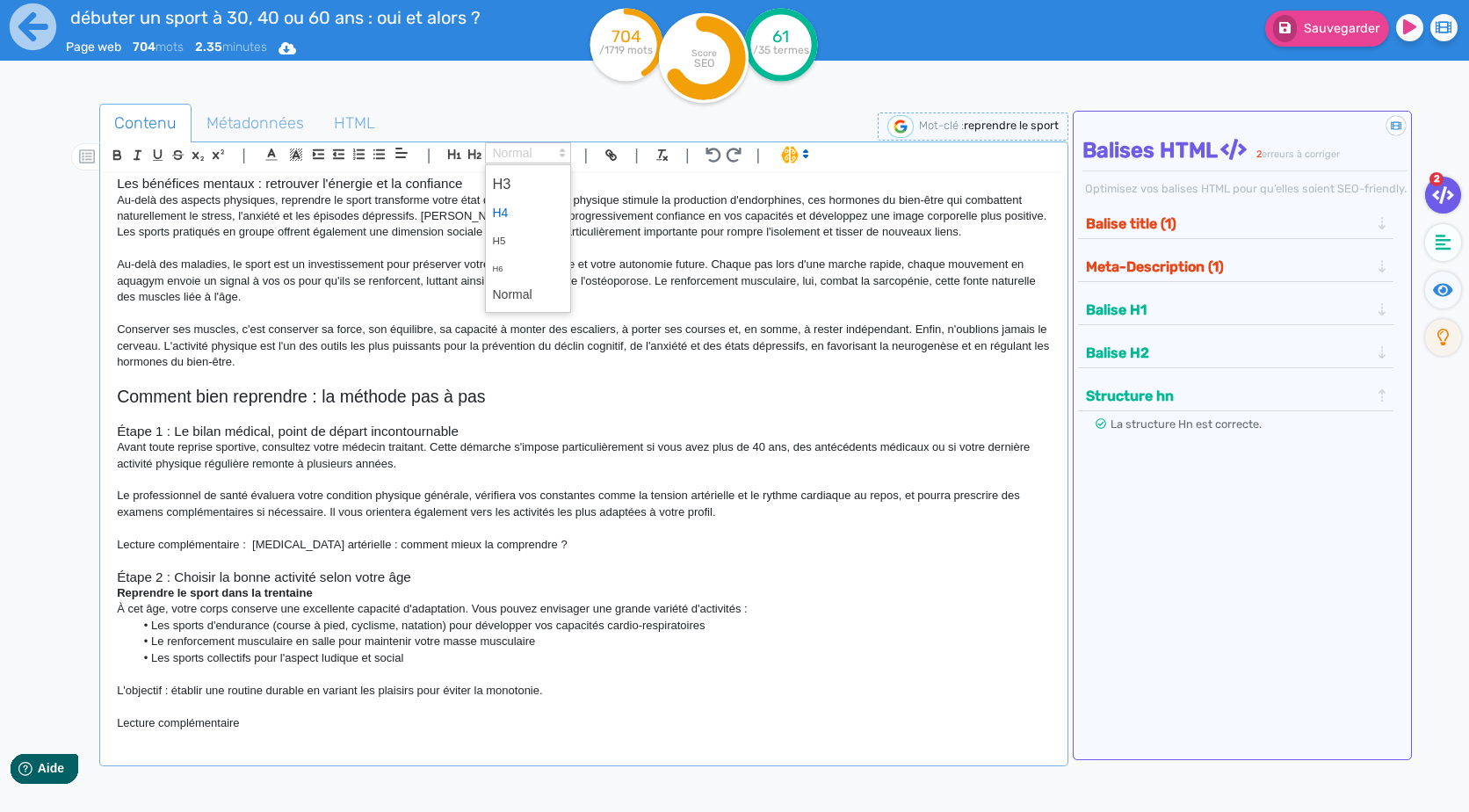
click at [511, 201] on span at bounding box center [528, 213] width 70 height 28
click at [354, 571] on p at bounding box center [583, 563] width 933 height 16
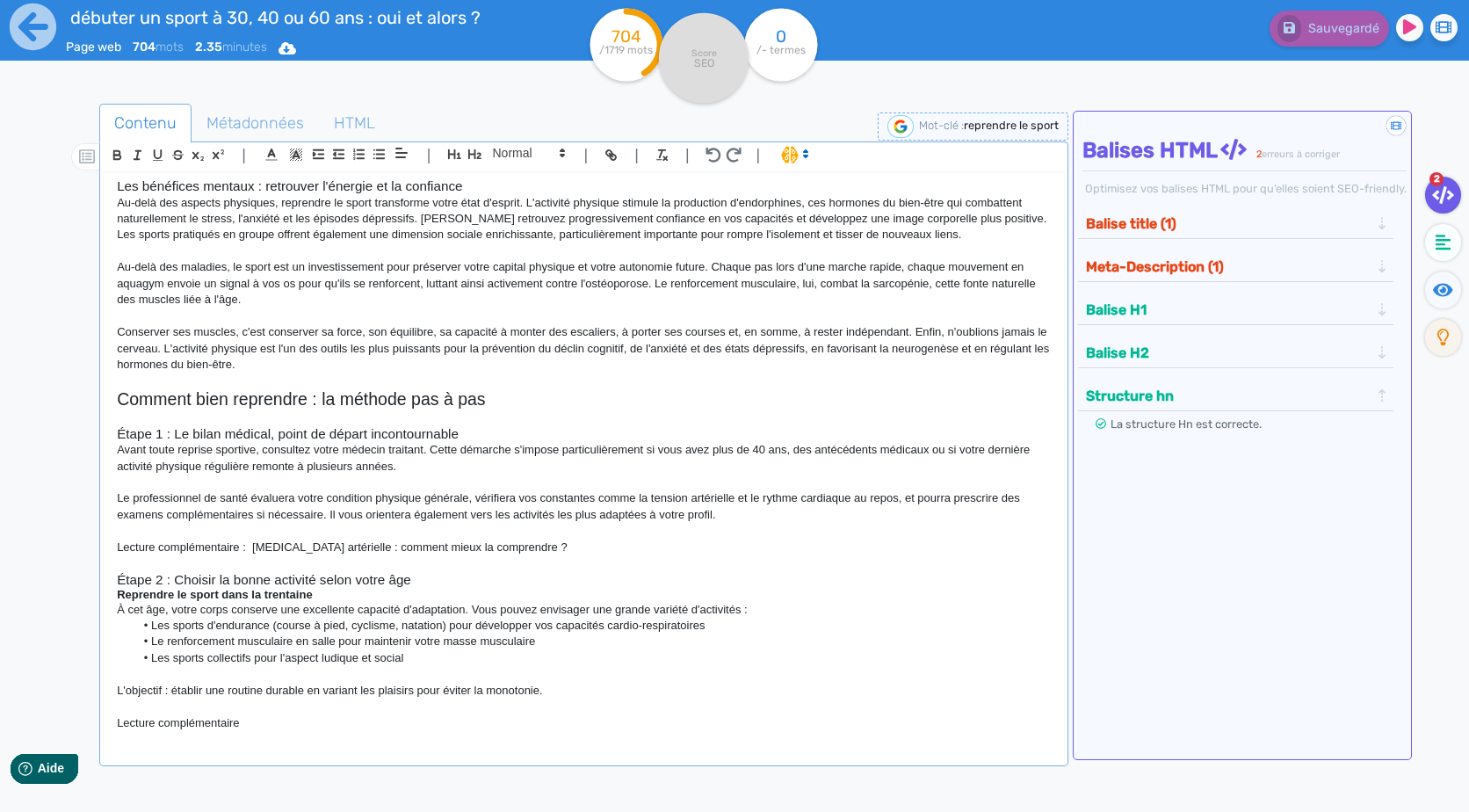
click at [367, 725] on p "Lecture complémentaire" at bounding box center [583, 723] width 933 height 16
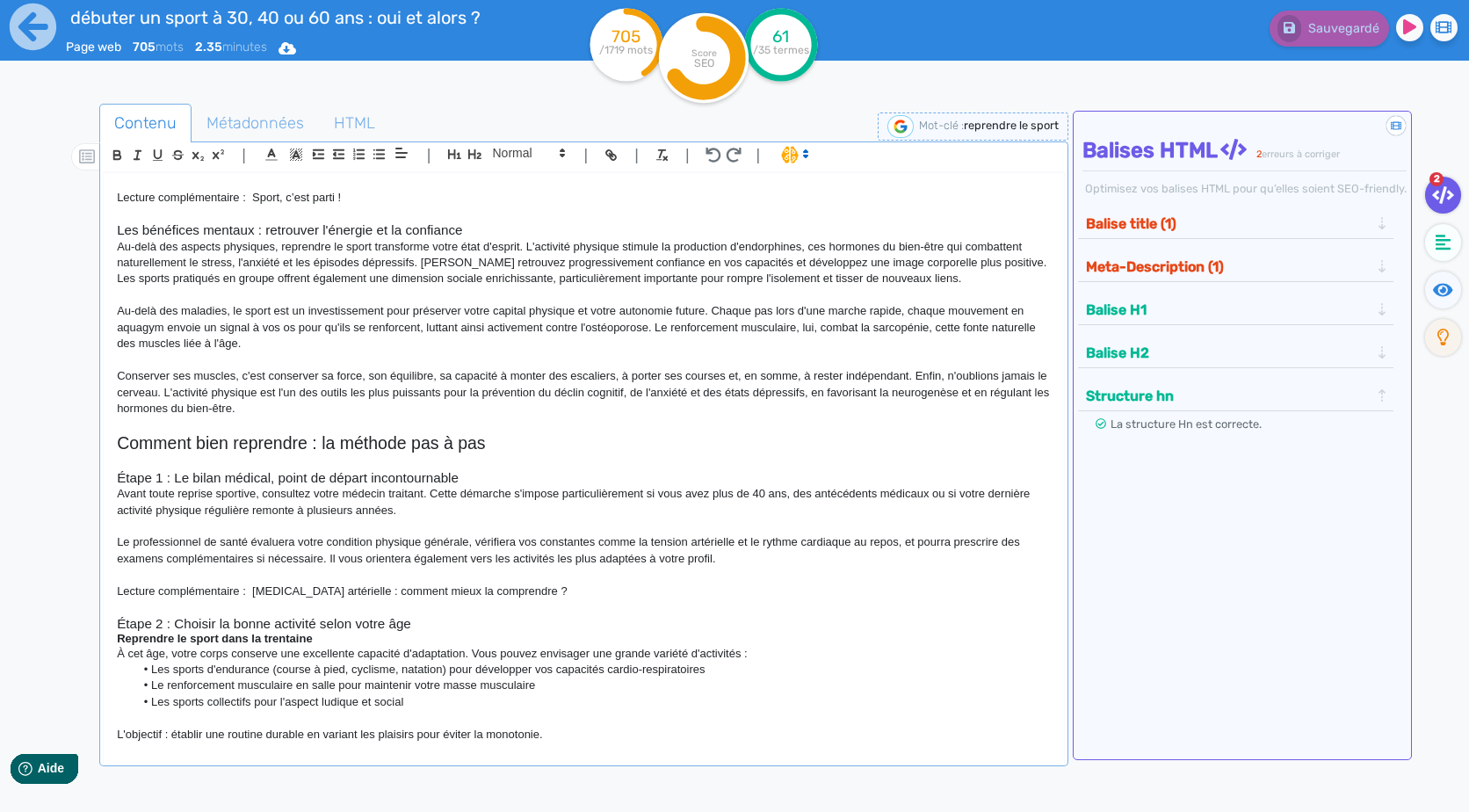
scroll to position [0, 0]
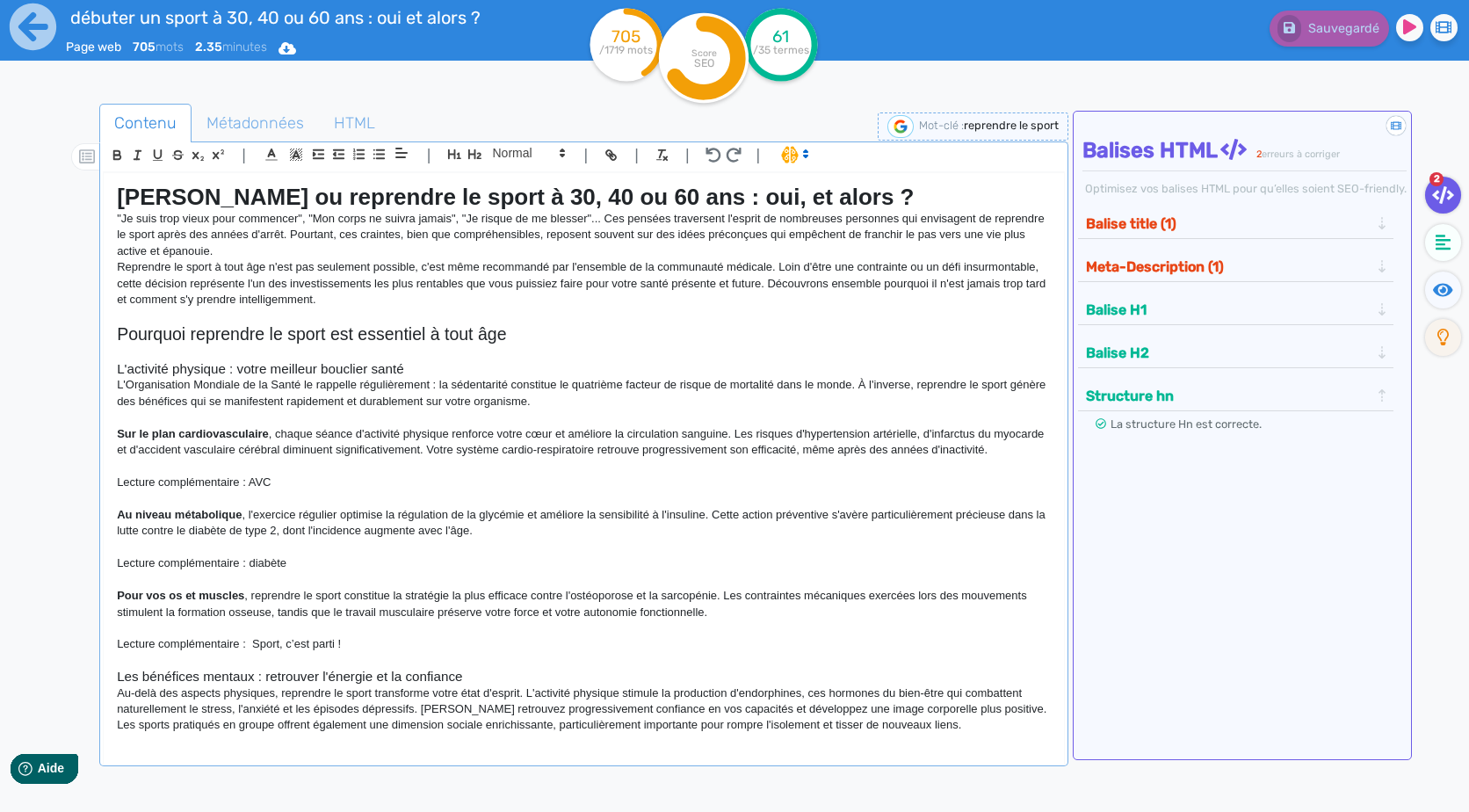
click at [315, 571] on p "Lecture complémentaire : diabète" at bounding box center [583, 563] width 933 height 16
click at [275, 571] on p "Lecture complémentaire : diabète" at bounding box center [583, 563] width 933 height 16
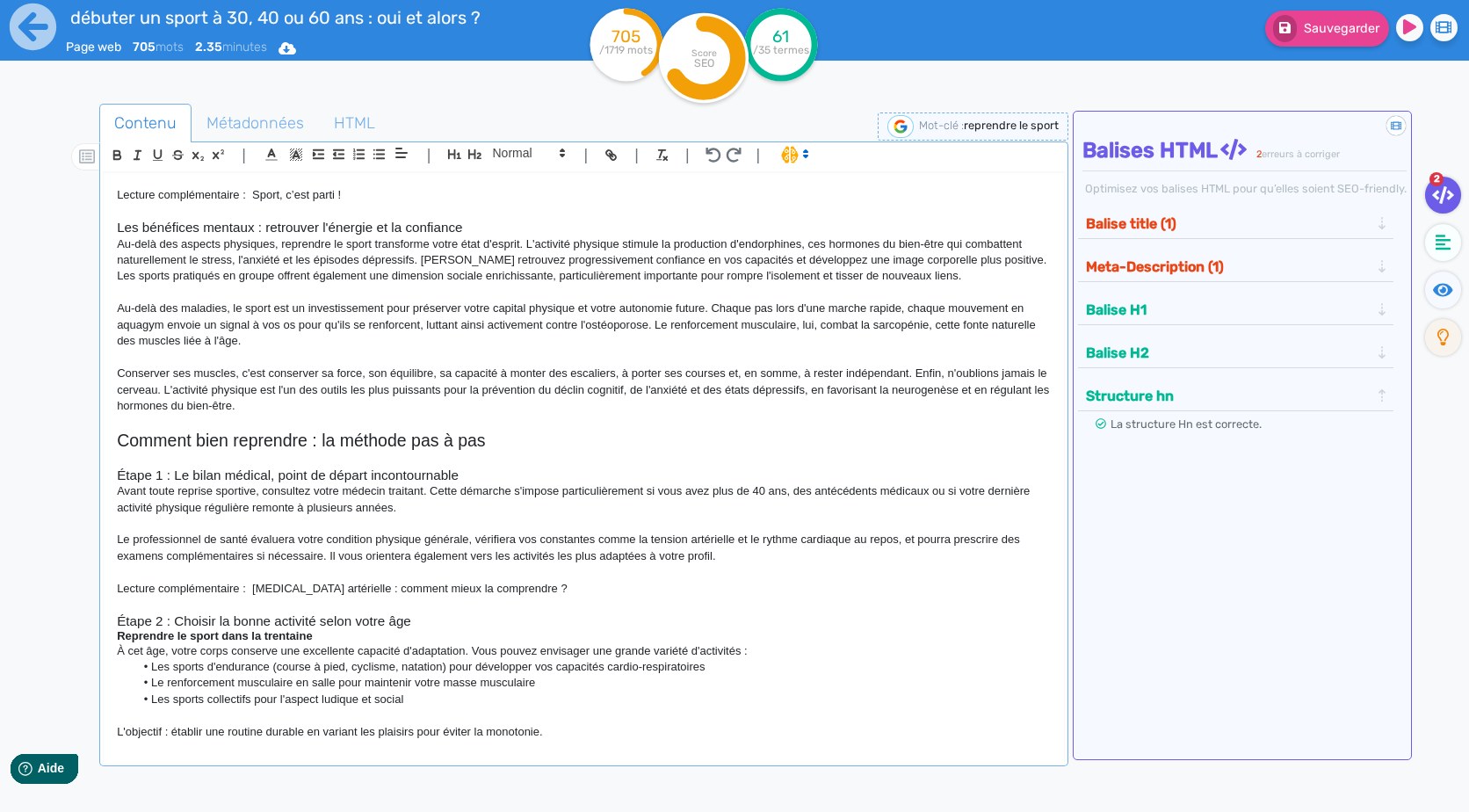
scroll to position [507, 0]
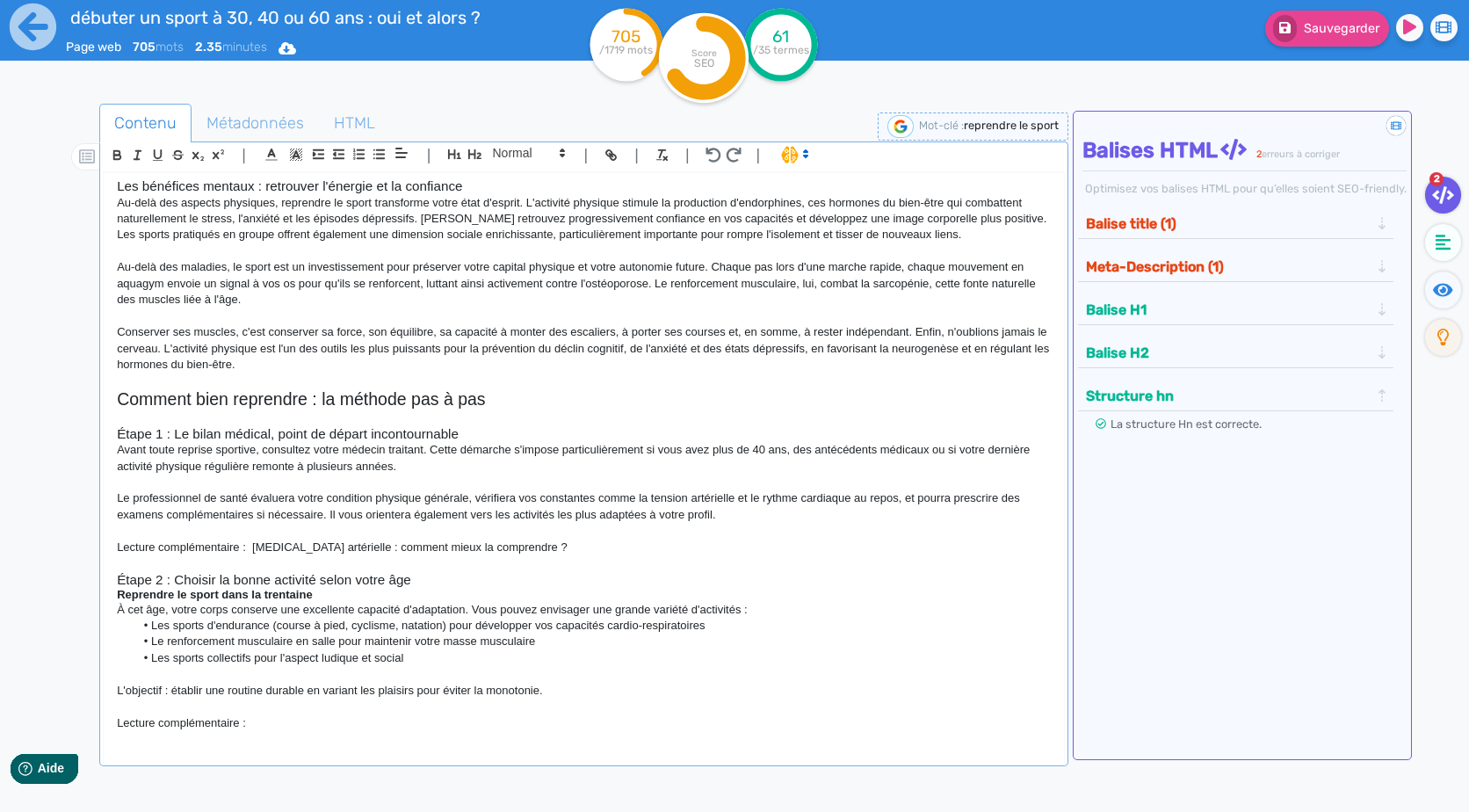
click at [302, 727] on p "Lecture complémentaire :" at bounding box center [583, 723] width 933 height 16
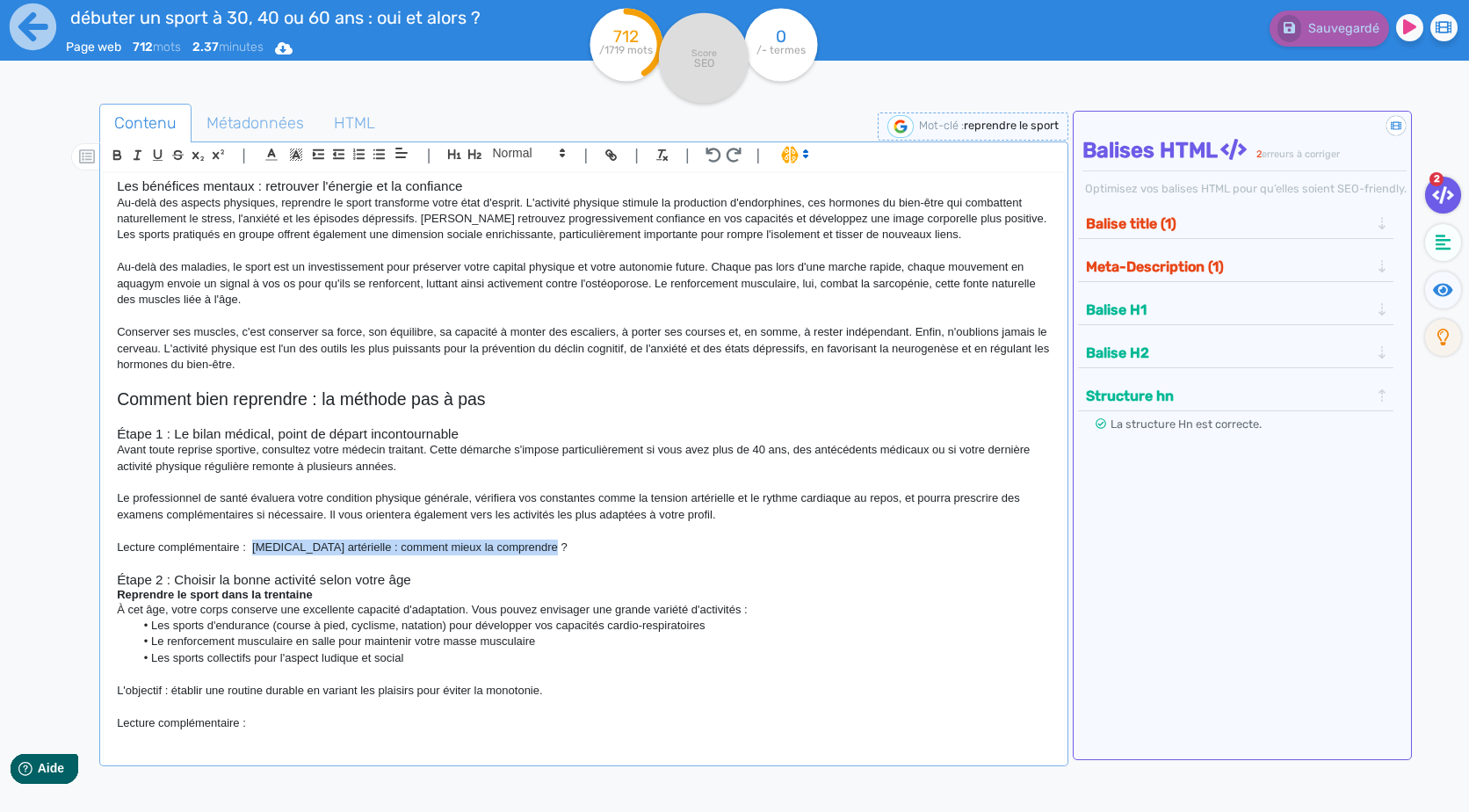
drag, startPoint x: 570, startPoint y: 547, endPoint x: 255, endPoint y: 544, distance: 315.0
click at [255, 544] on p "Lecture complémentaire : [MEDICAL_DATA] artérielle : comment mieux la comprendr…" at bounding box center [583, 547] width 933 height 16
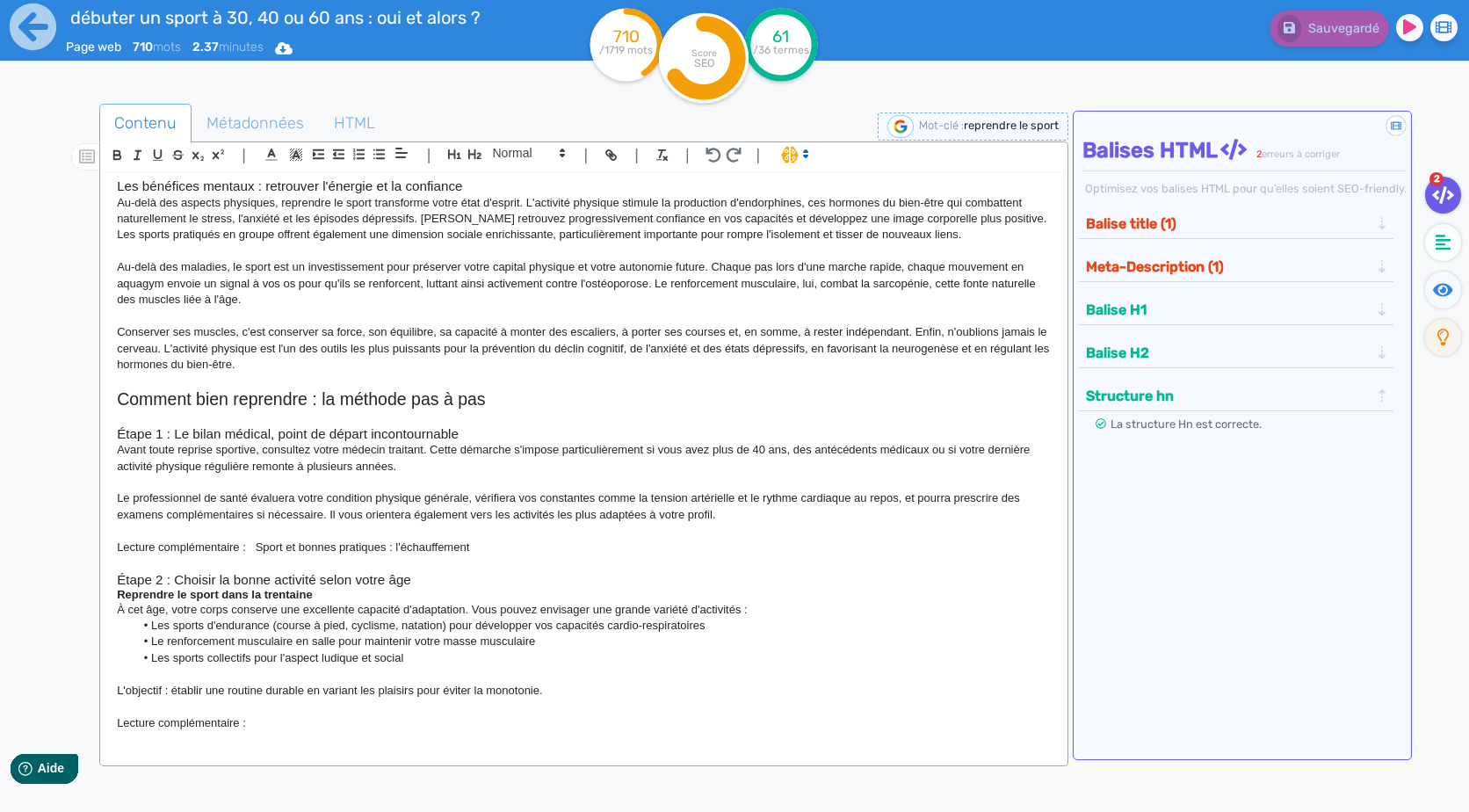
click at [595, 727] on p "Lecture complémentaire :" at bounding box center [583, 723] width 933 height 16
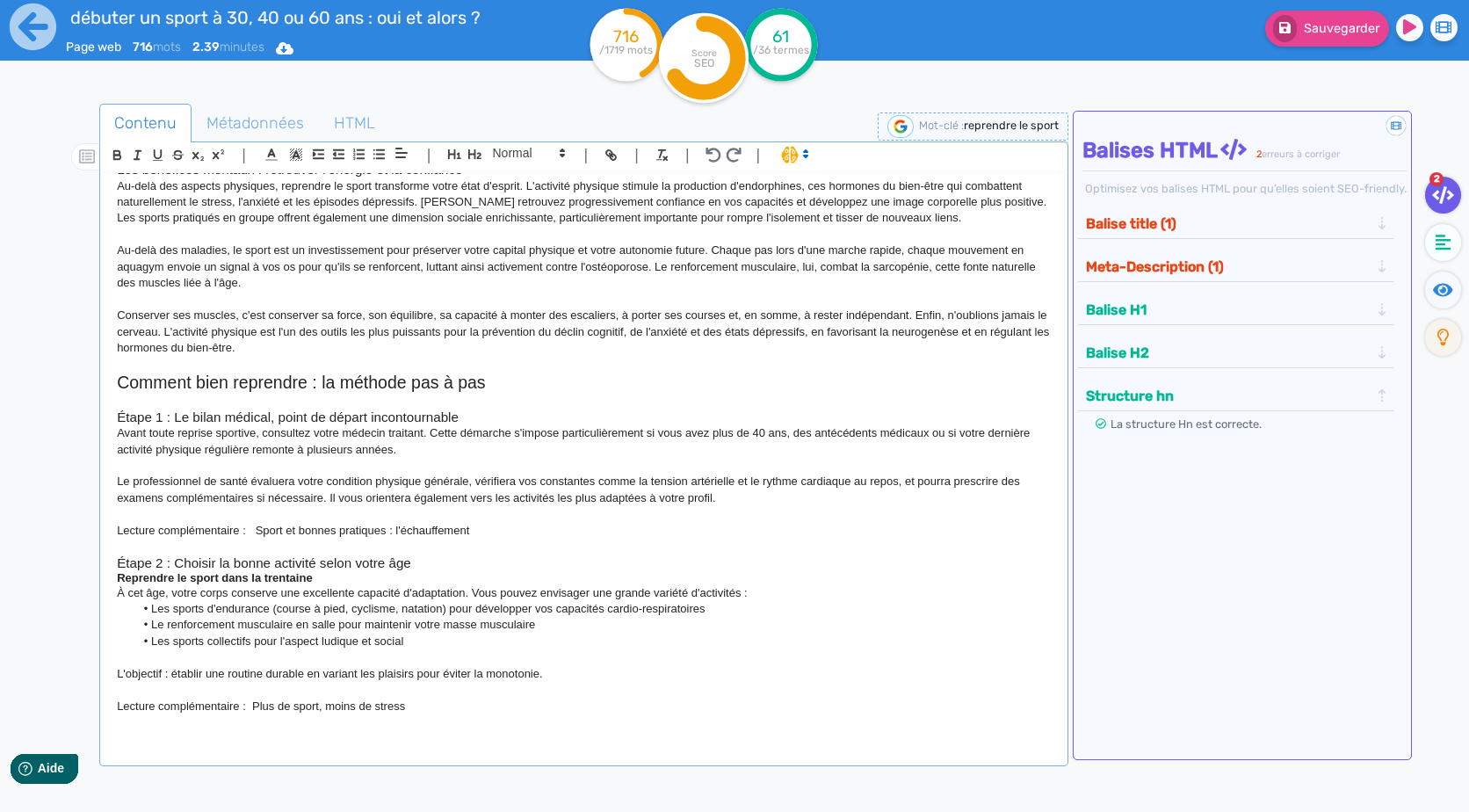
scroll to position [527, 0]
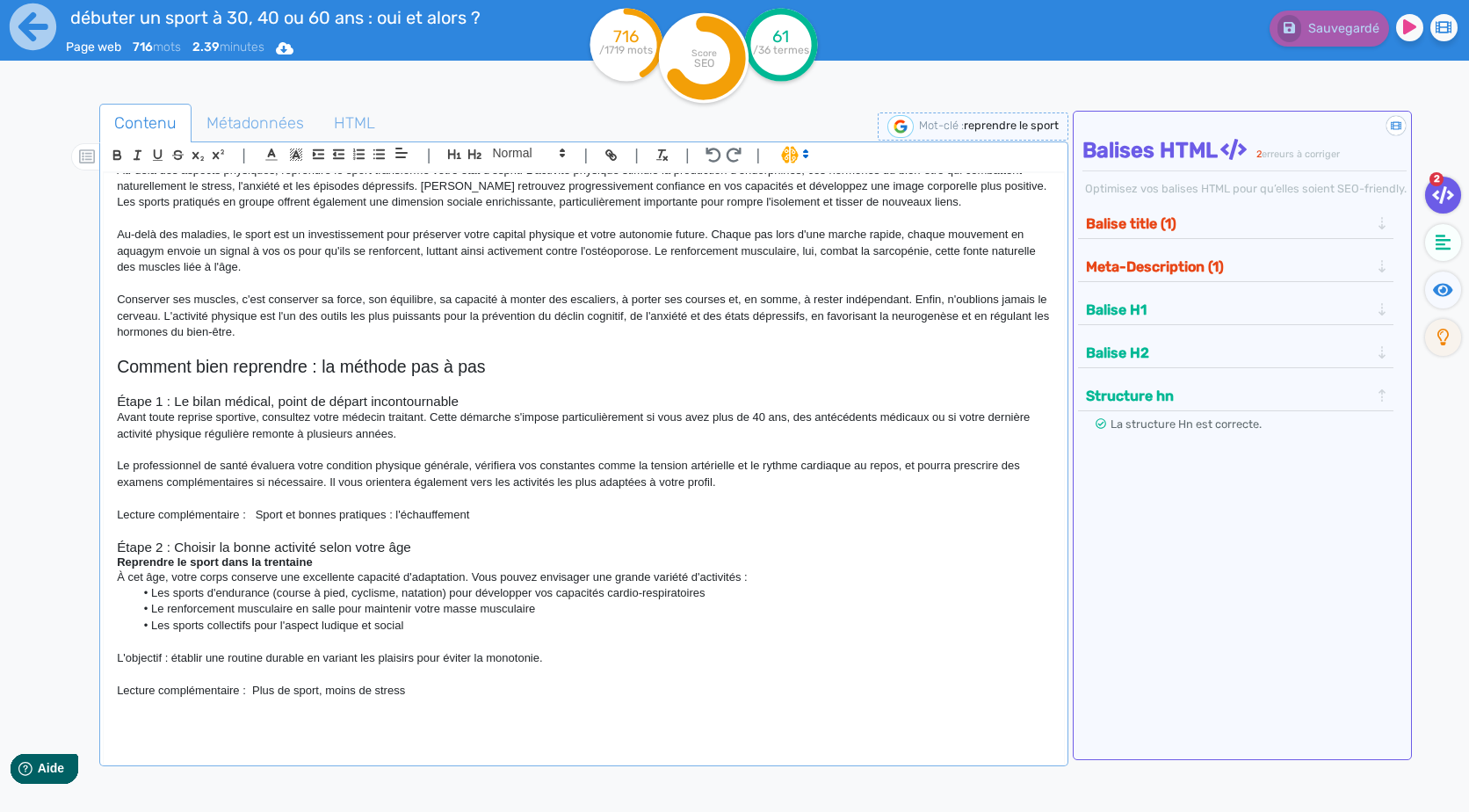
click at [260, 731] on p at bounding box center [583, 723] width 933 height 16
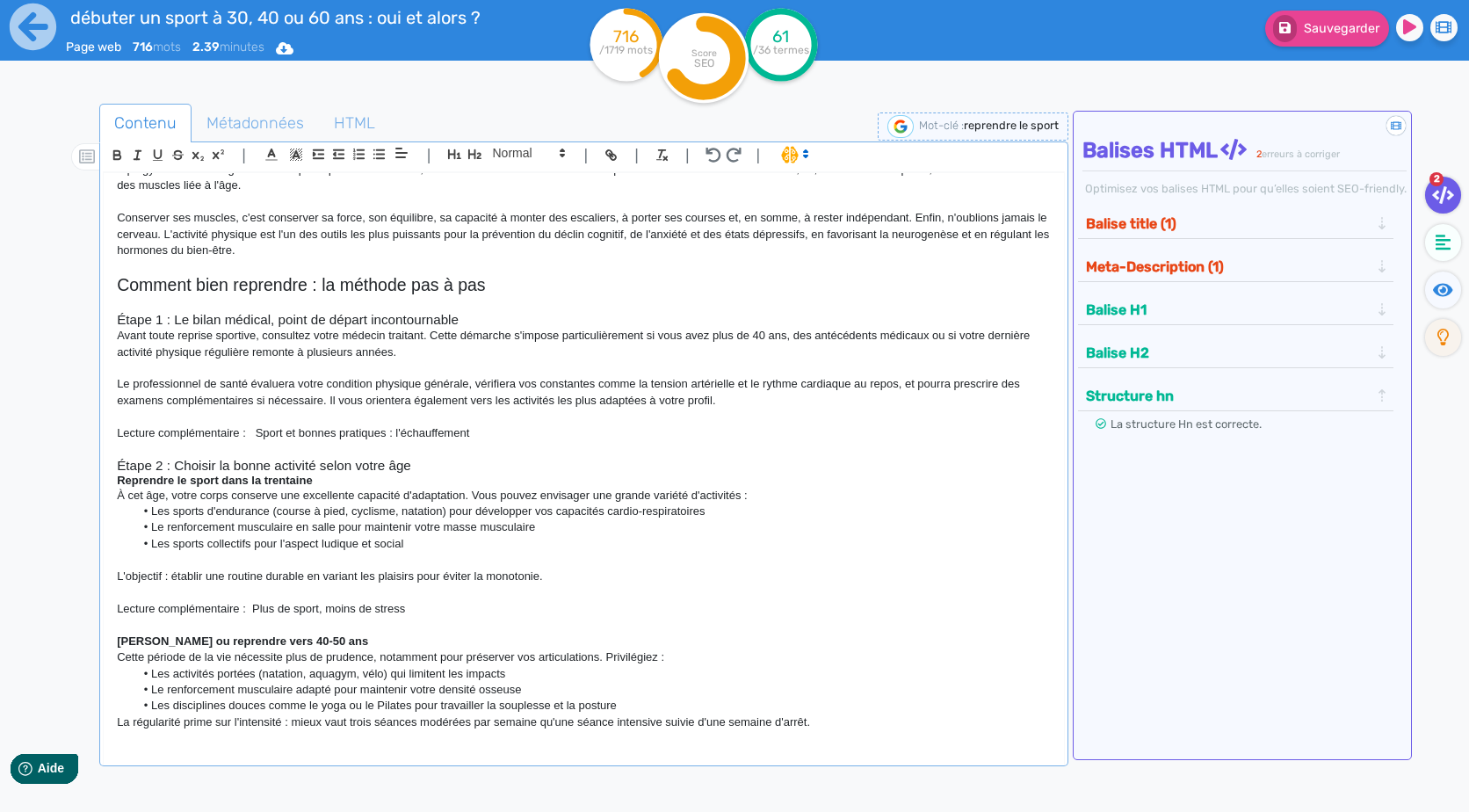
click at [272, 663] on p "Cette période de la vie nécessite plus de prudence, notamment pour préserver vo…" at bounding box center [583, 657] width 933 height 16
click at [272, 648] on strong "[PERSON_NAME] ou reprendre vers 40-50 ans" at bounding box center [242, 641] width 251 height 13
click at [537, 146] on span at bounding box center [528, 153] width 87 height 21
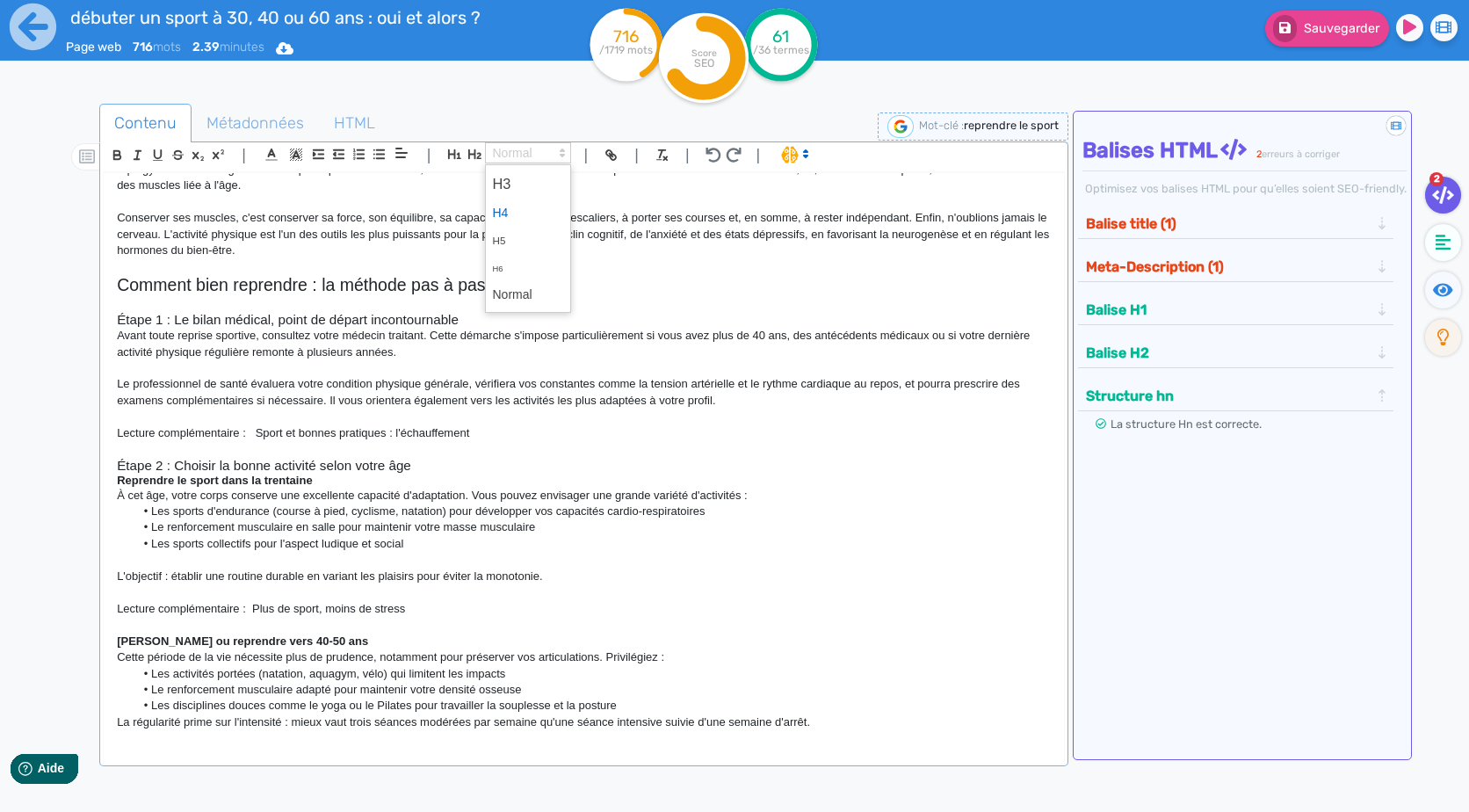
click at [520, 202] on span at bounding box center [528, 213] width 70 height 28
click at [478, 635] on p at bounding box center [583, 627] width 933 height 16
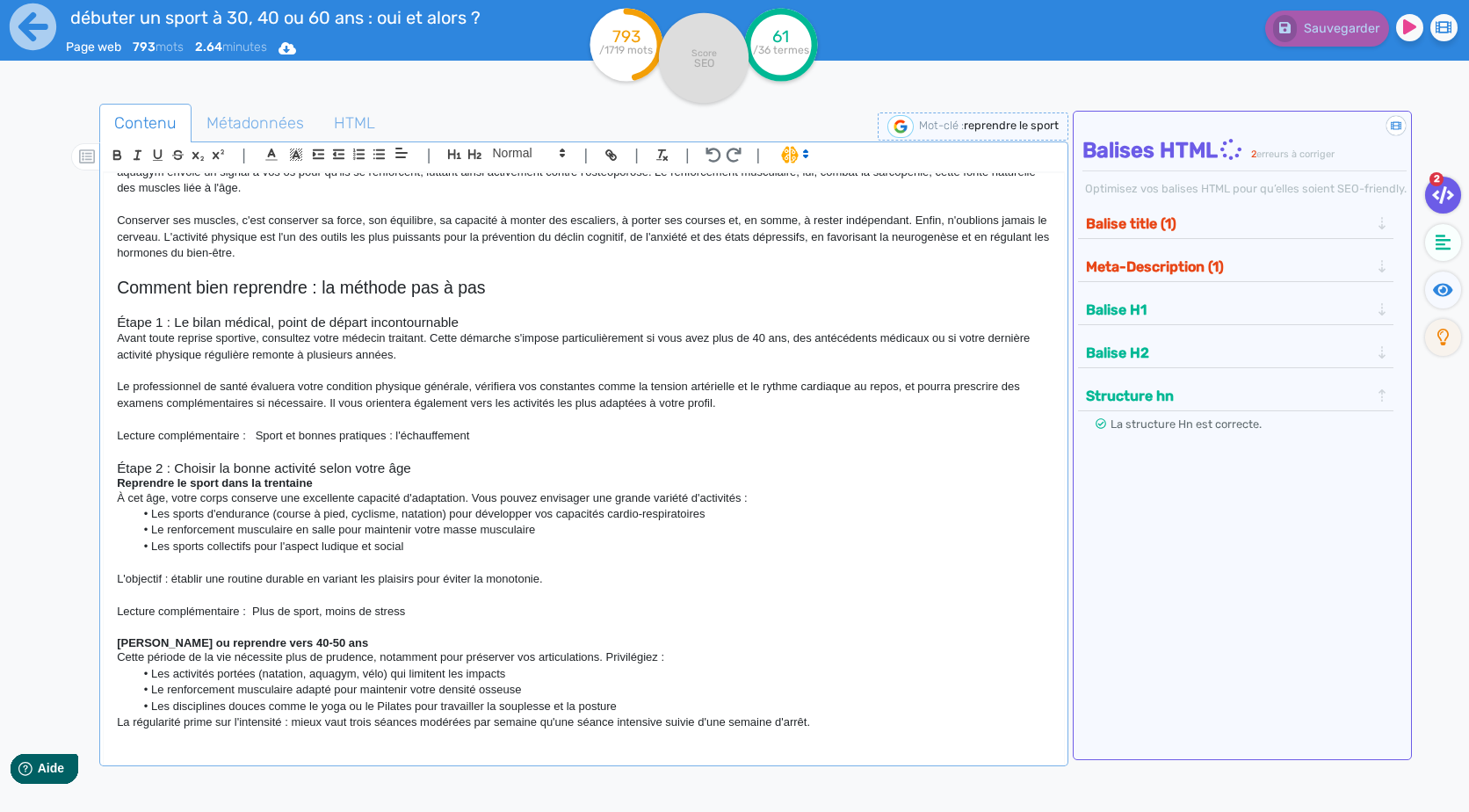
click at [875, 728] on p "La régularité prime sur l'intensité : mieux vaut trois séances modérées par sem…" at bounding box center [583, 722] width 933 height 16
click at [932, 746] on div "[PERSON_NAME] ou reprendre le sport à 30, 40 ou 60 ans : oui, et alors ? "Je su…" at bounding box center [583, 472] width 961 height 600
click at [918, 730] on p "La régularité prime sur l'intensité : mieux vaut trois séances modérées par sem…" at bounding box center [583, 722] width 933 height 16
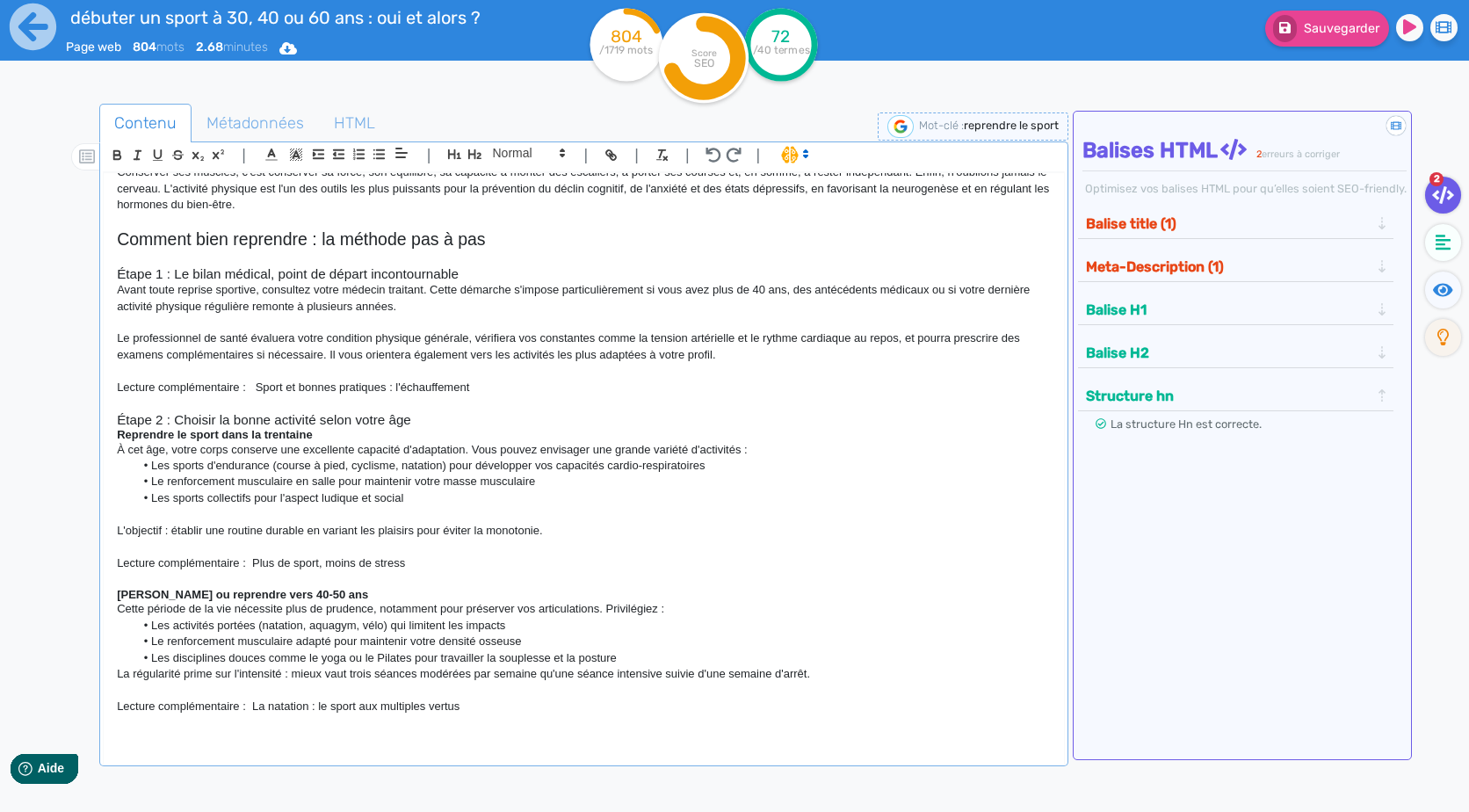
scroll to position [670, 0]
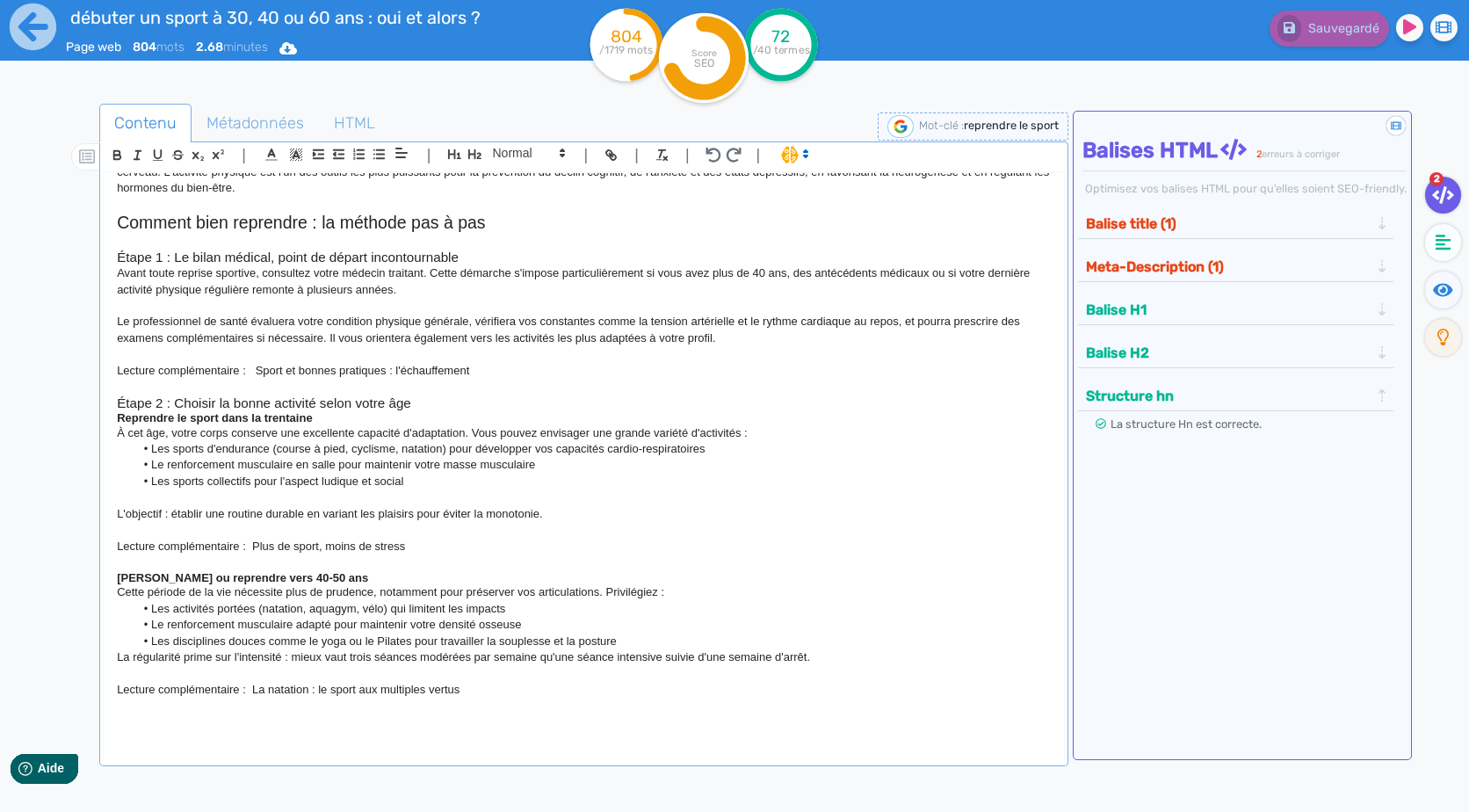
click at [394, 768] on div "Contenu Métadonnées HTML | | H3 H4 H5 H6 Normal | | | | Débuter ou reprendre le…" at bounding box center [583, 512] width 968 height 819
click at [361, 726] on p at bounding box center [583, 722] width 933 height 16
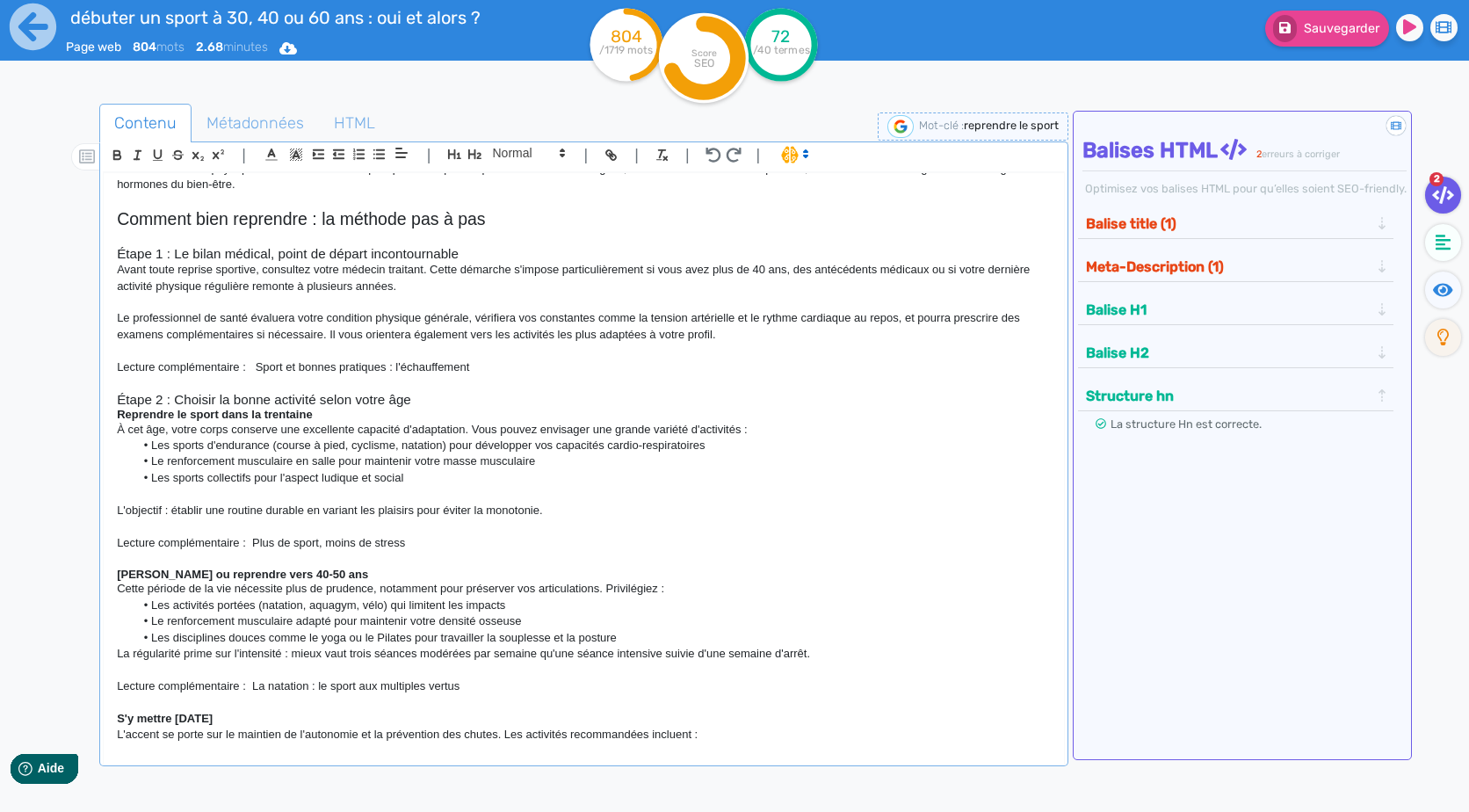
scroll to position [767, 0]
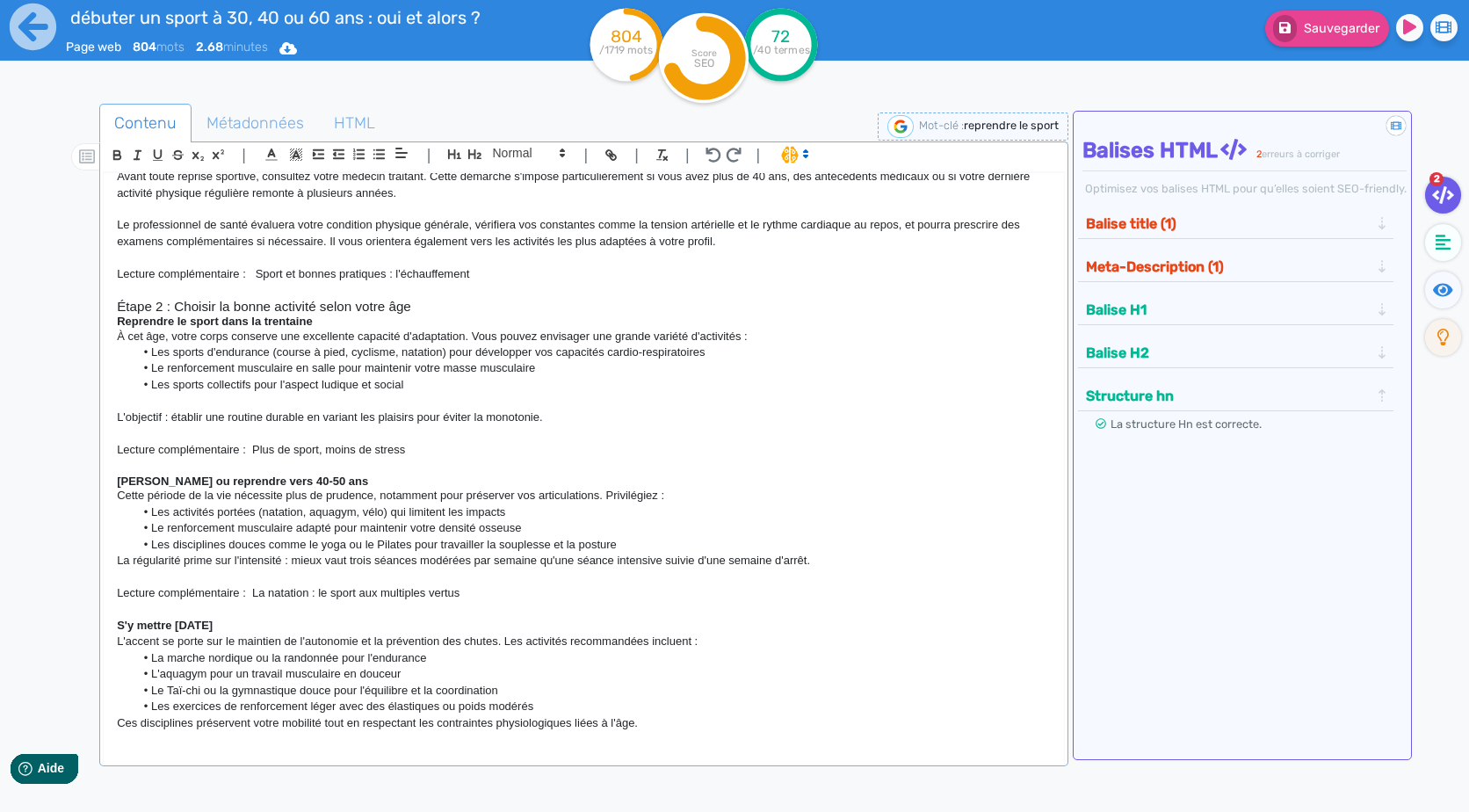
click at [213, 631] on strong "S'y mettre [DATE]" at bounding box center [164, 625] width 96 height 13
click at [294, 488] on strong "[PERSON_NAME] ou reprendre vers 40-50 ans" at bounding box center [242, 481] width 251 height 13
click at [213, 631] on strong "S'y mettre [DATE]" at bounding box center [164, 625] width 96 height 13
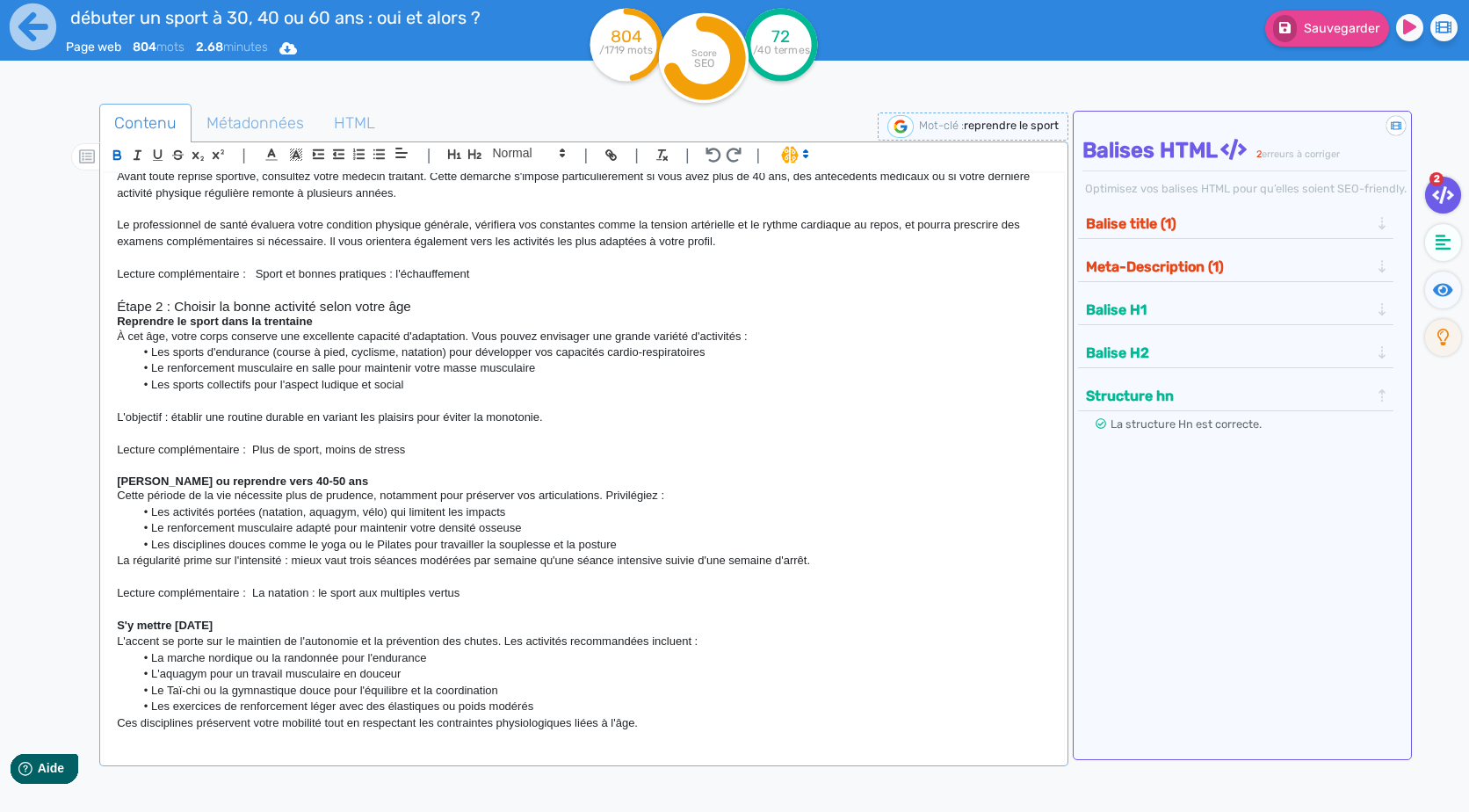
click at [213, 629] on p "S'y mettre [DATE]" at bounding box center [583, 626] width 933 height 16
click at [541, 162] on span at bounding box center [528, 153] width 87 height 21
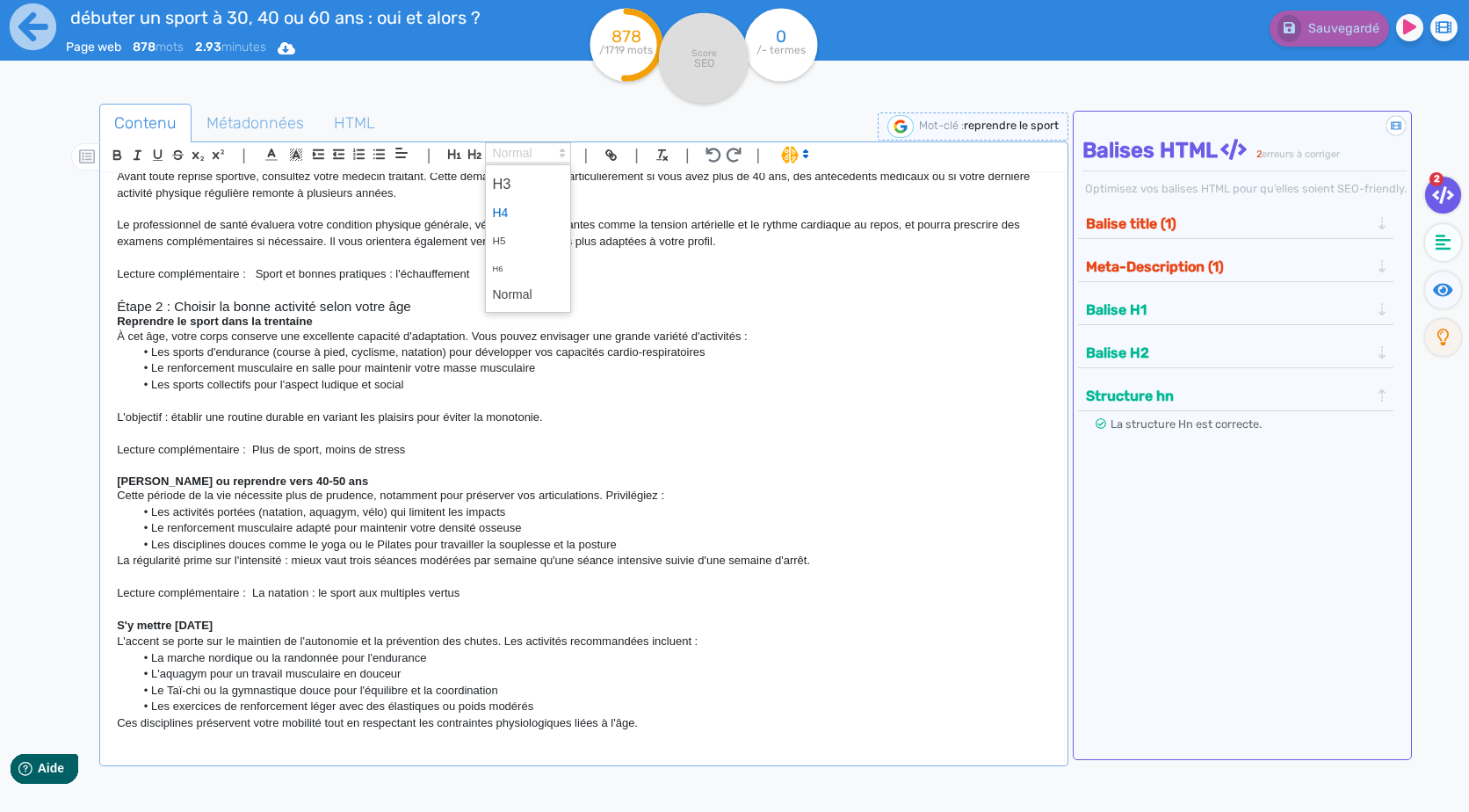
click at [501, 207] on span at bounding box center [528, 213] width 70 height 28
click at [334, 682] on li "L'aquagym pour un travail musculaire en douceur" at bounding box center [592, 673] width 917 height 16
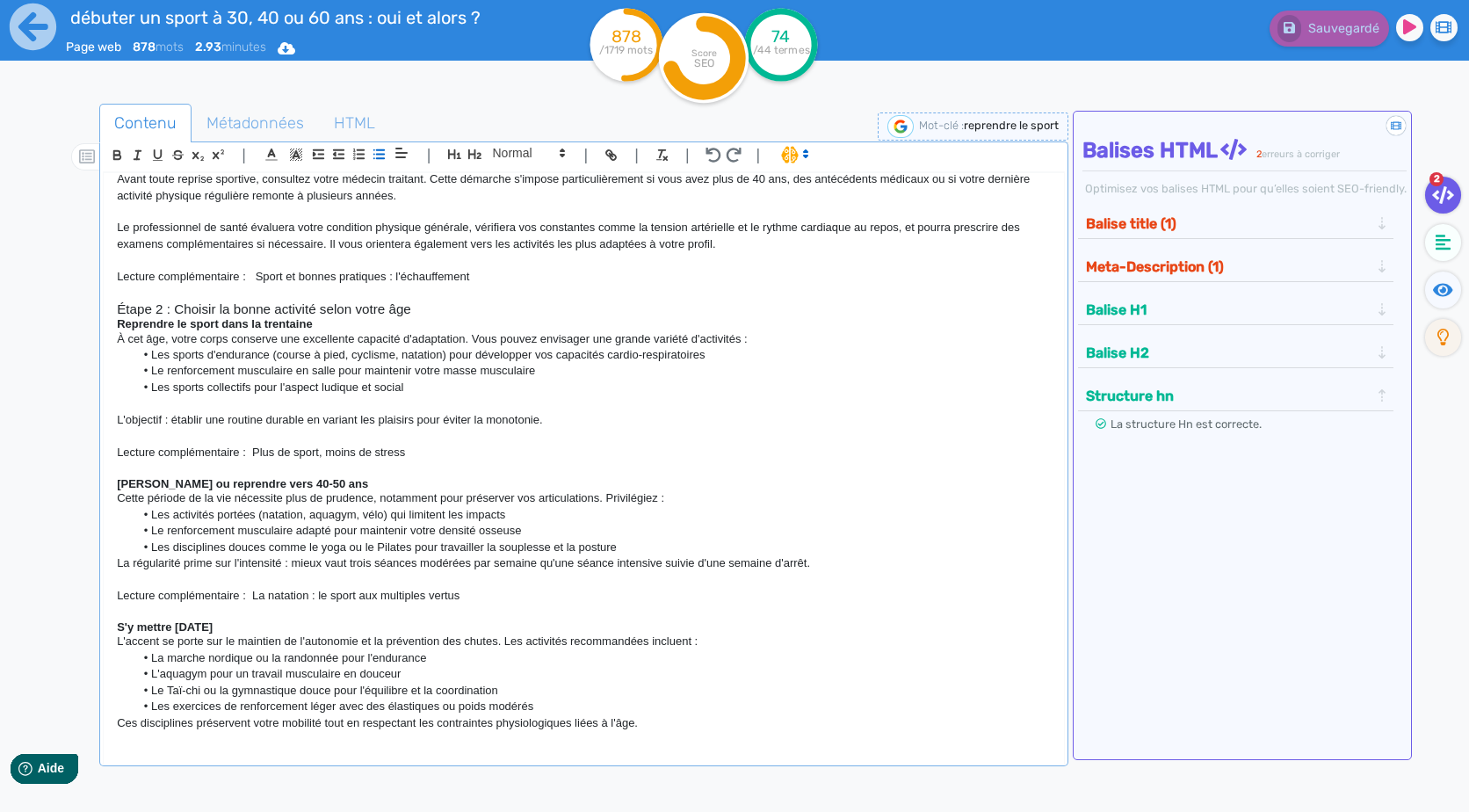
click at [696, 733] on div "[PERSON_NAME] ou reprendre le sport à 30, 40 ou 60 ans : oui, et alors ? "Je su…" at bounding box center [583, 457] width 959 height 569
click at [818, 672] on li "L'aquagym pour un travail musculaire en douceur" at bounding box center [592, 673] width 917 height 16
click at [741, 699] on li "Les exercices de renforcement léger avec des élastiques ou poids modérés" at bounding box center [592, 706] width 917 height 16
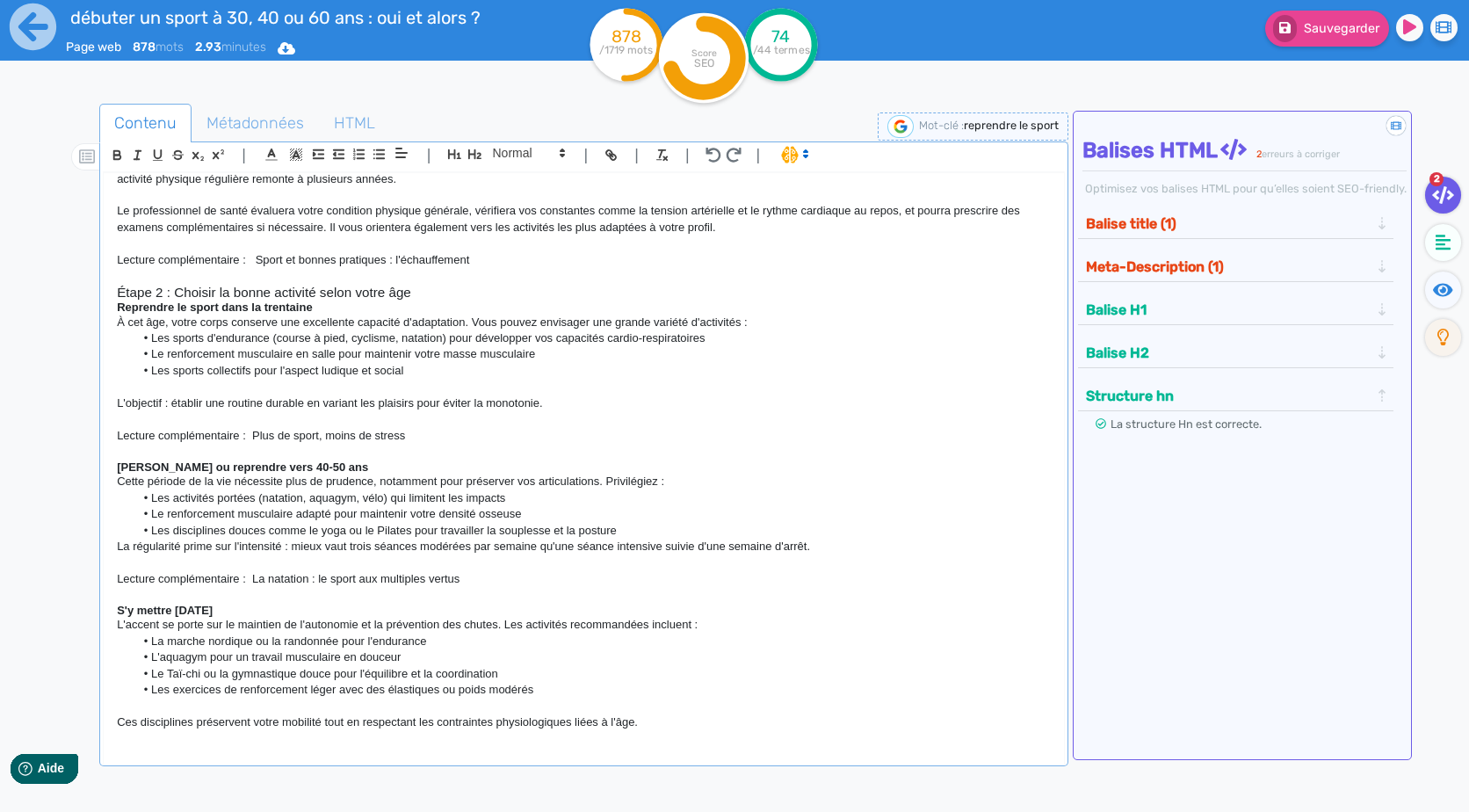
scroll to position [793, 0]
click at [733, 697] on li "Les exercices de renforcement léger avec des élastiques ou poids modérés" at bounding box center [592, 689] width 917 height 16
click at [742, 722] on p "Ces disciplines préservent votre mobilité tout en respectant les contraintes ph…" at bounding box center [583, 722] width 933 height 16
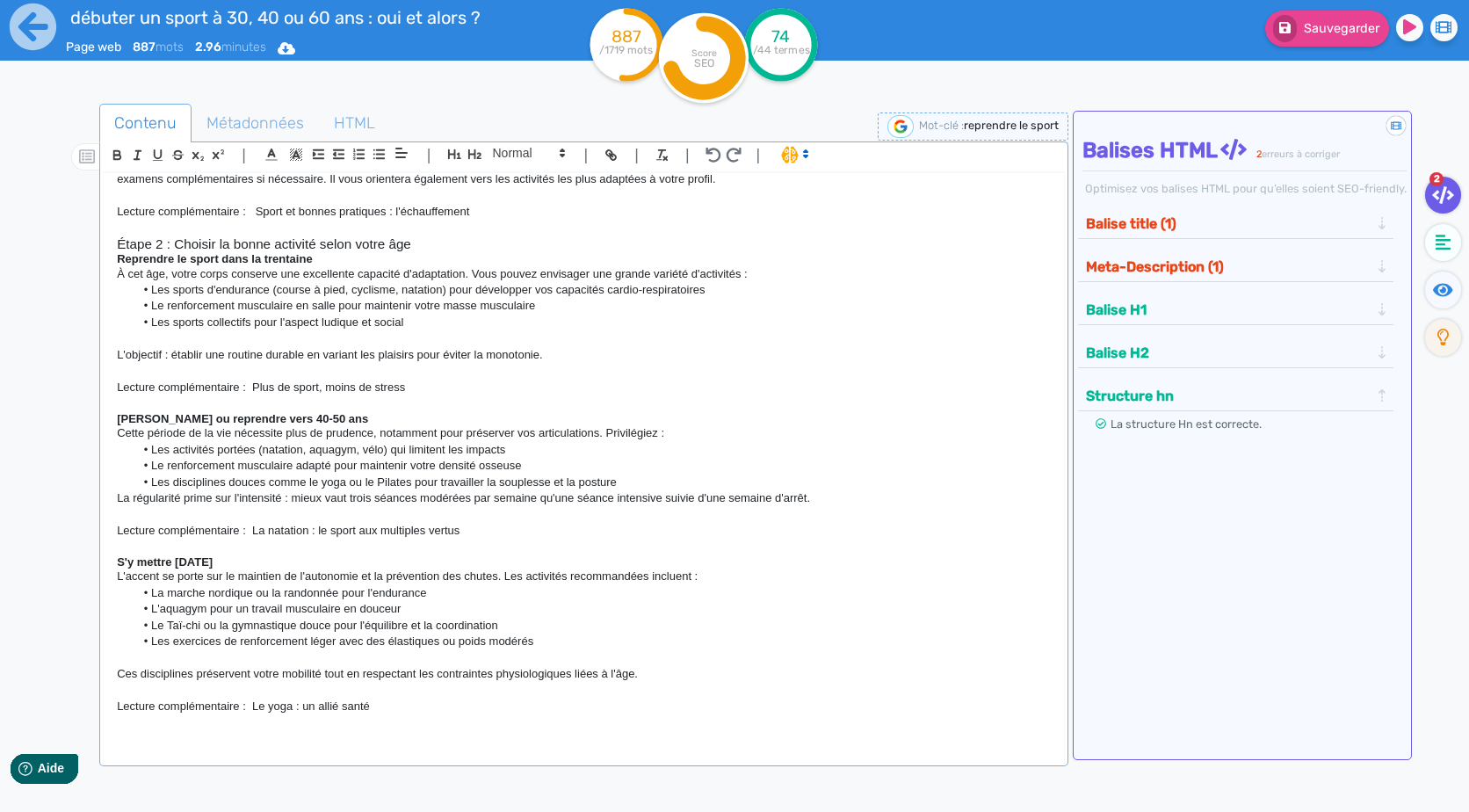
scroll to position [846, 0]
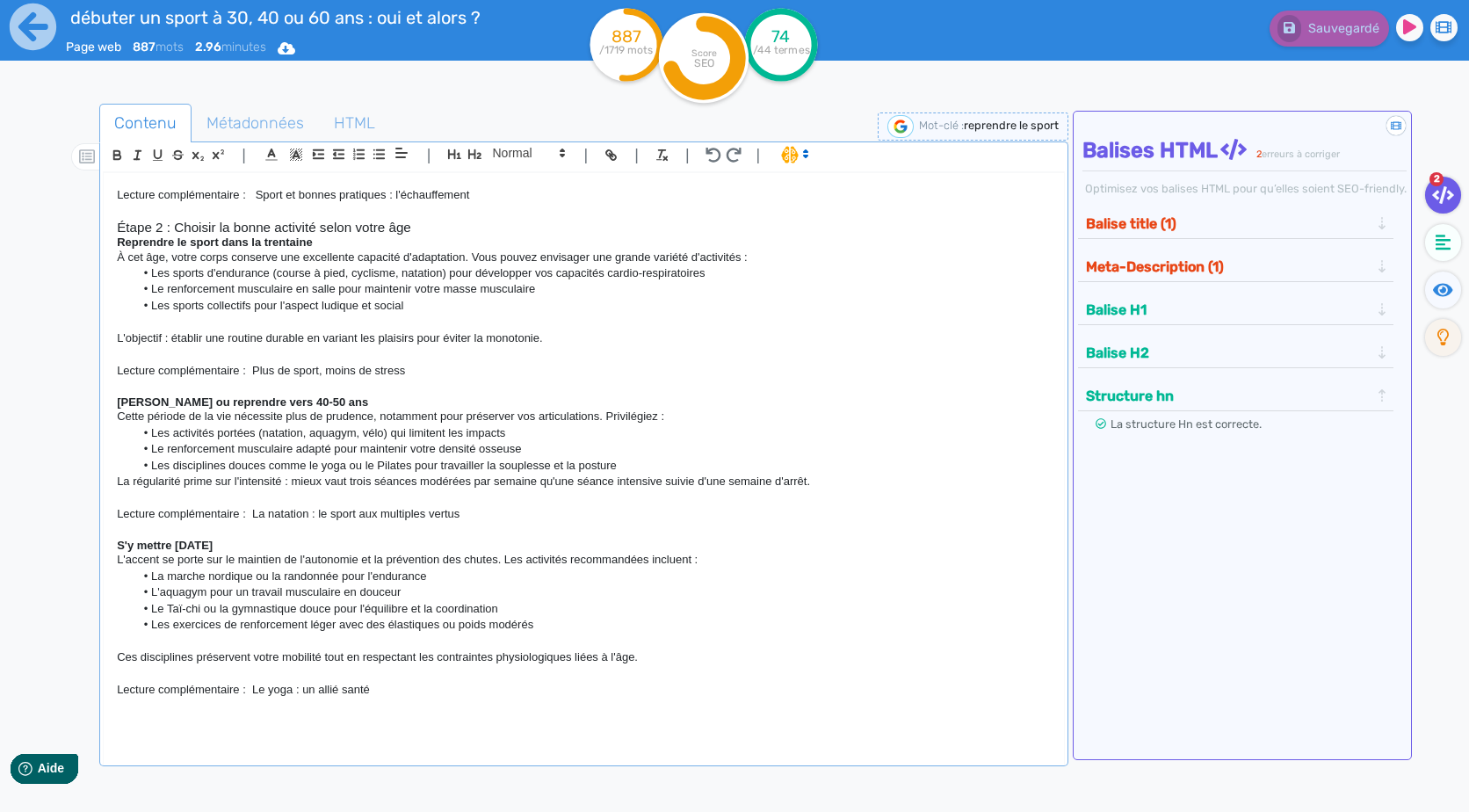
click at [348, 714] on p at bounding box center [583, 706] width 933 height 16
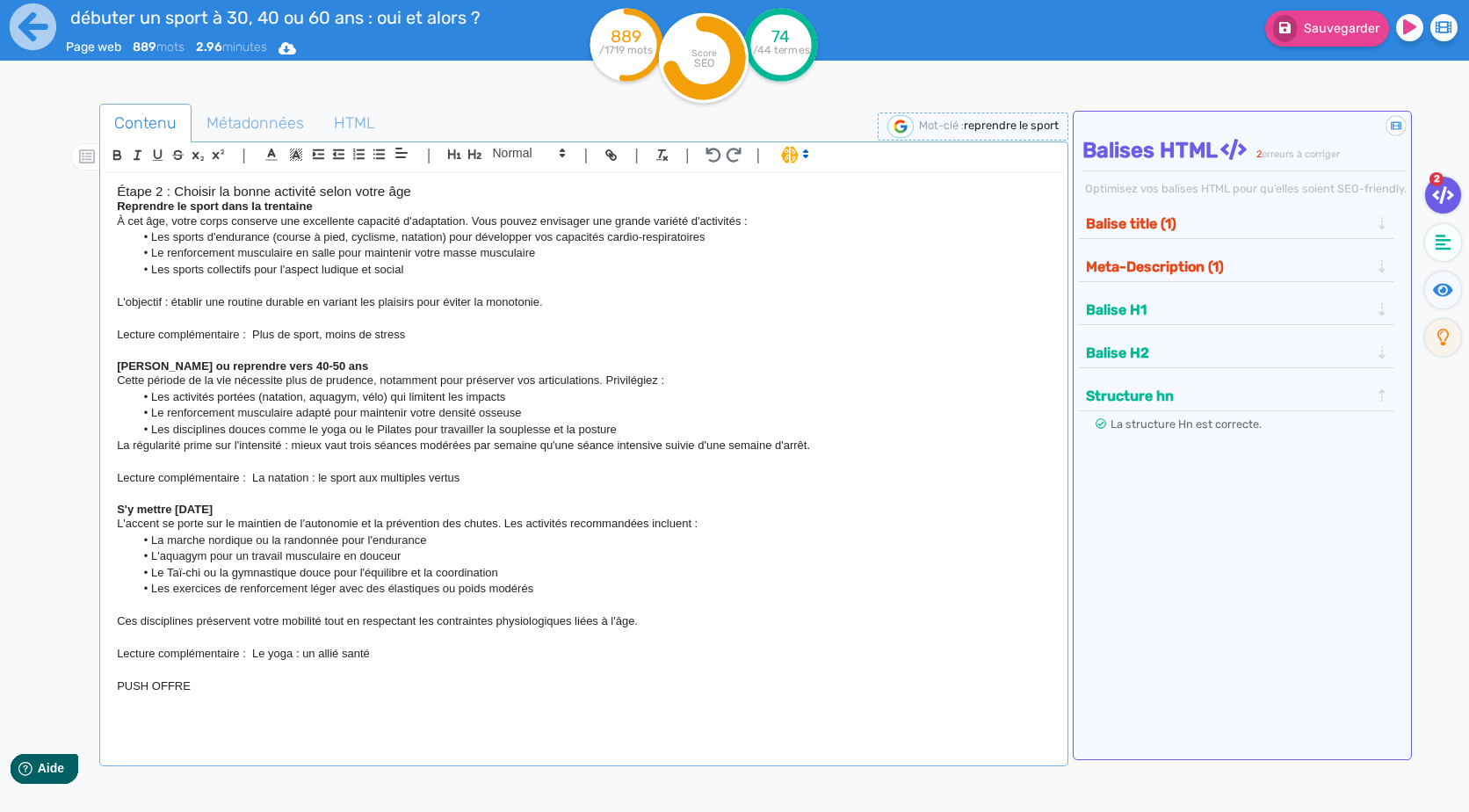
scroll to position [910, 0]
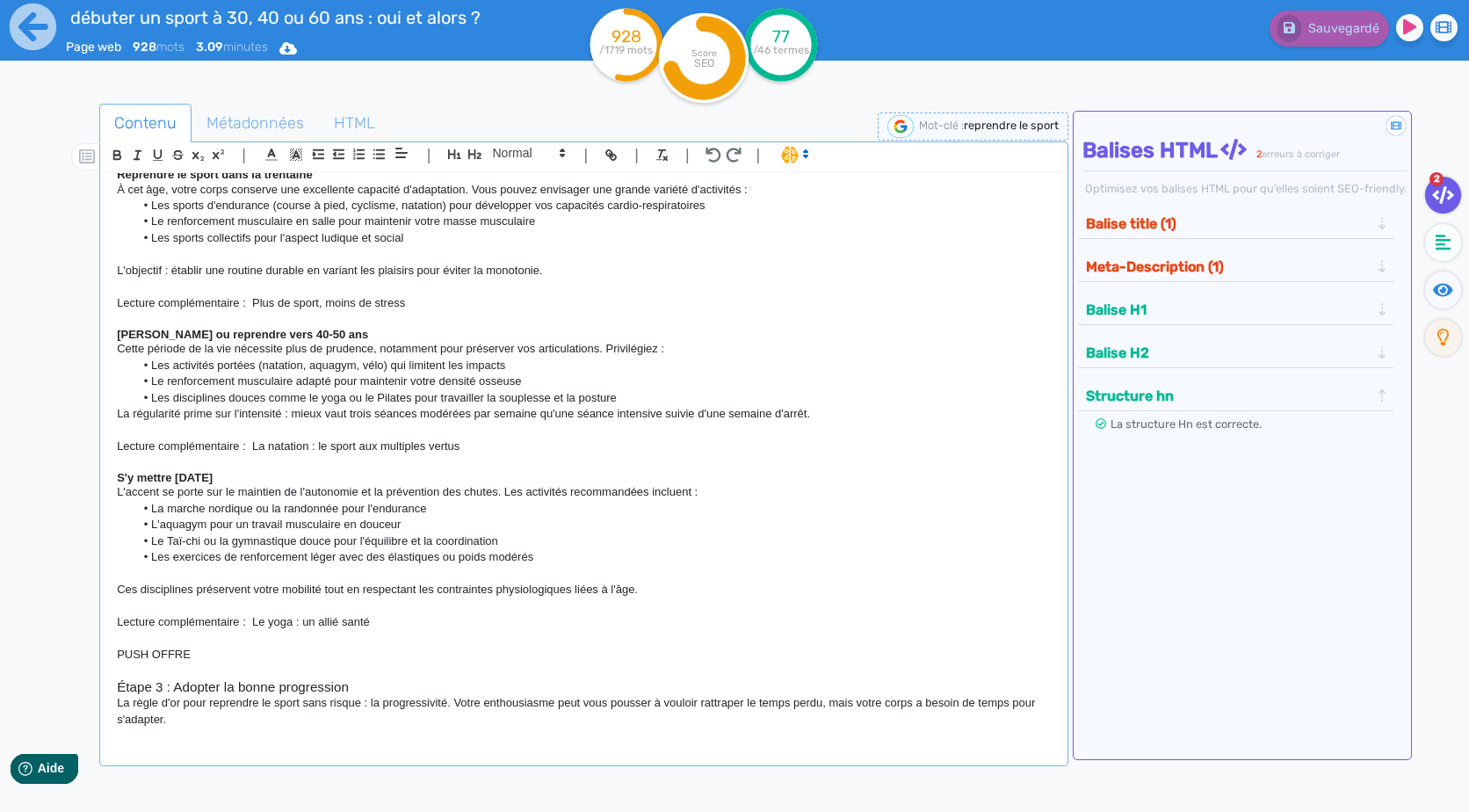
click at [299, 727] on p "La règle d'or pour reprendre le sport sans risque : la progressivité. Votre ent…" at bounding box center [583, 711] width 933 height 32
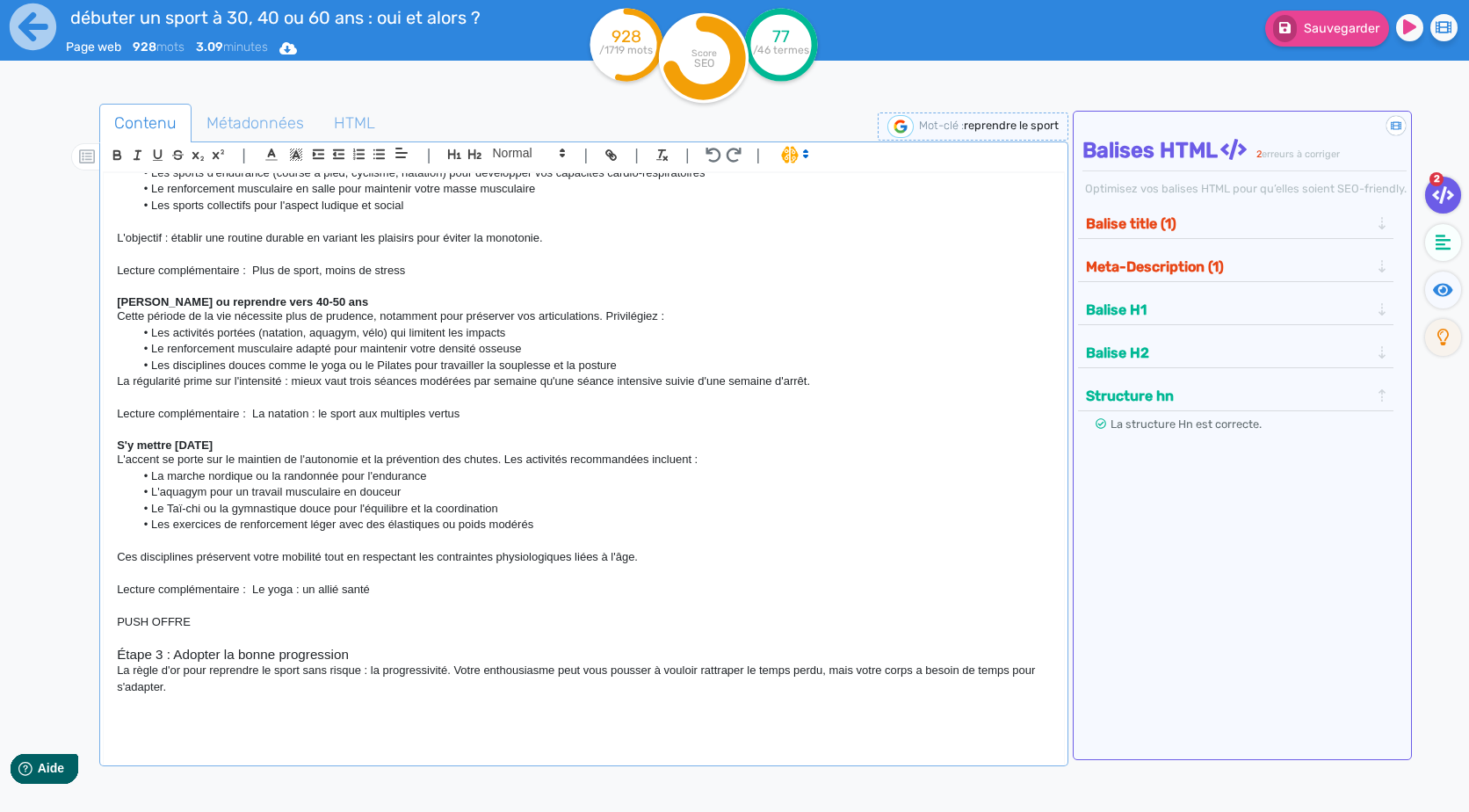
scroll to position [1138, 0]
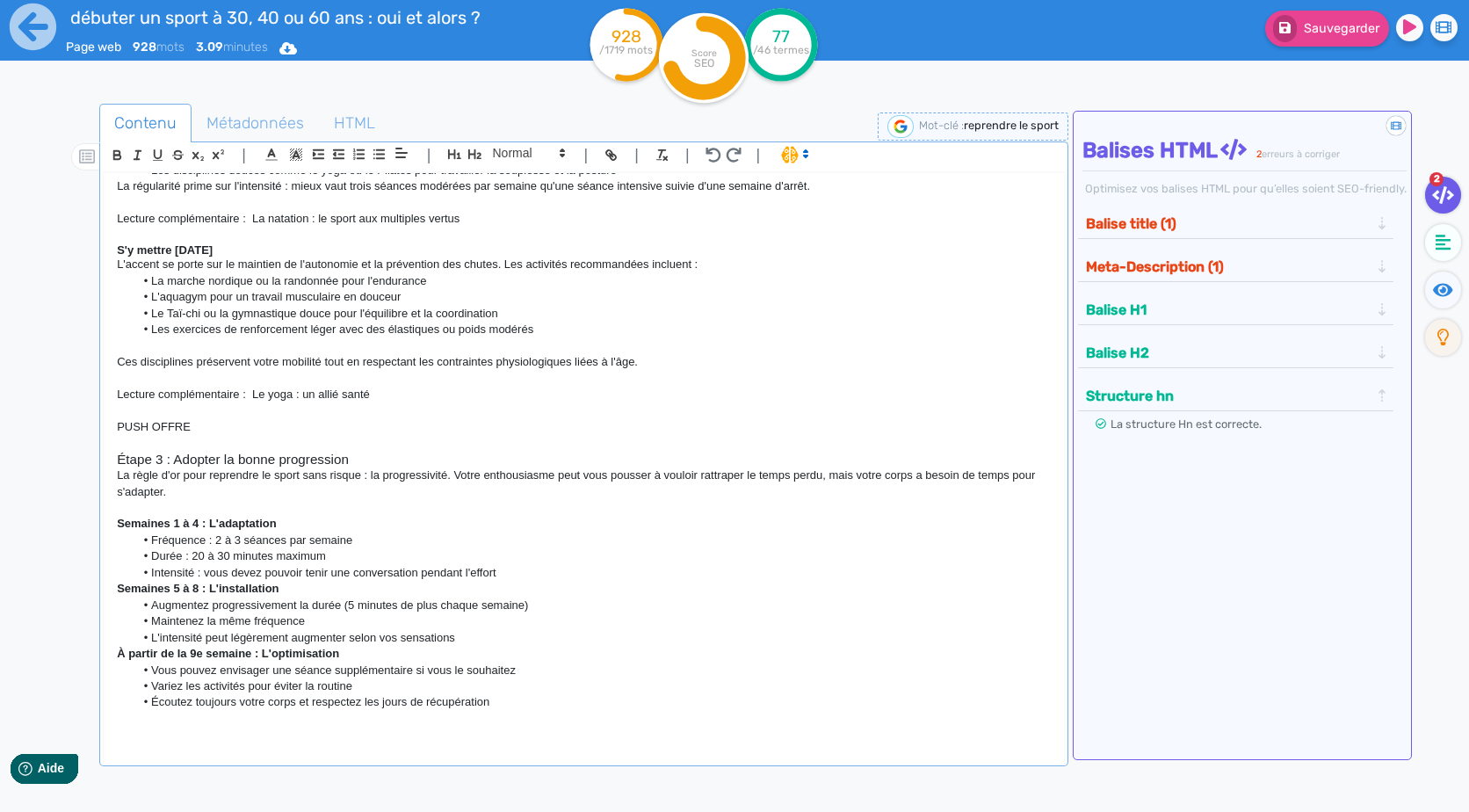
click at [319, 515] on p at bounding box center [583, 508] width 933 height 16
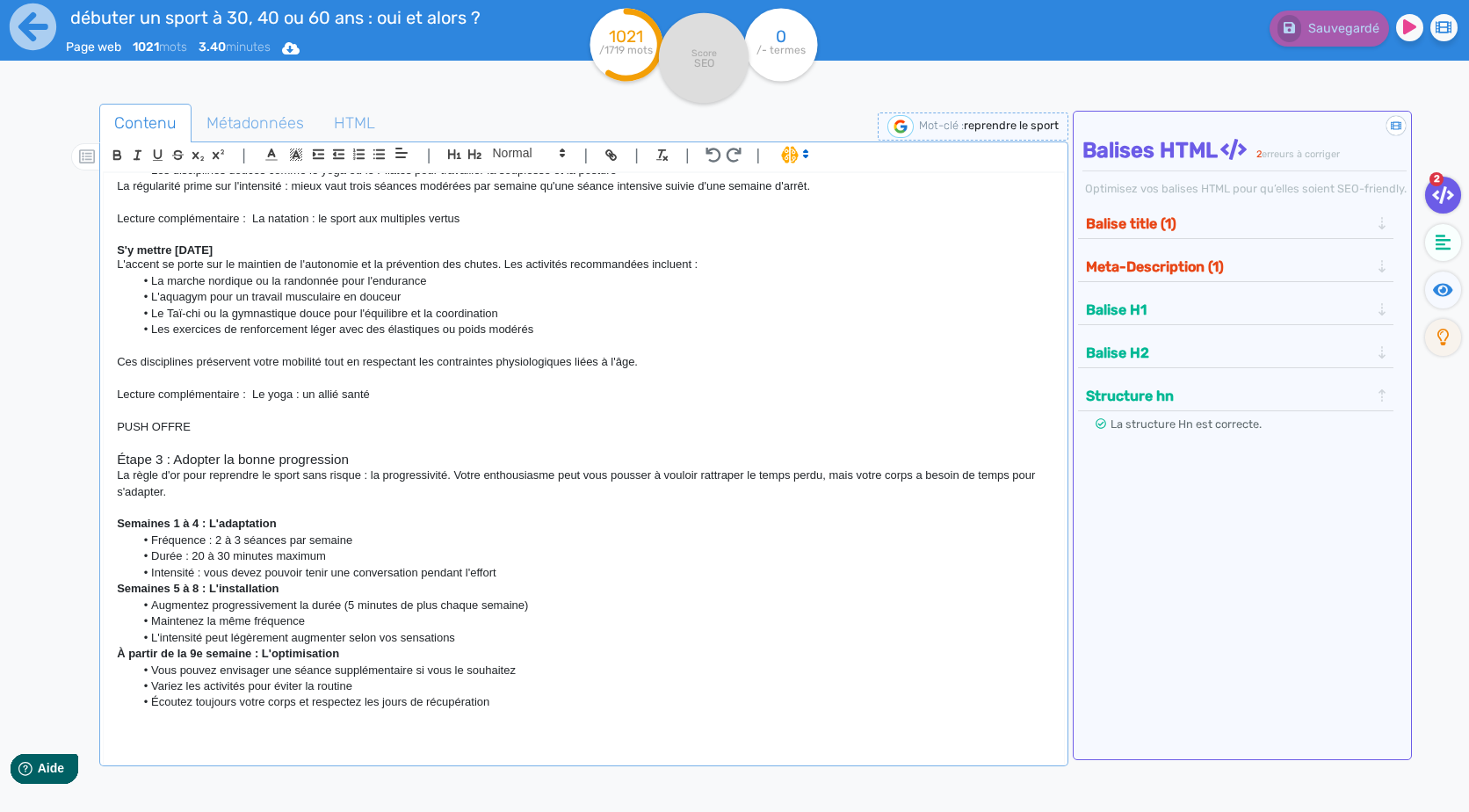
click at [550, 581] on li "Intensité : vous devez pouvoir tenir une conversation pendant l'effort" at bounding box center [592, 572] width 917 height 16
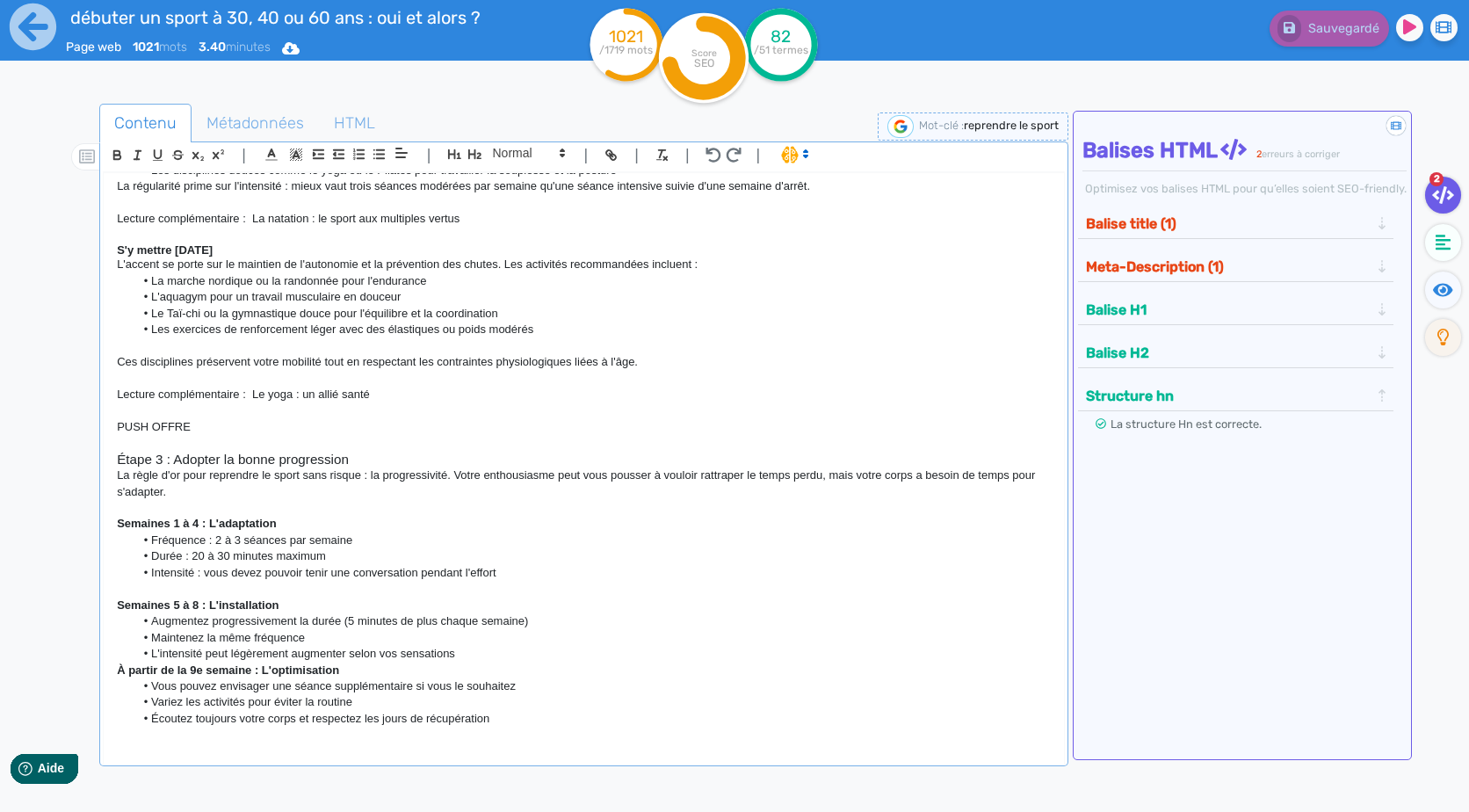
click at [470, 662] on li "L'intensité peut légèrement augmenter selon vos sensations" at bounding box center [592, 653] width 917 height 16
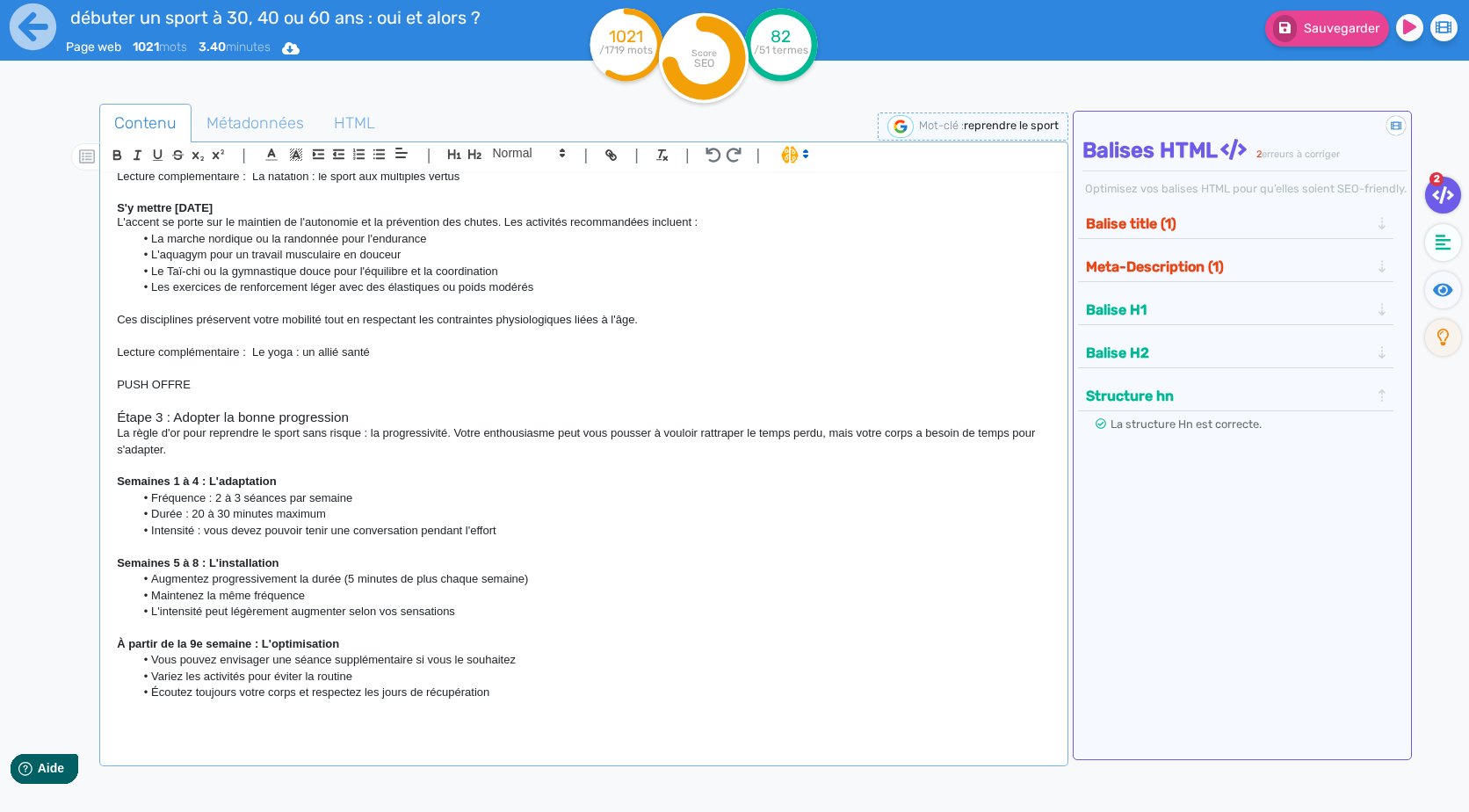
scroll to position [1198, 0]
click at [216, 484] on strong "Semaines 1 à 4 : L'adaptation" at bounding box center [197, 478] width 160 height 13
click at [218, 557] on strong "Semaines 5 à 8 : L'installation" at bounding box center [198, 560] width 162 height 13
click at [269, 647] on strong "À partir de la 9e semaine : L'optimisation" at bounding box center [228, 641] width 222 height 13
click at [296, 745] on div "[PERSON_NAME] ou reprendre le sport à 30, 40 ou 60 ans : oui, et alors ? "Je su…" at bounding box center [583, 472] width 961 height 600
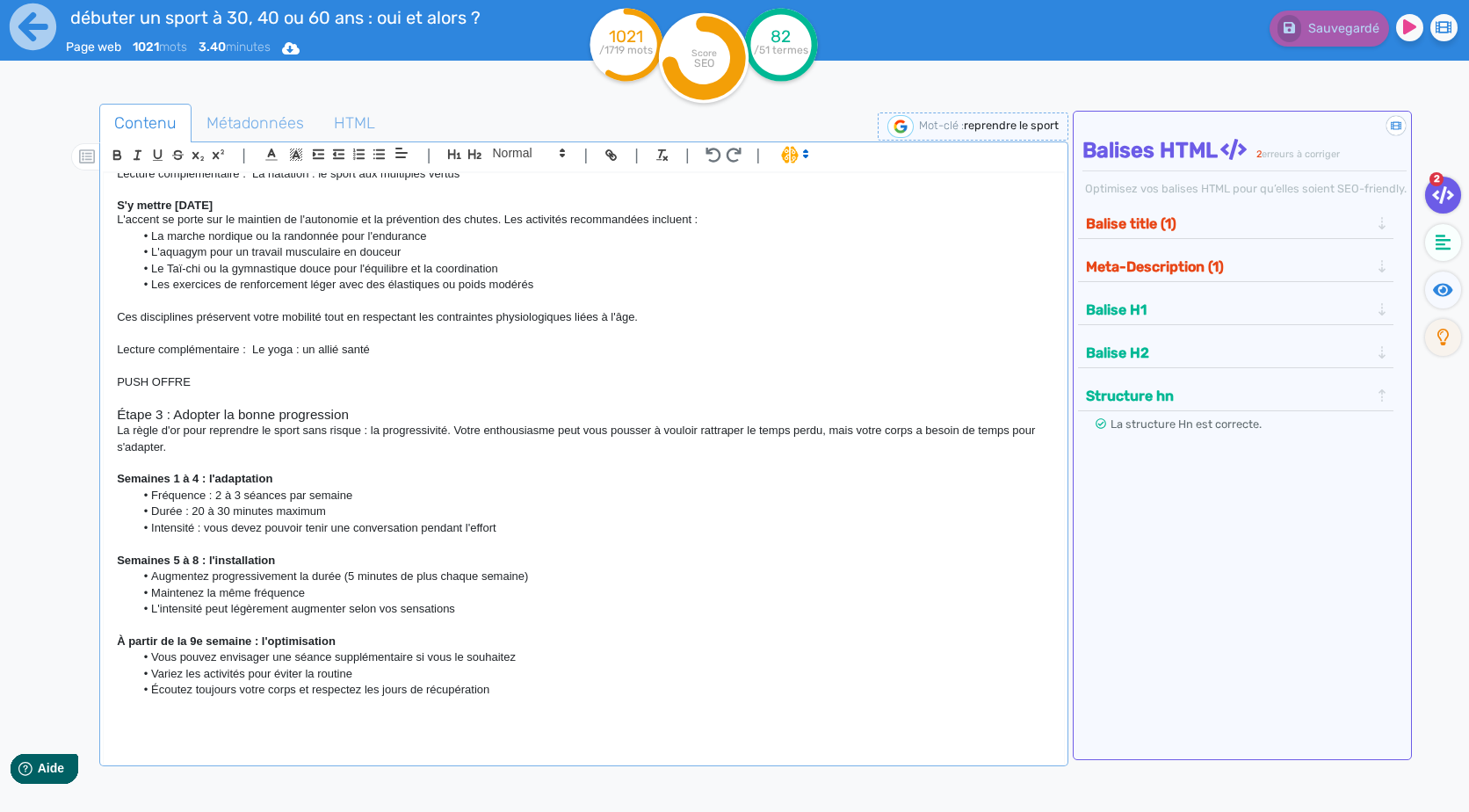
click at [324, 717] on p at bounding box center [583, 722] width 933 height 16
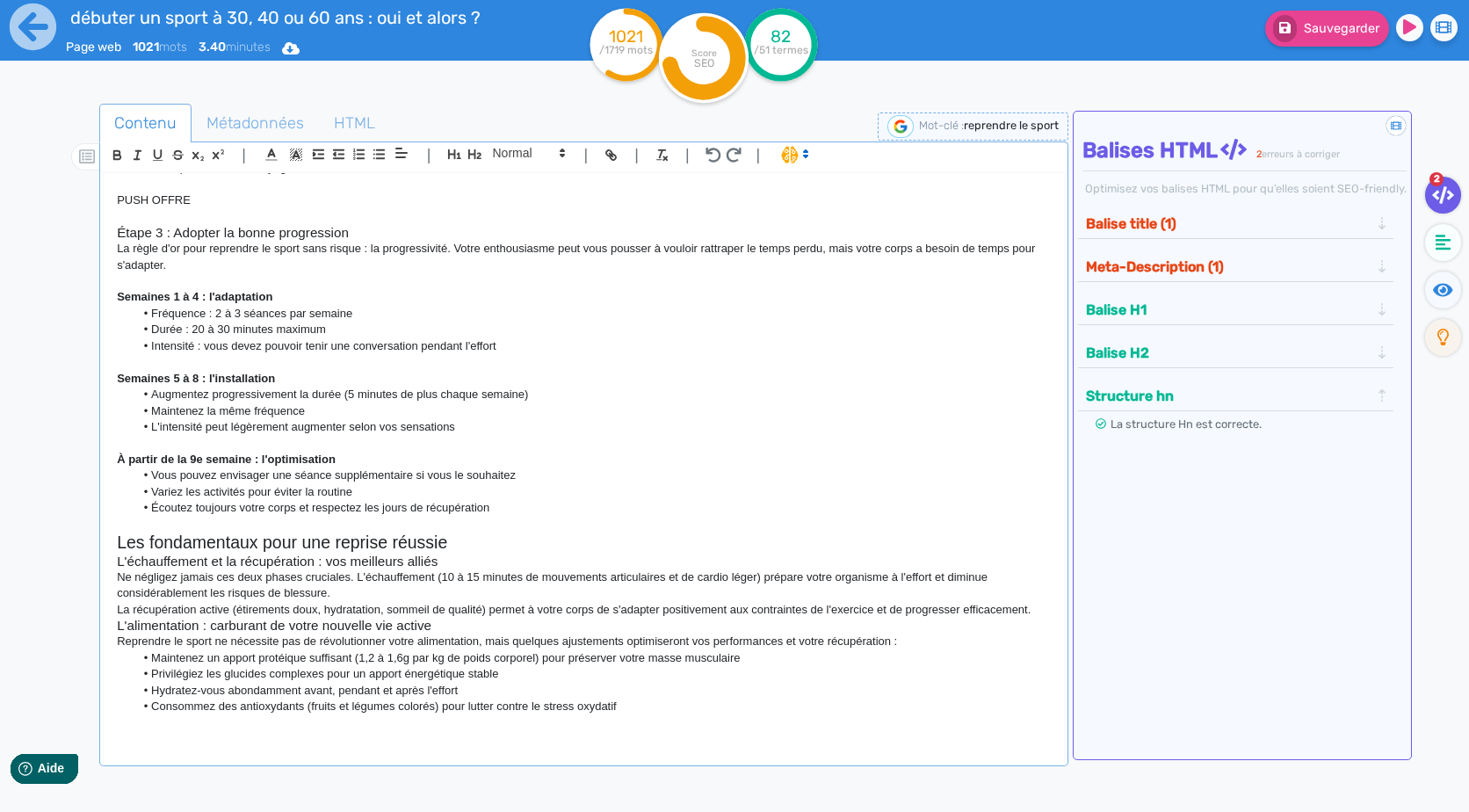
click at [477, 615] on p "La récupération active (étirements doux, hydratation, sommeil de qualité) perme…" at bounding box center [583, 609] width 933 height 16
click at [454, 602] on p "Ne négligez jamais ces deux phases cruciales. L'échauffement (10 à 15 minutes d…" at bounding box center [583, 586] width 933 height 32
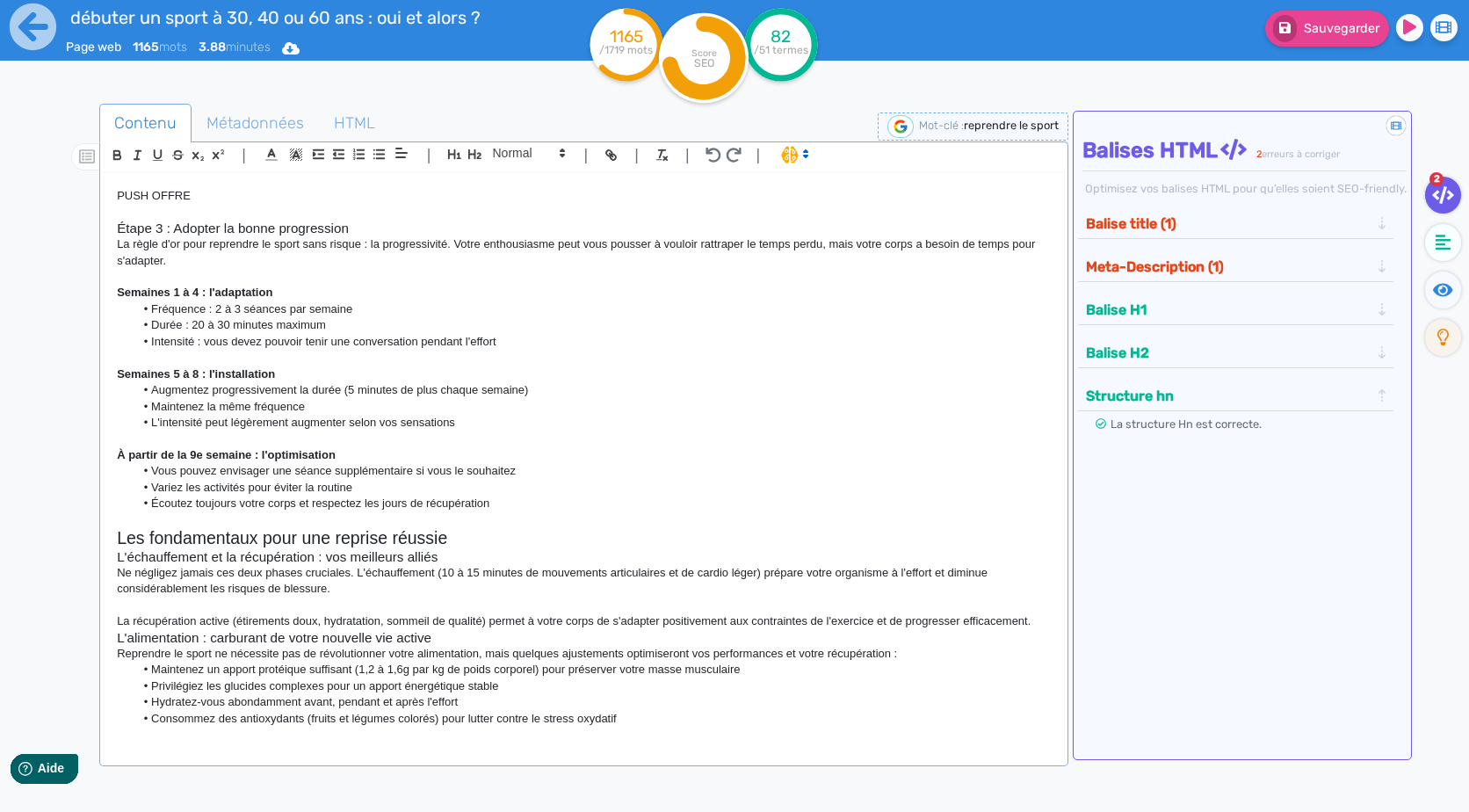
click at [515, 662] on p "Reprendre le sport ne nécessite pas de révolutionner votre alimentation, mais q…" at bounding box center [583, 653] width 933 height 16
click at [1034, 629] on p "La récupération active (étirements doux, hydratation, sommeil de qualité) perme…" at bounding box center [583, 621] width 933 height 16
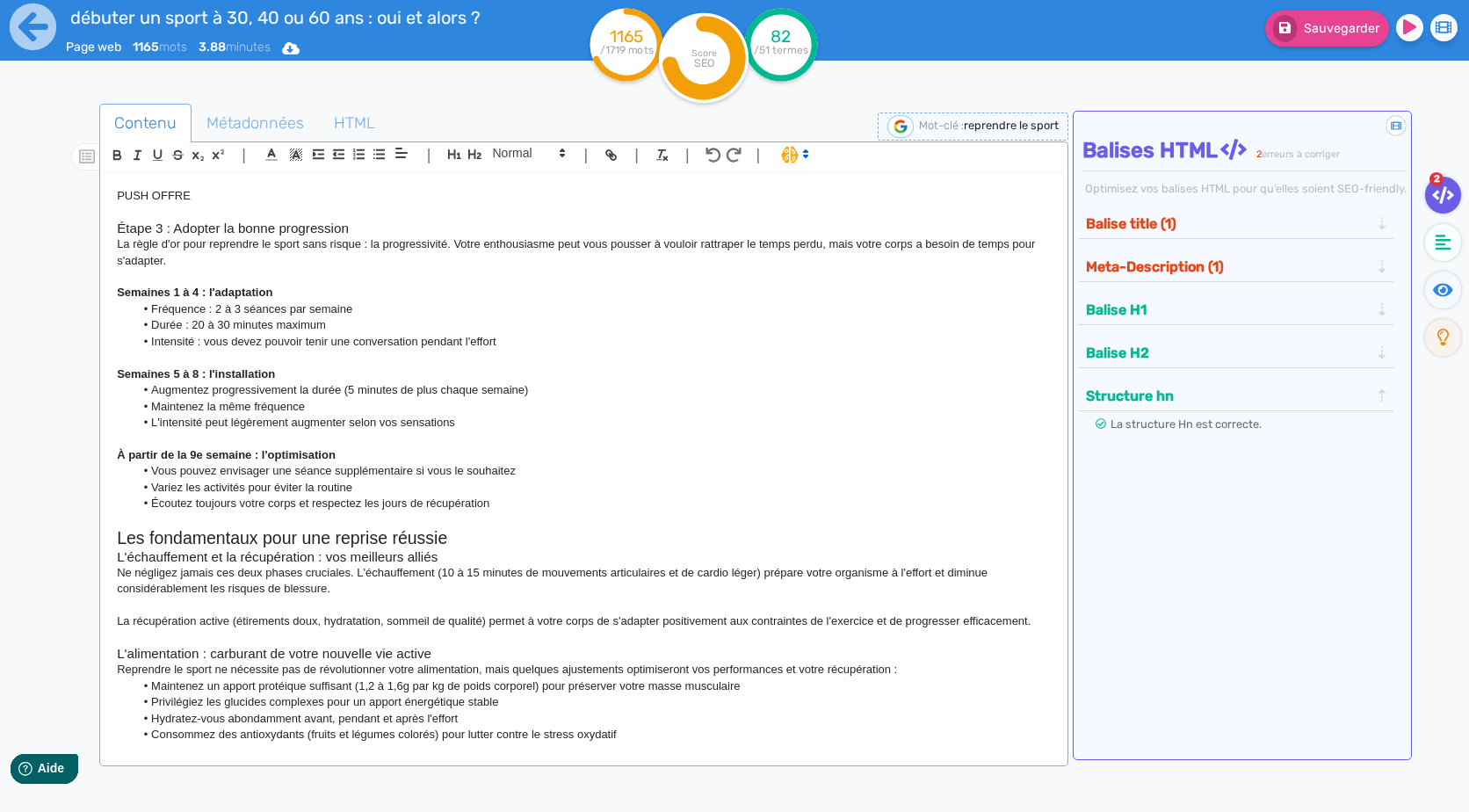
scroll to position [1414, 0]
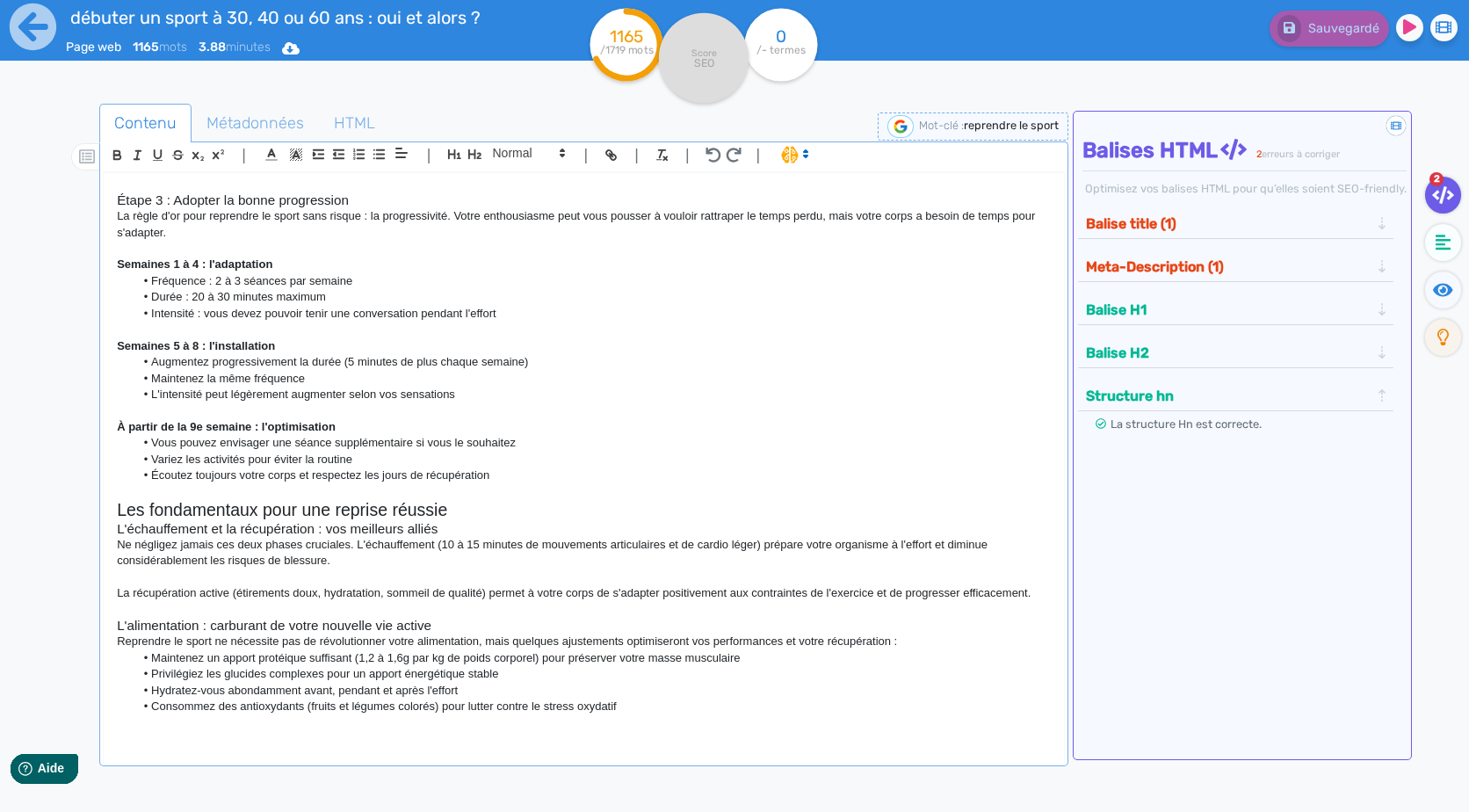
click at [202, 693] on li "Hydratez-vous abondamment avant, pendant et après l'effort" at bounding box center [592, 690] width 917 height 16
click at [485, 688] on li "Hydratez-vous abondamment avant, pendant et après l'effort" at bounding box center [592, 690] width 917 height 16
click at [923, 645] on p "Reprendre le sport ne nécessite pas de révolutionner votre alimentation, mais q…" at bounding box center [583, 641] width 933 height 16
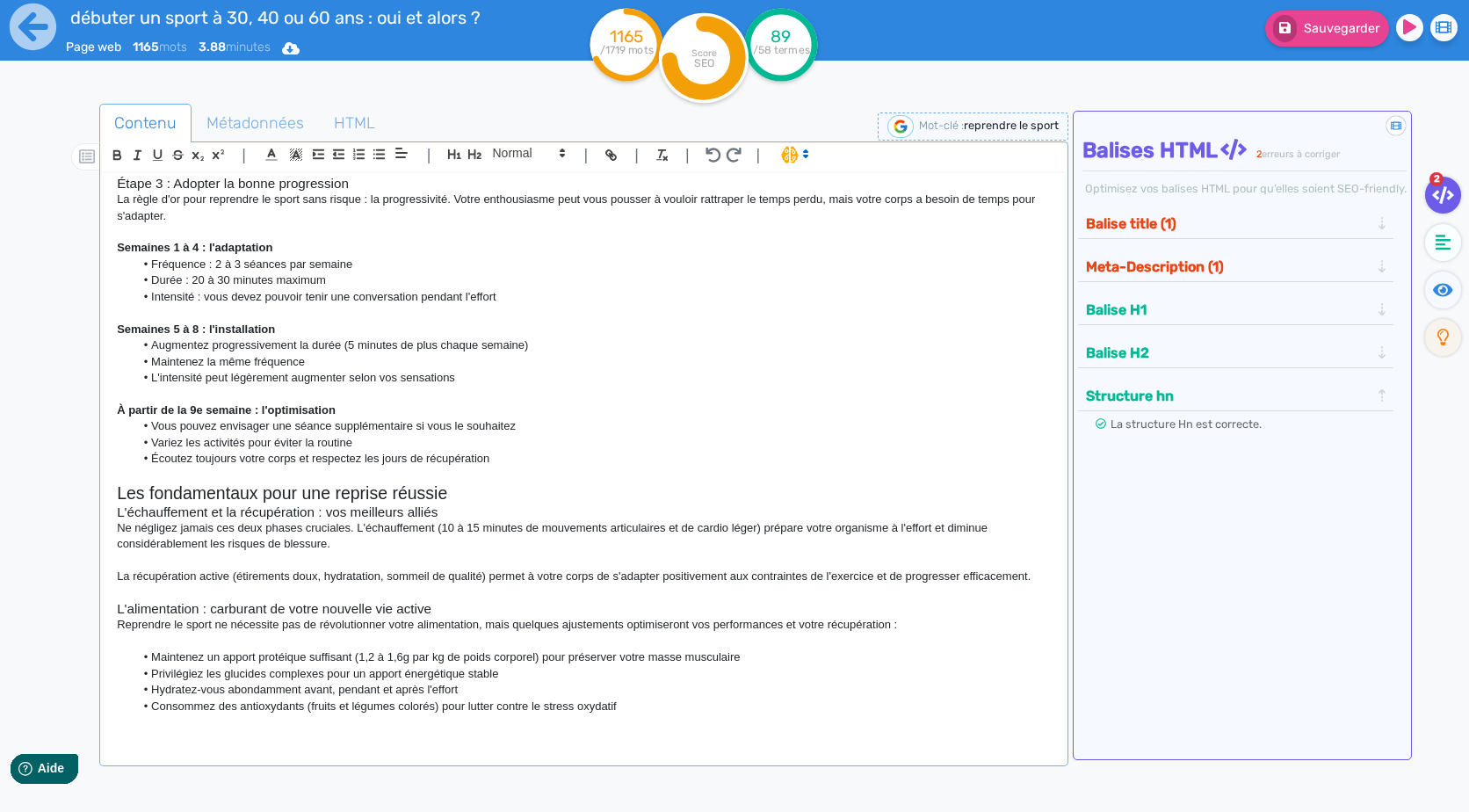
scroll to position [1429, 0]
click at [539, 730] on p at bounding box center [583, 722] width 933 height 16
click at [678, 709] on li "Consommez des antioxydants (fruits et légumes colorés) pour lutter contre le st…" at bounding box center [592, 706] width 917 height 16
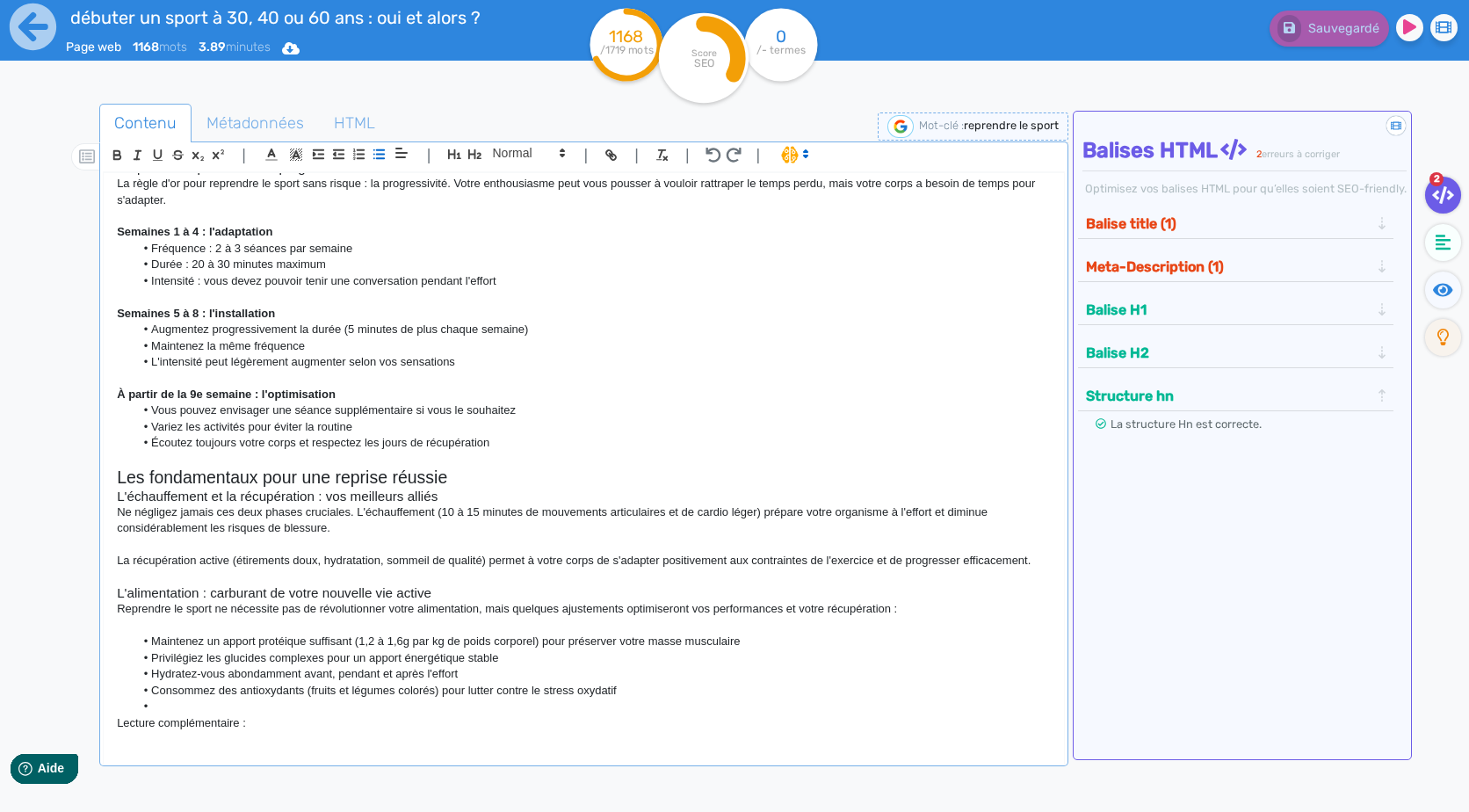
click at [323, 731] on p "Lecture complémentaire :" at bounding box center [583, 723] width 933 height 16
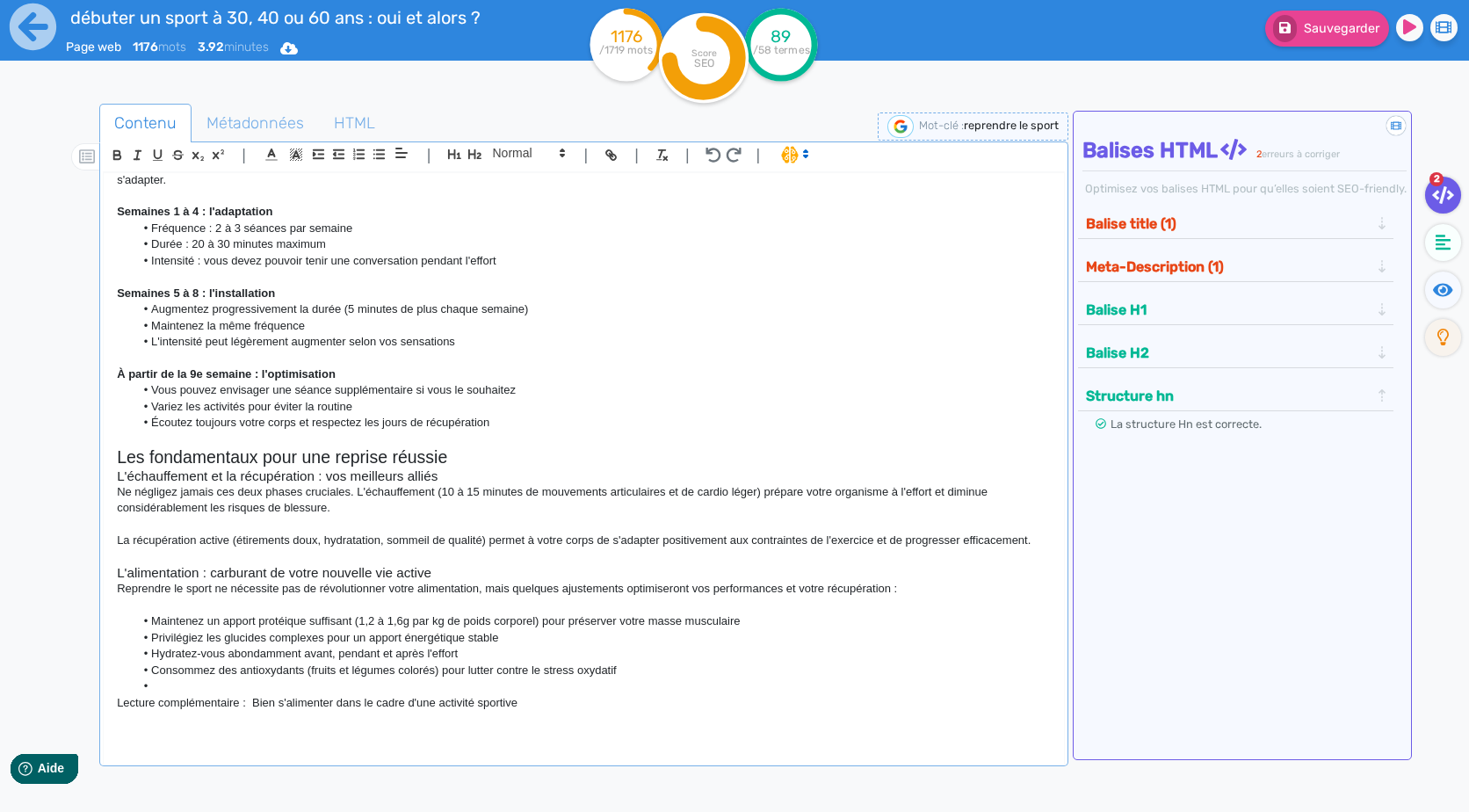
scroll to position [1465, 0]
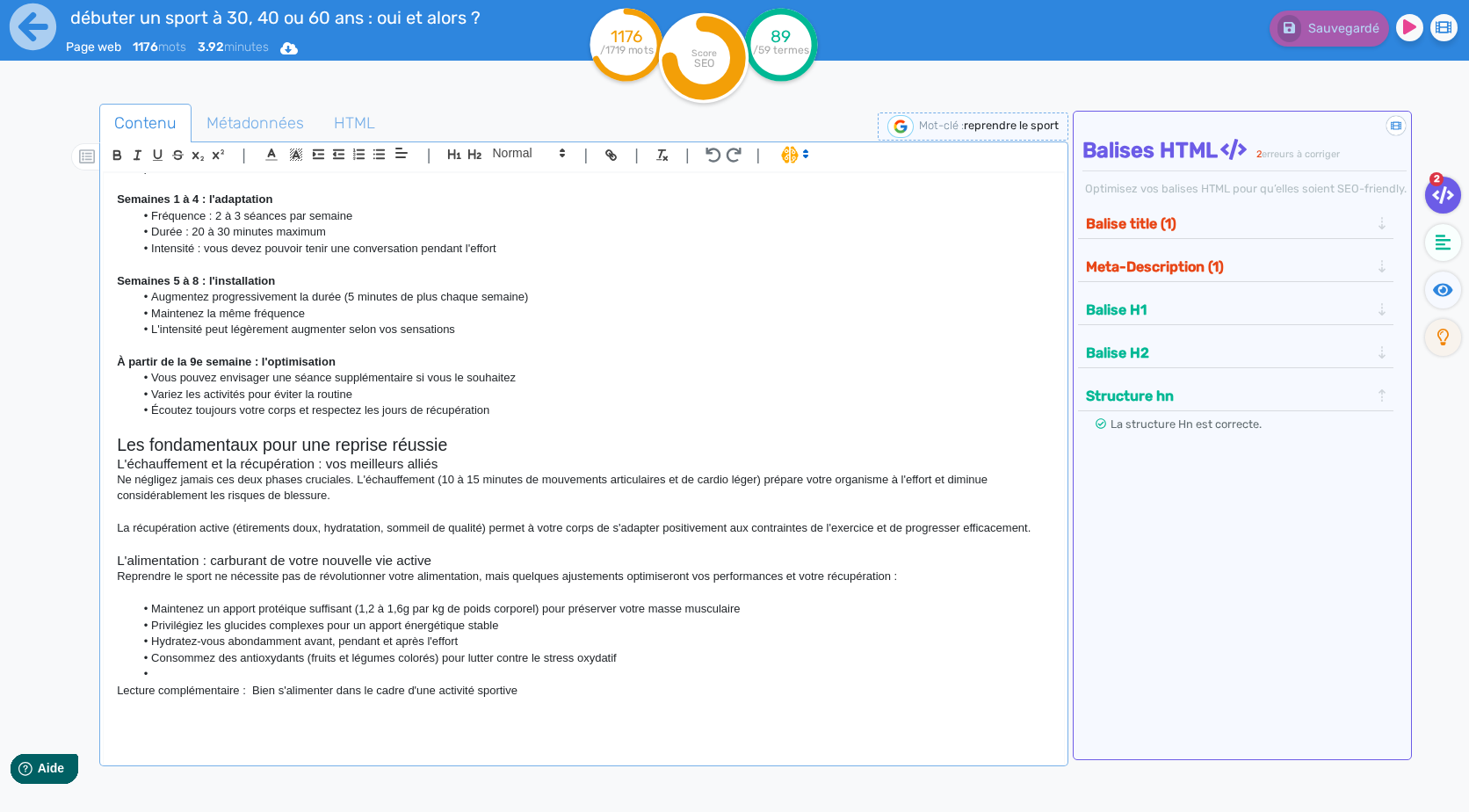
click at [418, 730] on p at bounding box center [583, 722] width 933 height 16
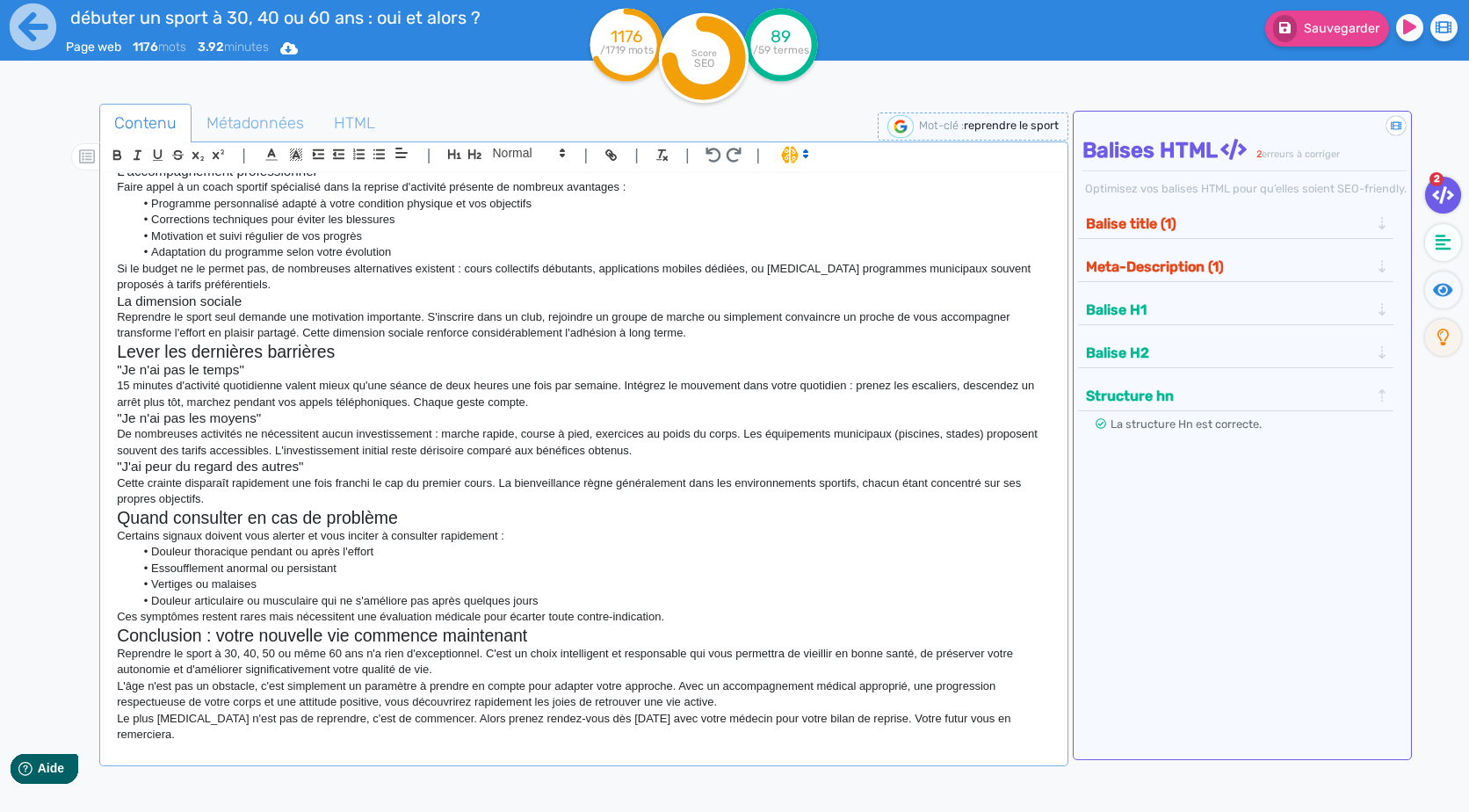
scroll to position [1756, 0]
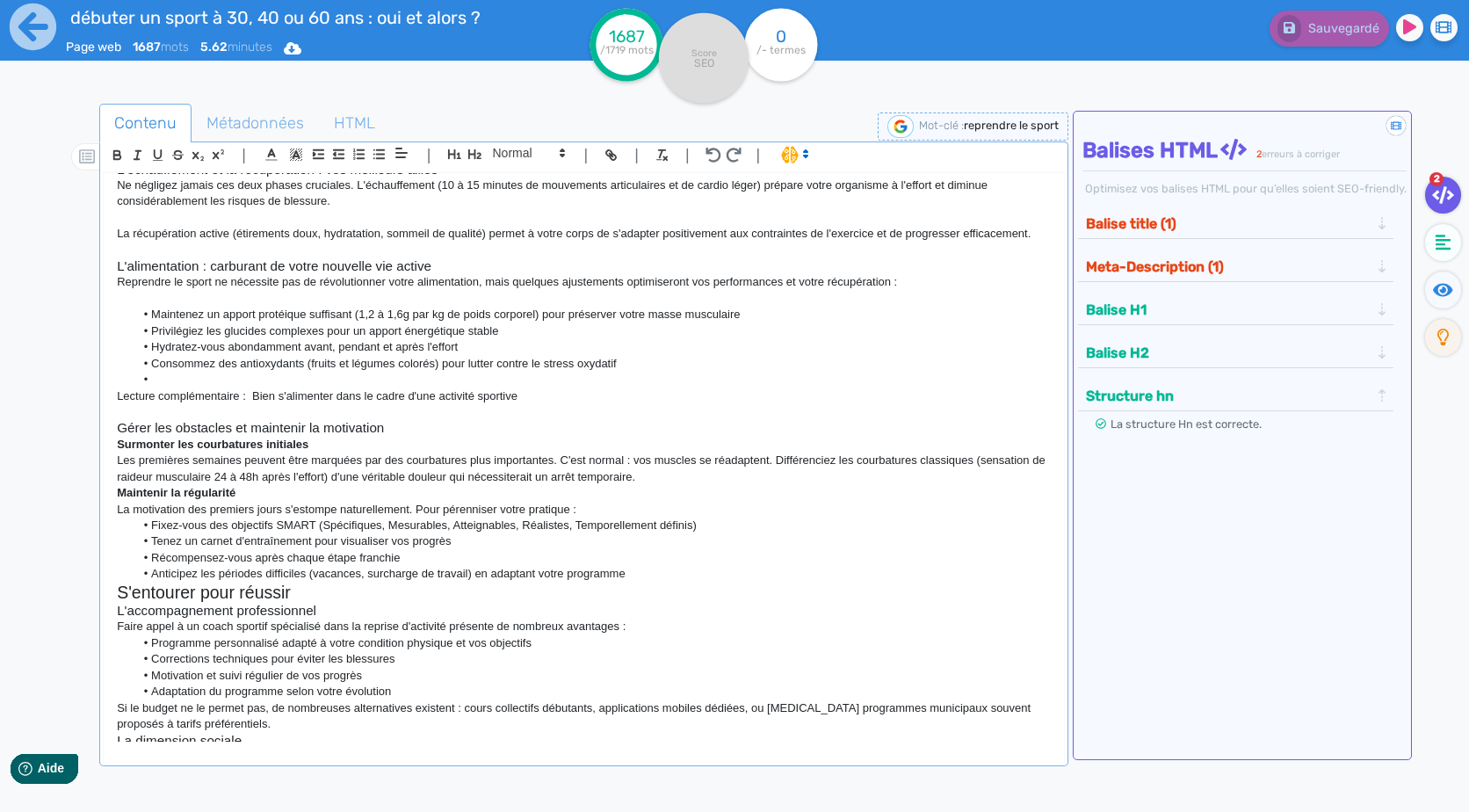
click at [413, 435] on h3 "Gérer les obstacles et maintenir la motivation" at bounding box center [583, 428] width 933 height 16
click at [237, 435] on h3 "Gérer les obstacles et maintenir la motivation" at bounding box center [583, 428] width 933 height 16
click at [251, 435] on h3 "Gérer les obstacles et maintenir la motivation" at bounding box center [583, 428] width 933 height 16
click at [280, 451] on strong "Surmonter les courbatures initiales" at bounding box center [212, 444] width 191 height 13
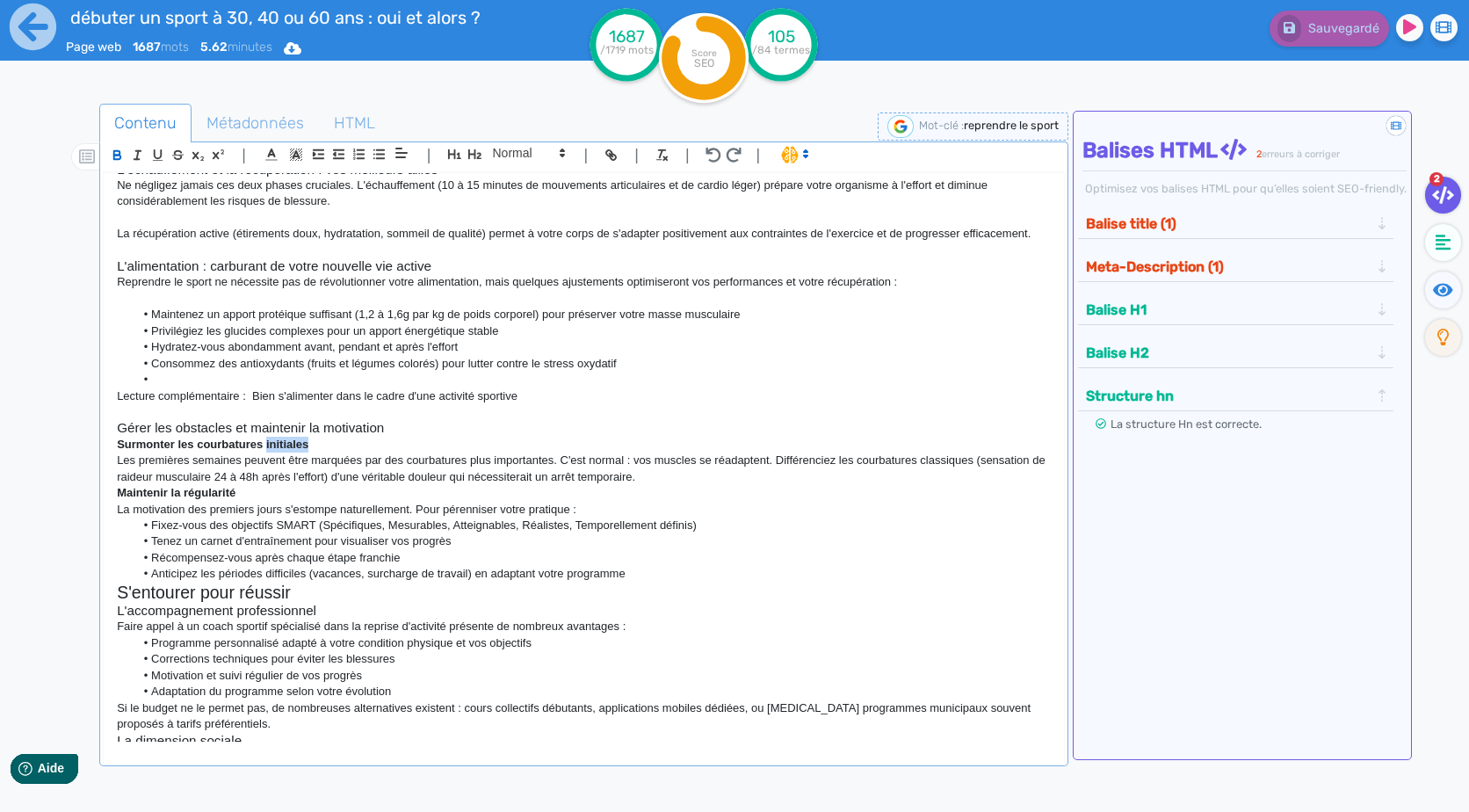
click at [280, 451] on strong "Surmonter les courbatures initiales" at bounding box center [212, 444] width 191 height 13
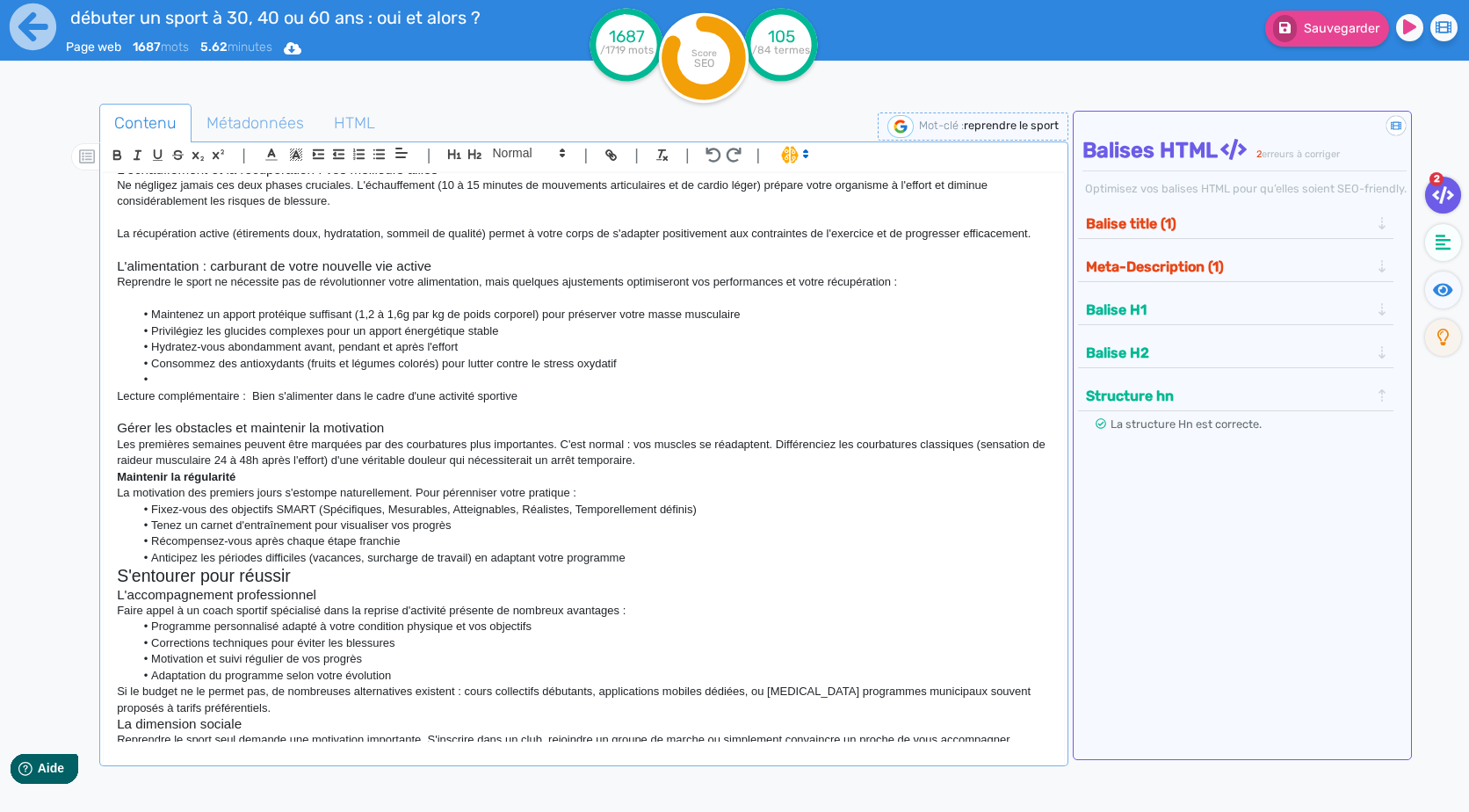
click at [685, 469] on p "Les premières semaines peuvent être marquées par des courbatures plus important…" at bounding box center [583, 453] width 933 height 32
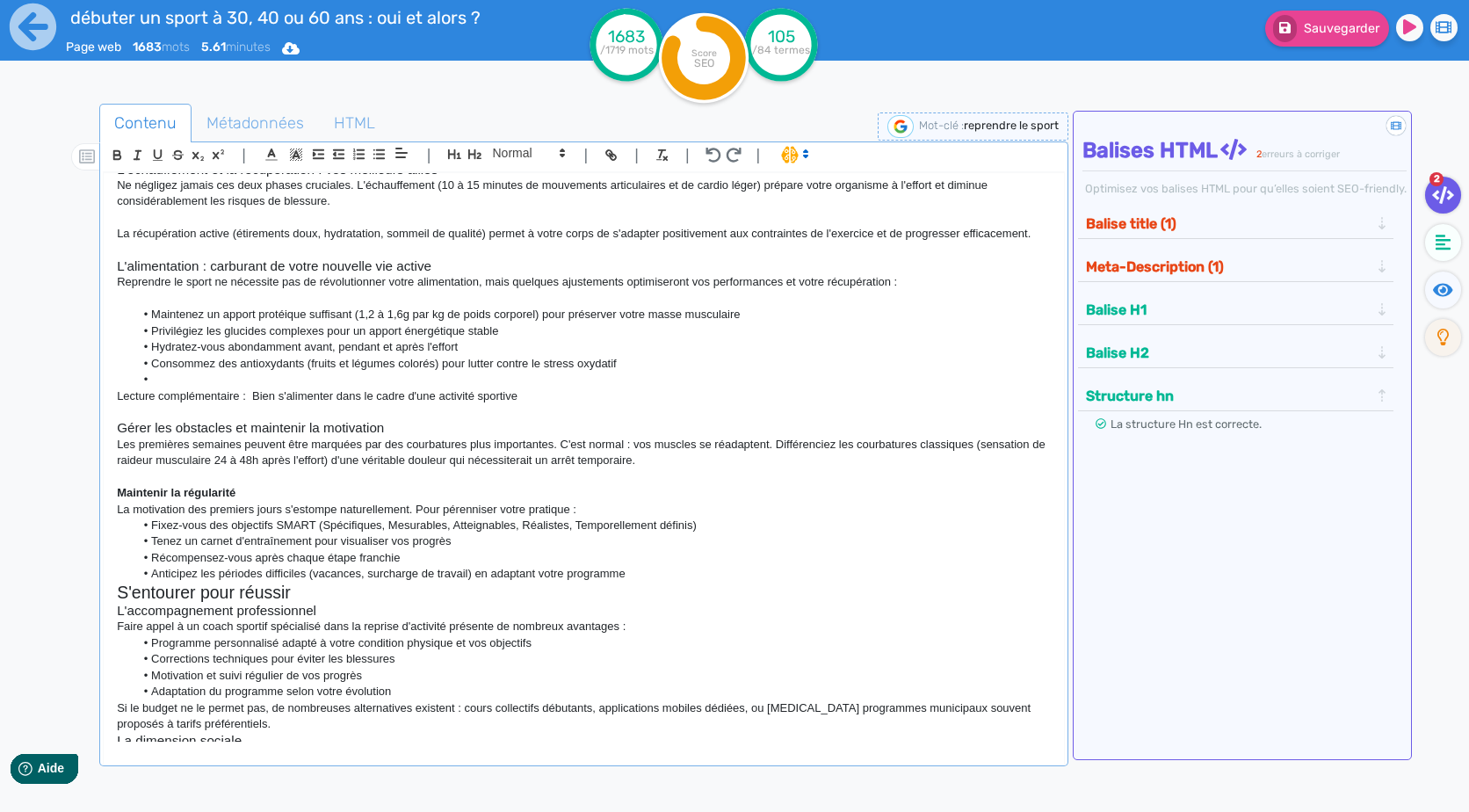
click at [201, 499] on strong "Maintenir la régularité" at bounding box center [176, 493] width 119 height 13
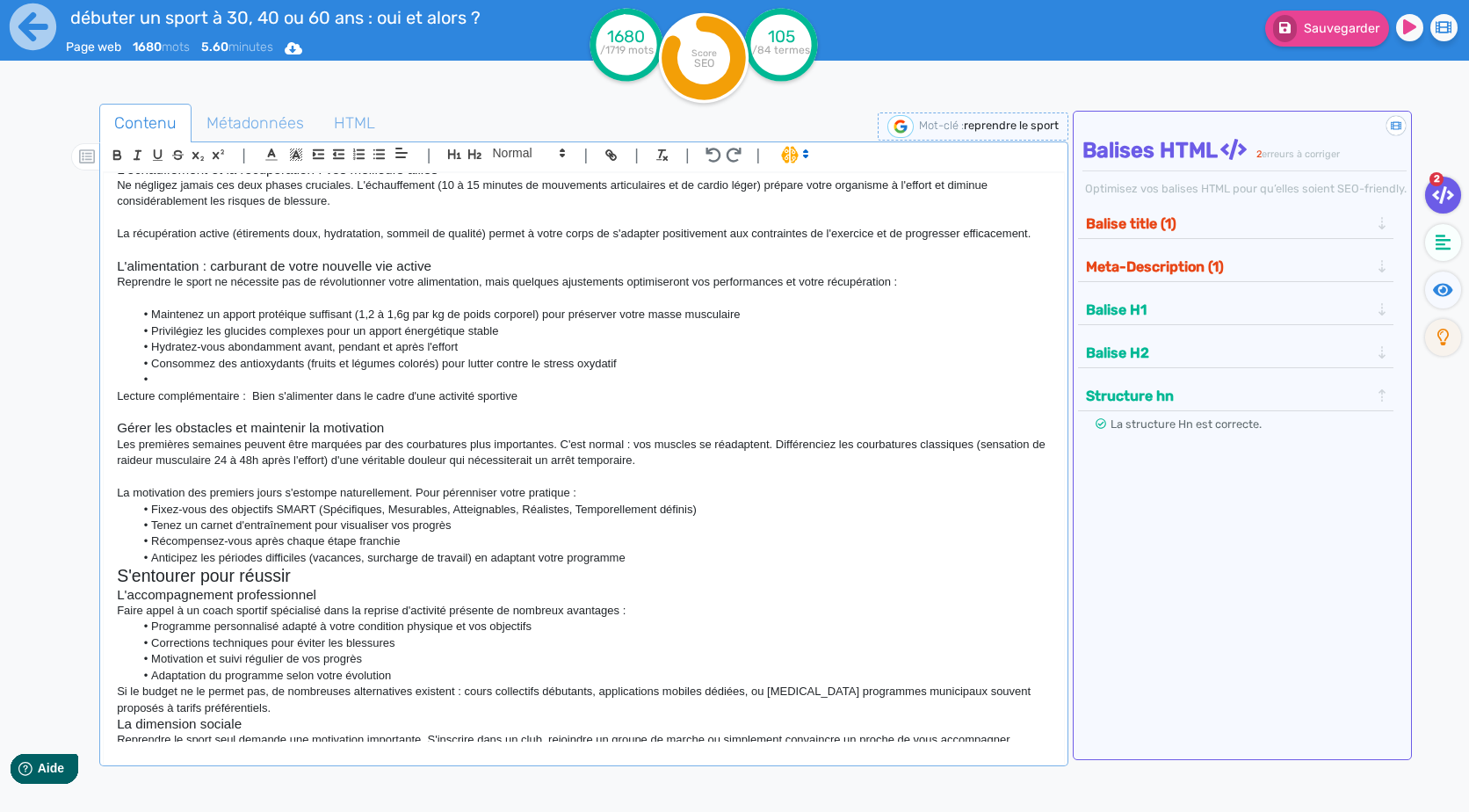
click at [703, 566] on li "Anticipez les périodes difficiles (vacances, surcharge de travail) en adaptant …" at bounding box center [592, 557] width 917 height 16
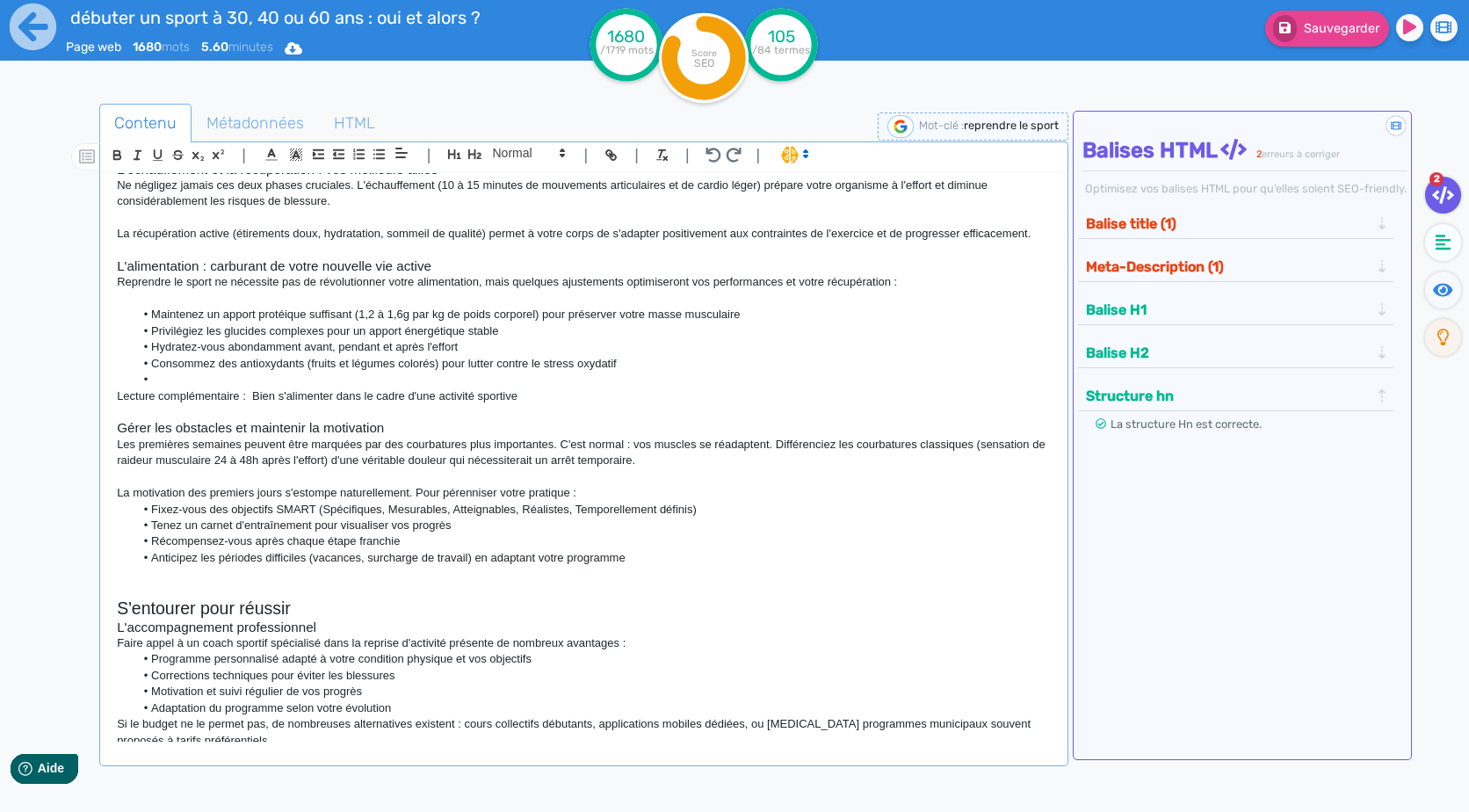
click at [230, 598] on p at bounding box center [583, 590] width 933 height 16
click at [228, 582] on p at bounding box center [583, 573] width 933 height 16
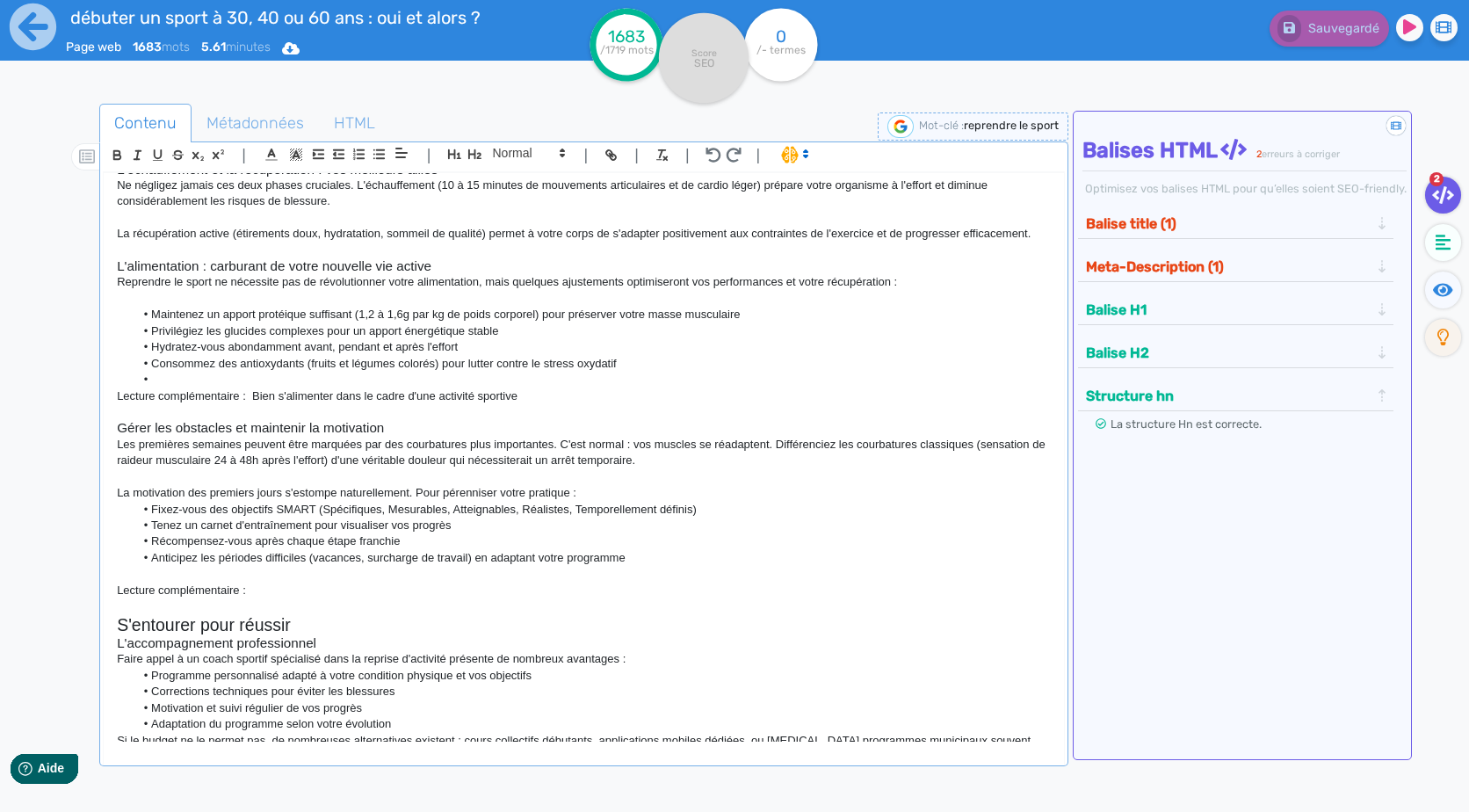
click at [324, 582] on p at bounding box center [583, 573] width 933 height 16
click at [334, 598] on p "Lecture complémentaire :" at bounding box center [583, 590] width 933 height 16
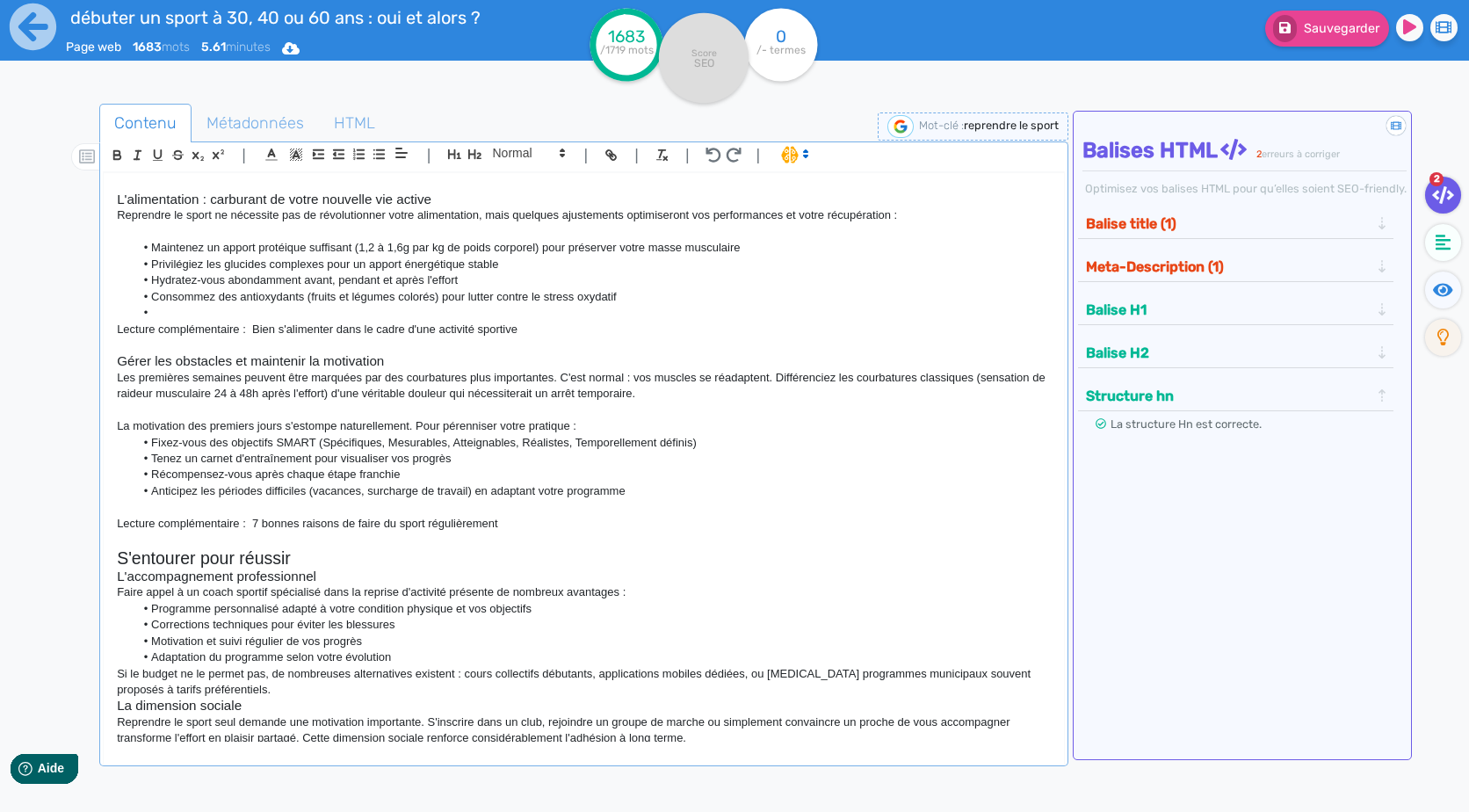
scroll to position [2020, 0]
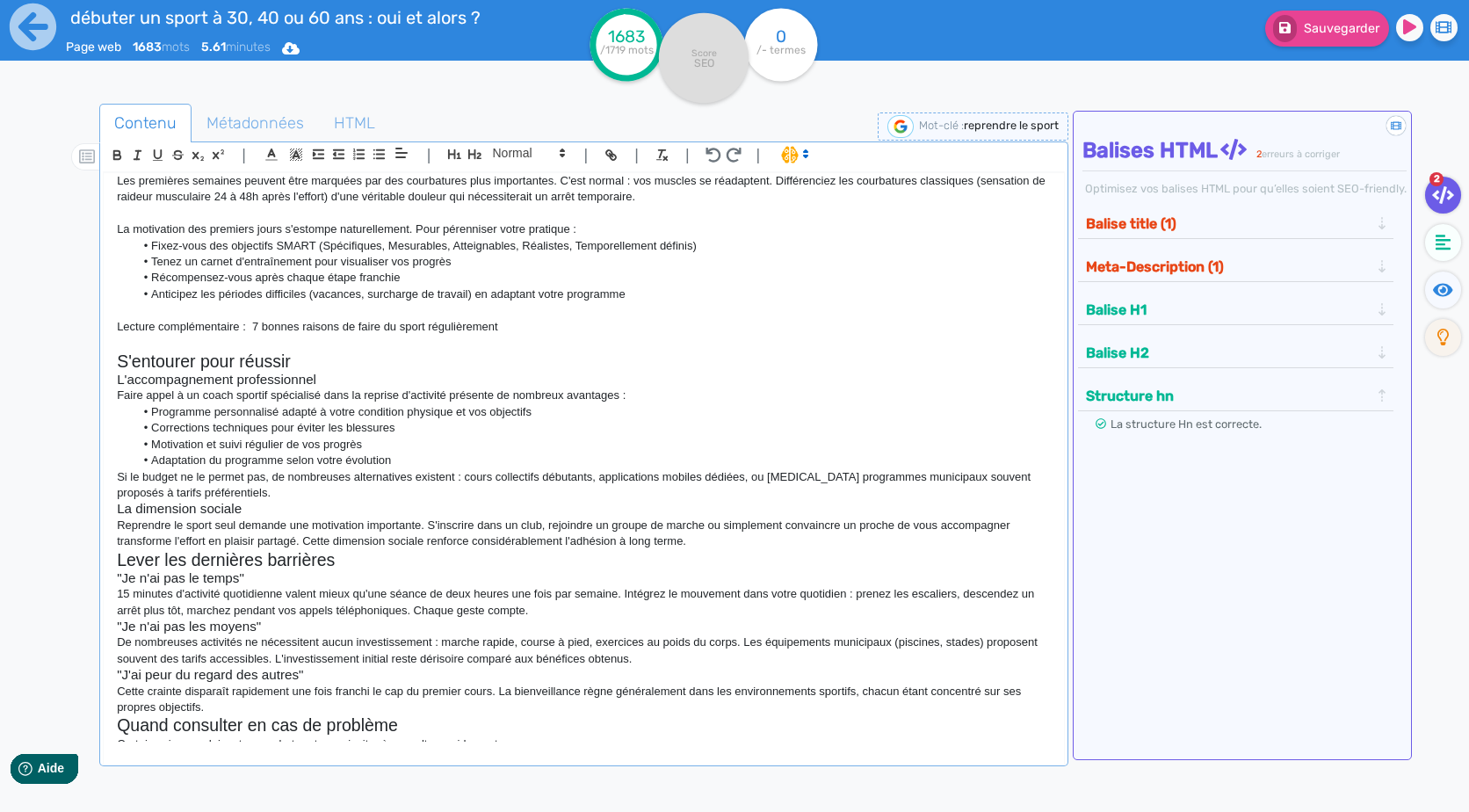
click at [491, 468] on li "Adaptation du programme selon votre évolution" at bounding box center [592, 460] width 917 height 16
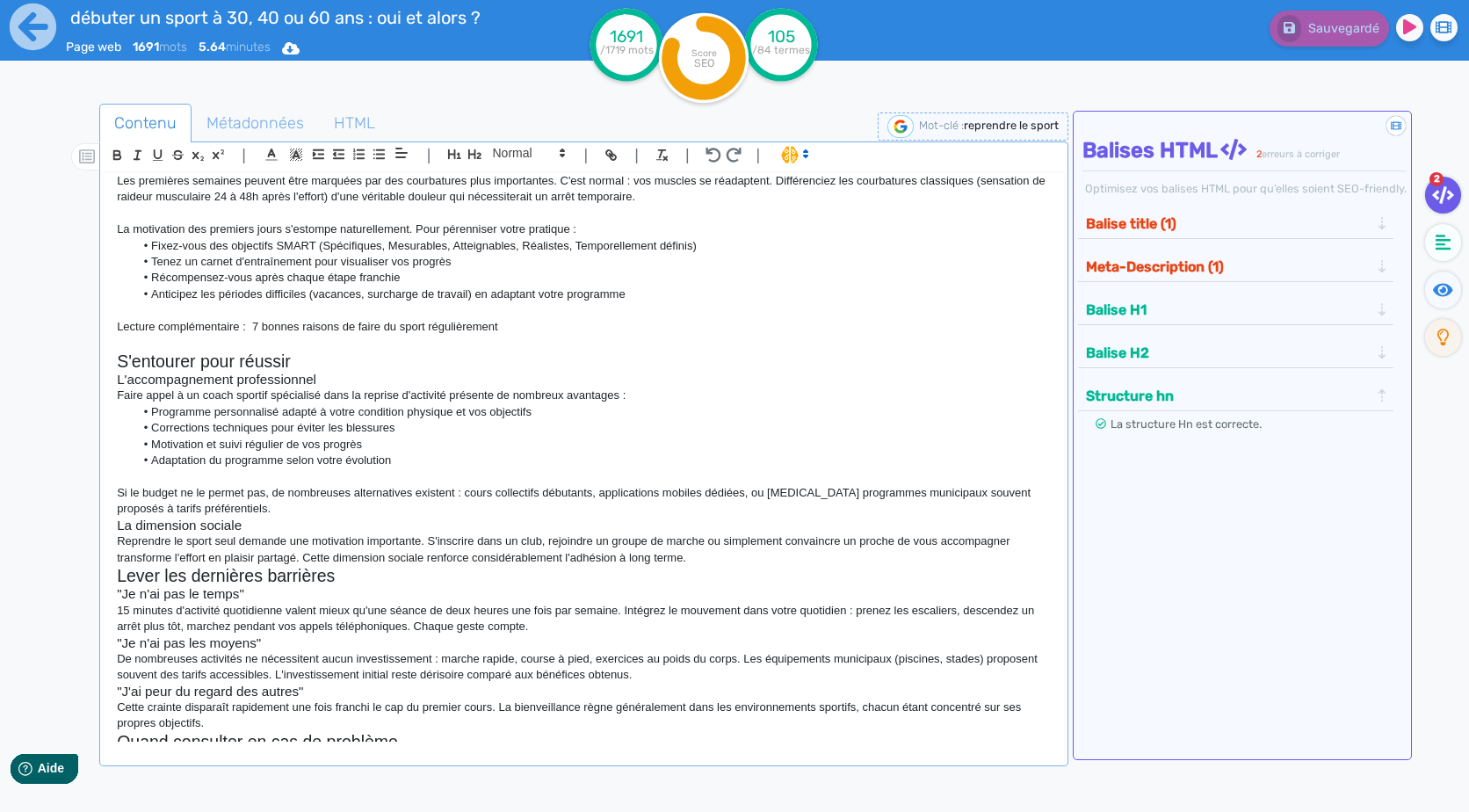
click at [300, 517] on p "Si le budget ne le permet pas, de nombreuses alternatives existent : cours coll…" at bounding box center [583, 501] width 933 height 32
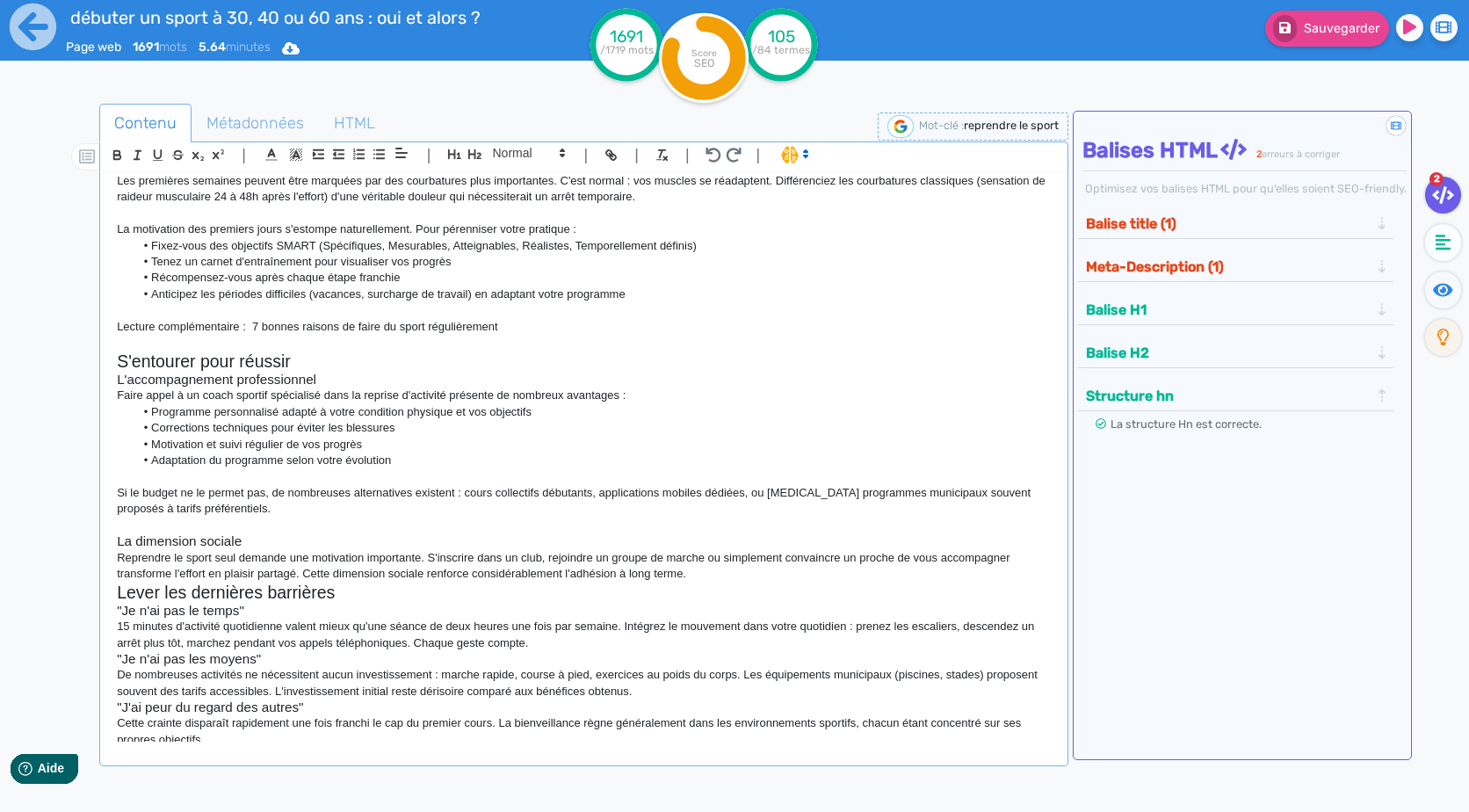
click at [719, 583] on p "Reprendre le sport seul demande une motivation importante. S'inscrire dans un c…" at bounding box center [583, 566] width 933 height 32
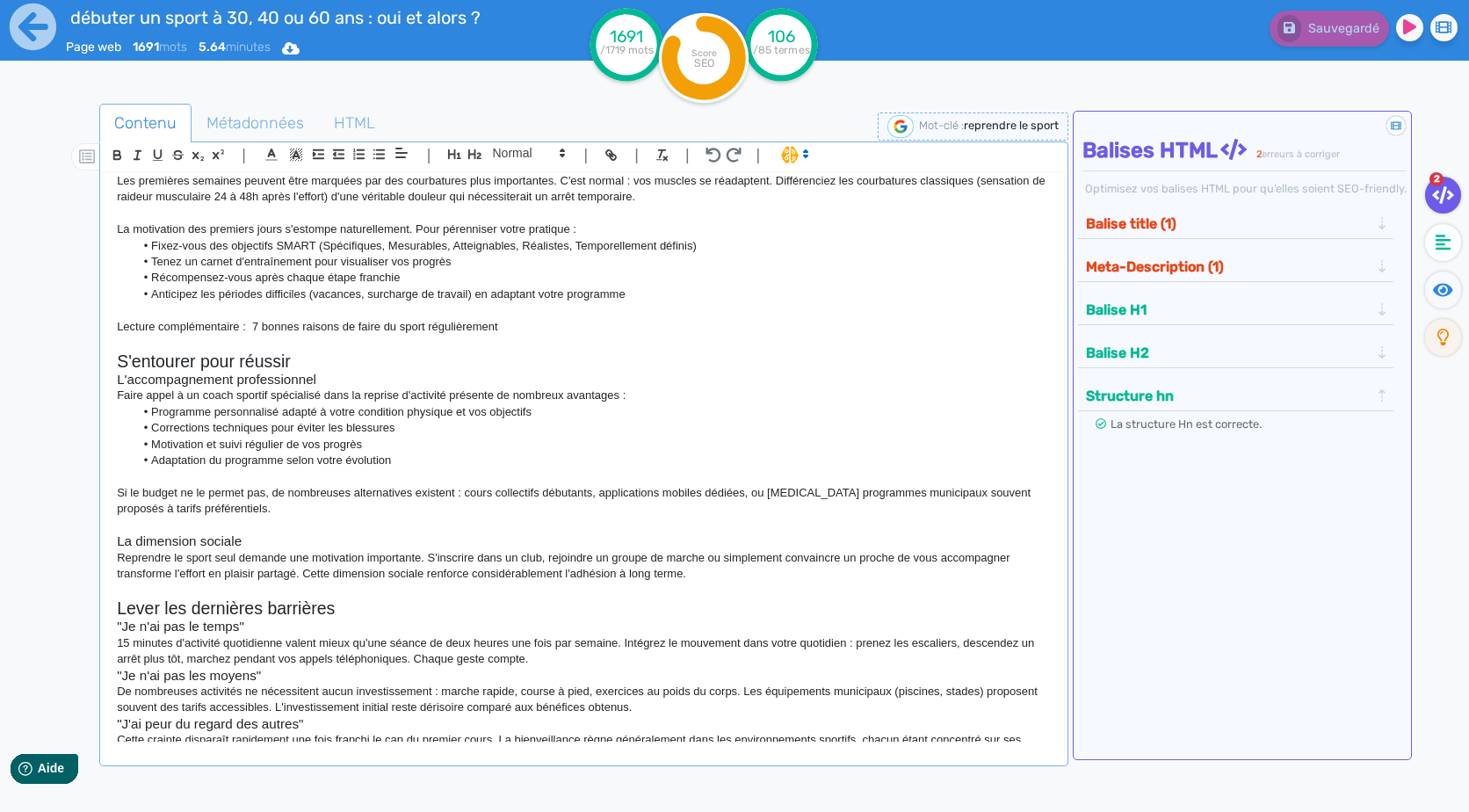
click at [489, 468] on li "Adaptation du programme selon votre évolution" at bounding box center [592, 460] width 917 height 16
click at [446, 517] on p "Si le budget ne le permet pas, de nombreuses alternatives existent : cours coll…" at bounding box center [583, 501] width 933 height 32
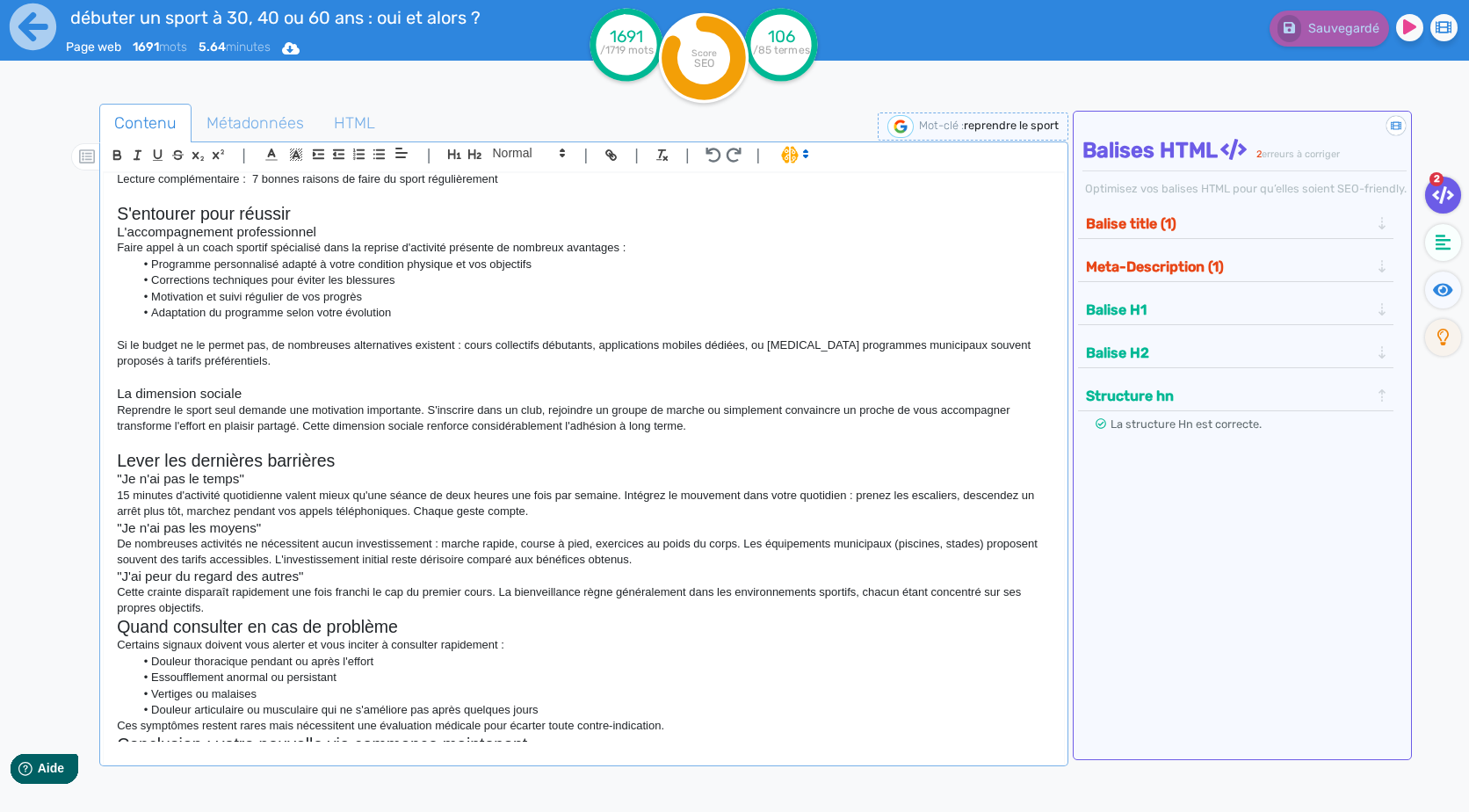
scroll to position [2200, 0]
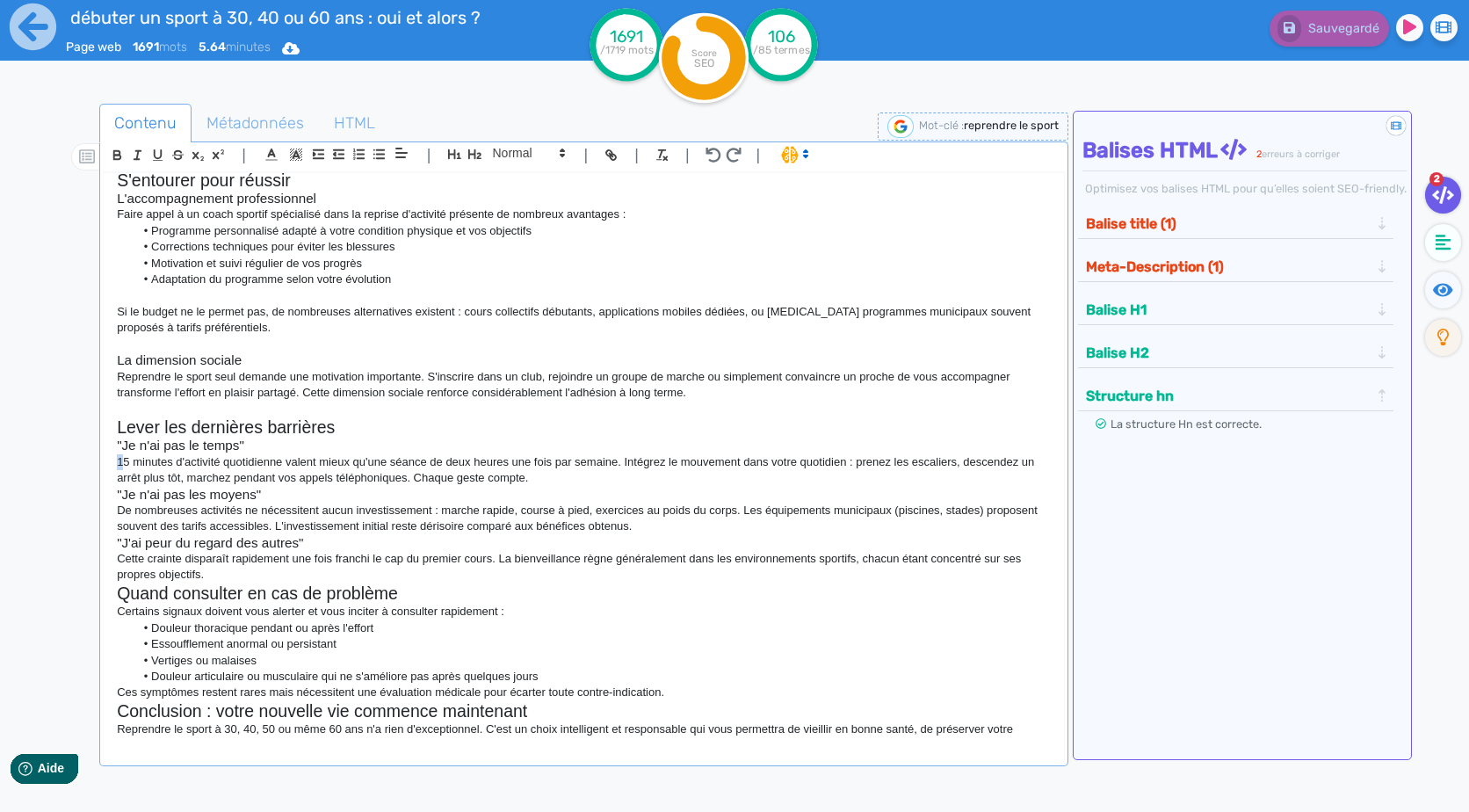
drag, startPoint x: 300, startPoint y: 463, endPoint x: 125, endPoint y: 479, distance: 175.7
click at [125, 479] on div "[PERSON_NAME] ou reprendre le sport à 30, 40 ou 60 ans : oui, et alors ? "Je su…" at bounding box center [583, 457] width 959 height 569
click at [276, 535] on p "De nombreuses activités ne nécessitent aucun investissement : marche rapide, co…" at bounding box center [583, 518] width 933 height 32
click at [285, 578] on p "Cette crainte disparaît rapidement une fois franchi le cap du premier cours. La…" at bounding box center [583, 567] width 933 height 32
click at [301, 584] on p "Cette crainte disparaît rapidement une fois franchi le cap du premier cours. La…" at bounding box center [583, 567] width 933 height 32
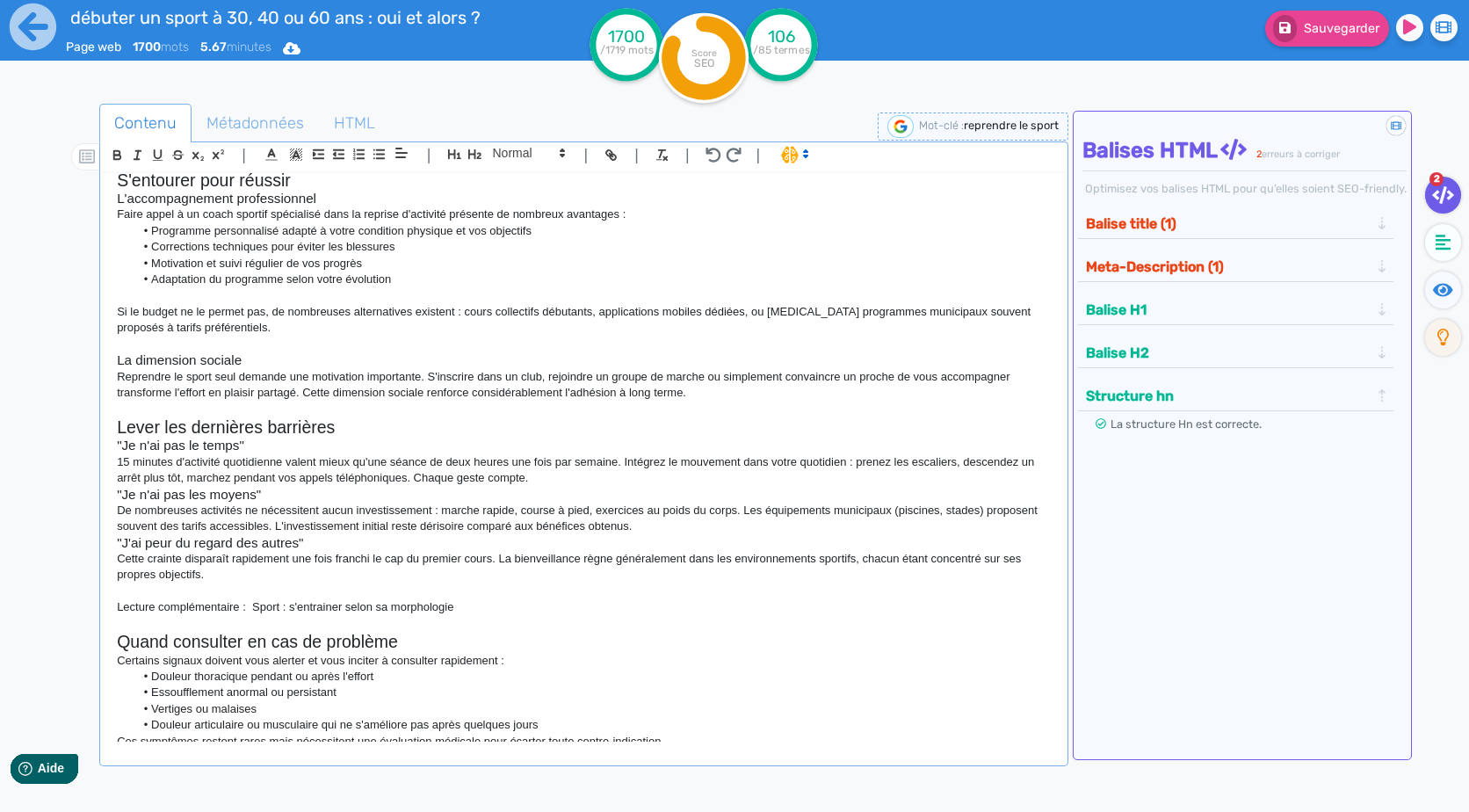
click at [538, 487] on p "15 minutes d'activité quotidienne valent mieux qu'une séance de deux heures une…" at bounding box center [583, 471] width 933 height 32
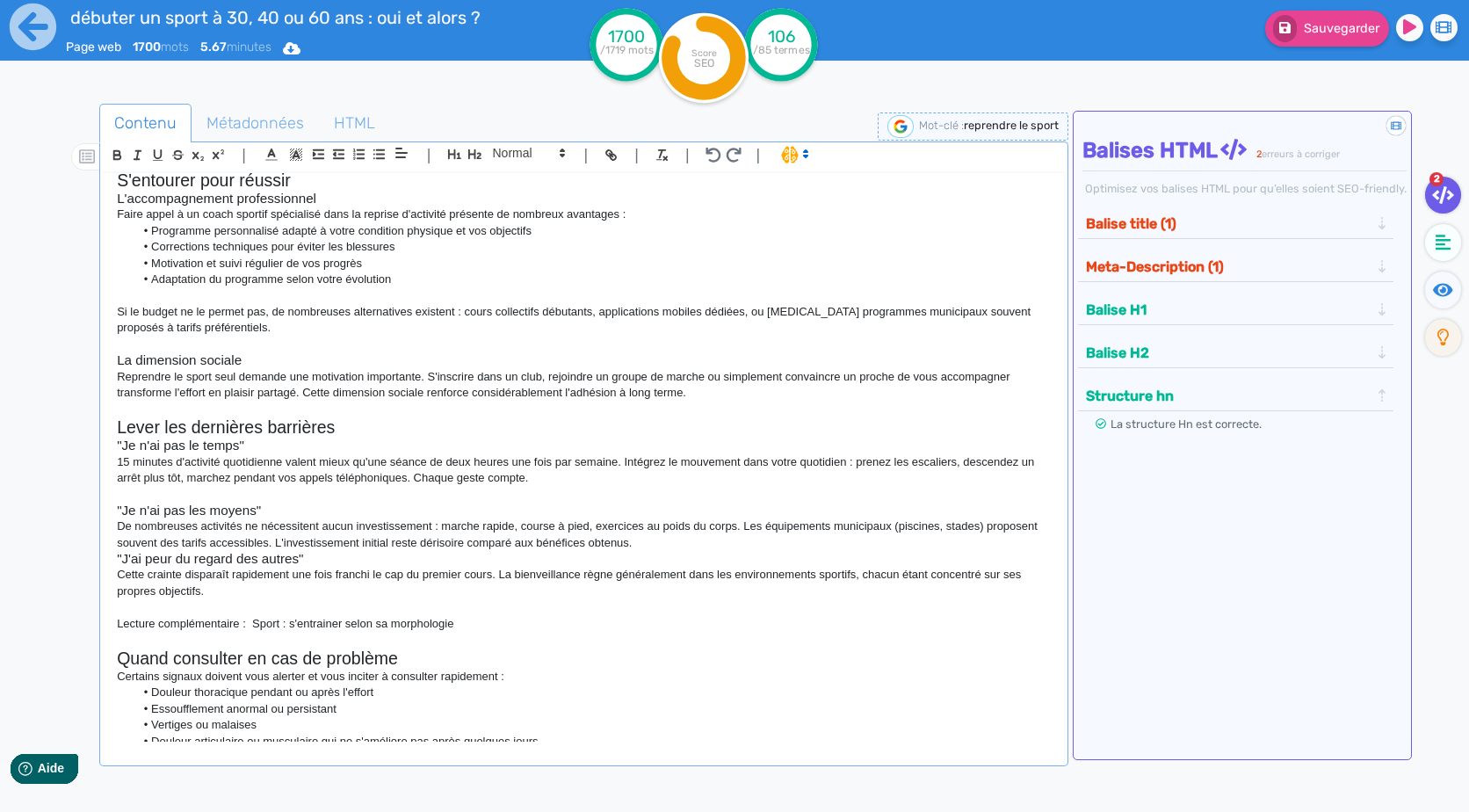
click at [727, 551] on p "De nombreuses activités ne nécessitent aucun investissement : marche rapide, co…" at bounding box center [583, 534] width 933 height 32
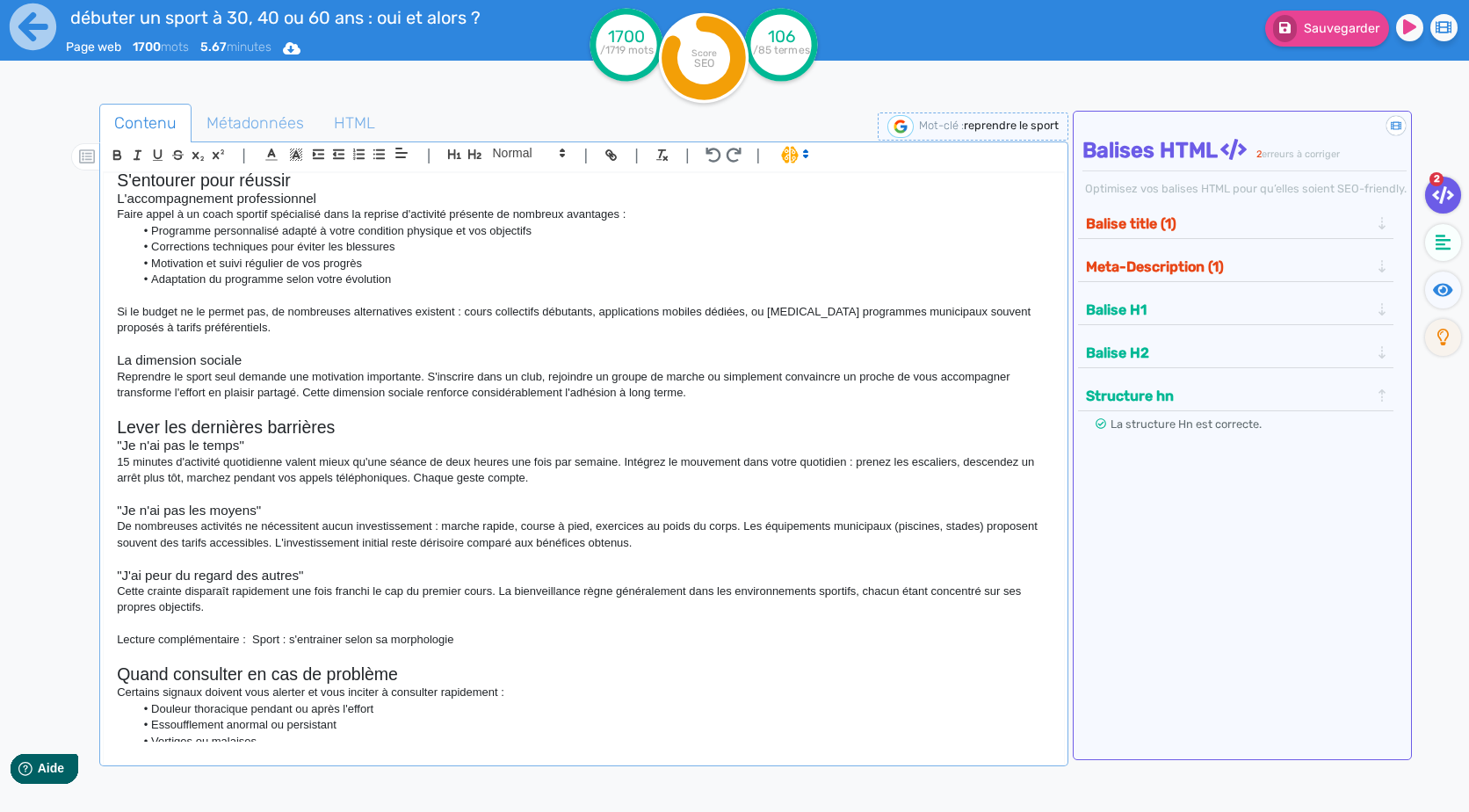
click at [343, 437] on h2 "Lever les dernières barrières" at bounding box center [583, 427] width 933 height 20
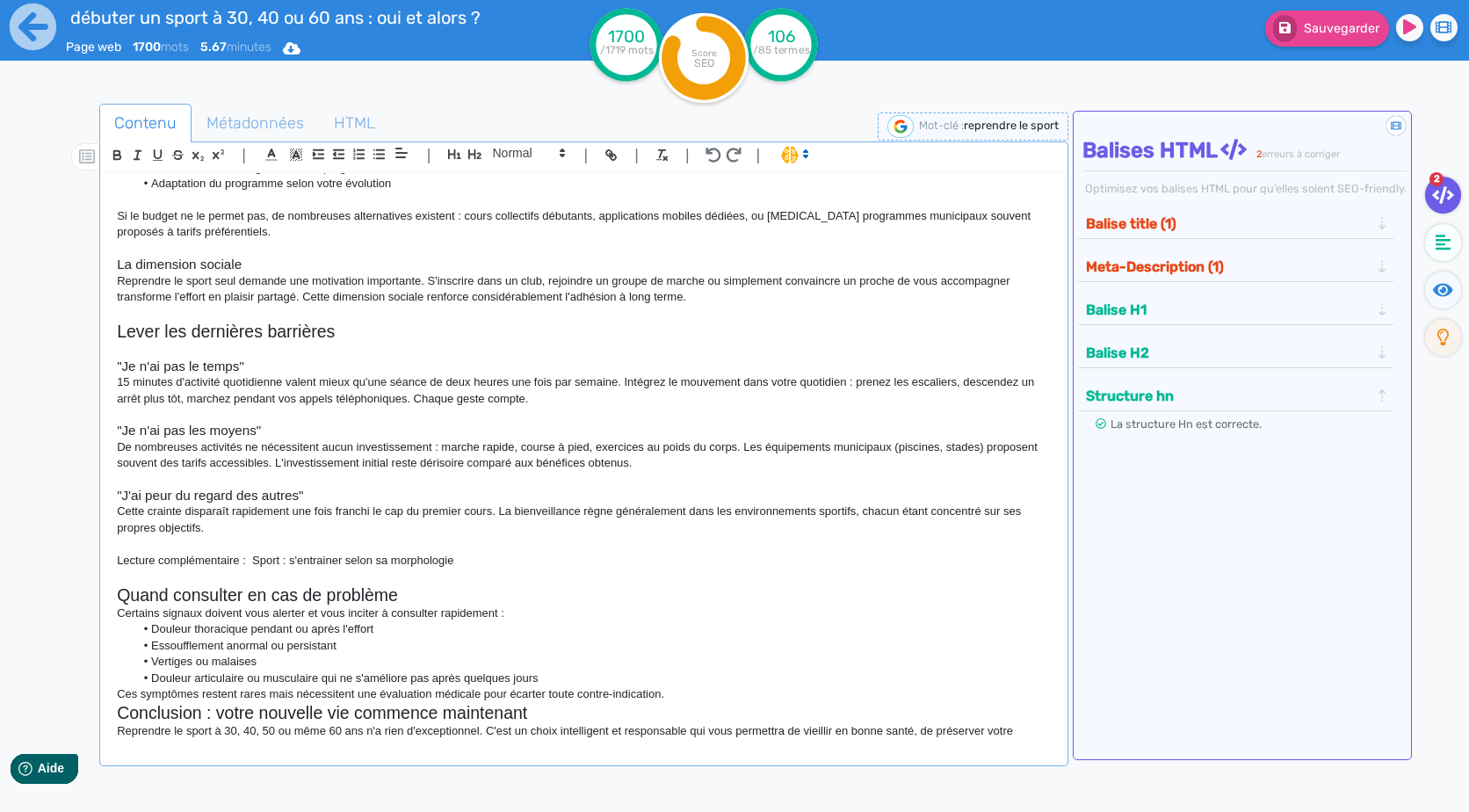
scroll to position [2386, 0]
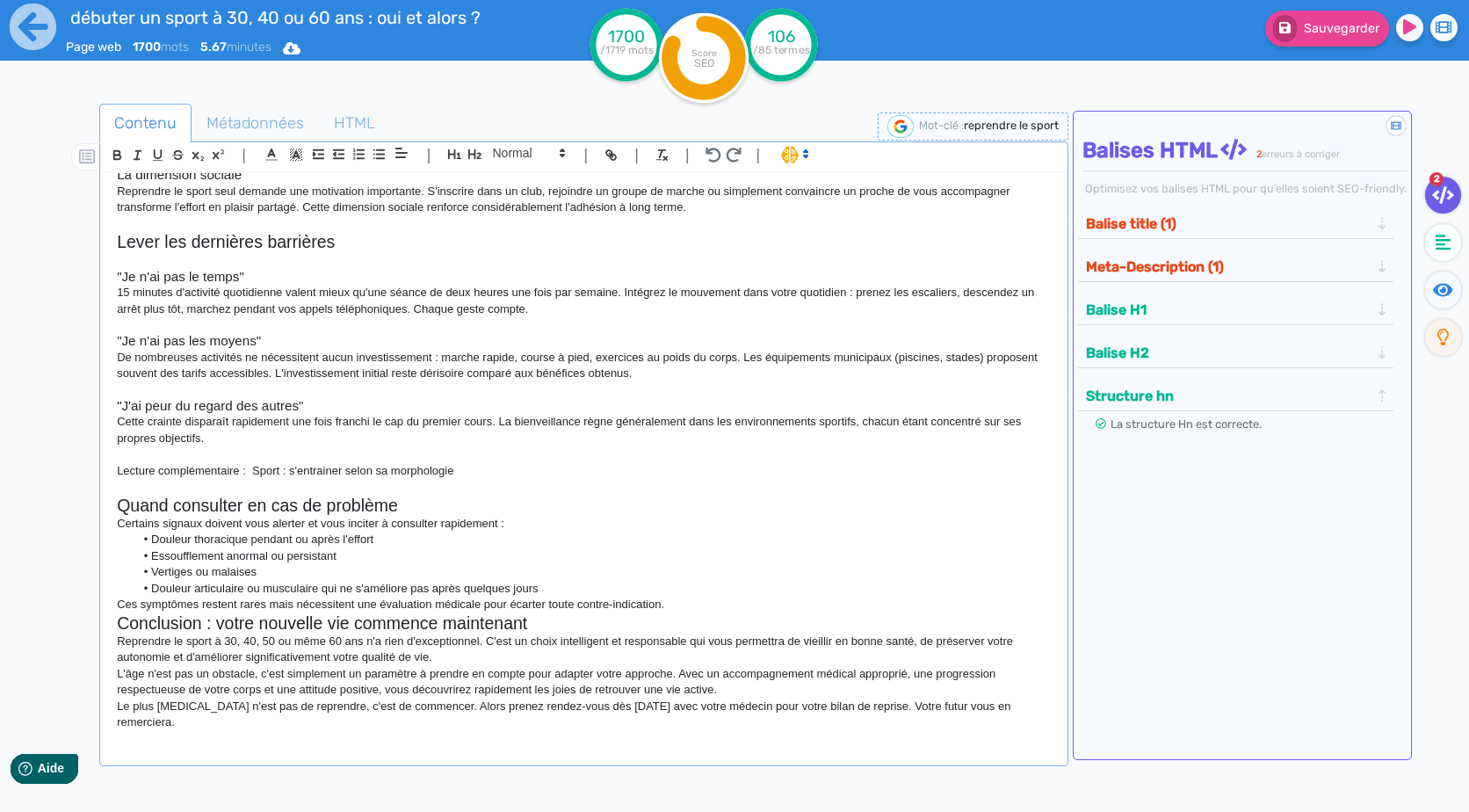
click at [712, 612] on p "Ces symptômes restent rares mais nécessitent une évaluation médicale pour écart…" at bounding box center [583, 604] width 933 height 16
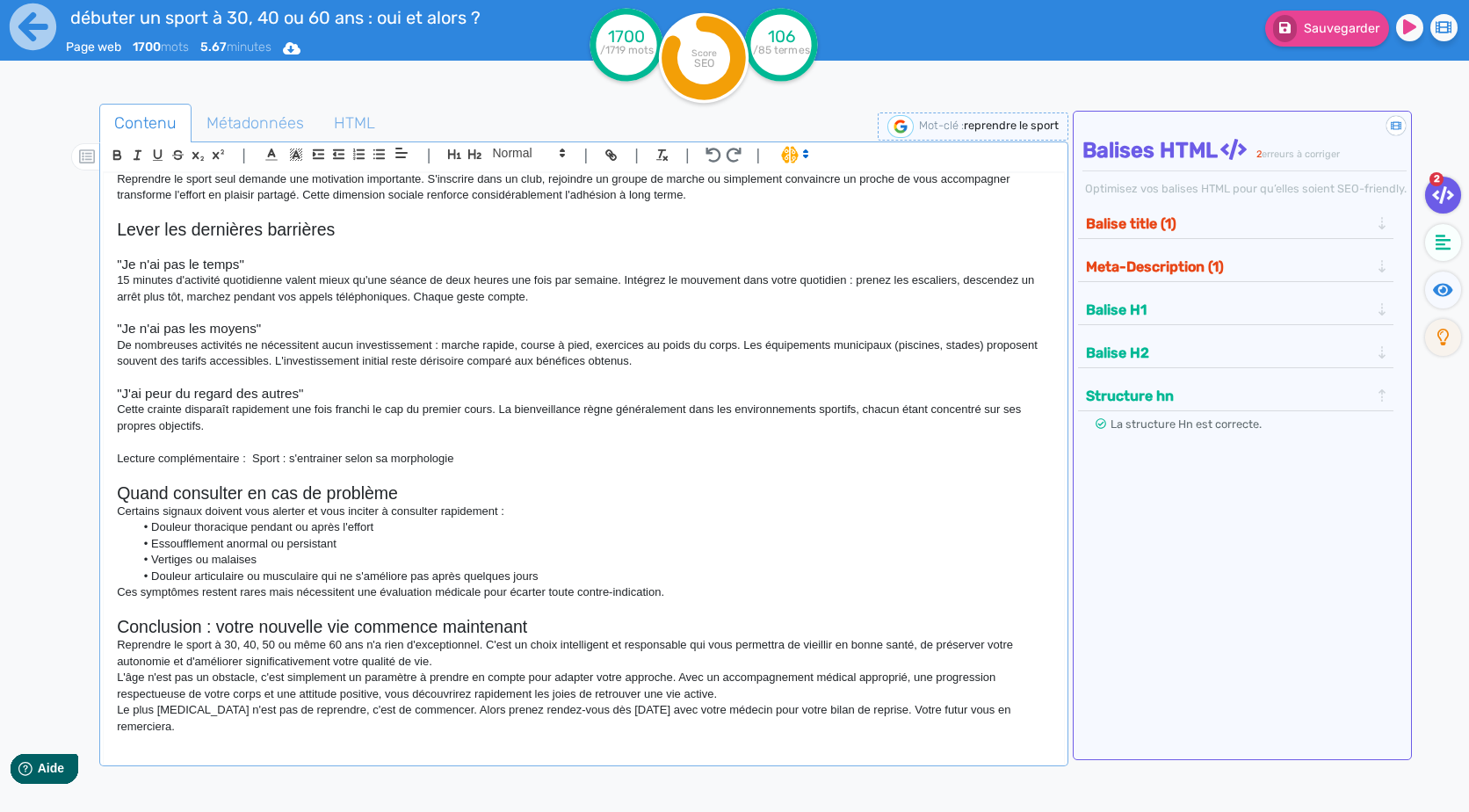
scroll to position [2402, 0]
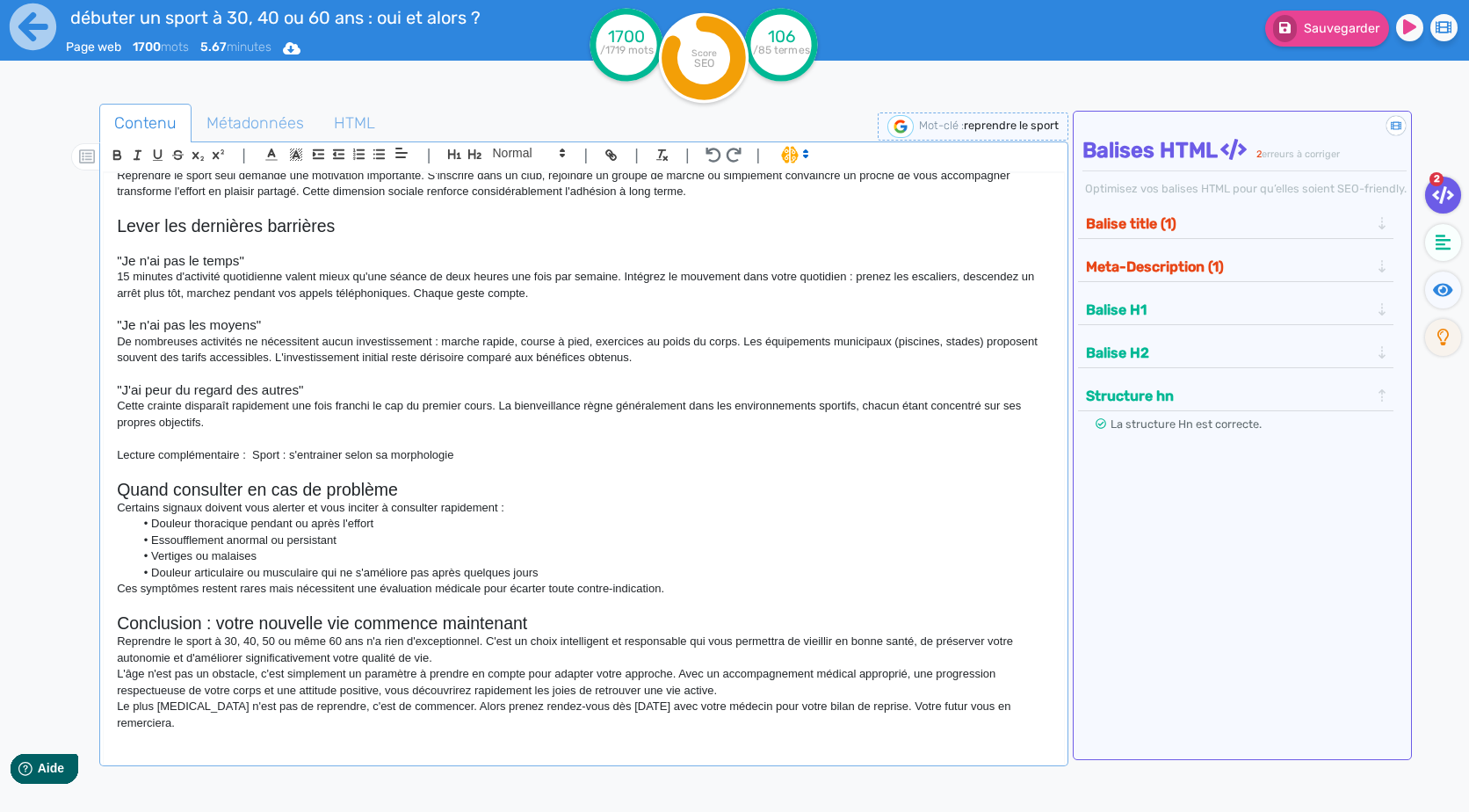
click at [436, 633] on h2 "Conclusion : votre nouvelle vie commence maintenant" at bounding box center [583, 623] width 933 height 20
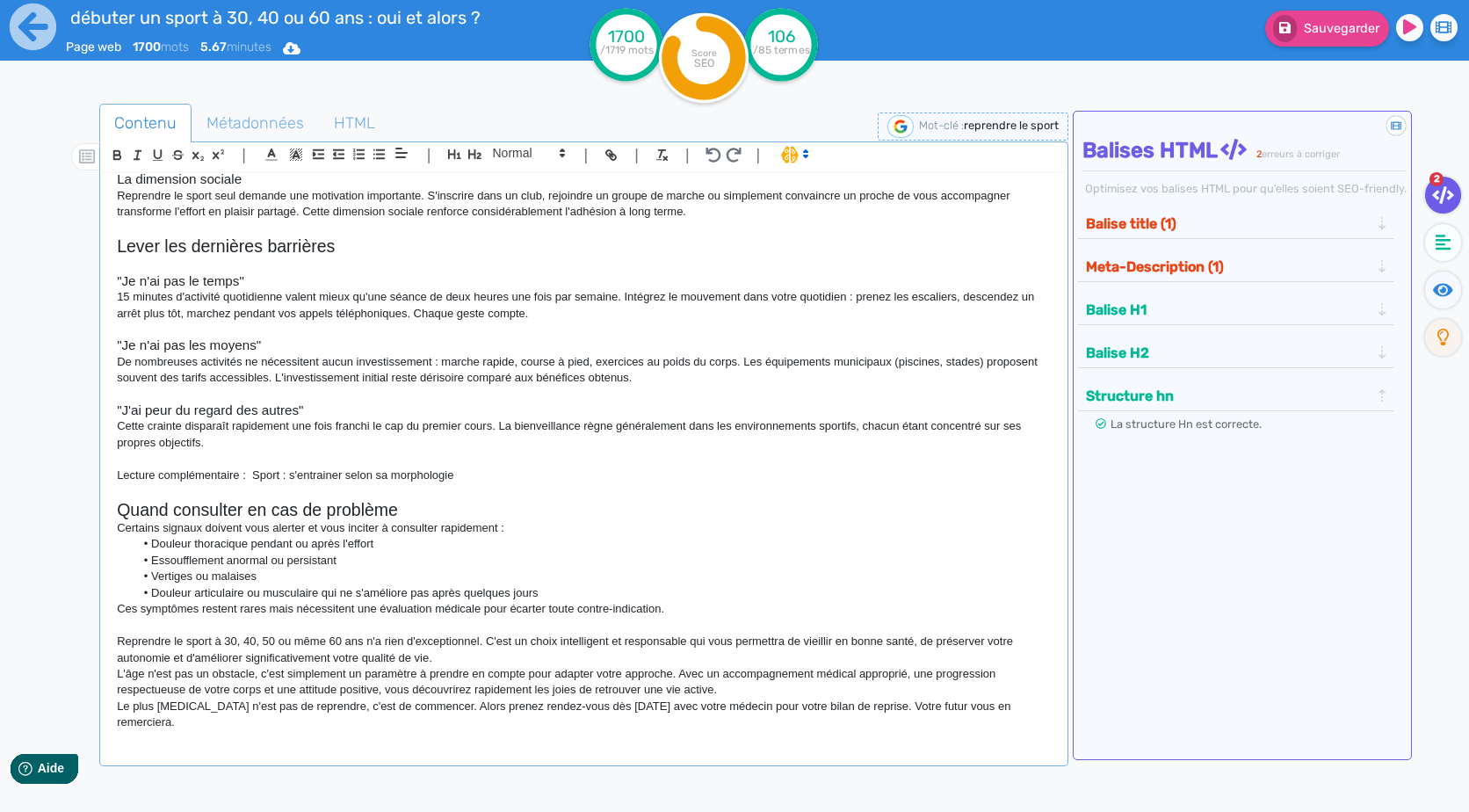
scroll to position [2382, 0]
click at [770, 699] on p "L'âge n'est pas un obstacle, c'est simplement un paramètre à prendre en compte …" at bounding box center [583, 682] width 933 height 32
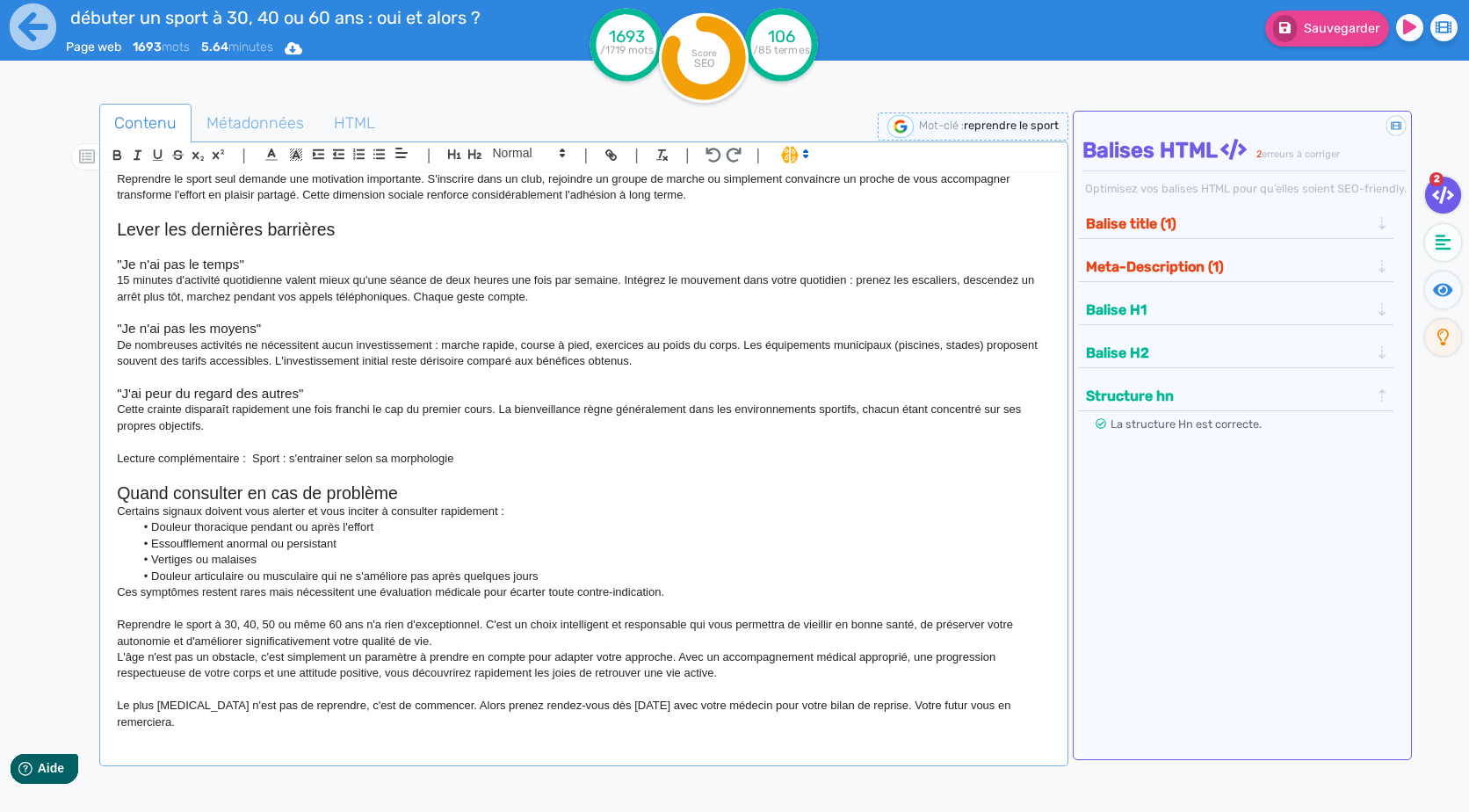
click at [602, 649] on p "Reprendre le sport à 30, 40, 50 ou même 60 ans n'a rien d'exceptionnel. C'est u…" at bounding box center [583, 633] width 933 height 32
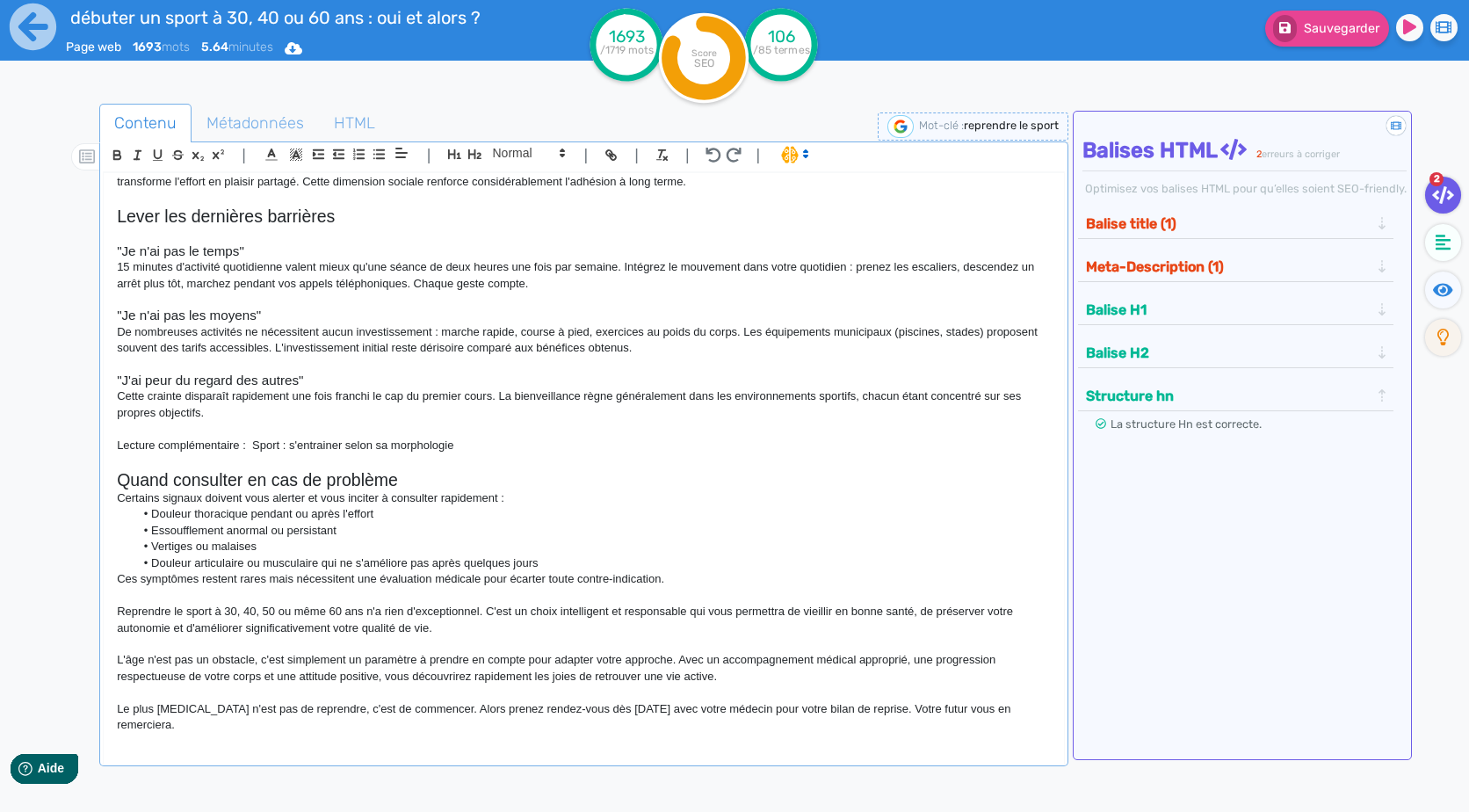
scroll to position [2414, 0]
click at [371, 488] on h2 "Quand consulter en cas de problème" at bounding box center [583, 477] width 933 height 20
click at [736, 682] on p "L'âge n'est pas un obstacle, c'est simplement un paramètre à prendre en compte …" at bounding box center [583, 666] width 933 height 32
click at [792, 682] on p "L'âge n'est pas un obstacle, c'est simplement un paramètre à prendre en compte …" at bounding box center [583, 666] width 933 height 32
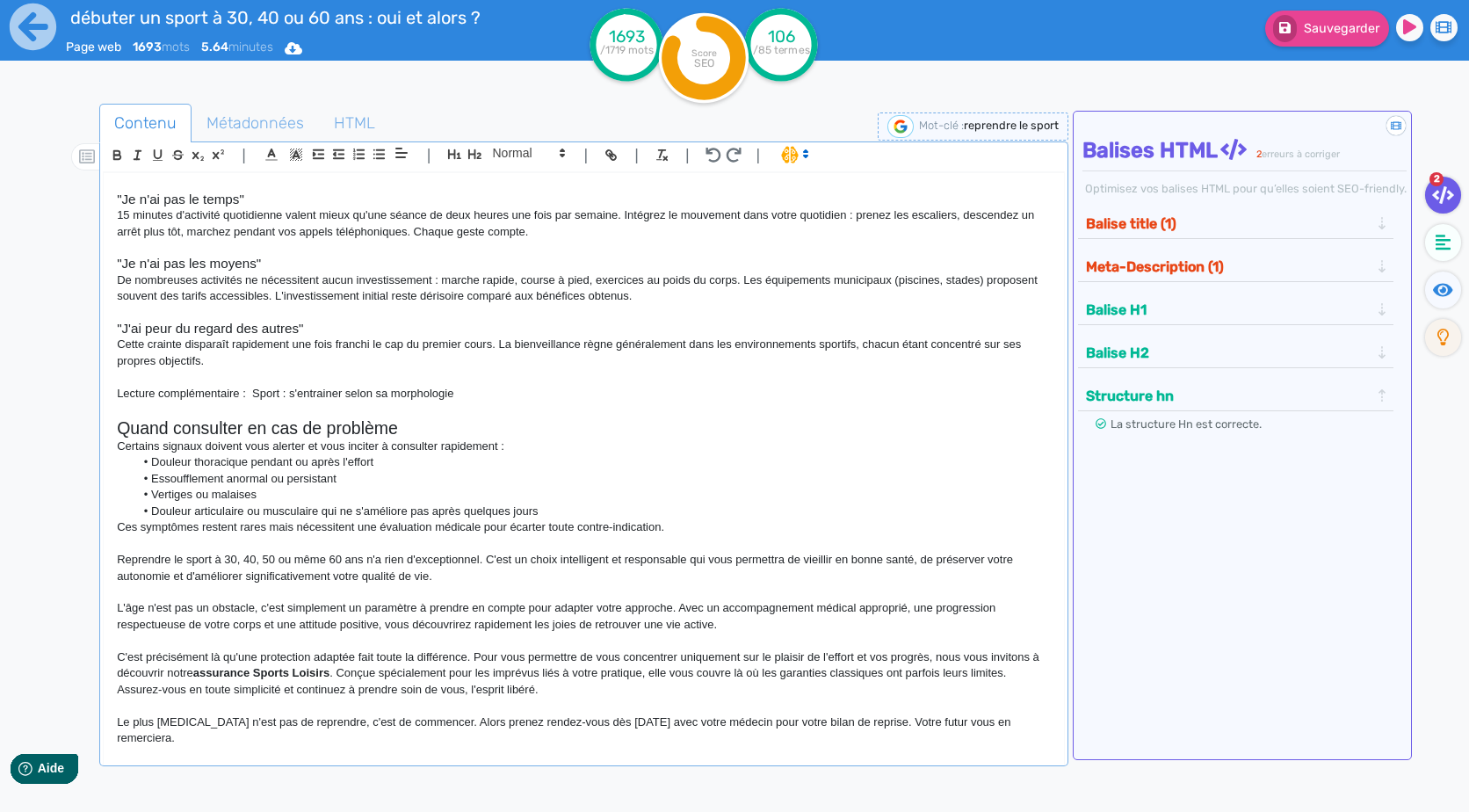
scroll to position [2479, 0]
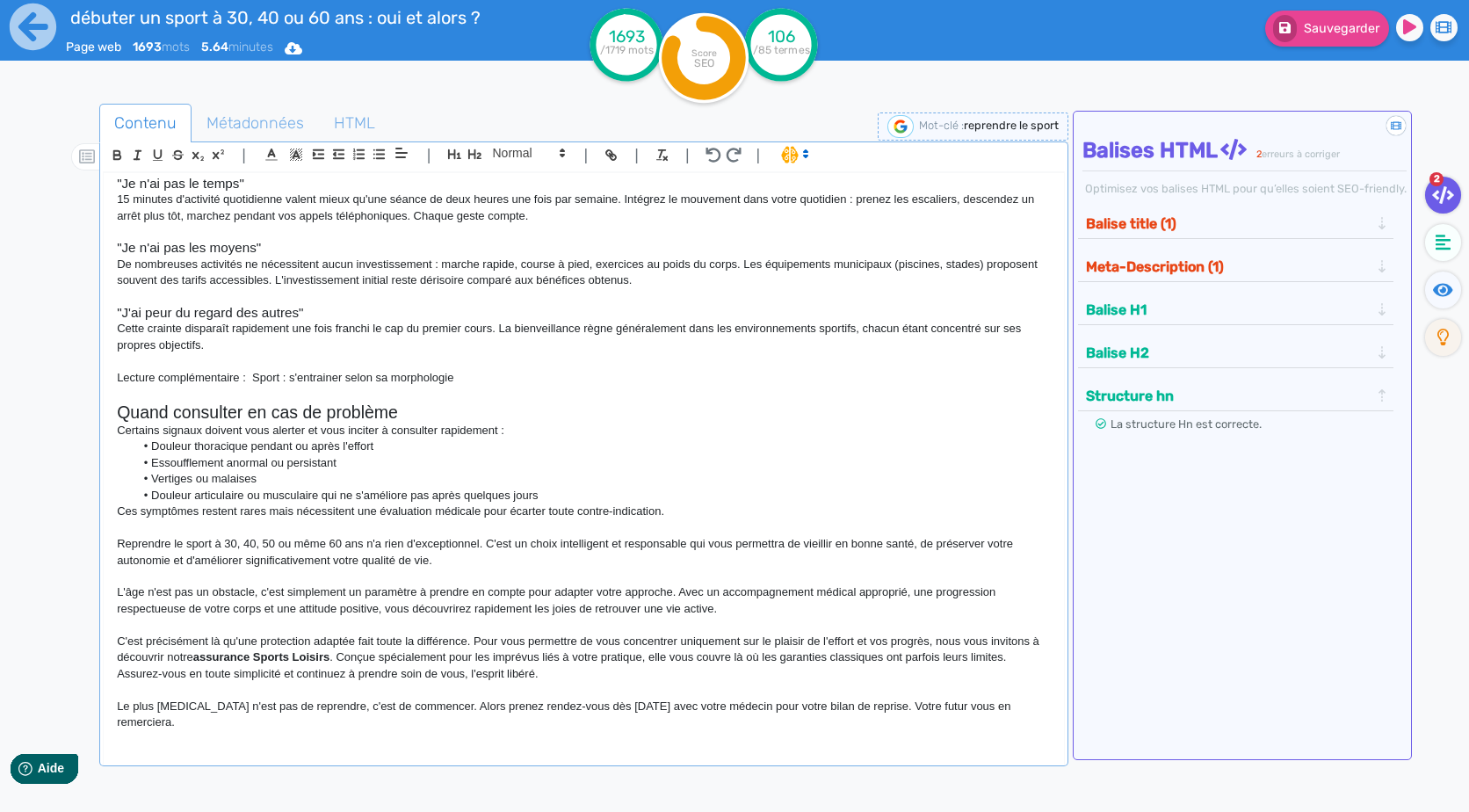
click at [766, 724] on p "Le plus [MEDICAL_DATA] n'est pas de reprendre, c'est de commencer. Alors prenez…" at bounding box center [583, 715] width 933 height 32
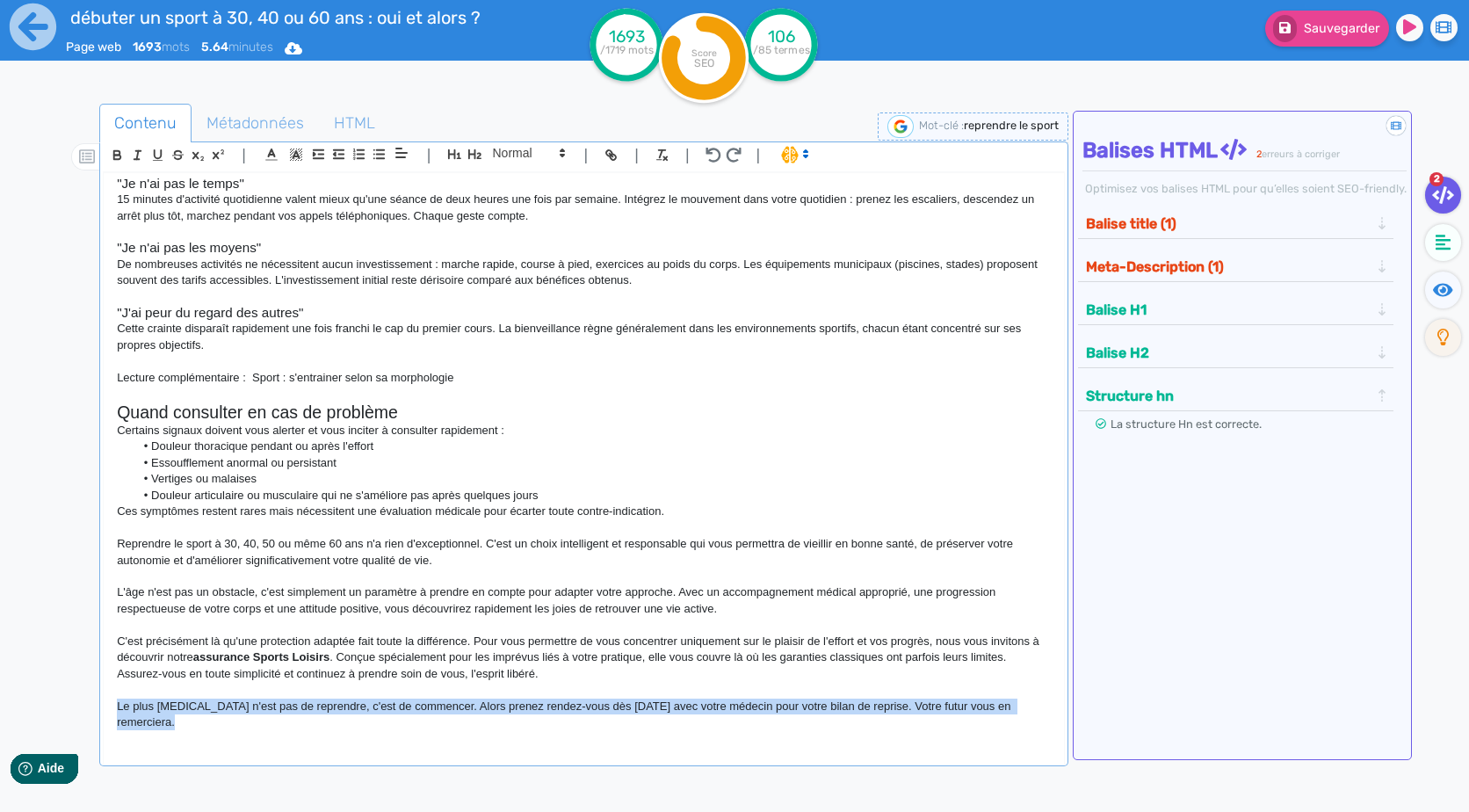
click at [766, 724] on p "Le plus [MEDICAL_DATA] n'est pas de reprendre, c'est de commencer. Alors prenez…" at bounding box center [583, 715] width 933 height 32
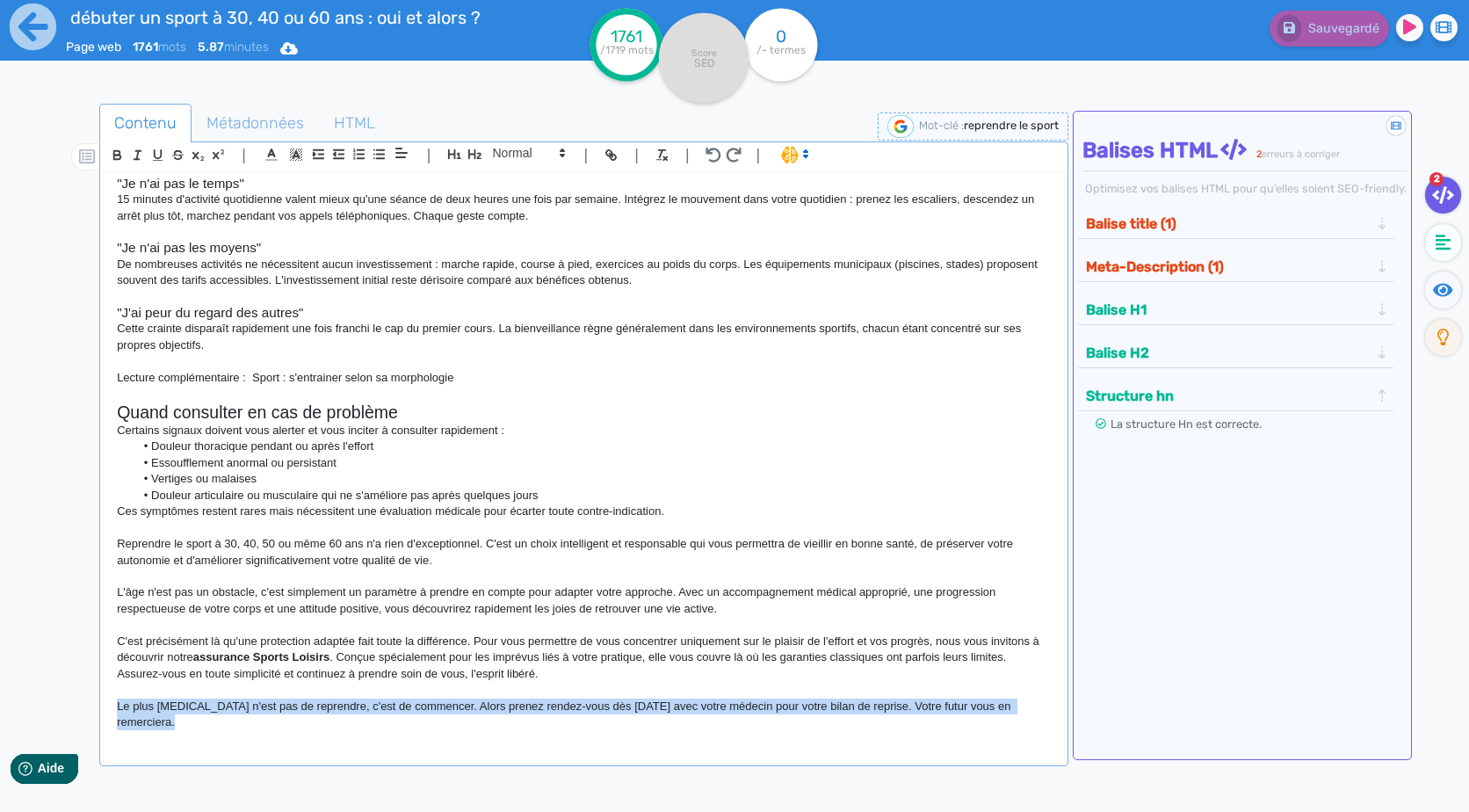
click at [336, 723] on p "Le plus [MEDICAL_DATA] n'est pas de reprendre, c'est de commencer. Alors prenez…" at bounding box center [583, 715] width 933 height 32
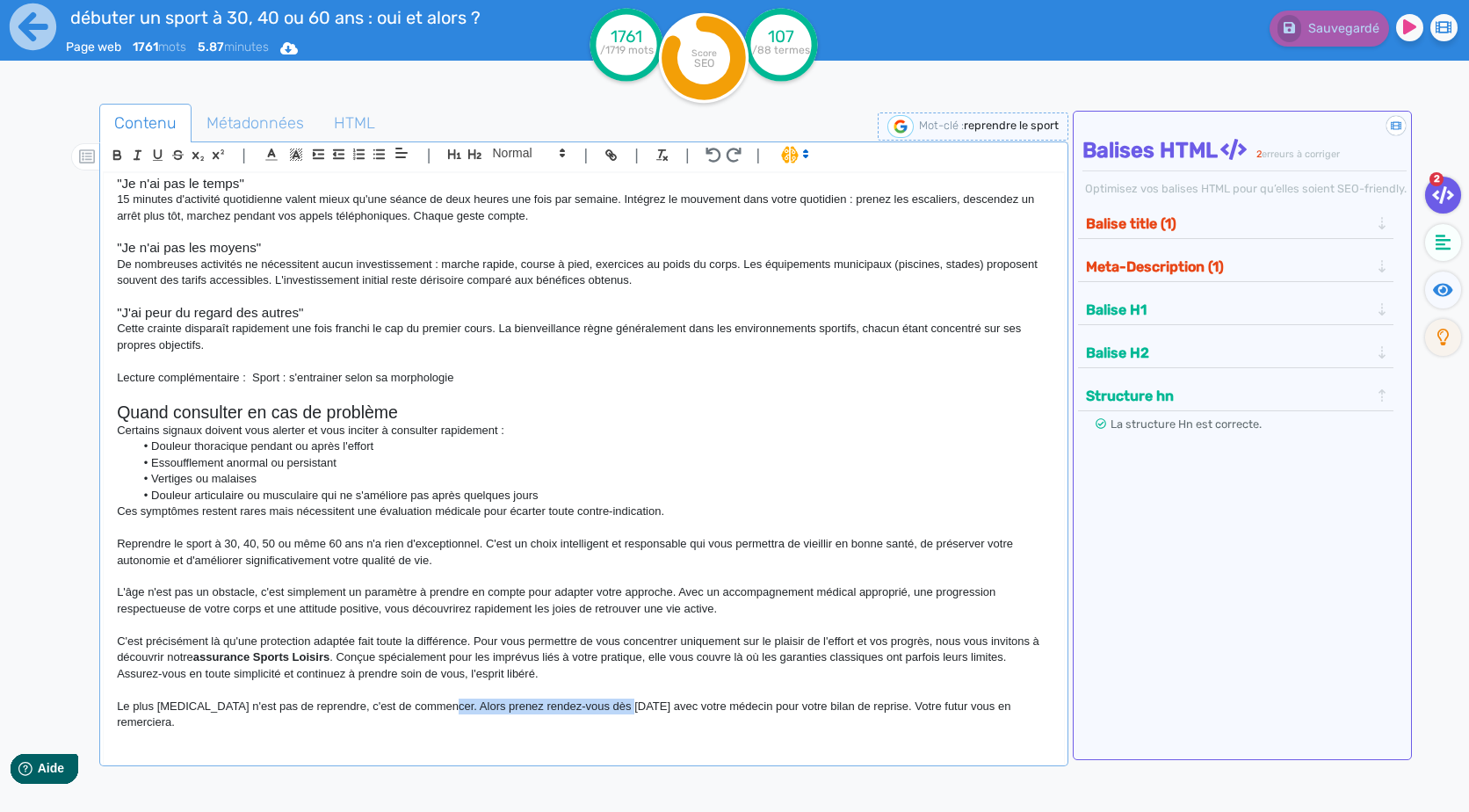
drag, startPoint x: 421, startPoint y: 721, endPoint x: 604, endPoint y: 722, distance: 183.0
click at [604, 722] on p "Le plus [MEDICAL_DATA] n'est pas de reprendre, c'est de commencer. Alors prenez…" at bounding box center [583, 715] width 933 height 32
click at [551, 682] on p "C'est précisément là qu'une protection adaptée fait toute la différence. Pour v…" at bounding box center [583, 657] width 933 height 48
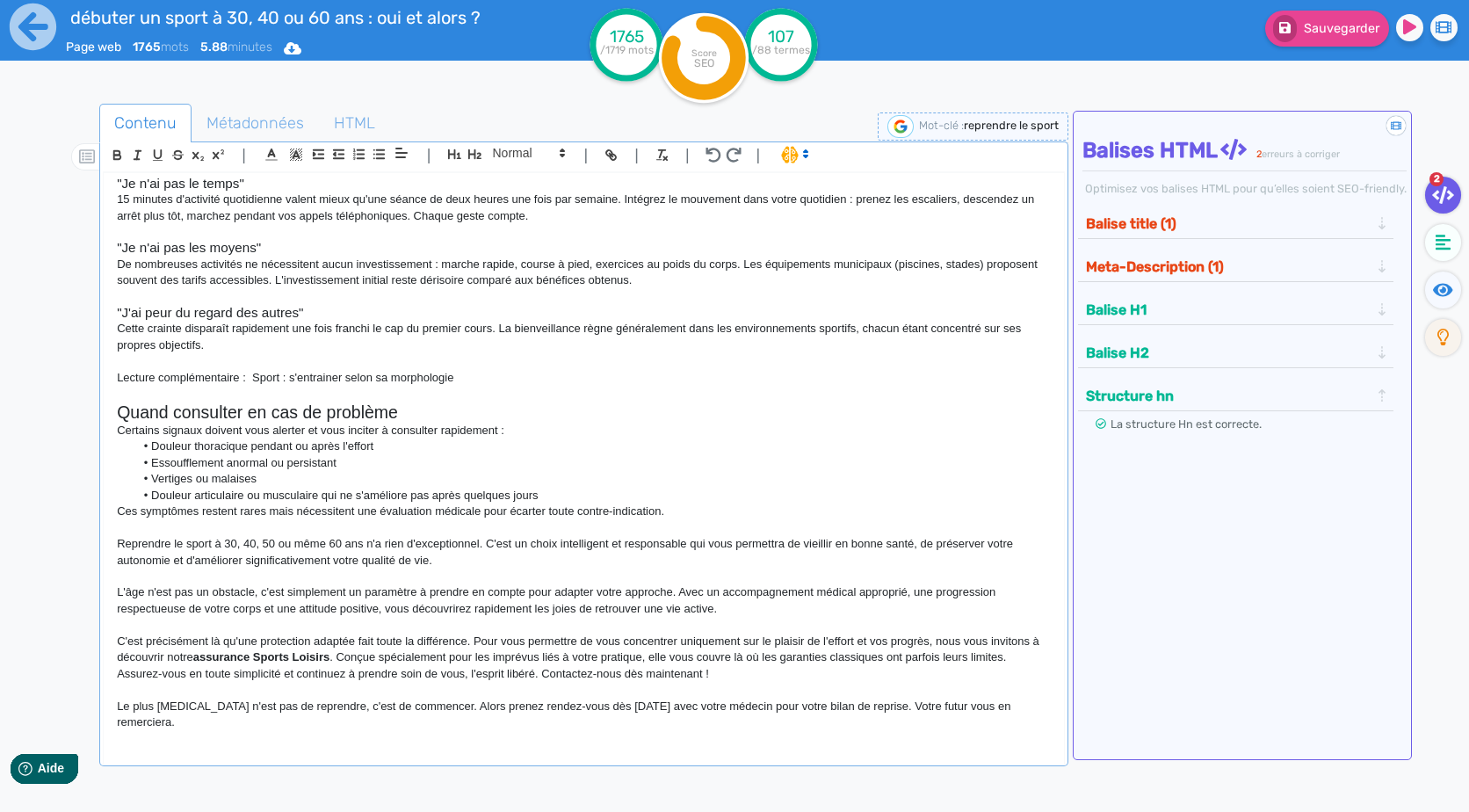
click at [703, 729] on p "Le plus [MEDICAL_DATA] n'est pas de reprendre, c'est de commencer. Alors prenez…" at bounding box center [583, 715] width 933 height 32
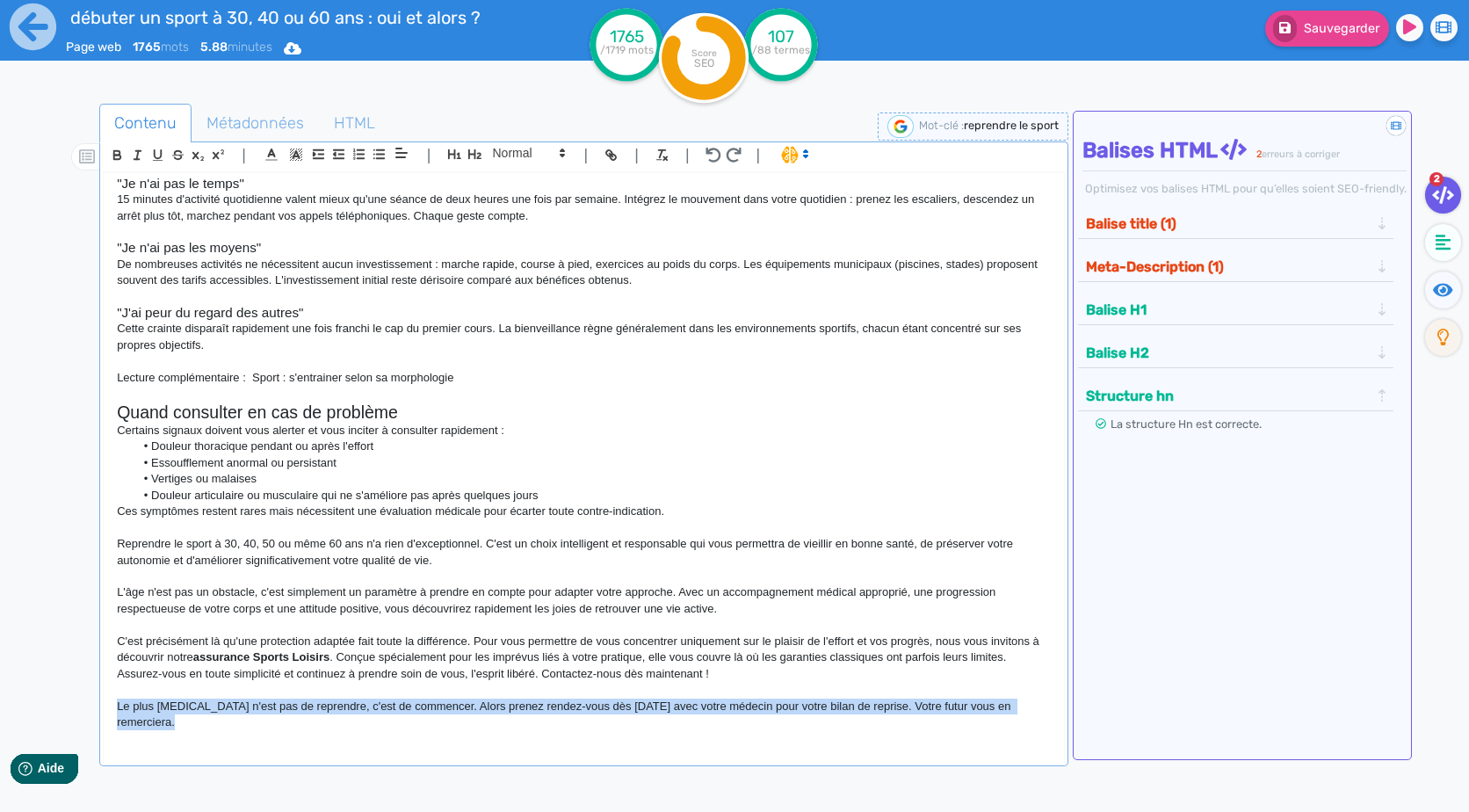
click at [703, 729] on p "Le plus [MEDICAL_DATA] n'est pas de reprendre, c'est de commencer. Alors prenez…" at bounding box center [583, 715] width 933 height 32
drag, startPoint x: 878, startPoint y: 724, endPoint x: 114, endPoint y: 745, distance: 764.3
click at [114, 745] on div "[PERSON_NAME] ou reprendre le sport à 30, 40 ou 60 ans : oui, et alors ? "Je su…" at bounding box center [583, 472] width 961 height 600
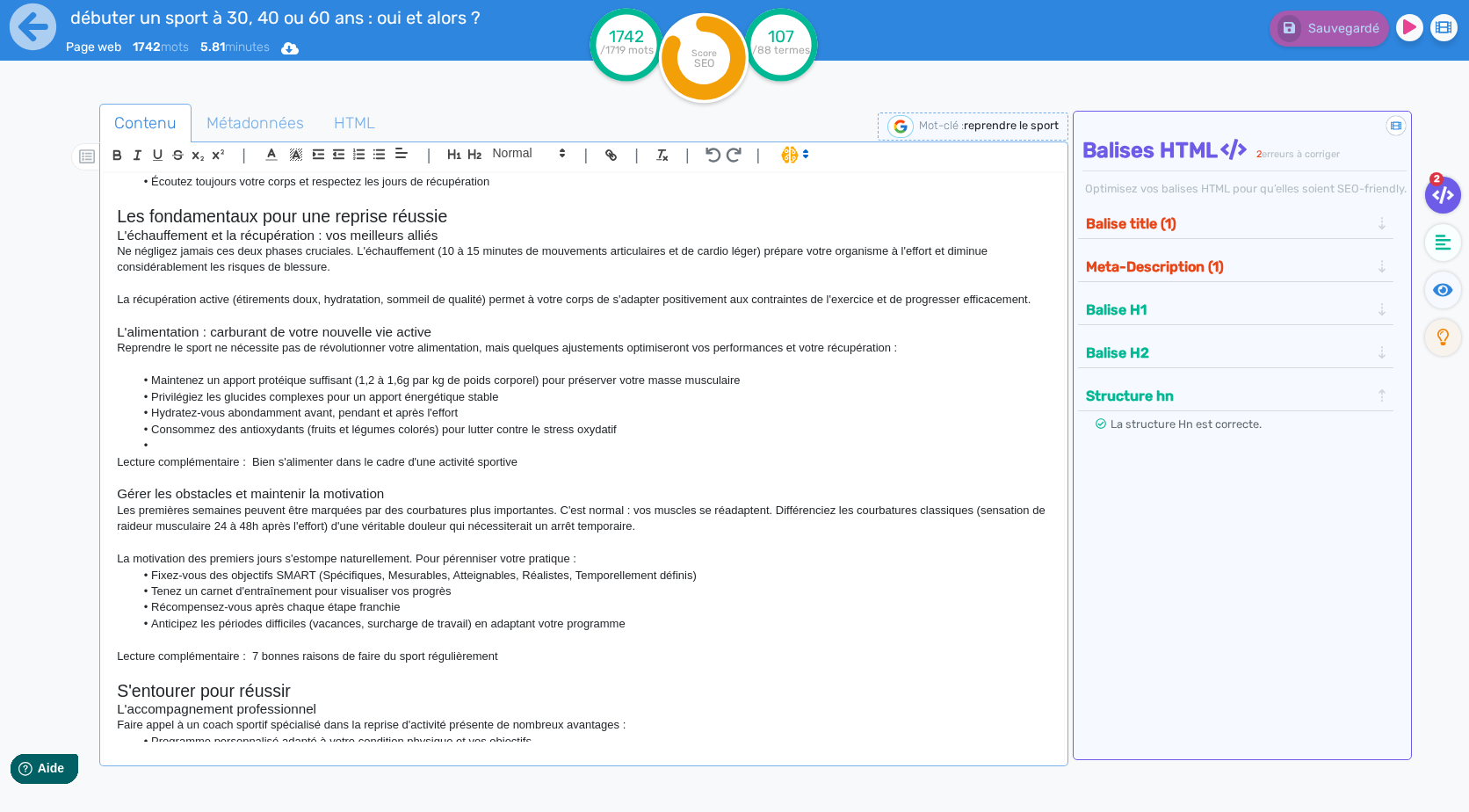
scroll to position [0, 0]
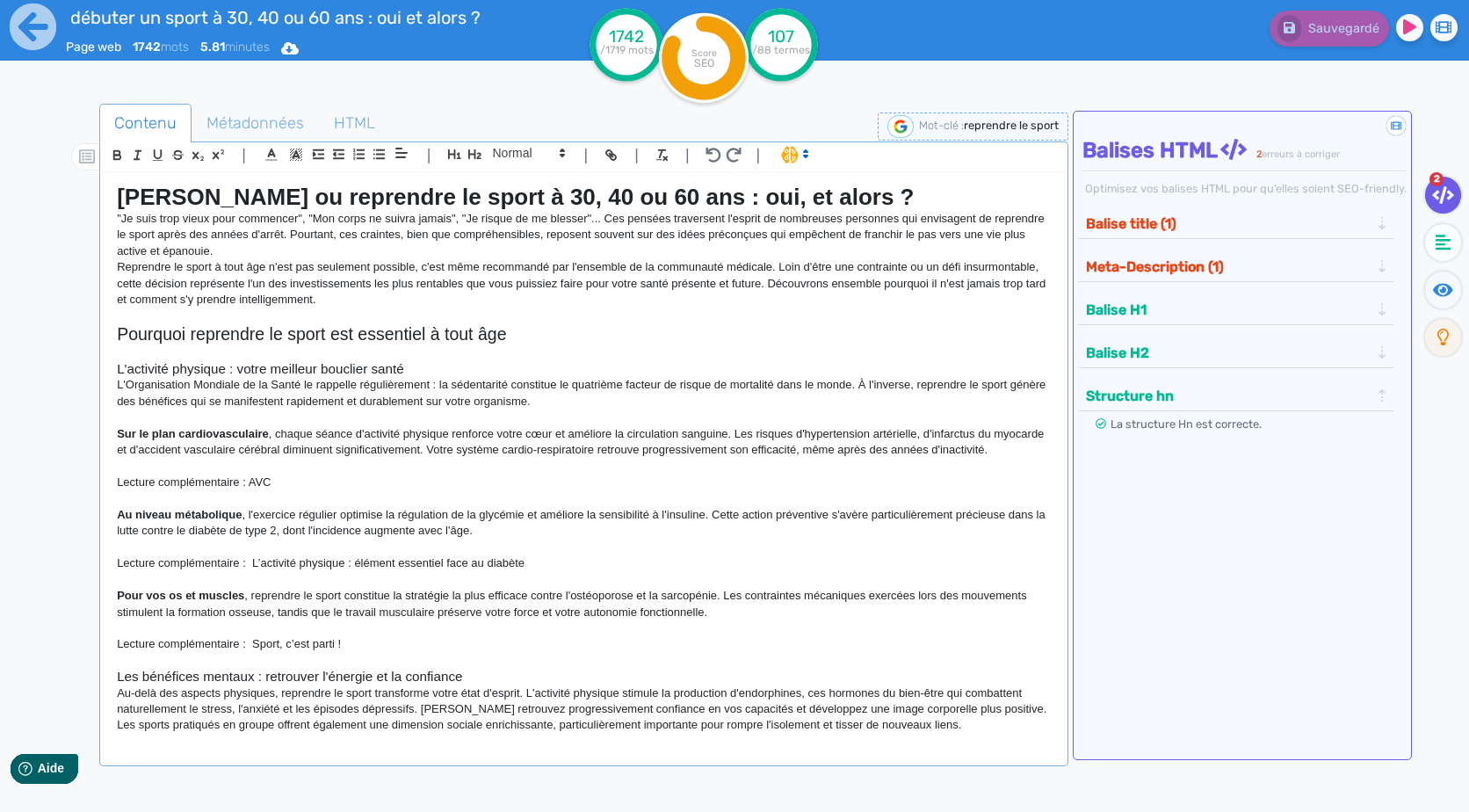
drag, startPoint x: 618, startPoint y: 590, endPoint x: 487, endPoint y: 214, distance: 398.2
click at [510, 189] on strong "[PERSON_NAME] ou reprendre le sport à 30, 40 ou 60 ans : oui, et alors ?" at bounding box center [515, 197] width 797 height 27
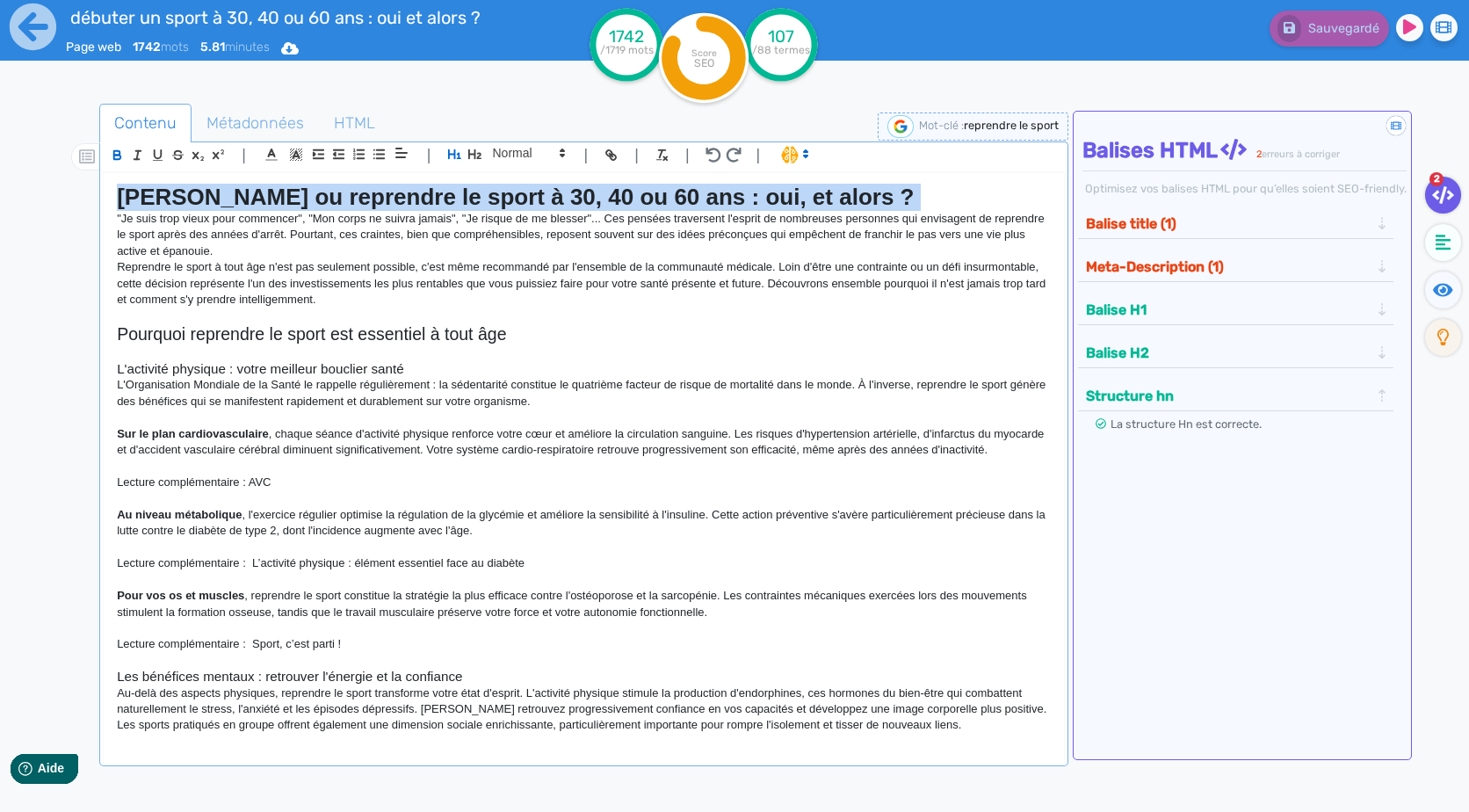
click at [510, 189] on strong "[PERSON_NAME] ou reprendre le sport à 30, 40 ou 60 ans : oui, et alors ?" at bounding box center [515, 197] width 797 height 27
copy strong "[PERSON_NAME] ou reprendre le sport à 30, 40 ou 60 ans : oui, et alors ?"
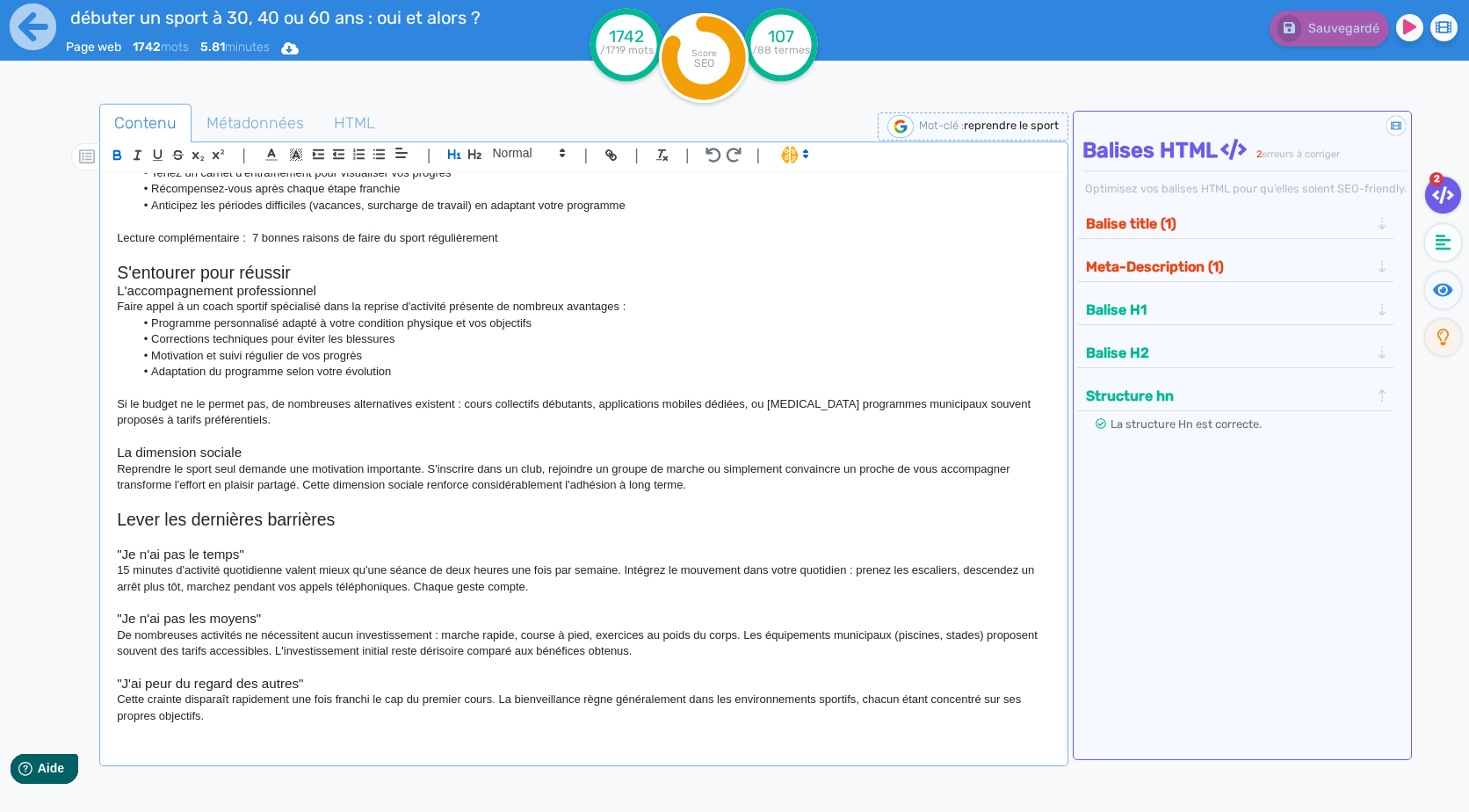
scroll to position [2446, 0]
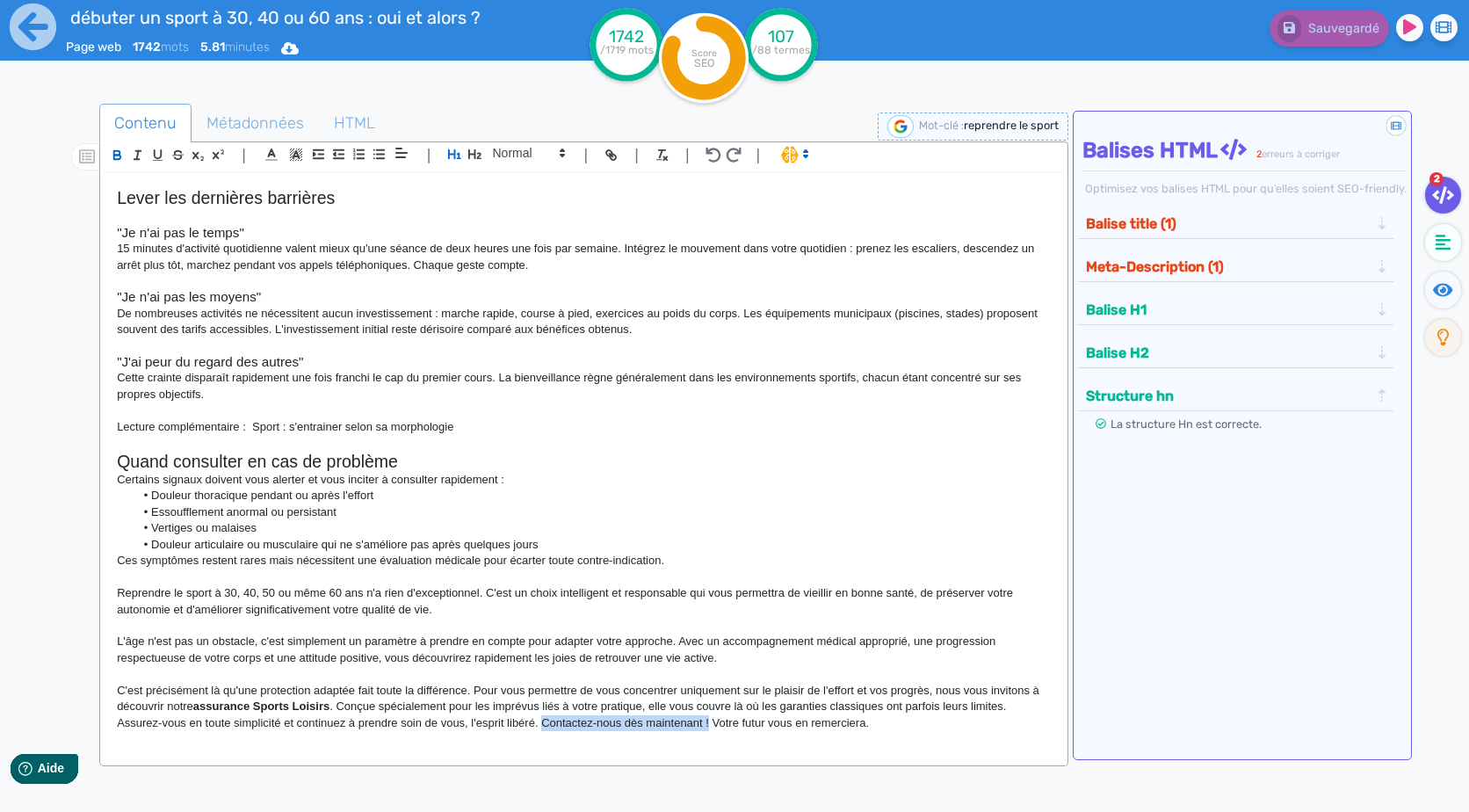
drag, startPoint x: 540, startPoint y: 725, endPoint x: 709, endPoint y: 725, distance: 169.0
click at [709, 725] on p "C'est précisément là qu'une protection adaptée fait toute la différence. Pour v…" at bounding box center [583, 706] width 933 height 48
paste input "[URL][DOMAIN_NAME]"
type input "[URL][DOMAIN_NAME]"
click at [252, 136] on span "Métadonnées" at bounding box center [255, 123] width 126 height 48
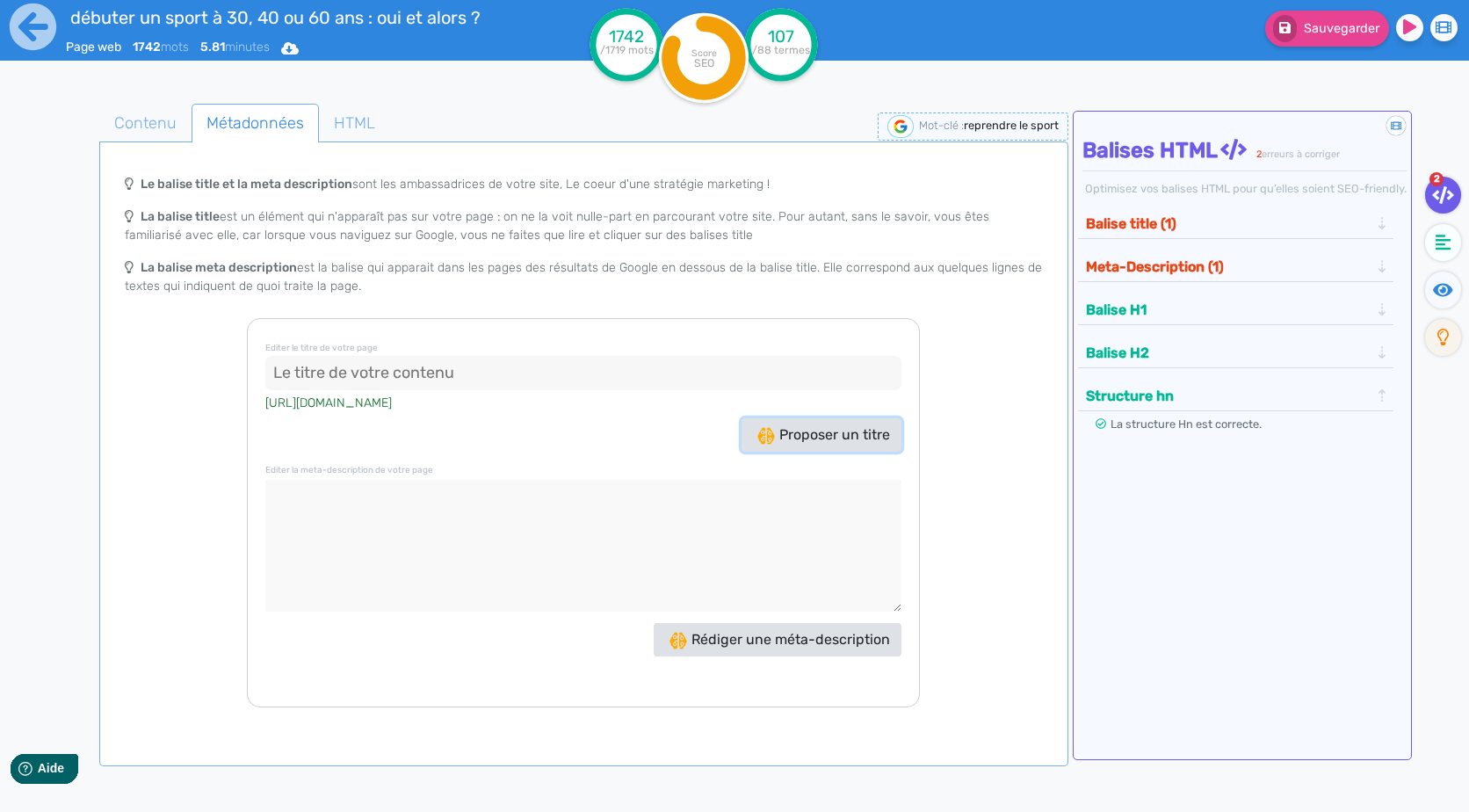
click at [818, 433] on span "Proposer un titre" at bounding box center [823, 435] width 133 height 17
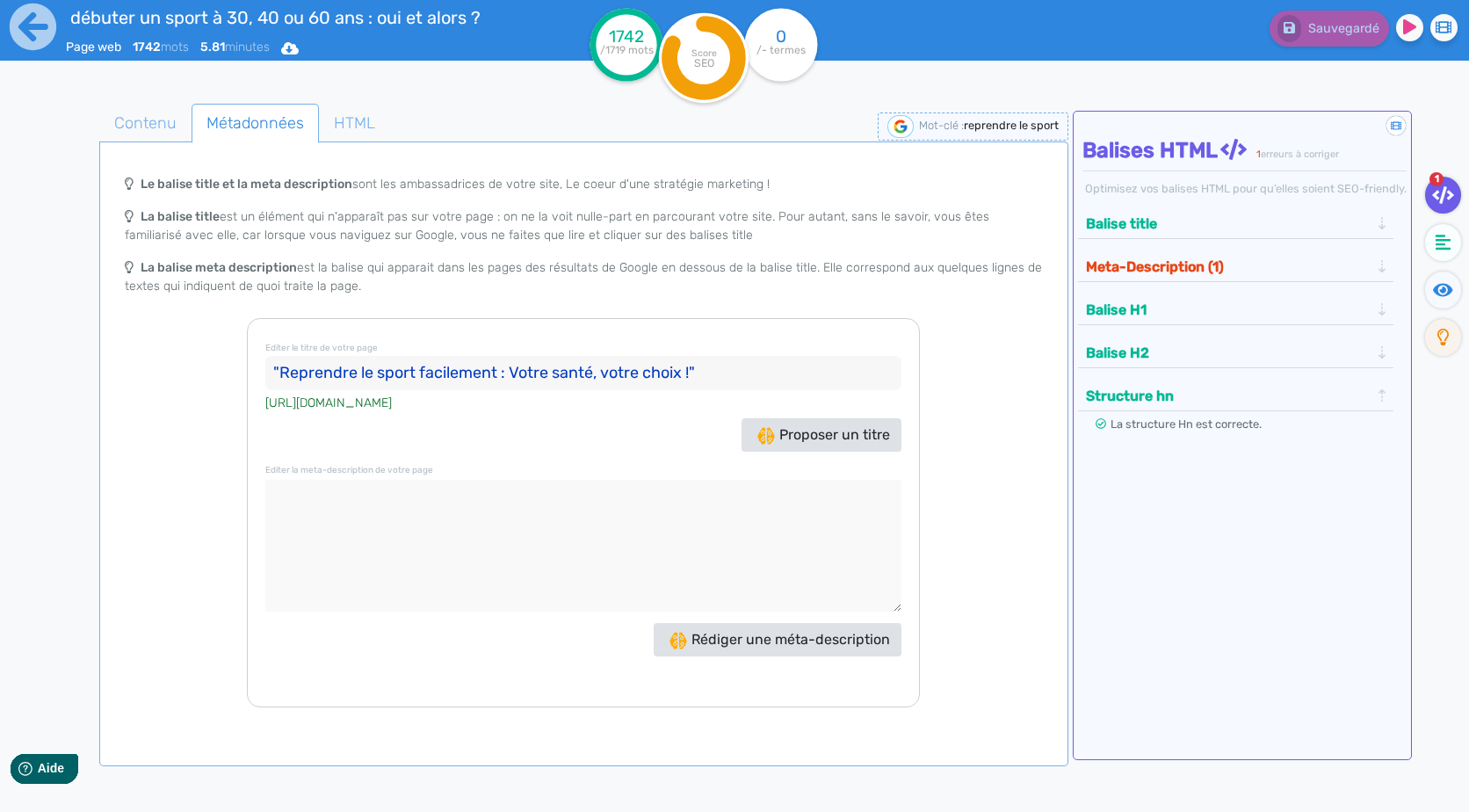
click at [744, 363] on input ""Reprendre le sport facilement : Votre santé, votre choix !"" at bounding box center [583, 373] width 636 height 35
click at [276, 370] on input ""Reprendre le sport facilement : Votre santé, votre choix !" at bounding box center [583, 373] width 636 height 35
click at [279, 377] on input ""Reprendre le sport facilement : Votre santé, votre choix !" at bounding box center [583, 373] width 636 height 35
type input "Reprendre le sport facilement : Votre santé, votre choix !"
click at [728, 632] on span "Rédiger une méta-description" at bounding box center [780, 639] width 221 height 17
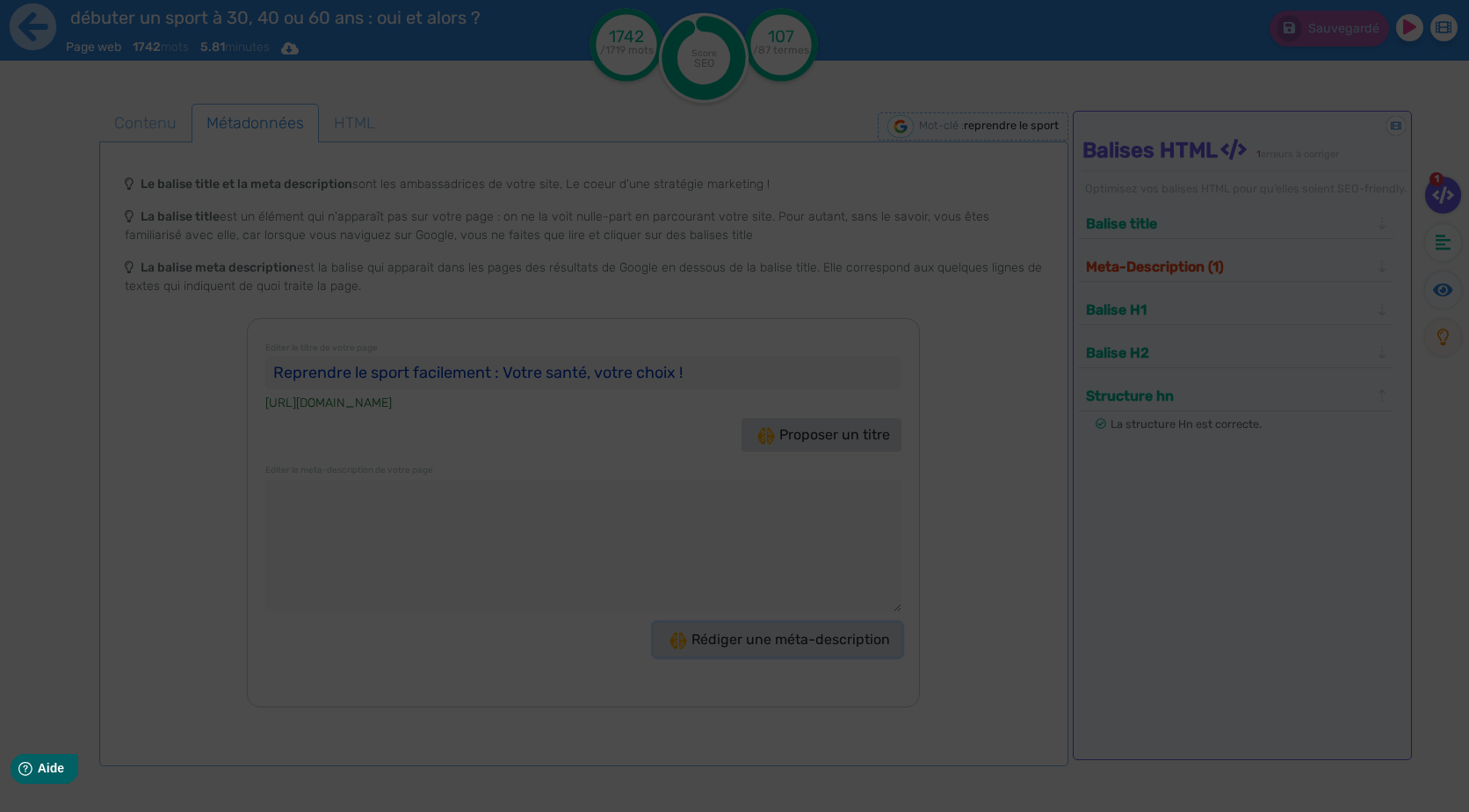
type textarea "Reprendre le sport à tout âge est possible et bénéfique ! Découvrez nos conseil…"
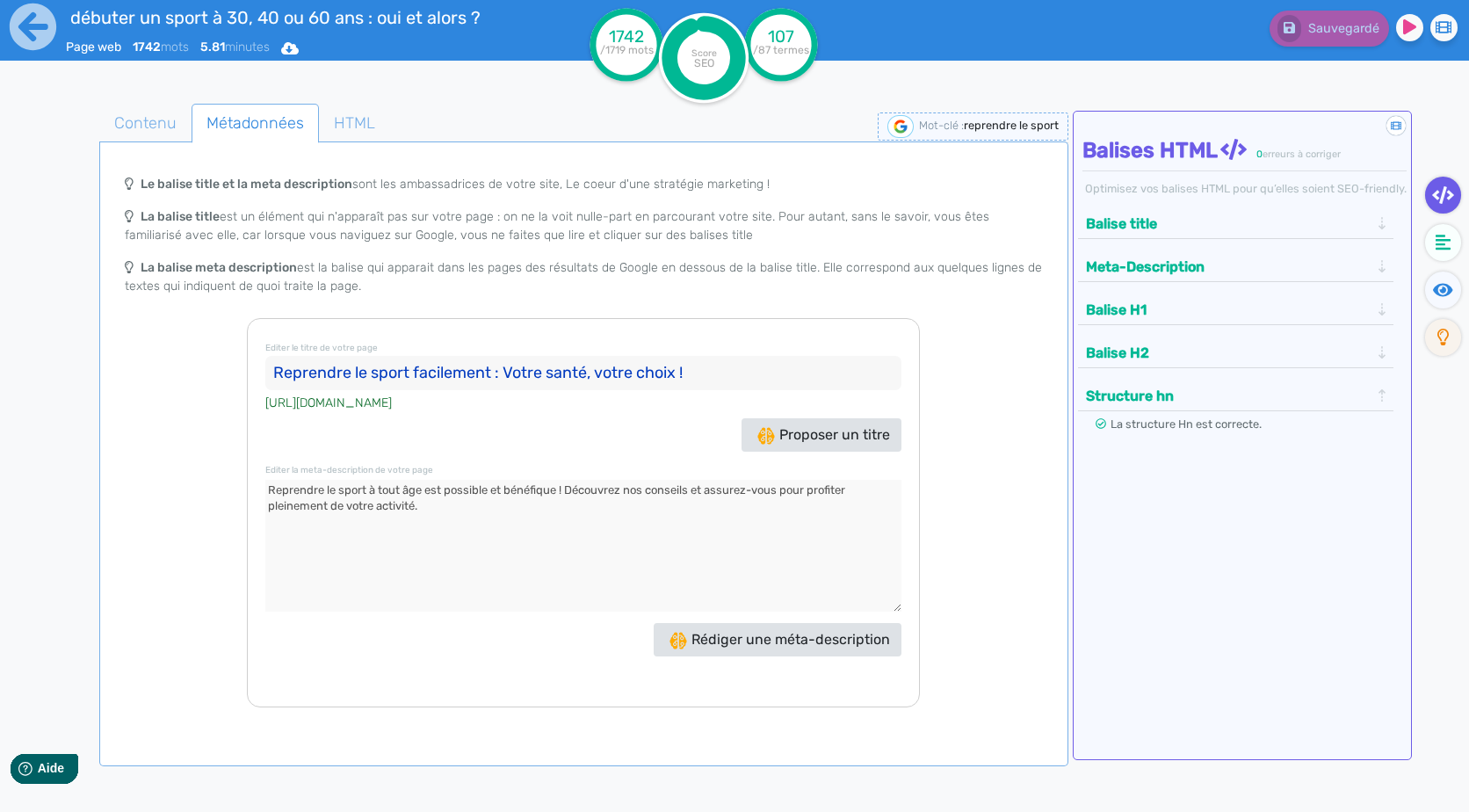
click at [417, 543] on textarea at bounding box center [583, 545] width 636 height 132
click at [29, 27] on icon at bounding box center [32, 27] width 48 height 48
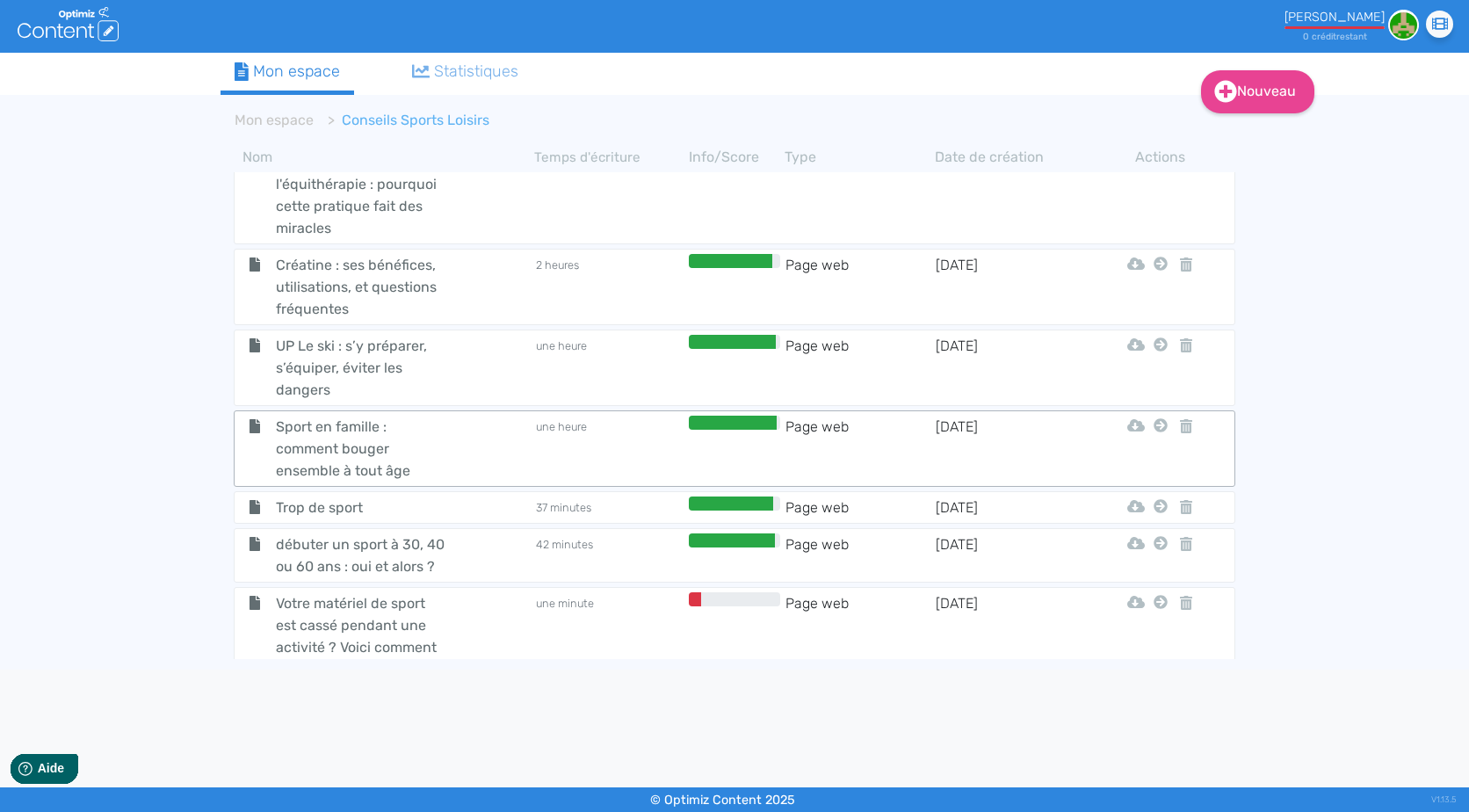
scroll to position [82, 0]
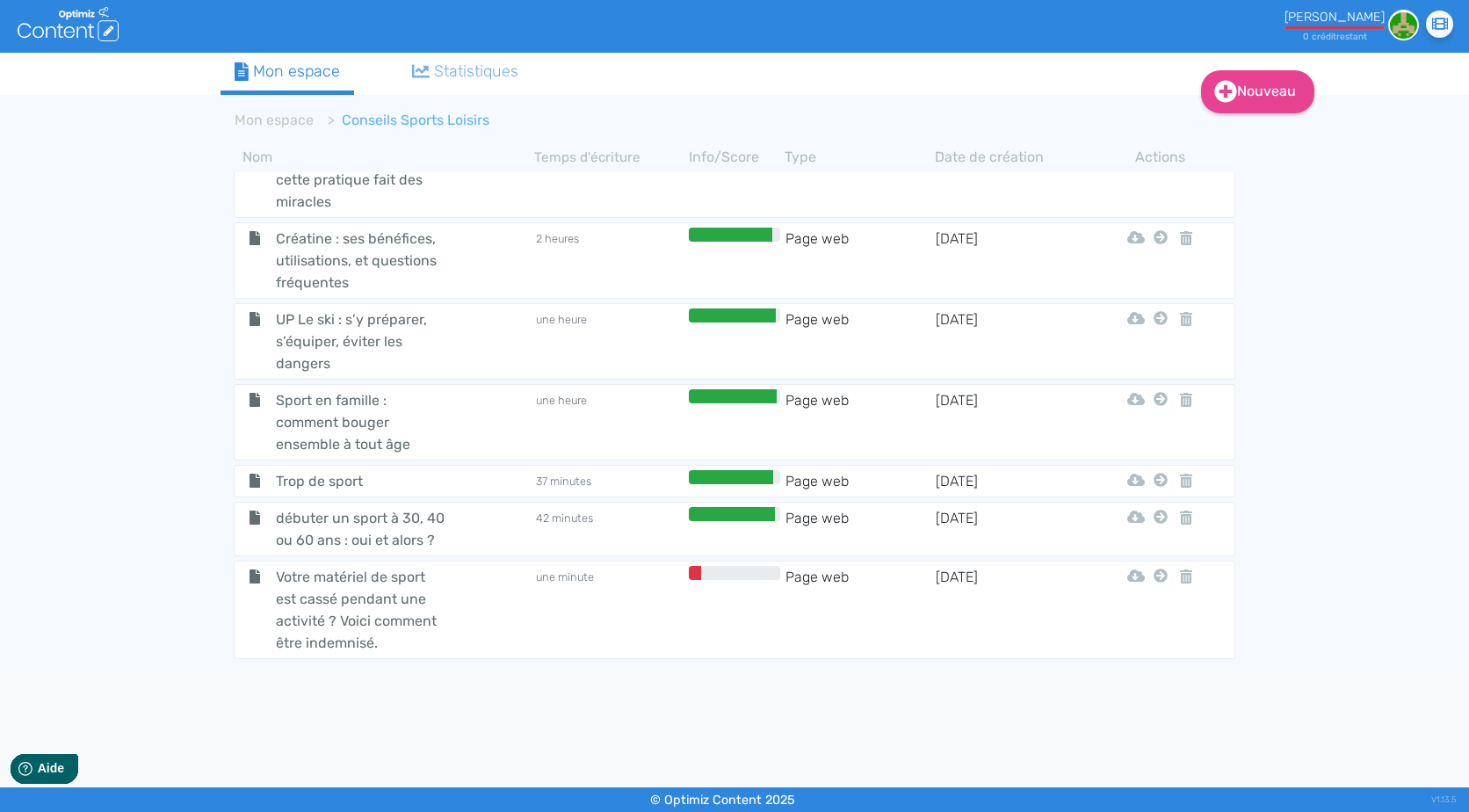
click at [277, 106] on ol "Mon espace Conseils Sports Loisirs" at bounding box center [660, 120] width 879 height 42
click at [289, 119] on link "Mon espace" at bounding box center [274, 120] width 79 height 17
